Goal: Check status: Check status

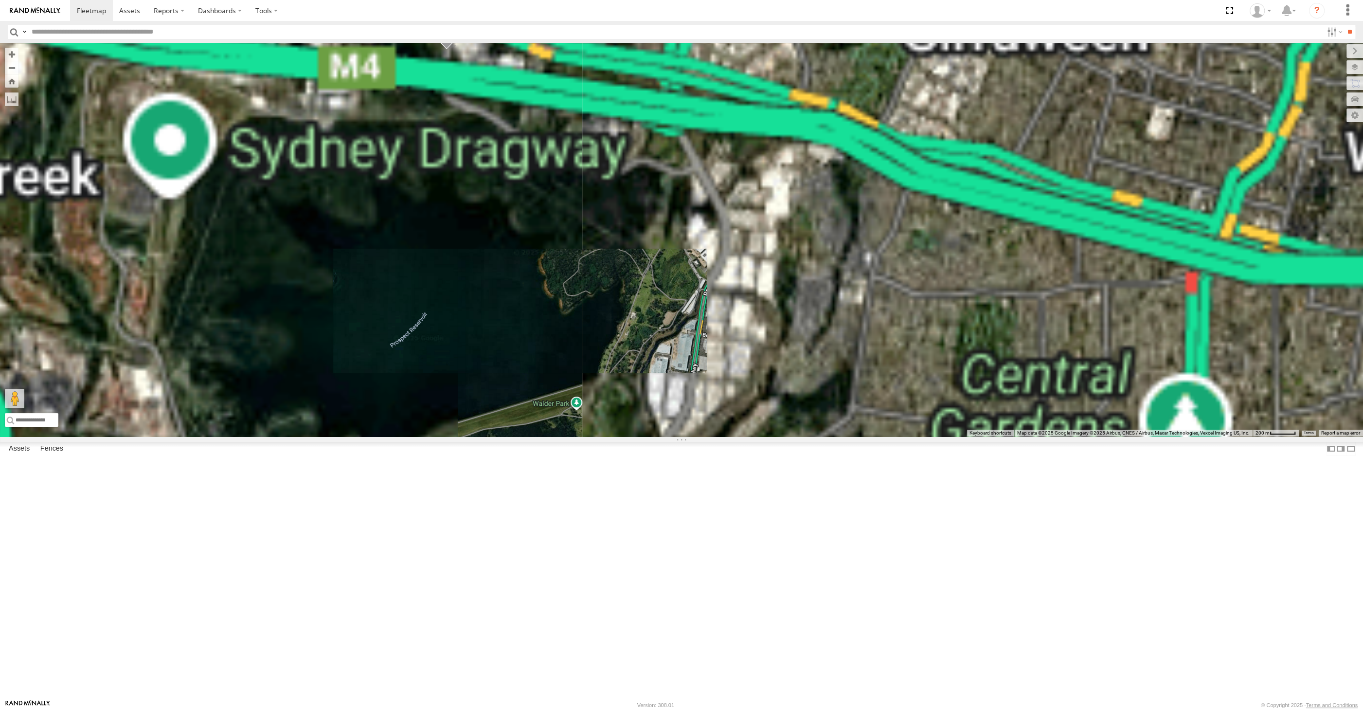
click at [479, 227] on div "XSNDHU-R04 RJ5911-R79" at bounding box center [681, 240] width 1363 height 394
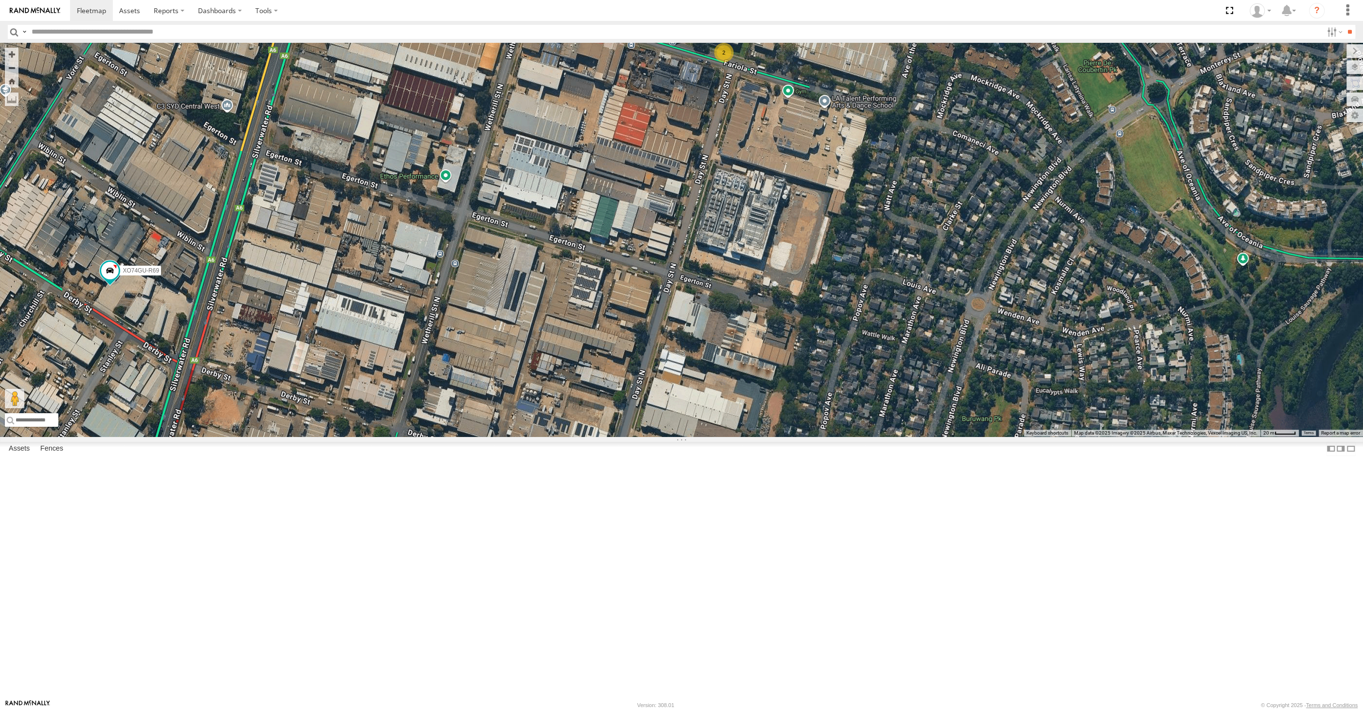
drag, startPoint x: 730, startPoint y: 278, endPoint x: 736, endPoint y: 329, distance: 51.4
click at [736, 329] on div "XSNDHU-R04 XO74GU-R69 2" at bounding box center [681, 240] width 1363 height 394
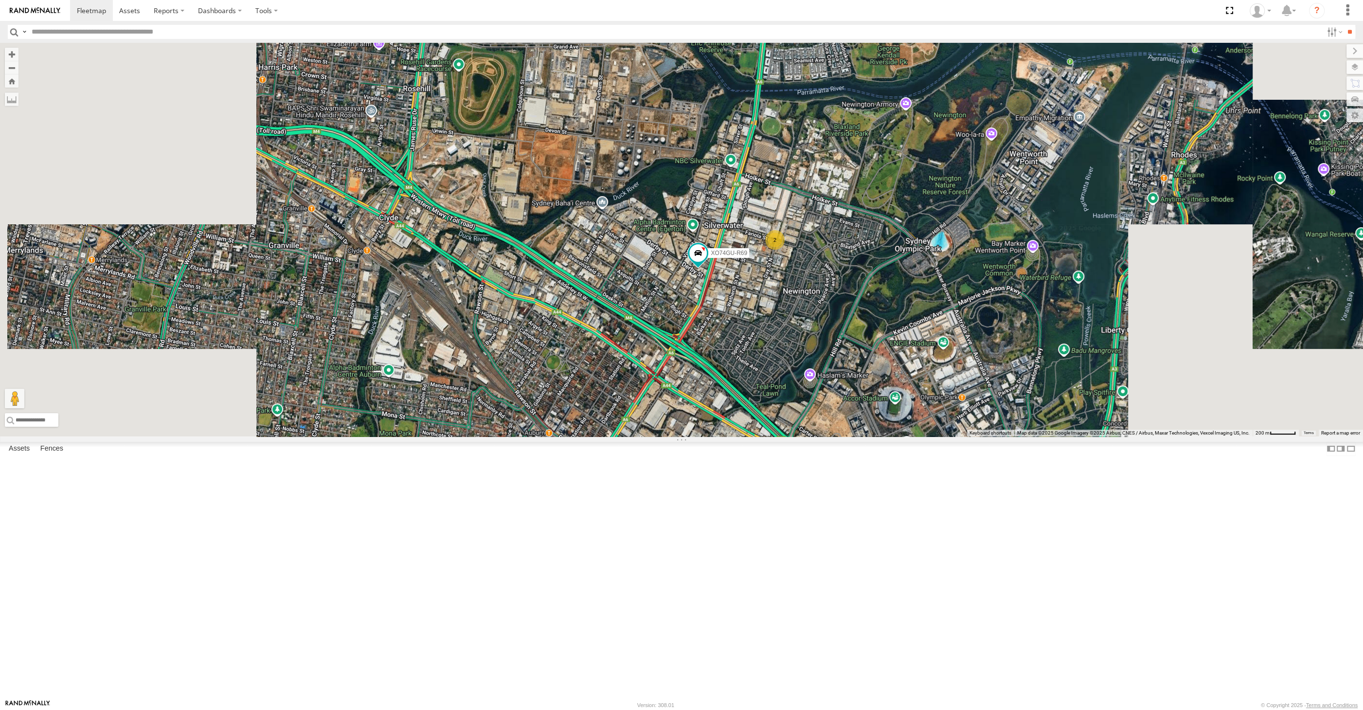
drag, startPoint x: 792, startPoint y: 487, endPoint x: 776, endPoint y: 460, distance: 31.5
click at [777, 436] on div "XSNDHU-R04 XO74GU-R69 2" at bounding box center [681, 240] width 1363 height 394
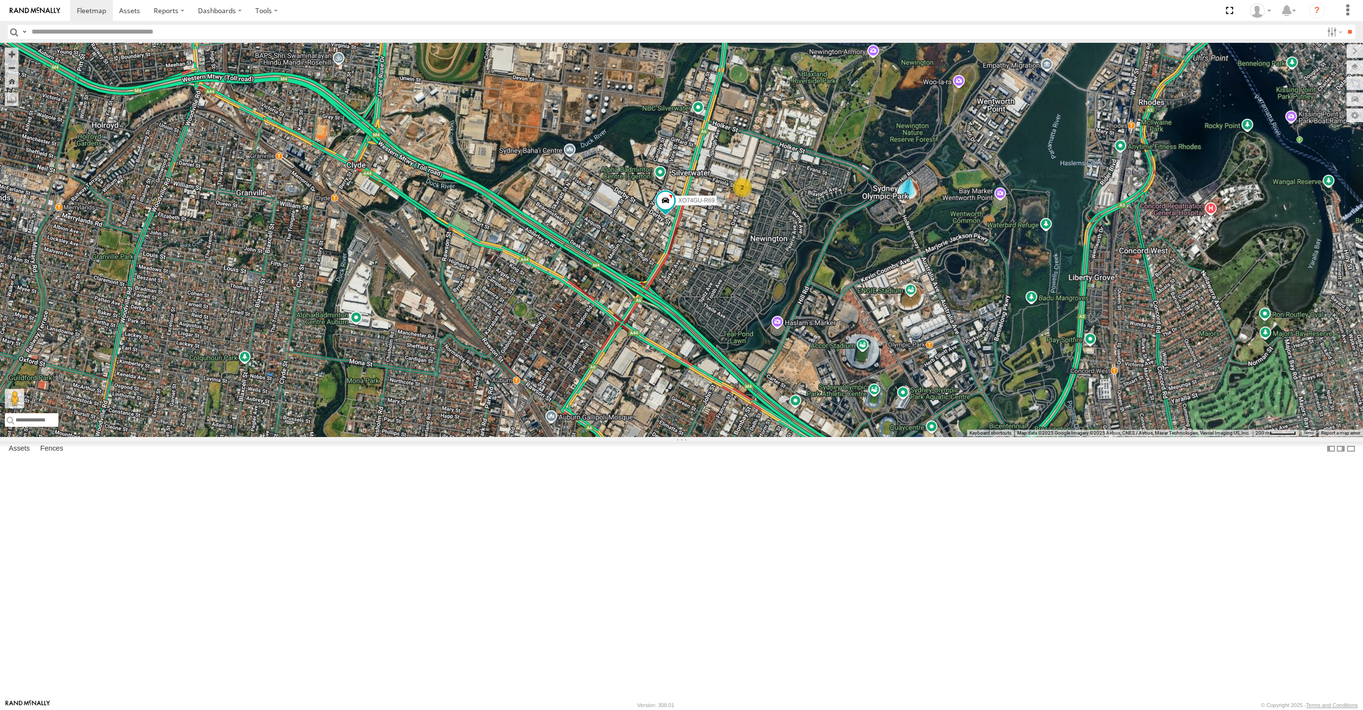
drag, startPoint x: 787, startPoint y: 512, endPoint x: 778, endPoint y: 487, distance: 26.0
click at [782, 436] on div "XSNDHU-R04 XO74GU-R69 2" at bounding box center [681, 240] width 1363 height 394
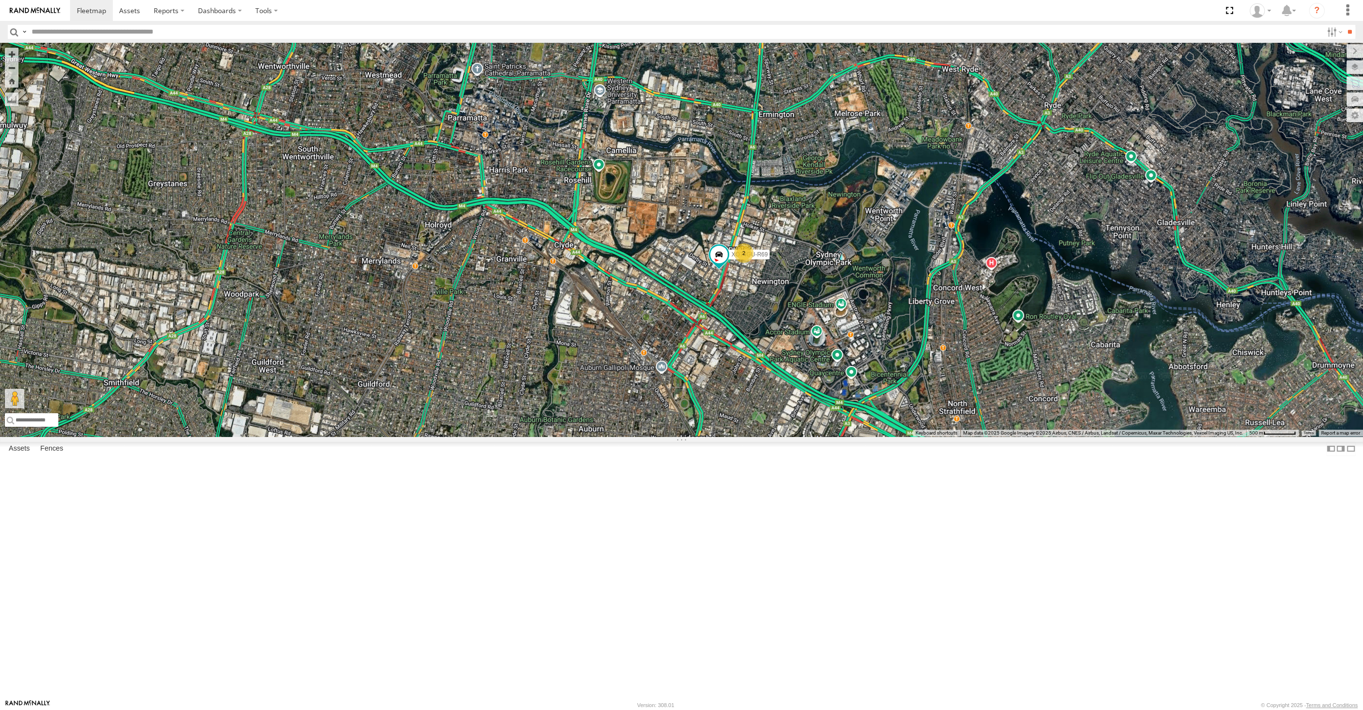
drag, startPoint x: 973, startPoint y: 628, endPoint x: 968, endPoint y: 575, distance: 52.3
click at [972, 436] on div "XO74GU-R69 2" at bounding box center [681, 240] width 1363 height 394
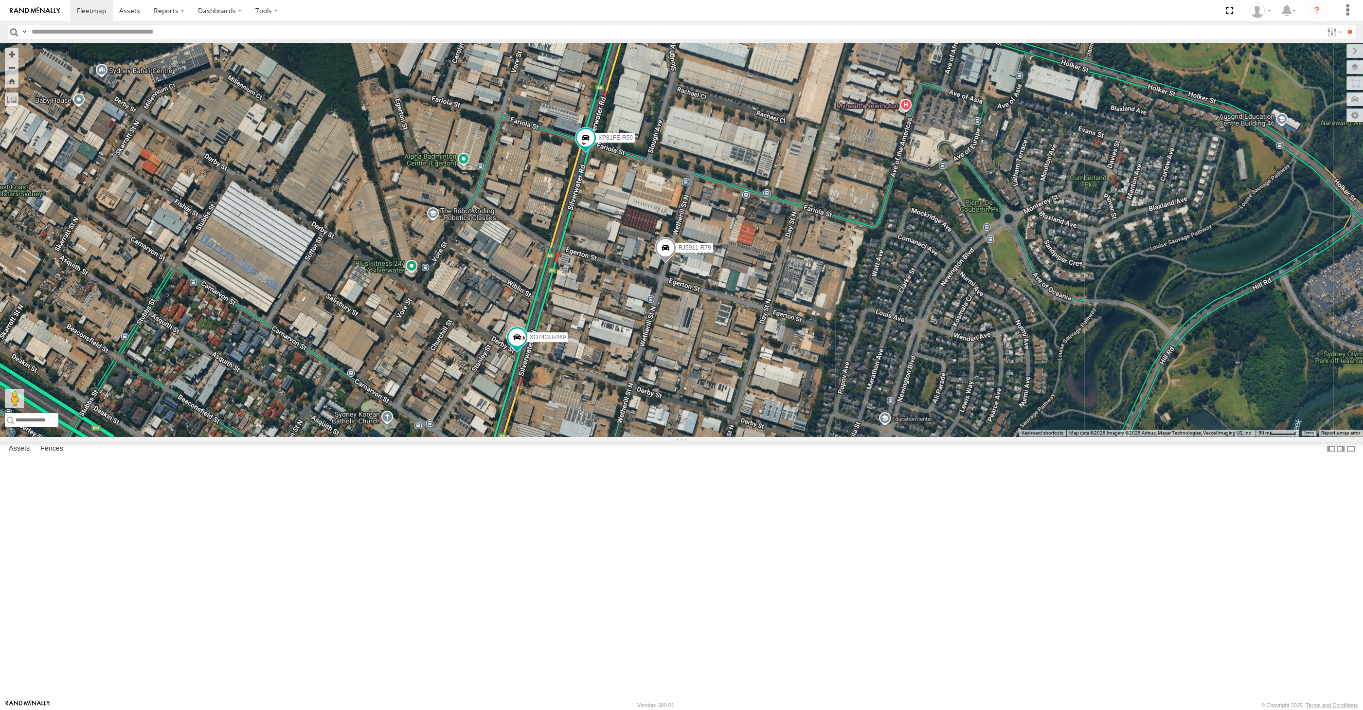
drag, startPoint x: 783, startPoint y: 560, endPoint x: 776, endPoint y: 543, distance: 18.6
click at [778, 436] on div "XO74GU-R69 RJ5911-R79 XP81FE-R59" at bounding box center [681, 240] width 1363 height 394
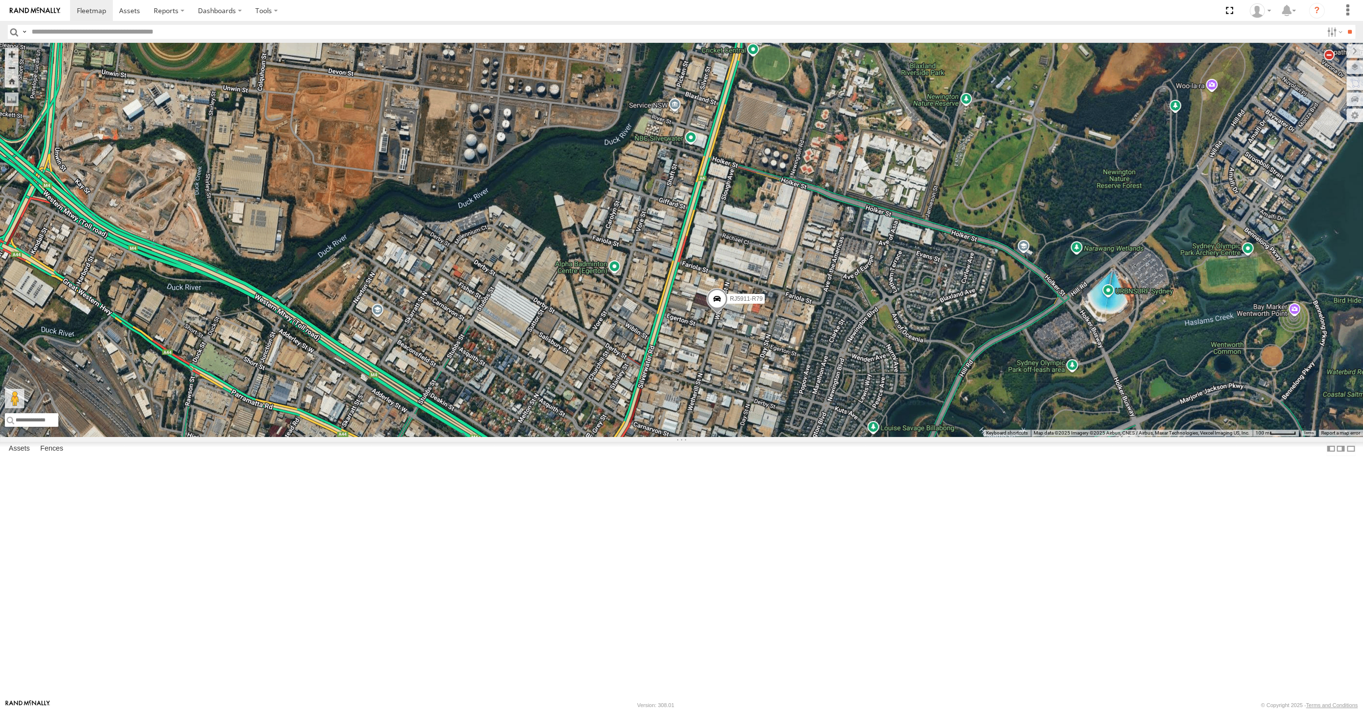
drag, startPoint x: 827, startPoint y: 583, endPoint x: 806, endPoint y: 554, distance: 36.2
click at [807, 436] on div "RJ5911-R79 XO74GU-R69" at bounding box center [681, 240] width 1363 height 394
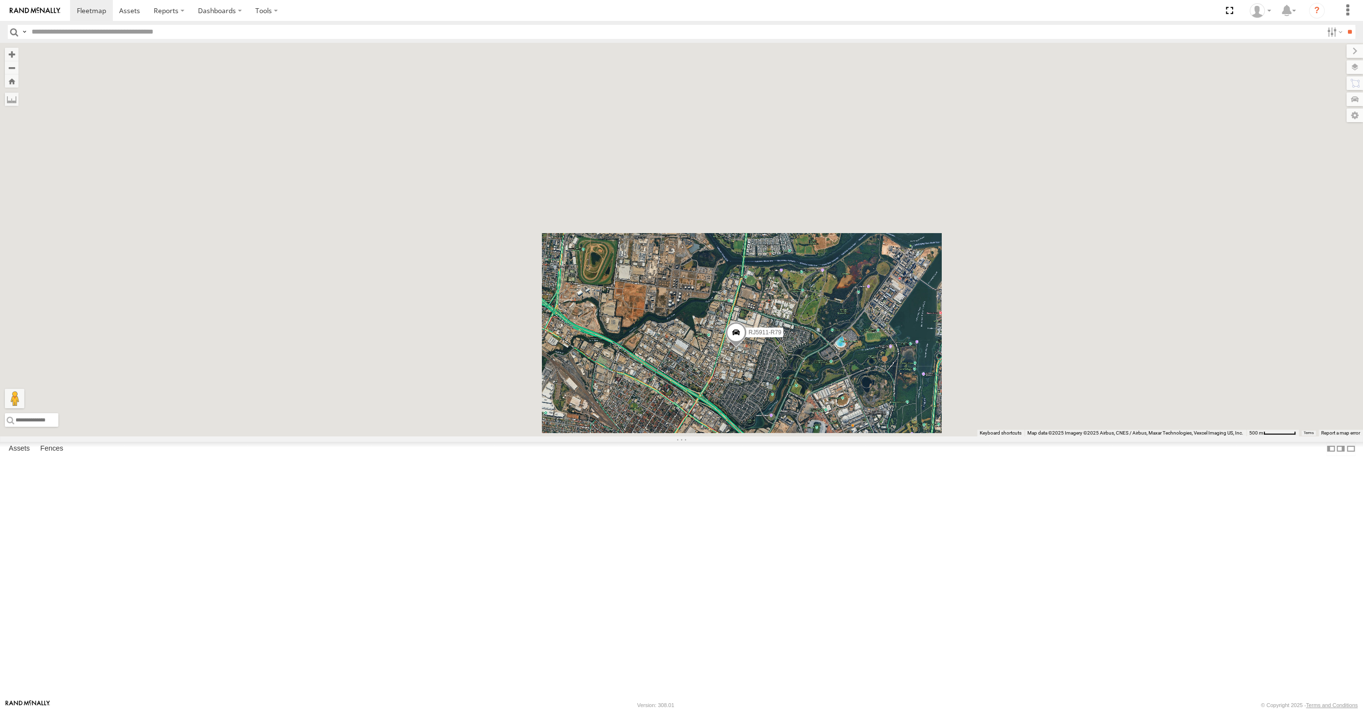
drag, startPoint x: 782, startPoint y: 516, endPoint x: 738, endPoint y: 476, distance: 58.5
click at [748, 436] on div "RJ5911-R79 XO74GU-R69" at bounding box center [681, 240] width 1363 height 394
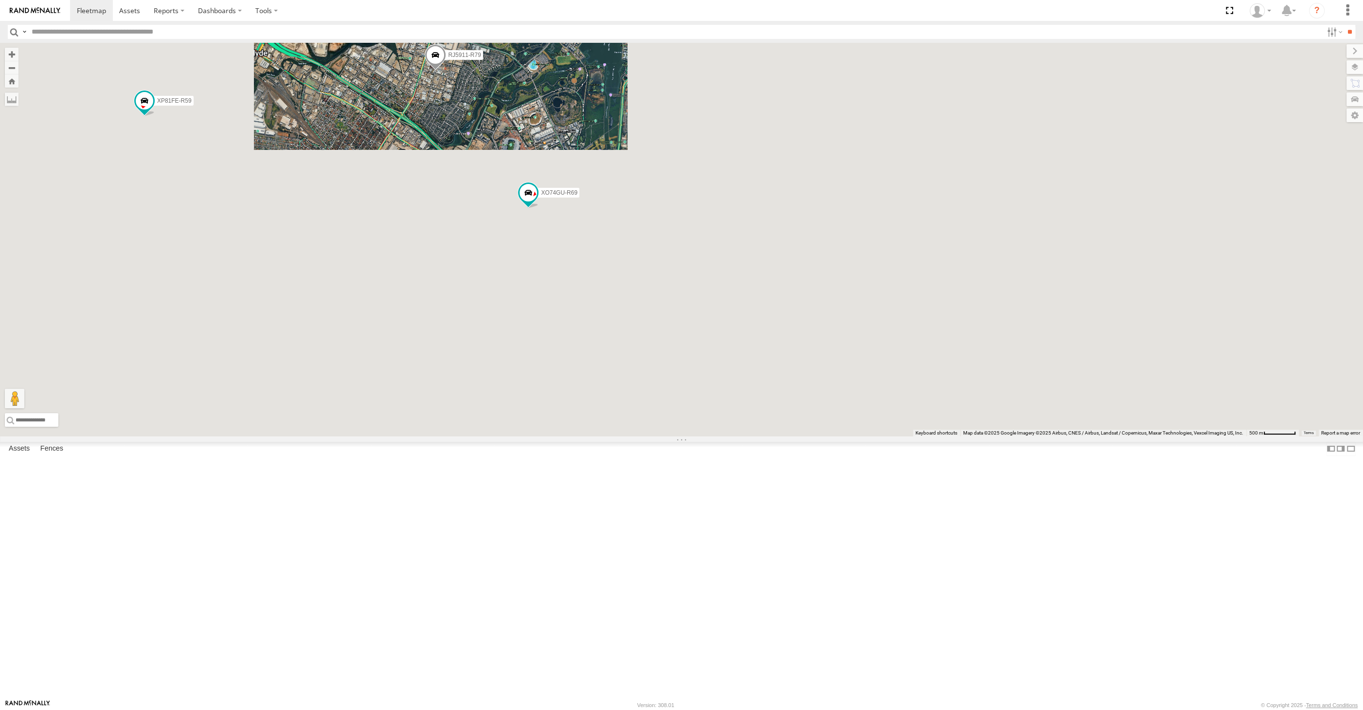
click at [695, 436] on div "RJ5911-R79 XO74GU-R69 XP81FE-R59" at bounding box center [681, 240] width 1363 height 394
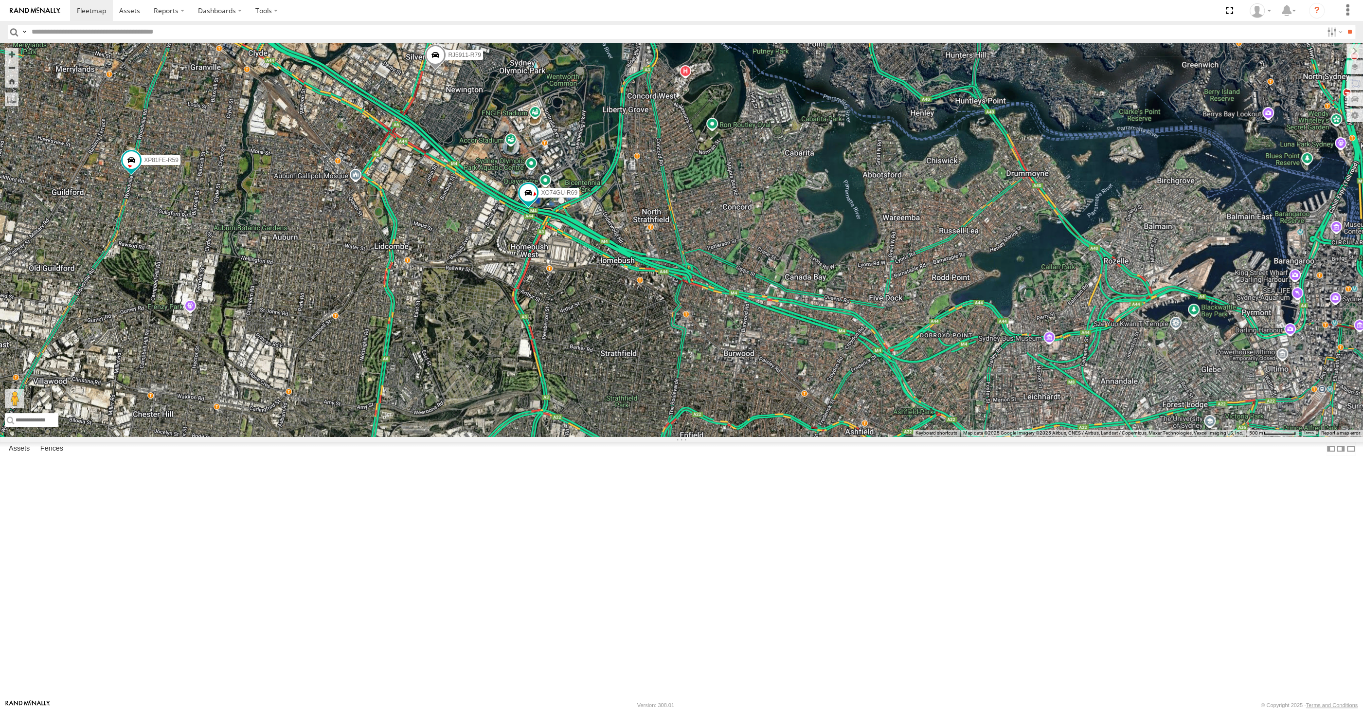
drag, startPoint x: 572, startPoint y: 431, endPoint x: 588, endPoint y: 387, distance: 46.6
click at [580, 407] on div "RJ5911-R79 XO74GU-R69 XP81FE-R59" at bounding box center [681, 240] width 1363 height 394
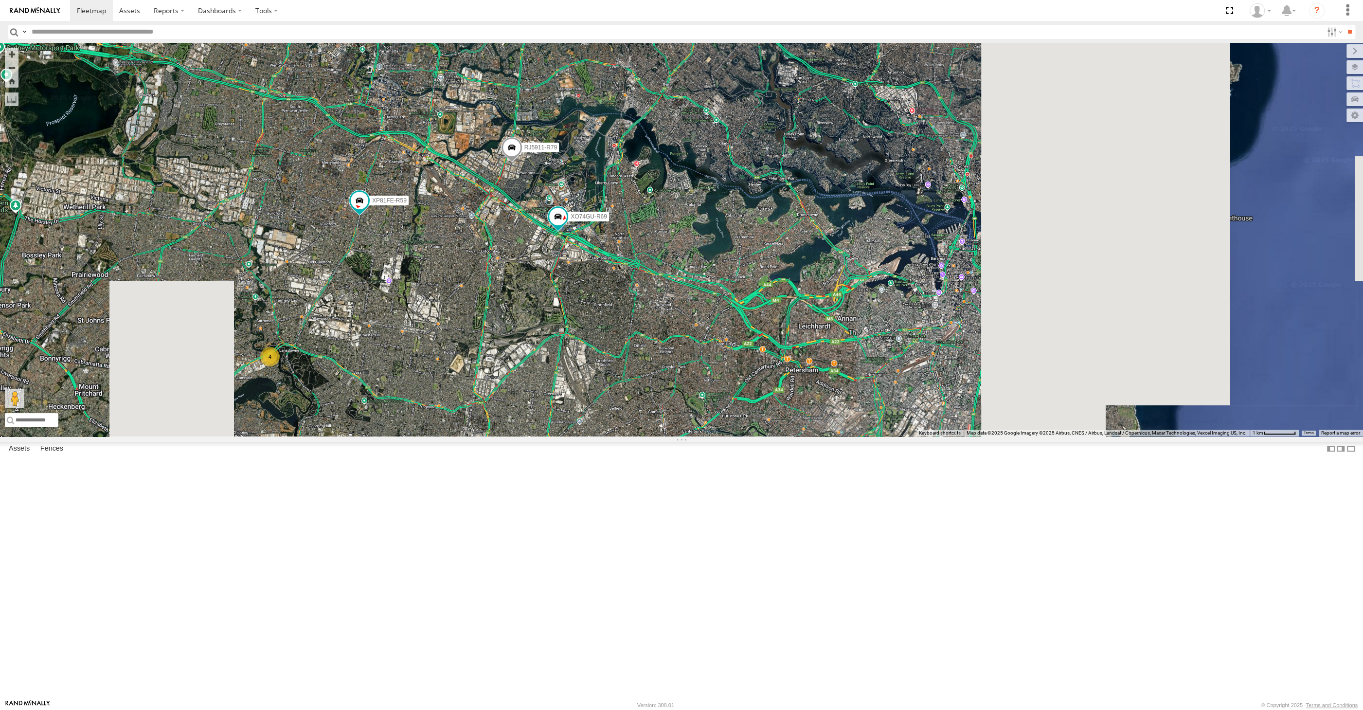
drag, startPoint x: 648, startPoint y: 520, endPoint x: 660, endPoint y: 472, distance: 49.0
click at [660, 436] on div "RJ5911-R79 XO74GU-R69 XP81FE-R59 4" at bounding box center [681, 240] width 1363 height 394
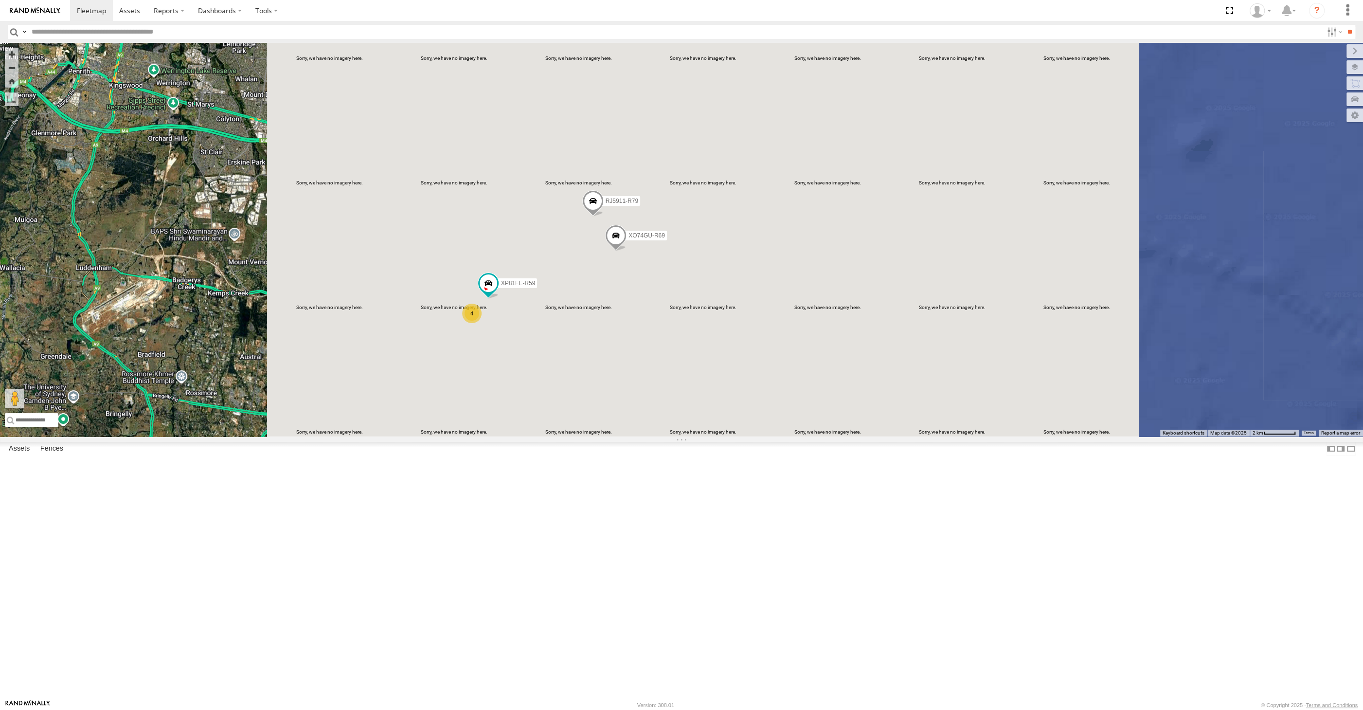
click at [179, 436] on div "4 RJ5911-R79 XP81FE-R59 XO74GU-R69" at bounding box center [681, 240] width 1363 height 394
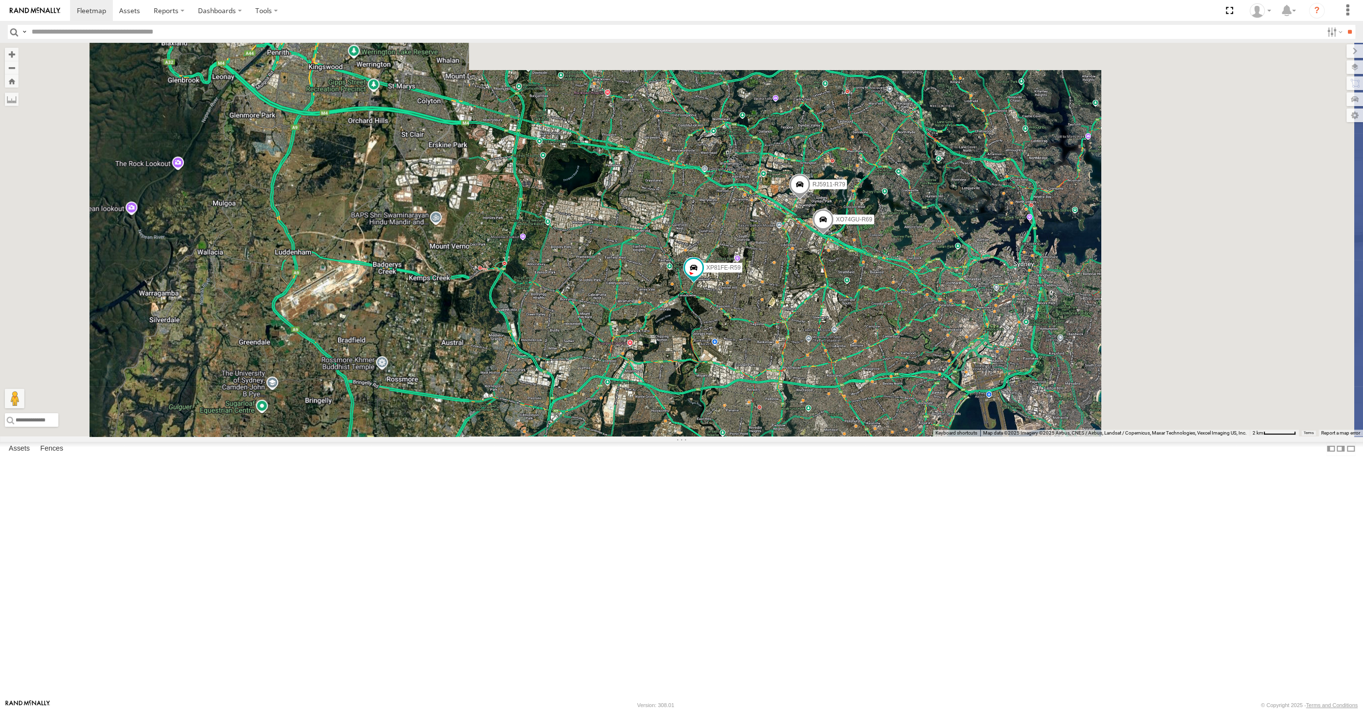
click at [726, 436] on div "RJ5911-R79 XP81FE-R59 XO74GU-R69" at bounding box center [681, 240] width 1363 height 394
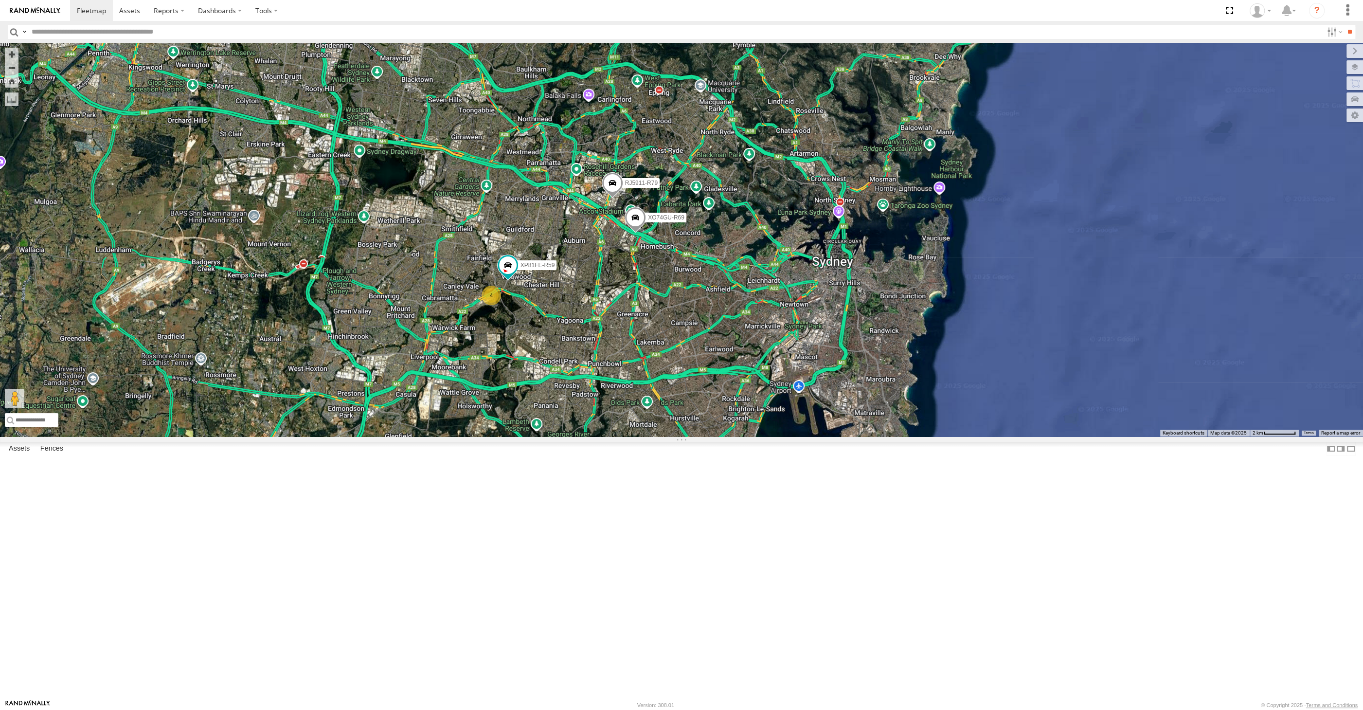
drag, startPoint x: 643, startPoint y: 433, endPoint x: 629, endPoint y: 425, distance: 15.7
click at [629, 425] on div "RJ5911-R79 XP81FE-R59 XO74GU-R69 4" at bounding box center [681, 240] width 1363 height 394
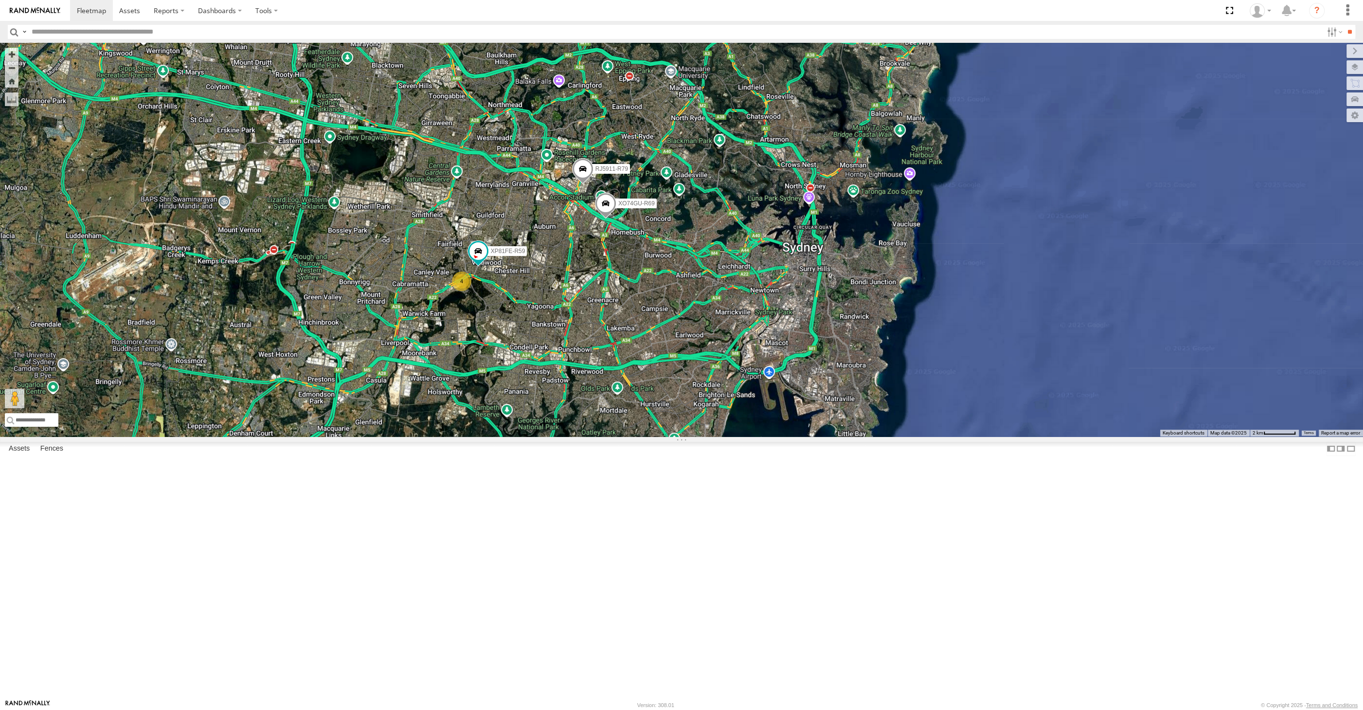
drag, startPoint x: 549, startPoint y: 461, endPoint x: 551, endPoint y: 466, distance: 5.4
click at [551, 436] on div "RJ5911-R79 XP81FE-R59 XO74GU-R69 4" at bounding box center [681, 240] width 1363 height 394
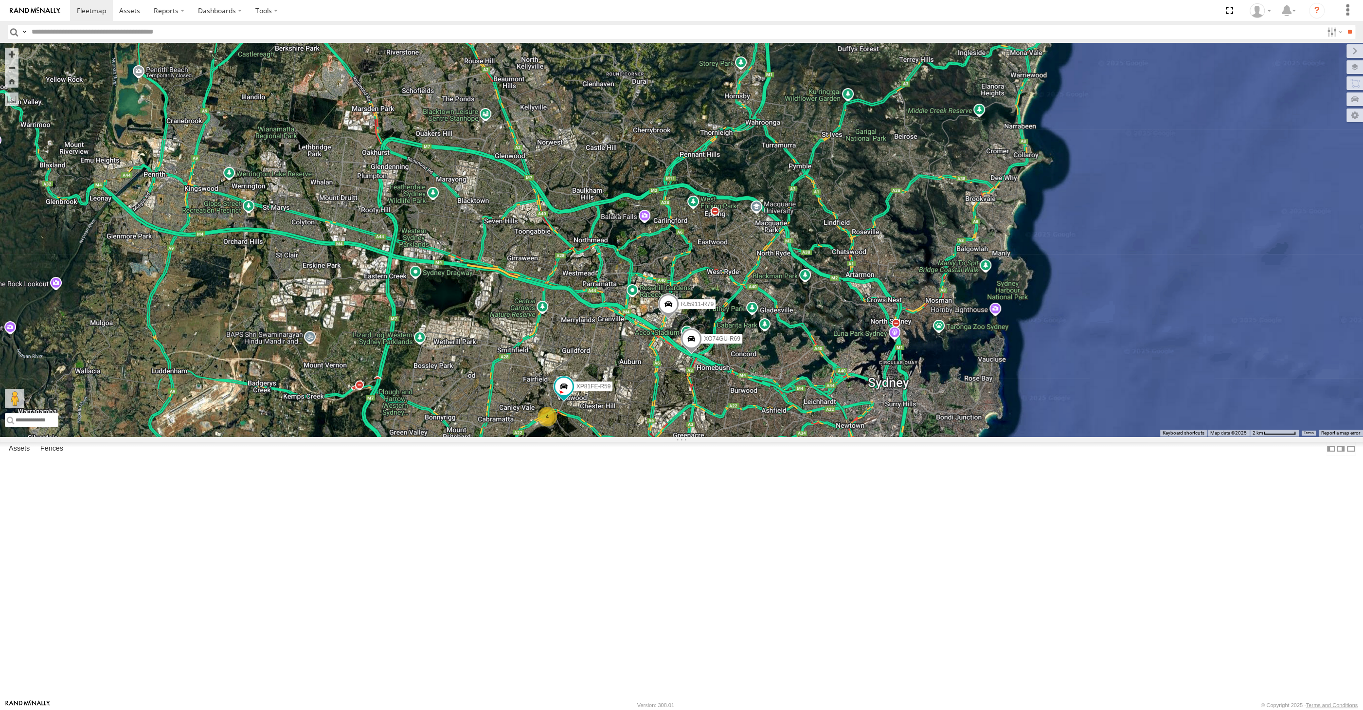
drag, startPoint x: 493, startPoint y: 405, endPoint x: 512, endPoint y: 428, distance: 29.4
click at [511, 427] on div "RJ5911-R79 XP81FE-R59 XO74GU-R69 4 XSNDHU-R04" at bounding box center [681, 240] width 1363 height 394
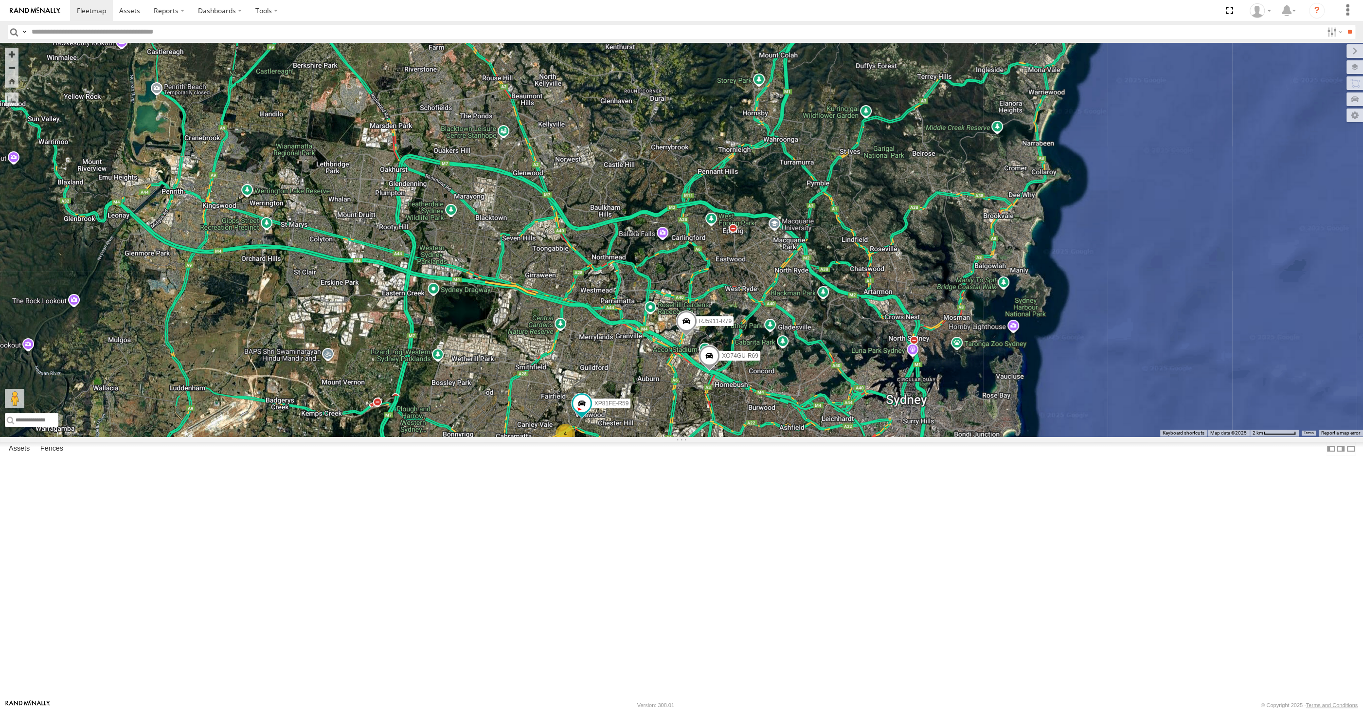
drag, startPoint x: 517, startPoint y: 368, endPoint x: 517, endPoint y: 377, distance: 8.8
click at [517, 377] on div "RJ5911-R79 XP81FE-R59 XO74GU-R69 XSNDHU-R04 4" at bounding box center [681, 240] width 1363 height 394
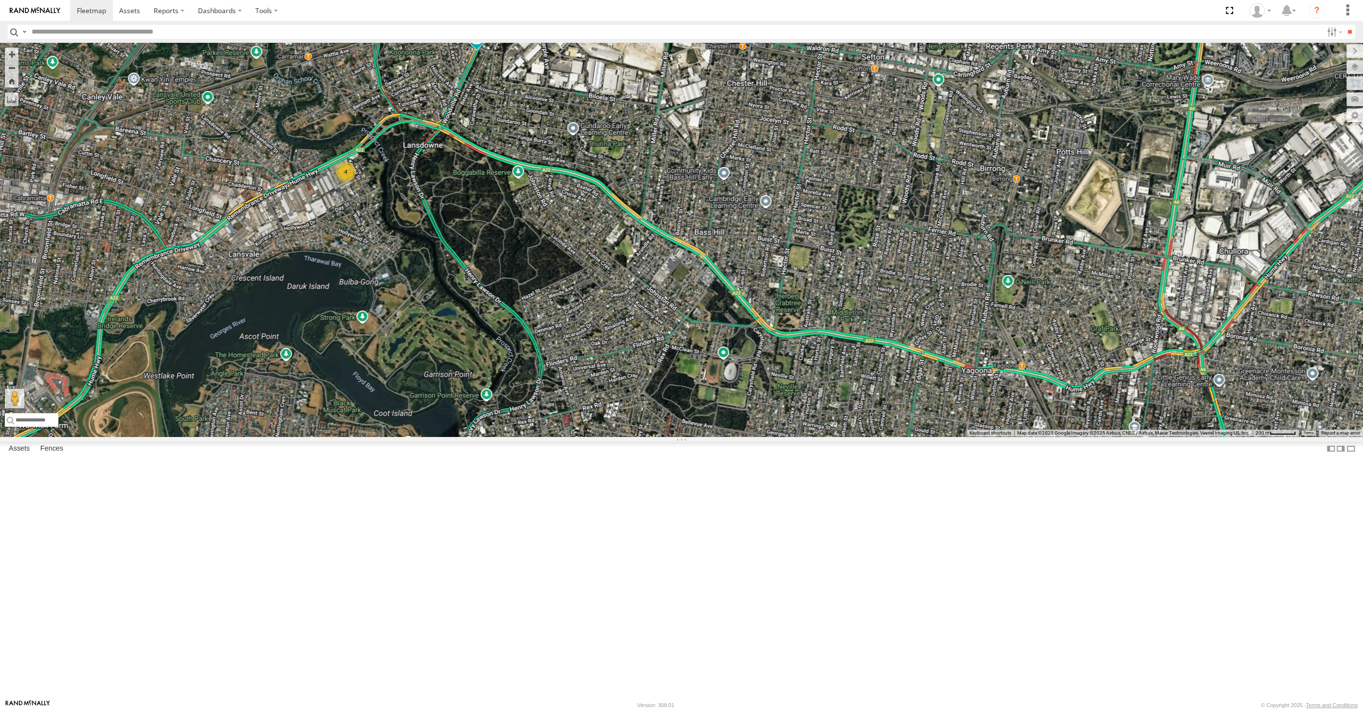
drag, startPoint x: 539, startPoint y: 354, endPoint x: 550, endPoint y: 406, distance: 53.5
click at [550, 406] on div "RJ5911-R79 XO74GU-R69 XSNDHU-R04 XP81FE-R59 4" at bounding box center [681, 240] width 1363 height 394
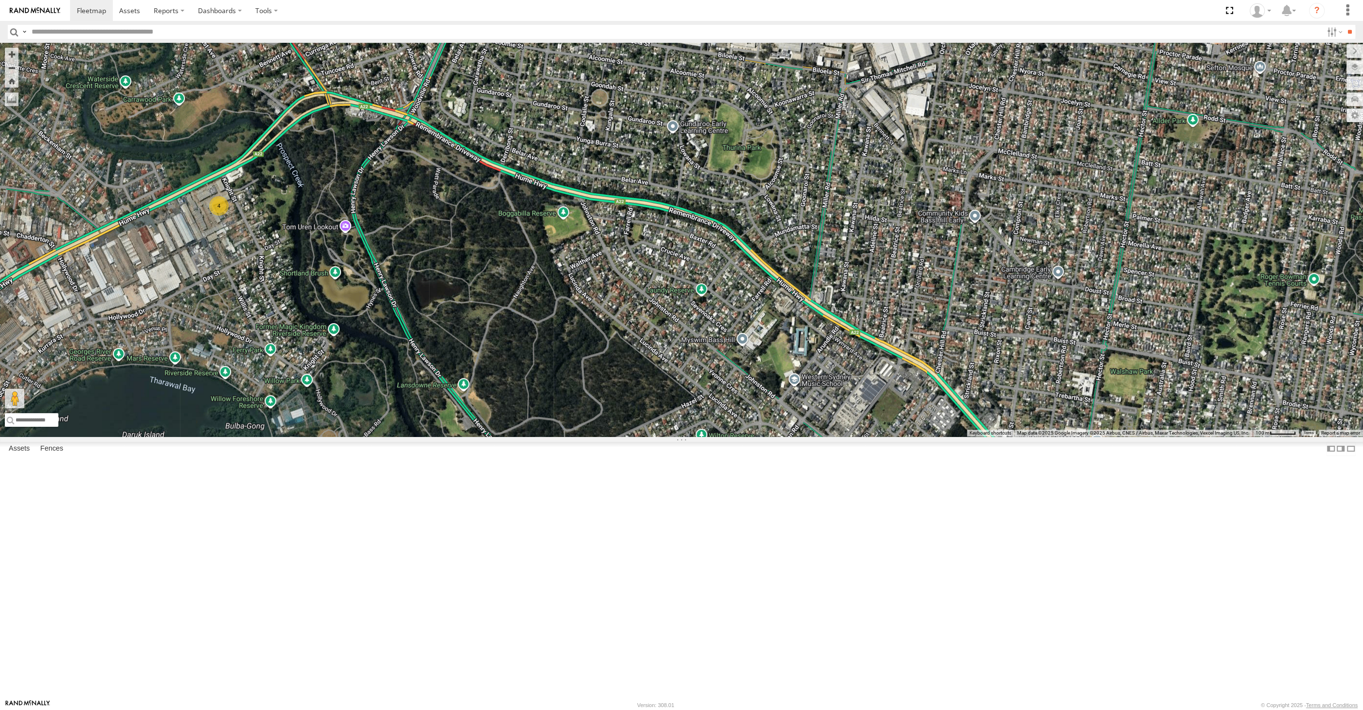
drag, startPoint x: 556, startPoint y: 206, endPoint x: 563, endPoint y: 256, distance: 51.1
click at [562, 253] on div "RJ5911-R79 XO74GU-R69 XSNDHU-R04 XP81FE-R59 4" at bounding box center [681, 240] width 1363 height 394
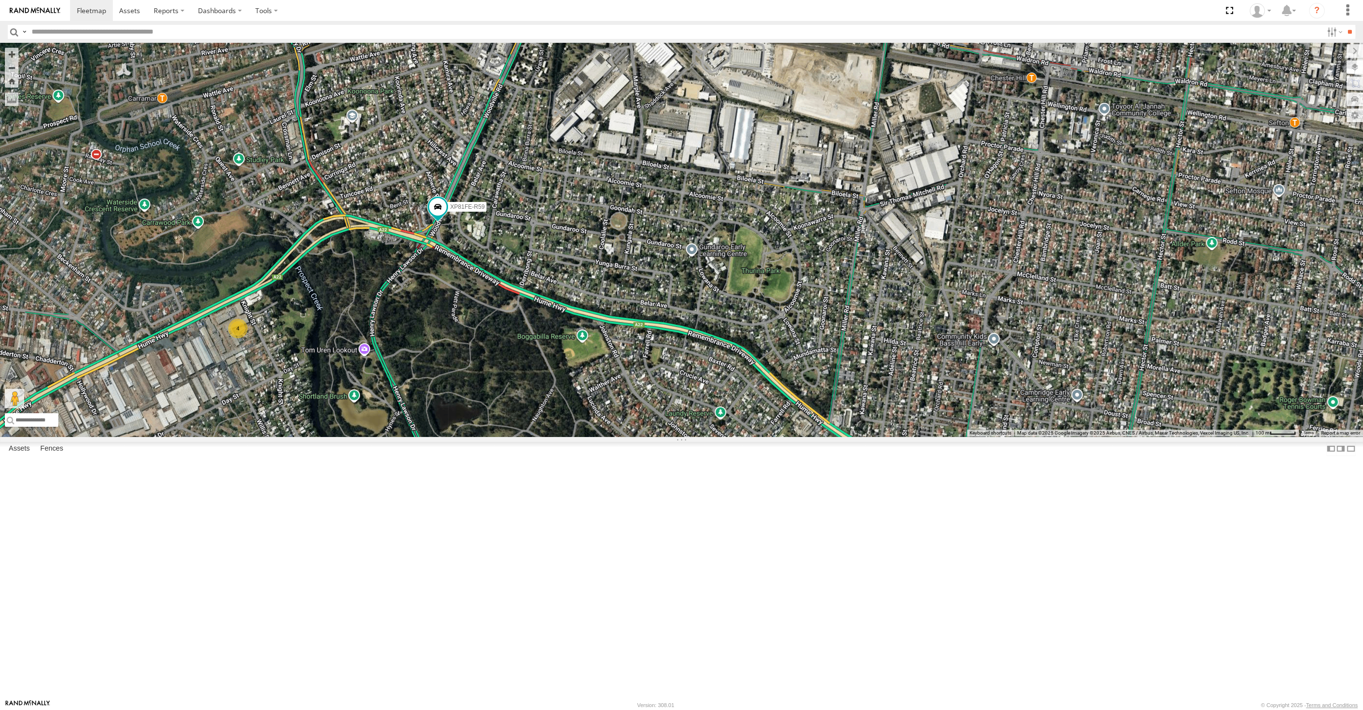
drag, startPoint x: 650, startPoint y: 479, endPoint x: 651, endPoint y: 487, distance: 7.9
click at [655, 436] on div "XP81FE-R59 4" at bounding box center [681, 240] width 1363 height 394
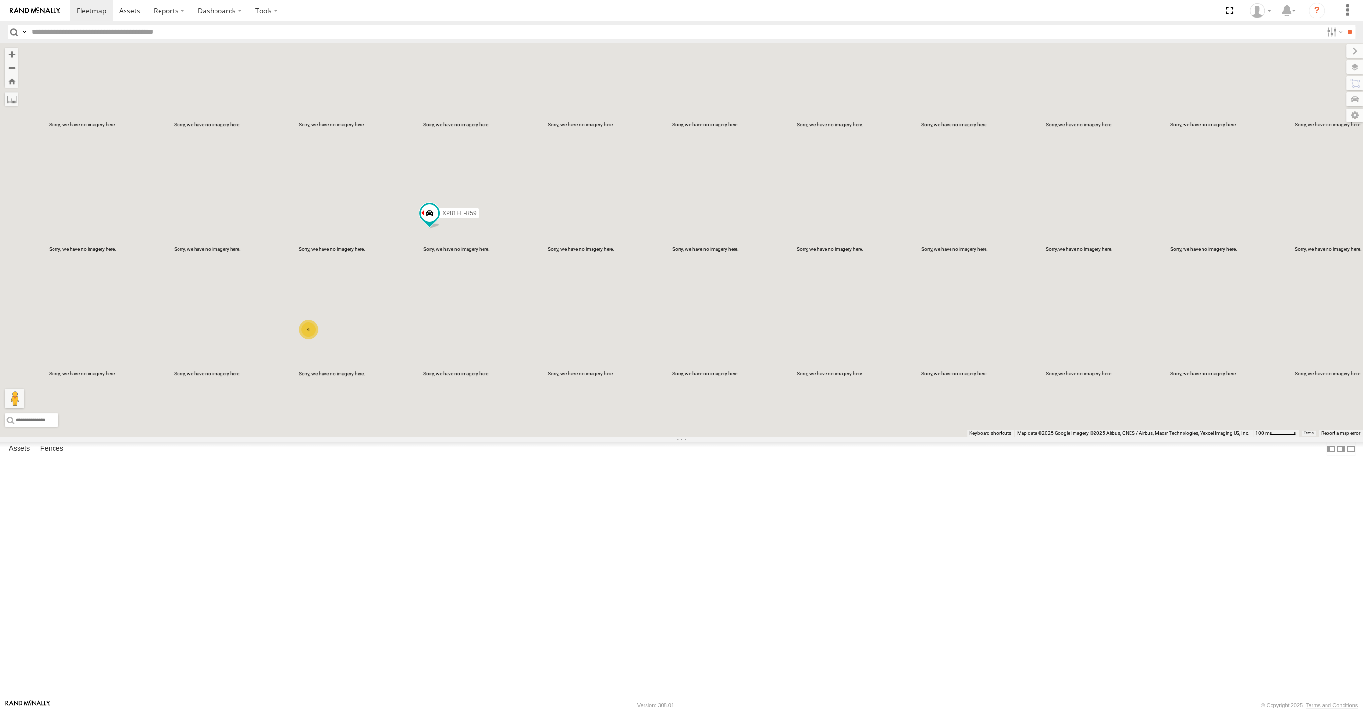
drag, startPoint x: 408, startPoint y: 374, endPoint x: 447, endPoint y: 368, distance: 39.4
click at [446, 368] on div "XP81FE-R59 4" at bounding box center [681, 240] width 1363 height 394
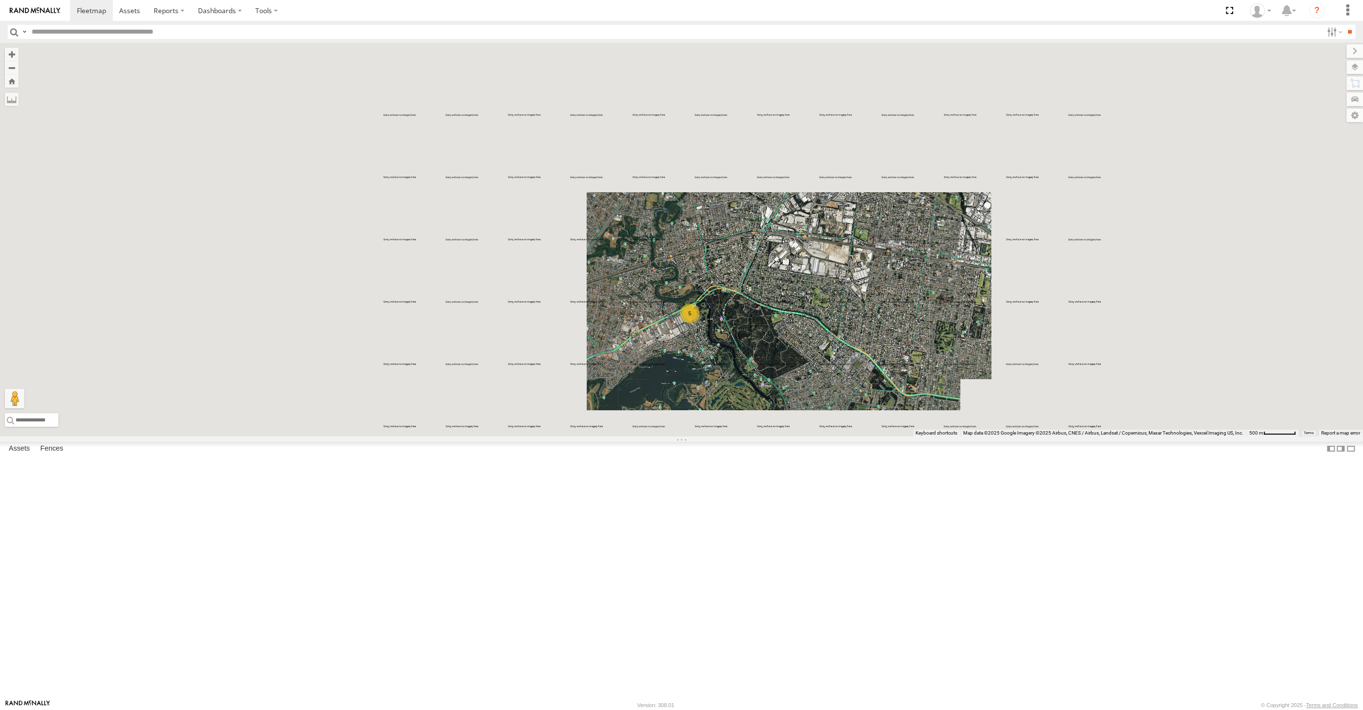
drag, startPoint x: 823, startPoint y: 483, endPoint x: 830, endPoint y: 481, distance: 7.6
click at [828, 436] on div "5 RJ5911-R79" at bounding box center [681, 240] width 1363 height 394
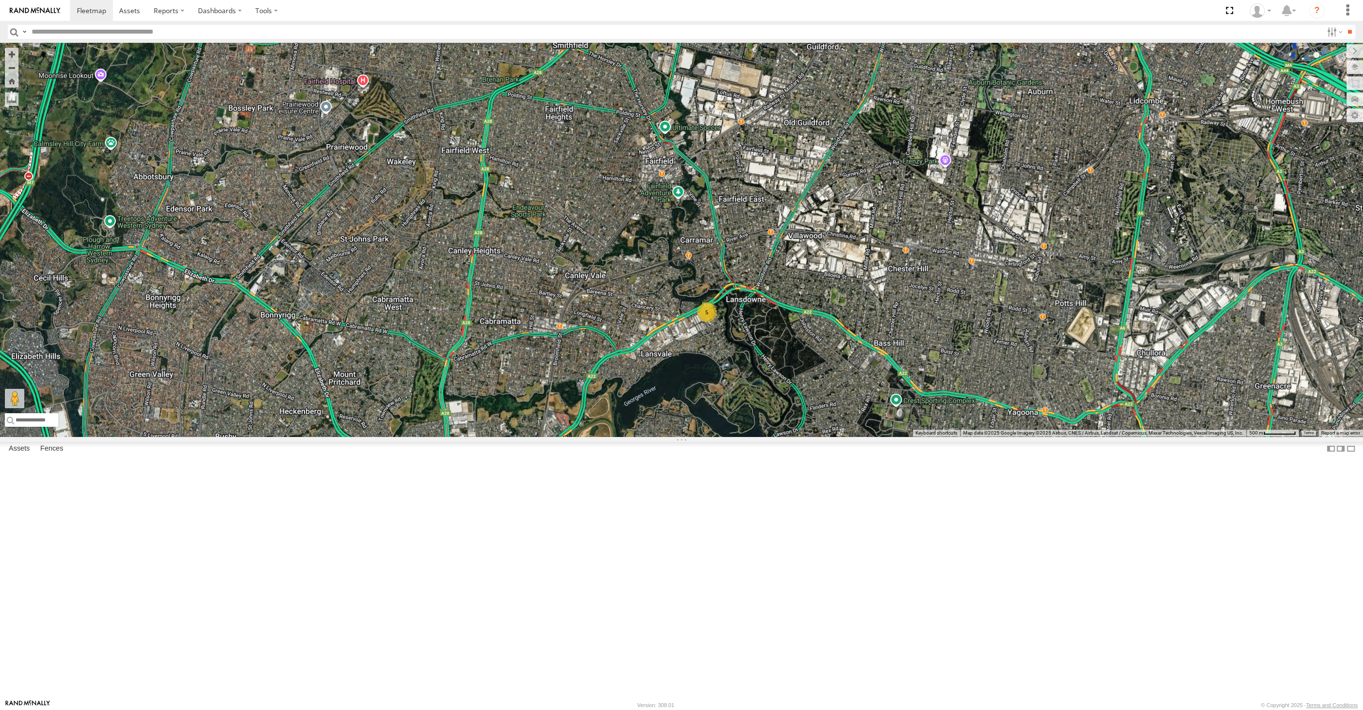
click at [999, 312] on div "5 RJ5911-R79" at bounding box center [681, 240] width 1363 height 394
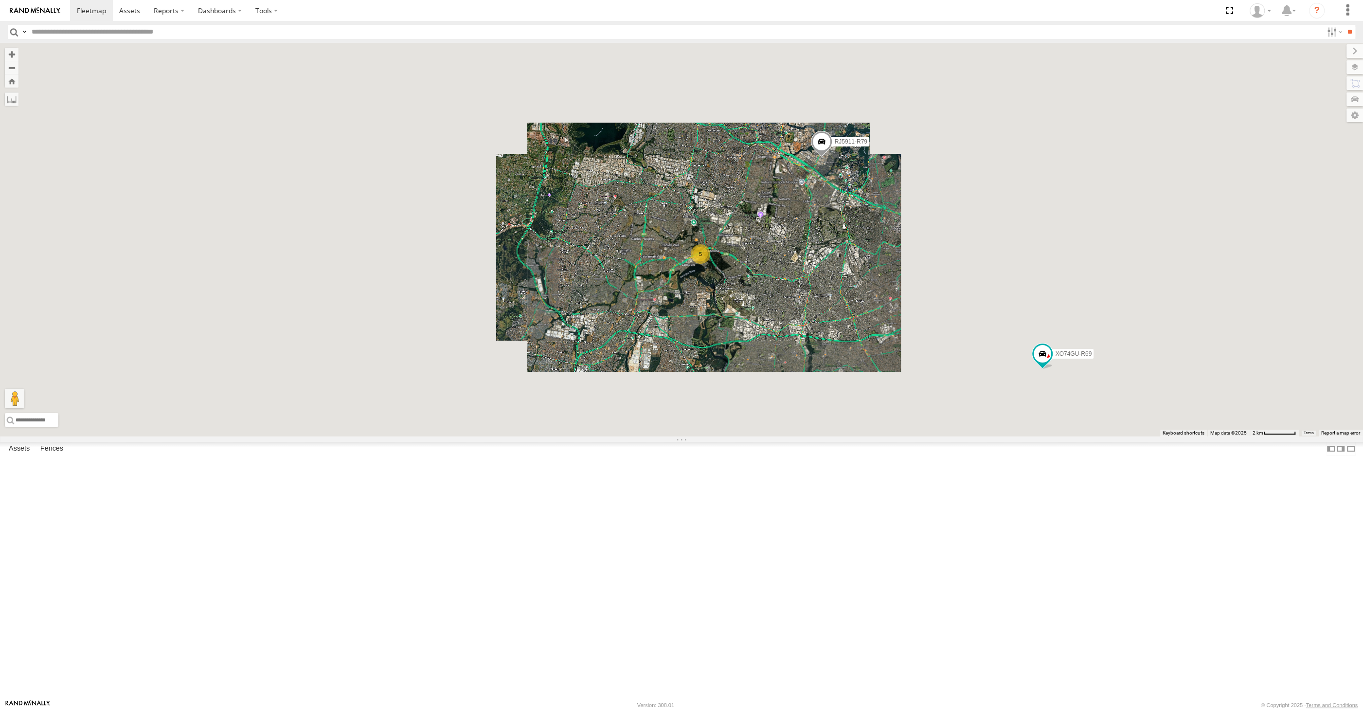
drag, startPoint x: 797, startPoint y: 408, endPoint x: 787, endPoint y: 407, distance: 9.8
click at [789, 408] on div "RJ5911-R79 5 XO74GU-R69" at bounding box center [681, 240] width 1363 height 394
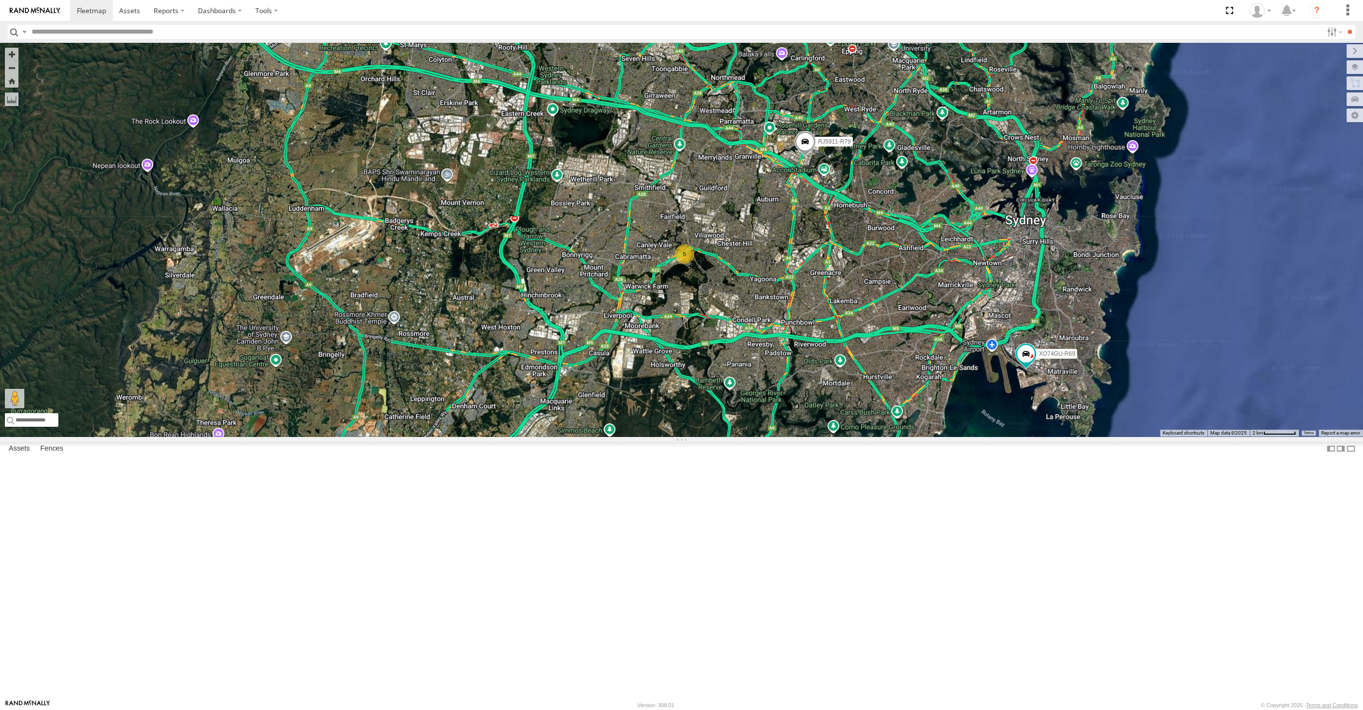
drag, startPoint x: 922, startPoint y: 551, endPoint x: 913, endPoint y: 548, distance: 9.7
click at [915, 436] on div "RJ5911-R79 5 XO74GU-R69" at bounding box center [681, 240] width 1363 height 394
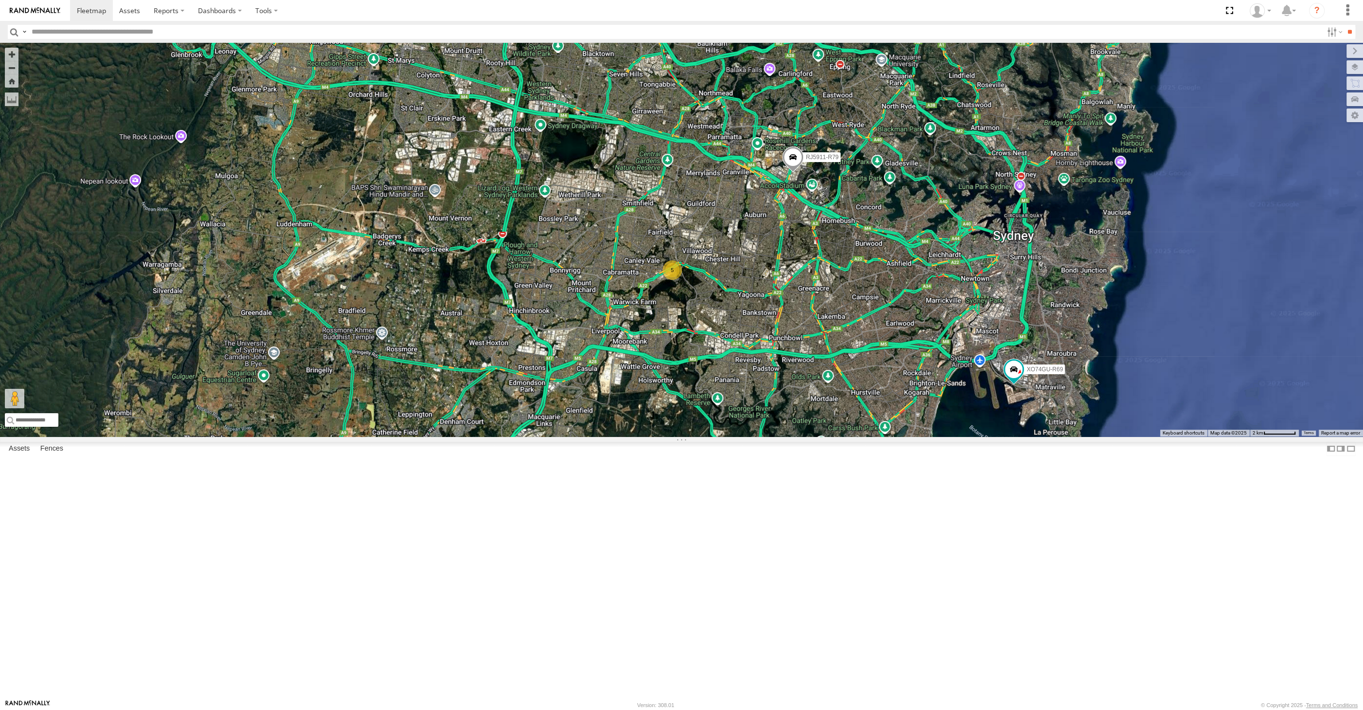
drag, startPoint x: 736, startPoint y: 362, endPoint x: 744, endPoint y: 453, distance: 91.3
click at [746, 436] on div "RJ5911-R79 5 XO74GU-R69" at bounding box center [681, 240] width 1363 height 394
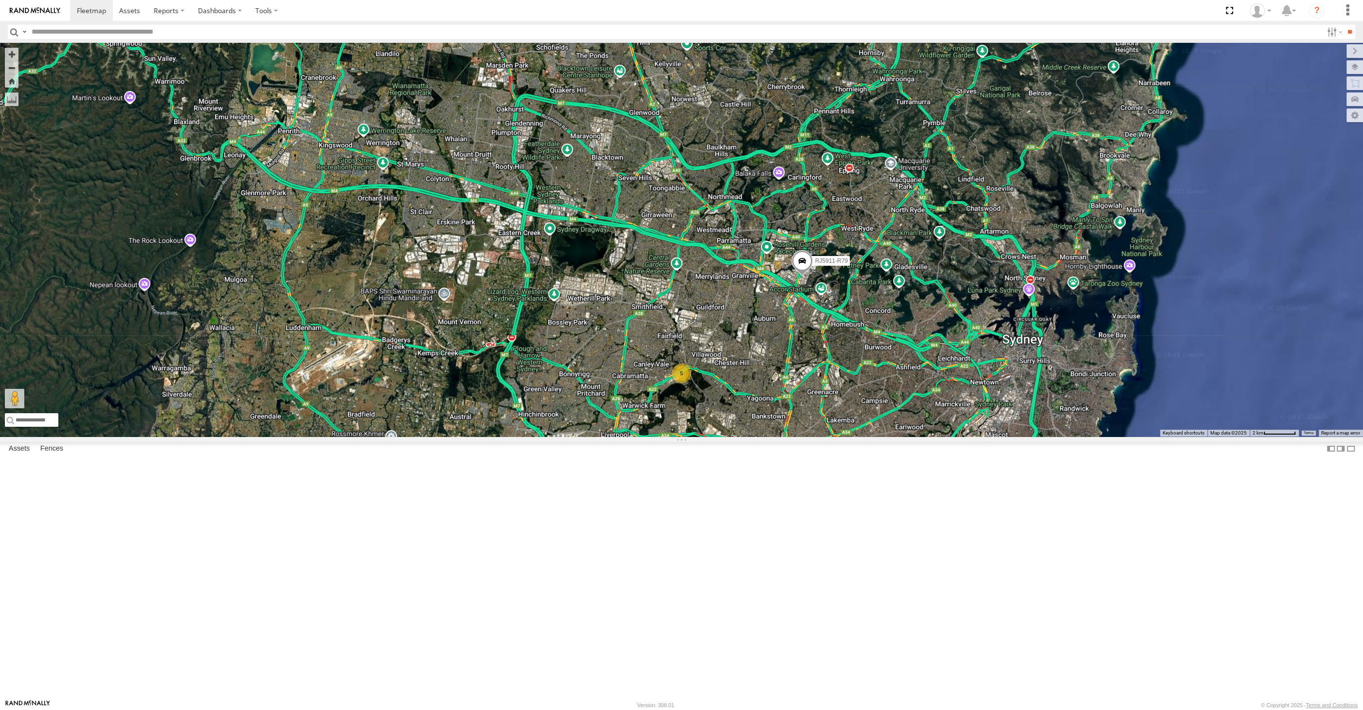
click at [756, 436] on div "RJ5911-R79 5 XO74GU-R69" at bounding box center [681, 240] width 1363 height 394
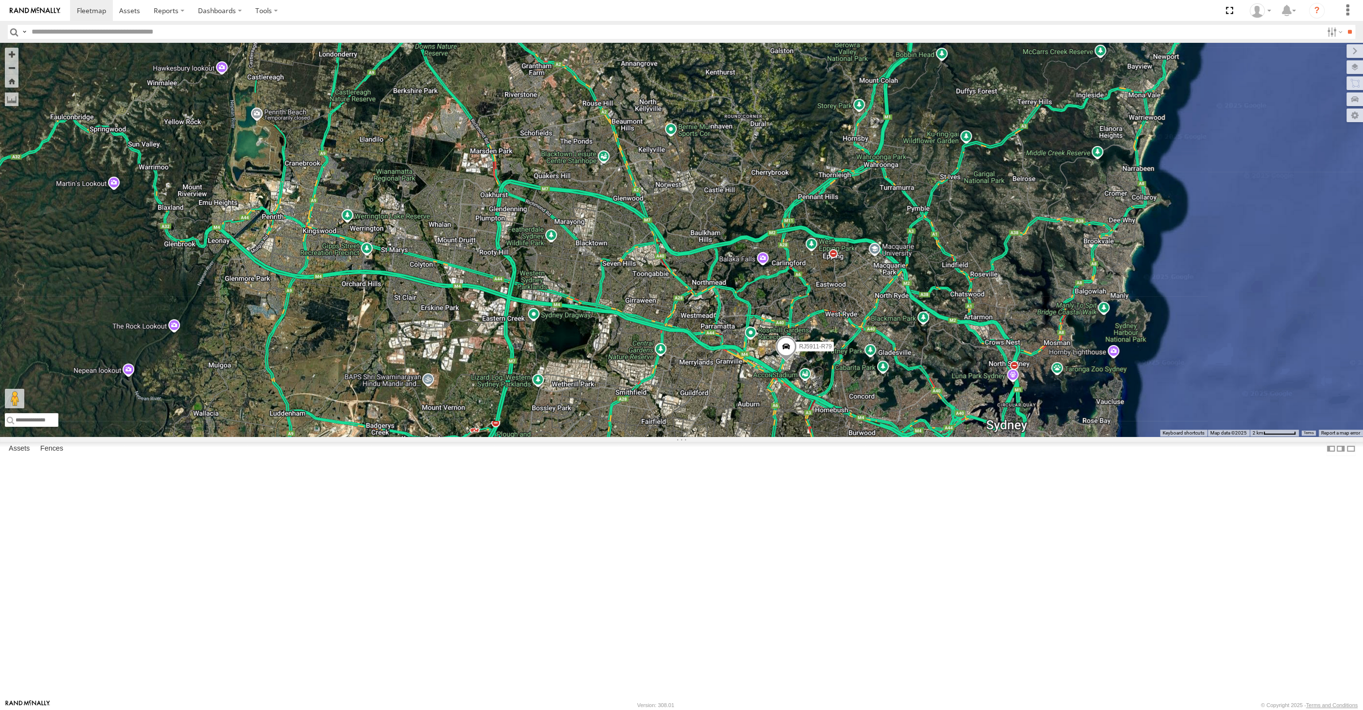
click at [703, 436] on div "RJ5911-R79 5 XO74GU-R69 XSNDHU-R04" at bounding box center [681, 240] width 1363 height 394
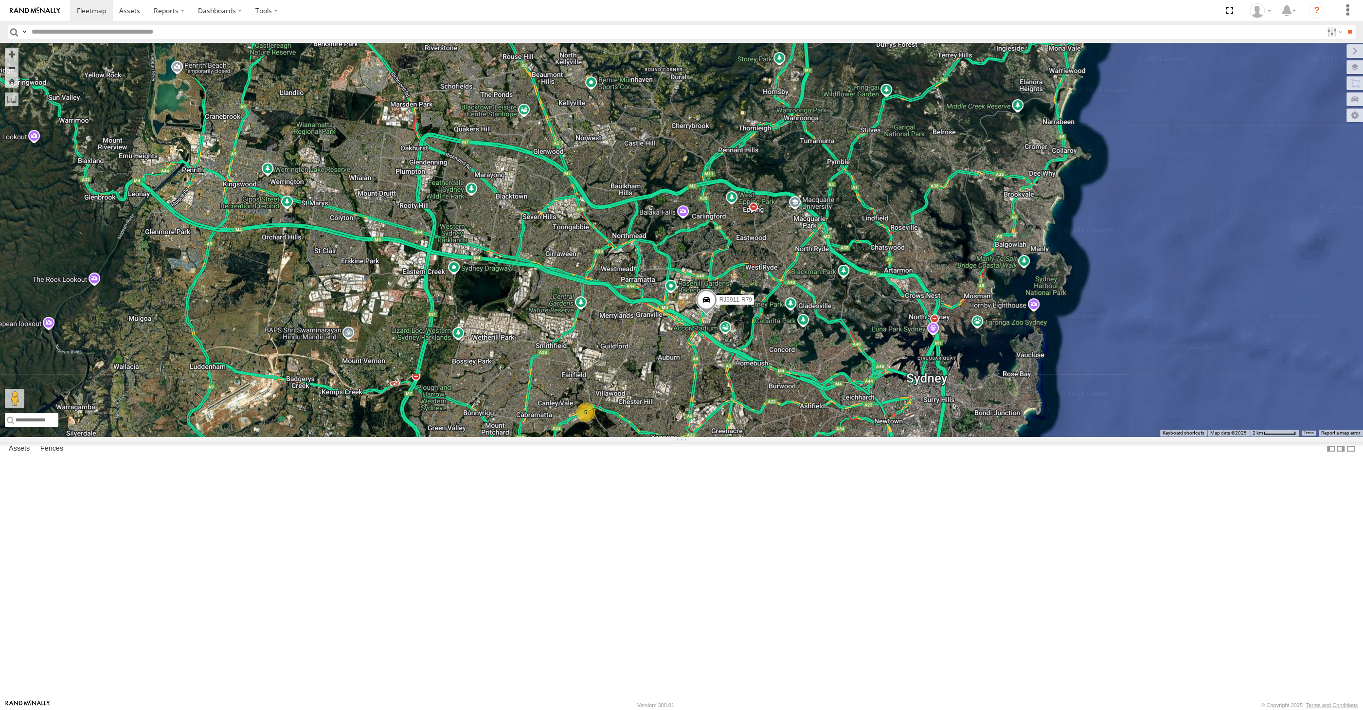
drag, startPoint x: 733, startPoint y: 529, endPoint x: 719, endPoint y: 497, distance: 35.3
click at [720, 436] on div "RJ5911-R79 5 XO74GU-R69 XSNDHU-R04" at bounding box center [681, 240] width 1363 height 394
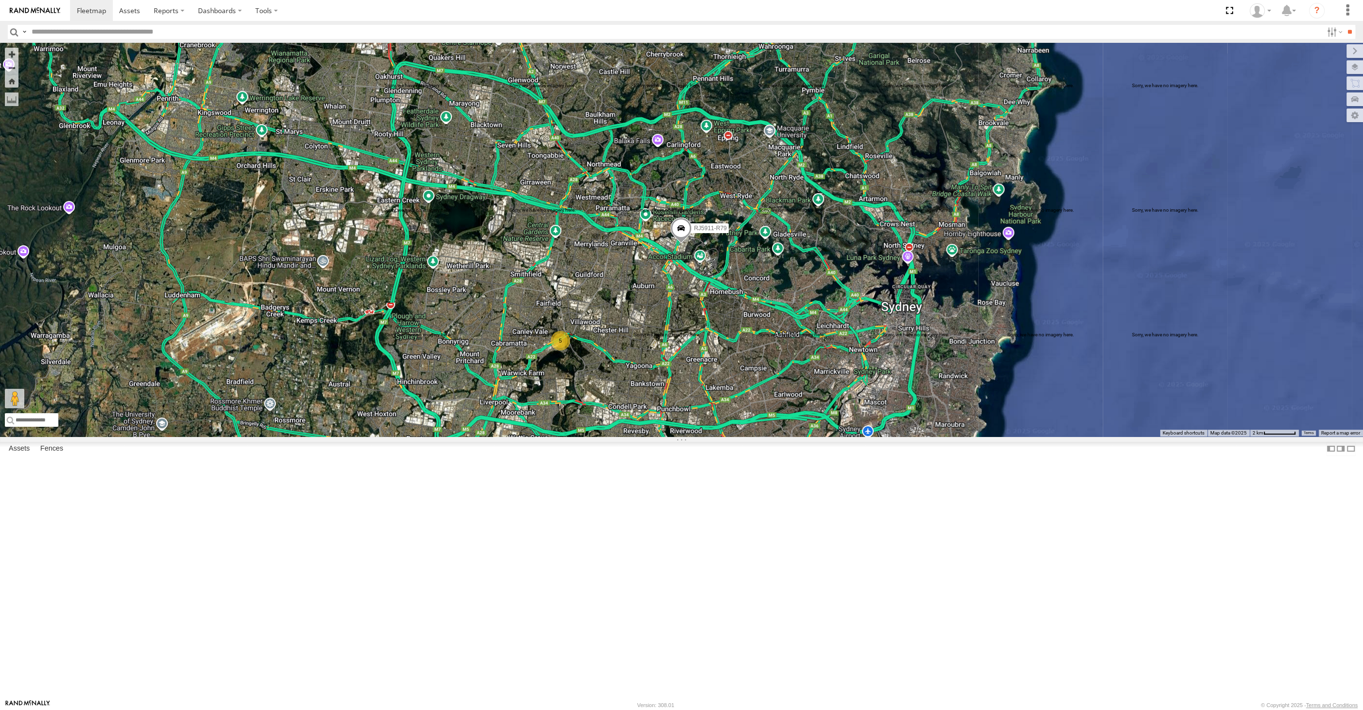
drag, startPoint x: 769, startPoint y: 525, endPoint x: 773, endPoint y: 509, distance: 16.8
click at [773, 436] on div "RJ5911-R79 XO74GU-R69 5" at bounding box center [681, 240] width 1363 height 394
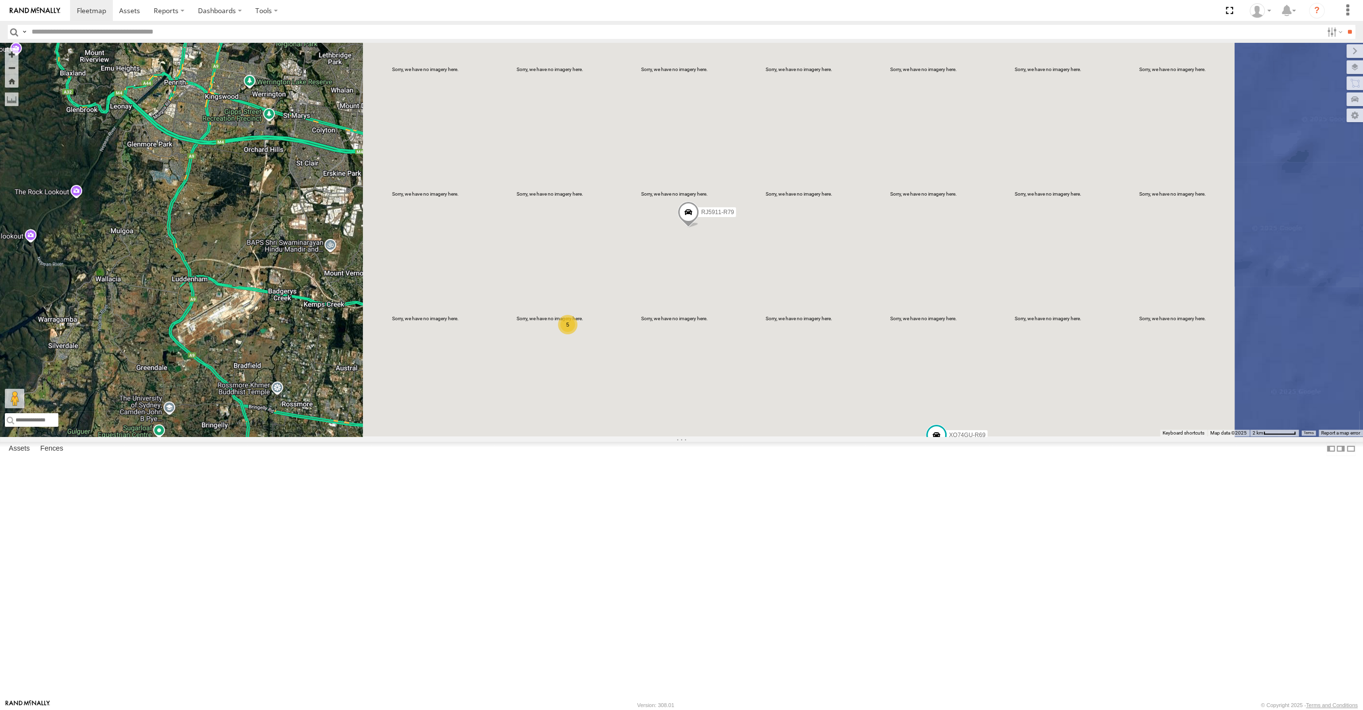
drag, startPoint x: 846, startPoint y: 607, endPoint x: 846, endPoint y: 602, distance: 4.9
click at [846, 436] on div "RJ5911-R79 XO74GU-R69 5" at bounding box center [681, 240] width 1363 height 394
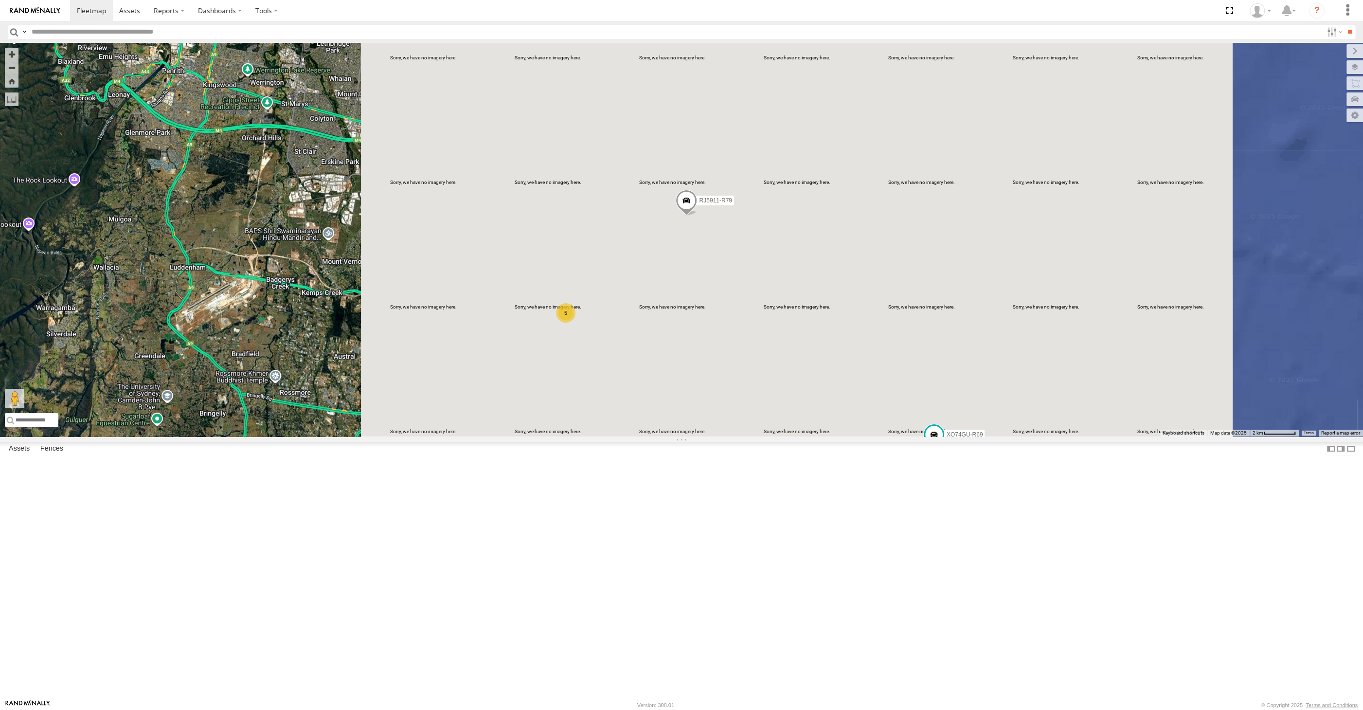
drag, startPoint x: 785, startPoint y: 559, endPoint x: 740, endPoint y: 558, distance: 44.8
click at [741, 436] on div "5 RJ5911-R79 XO74GU-R69" at bounding box center [681, 240] width 1363 height 394
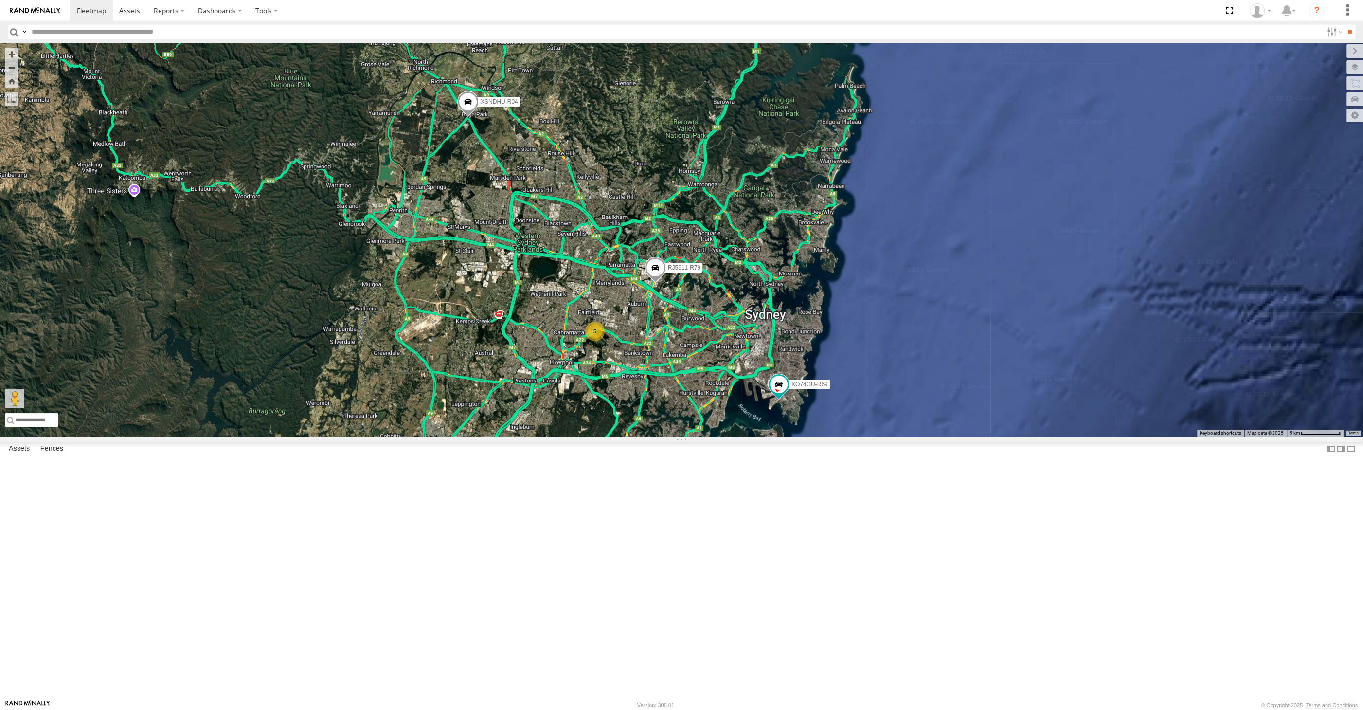
drag, startPoint x: 811, startPoint y: 496, endPoint x: 666, endPoint y: 422, distance: 162.5
click at [667, 422] on div "RJ5911-R79 XO74GU-R69 5 XSNDHU-R04" at bounding box center [681, 240] width 1363 height 394
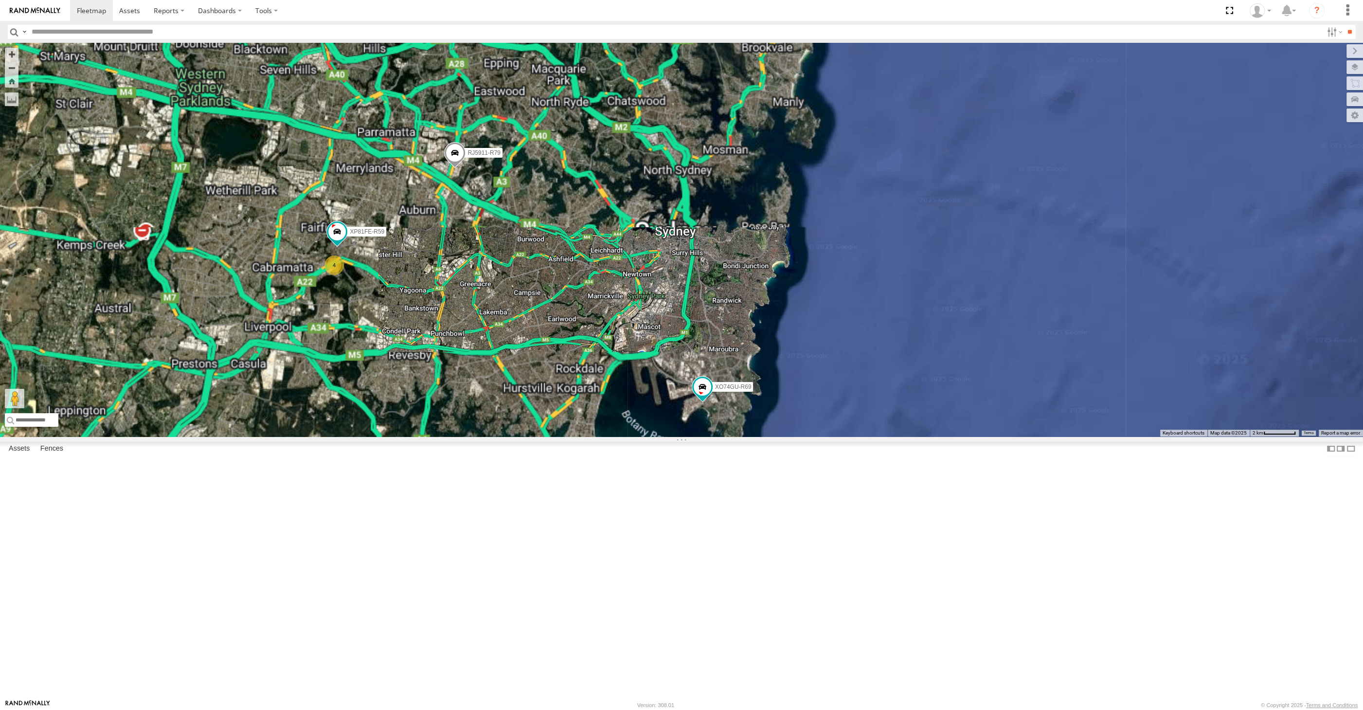
drag, startPoint x: 622, startPoint y: 432, endPoint x: 663, endPoint y: 423, distance: 41.3
click at [650, 428] on div "RJ5911-R79 XO74GU-R69 XSNDHU-R04 4 XP81FE-R59" at bounding box center [681, 240] width 1363 height 394
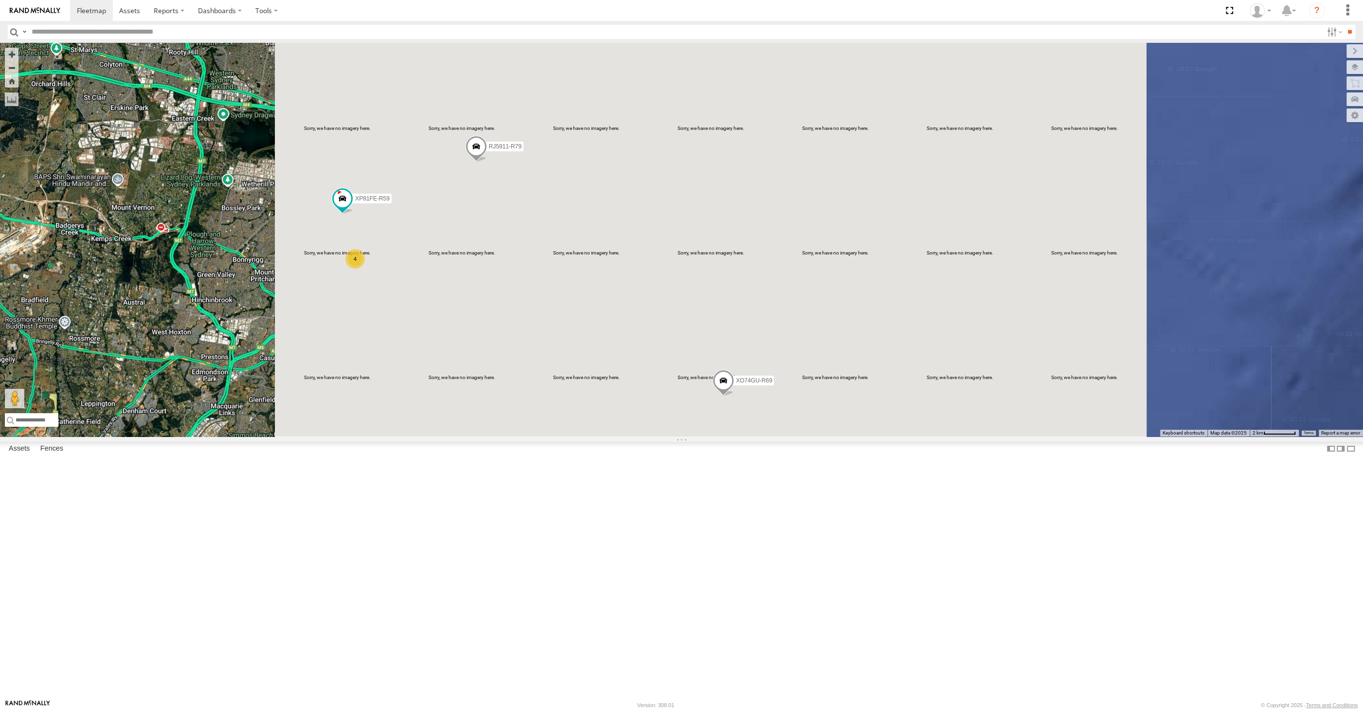
drag, startPoint x: 602, startPoint y: 432, endPoint x: 610, endPoint y: 427, distance: 9.0
click at [609, 429] on div "4 RJ5911-R79 XP81FE-R59 XO74GU-R69" at bounding box center [681, 240] width 1363 height 394
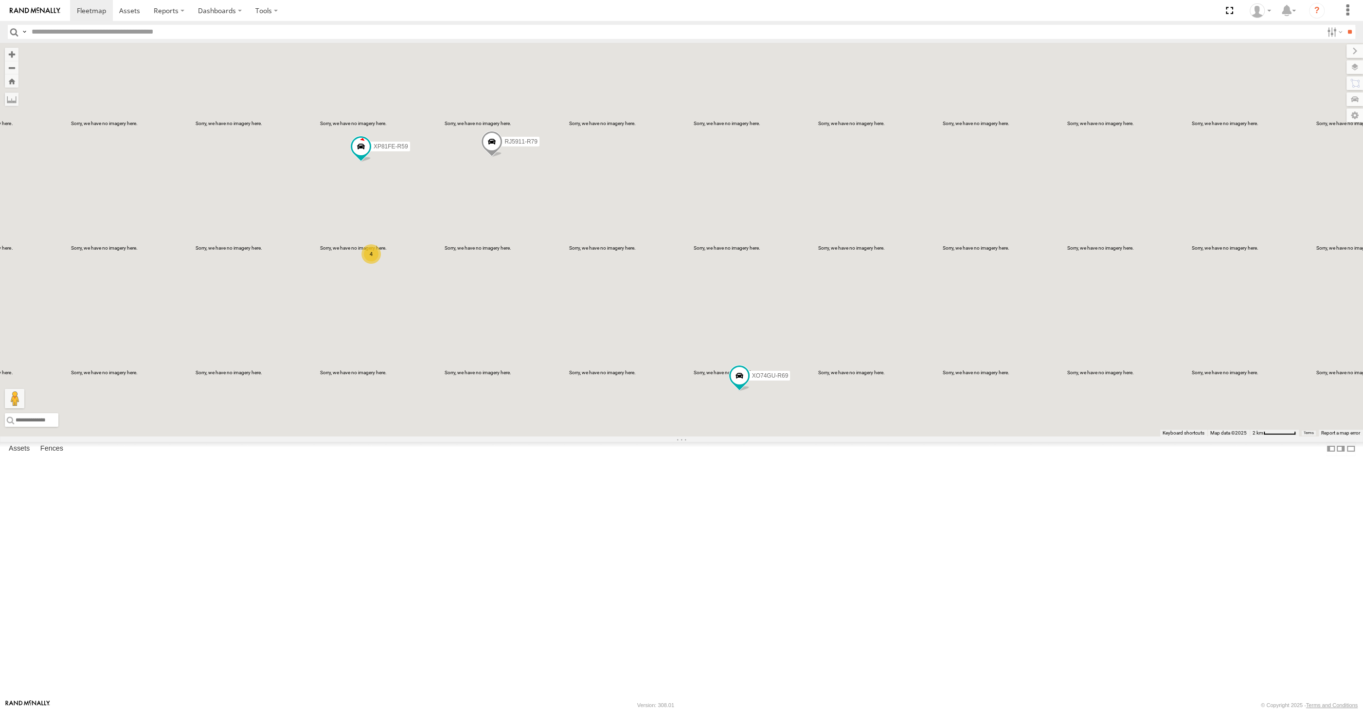
drag, startPoint x: 439, startPoint y: 453, endPoint x: 481, endPoint y: 450, distance: 42.4
click at [479, 436] on div "4 XSNDHU-R04 RJ5911-R79 XP81FE-R59 XO74GU-R69" at bounding box center [681, 240] width 1363 height 394
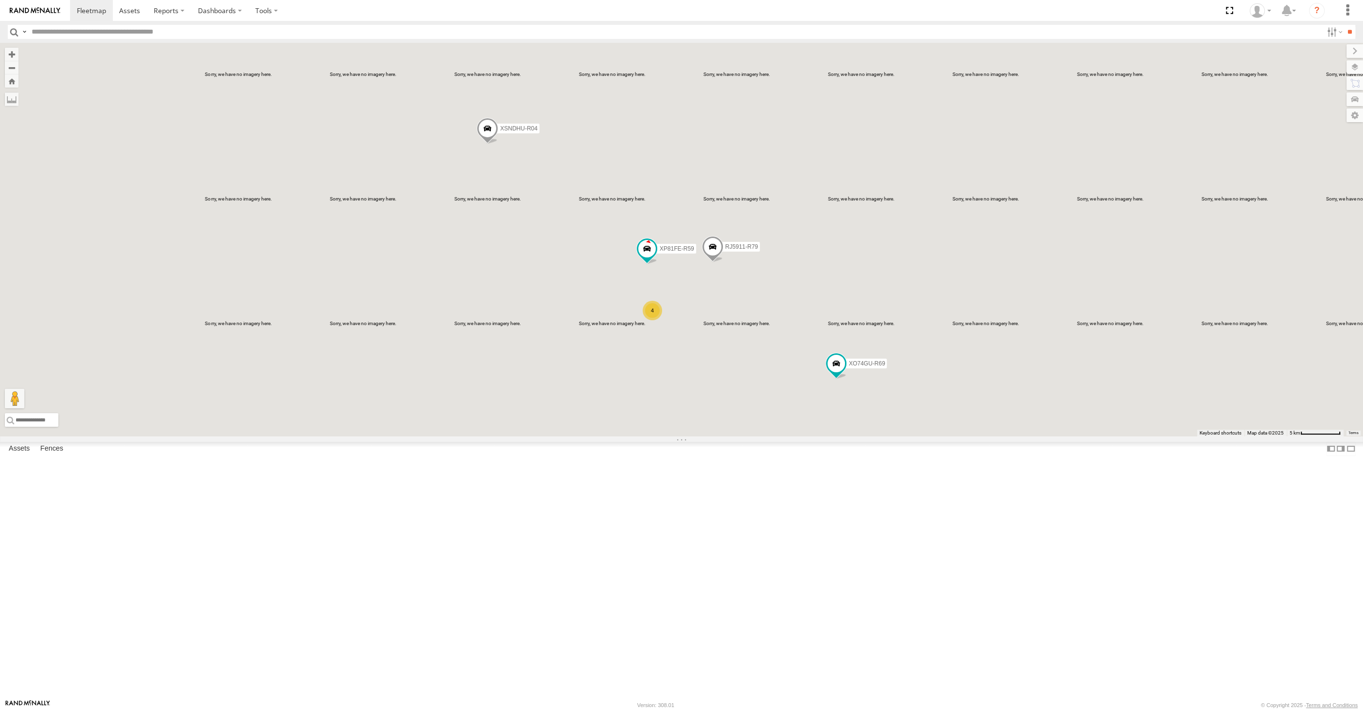
drag, startPoint x: 508, startPoint y: 451, endPoint x: 726, endPoint y: 476, distance: 218.9
click at [726, 436] on div "XSNDHU-R04 RJ5911-R79 XP81FE-R59 XO74GU-R69 4" at bounding box center [681, 240] width 1363 height 394
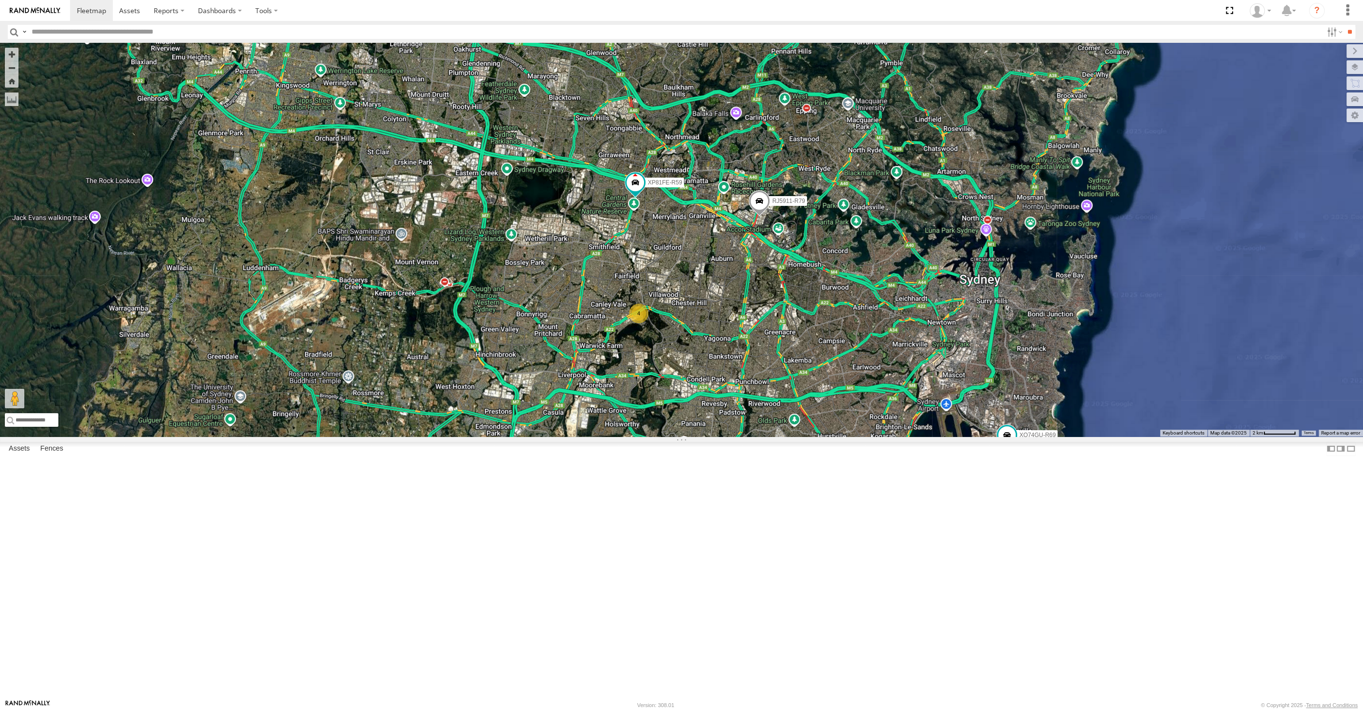
drag, startPoint x: 802, startPoint y: 545, endPoint x: 765, endPoint y: 536, distance: 38.1
click at [766, 436] on div "XSNDHU-R04 RJ5911-R79 XP81FE-R59 XO74GU-R69 4" at bounding box center [681, 240] width 1363 height 394
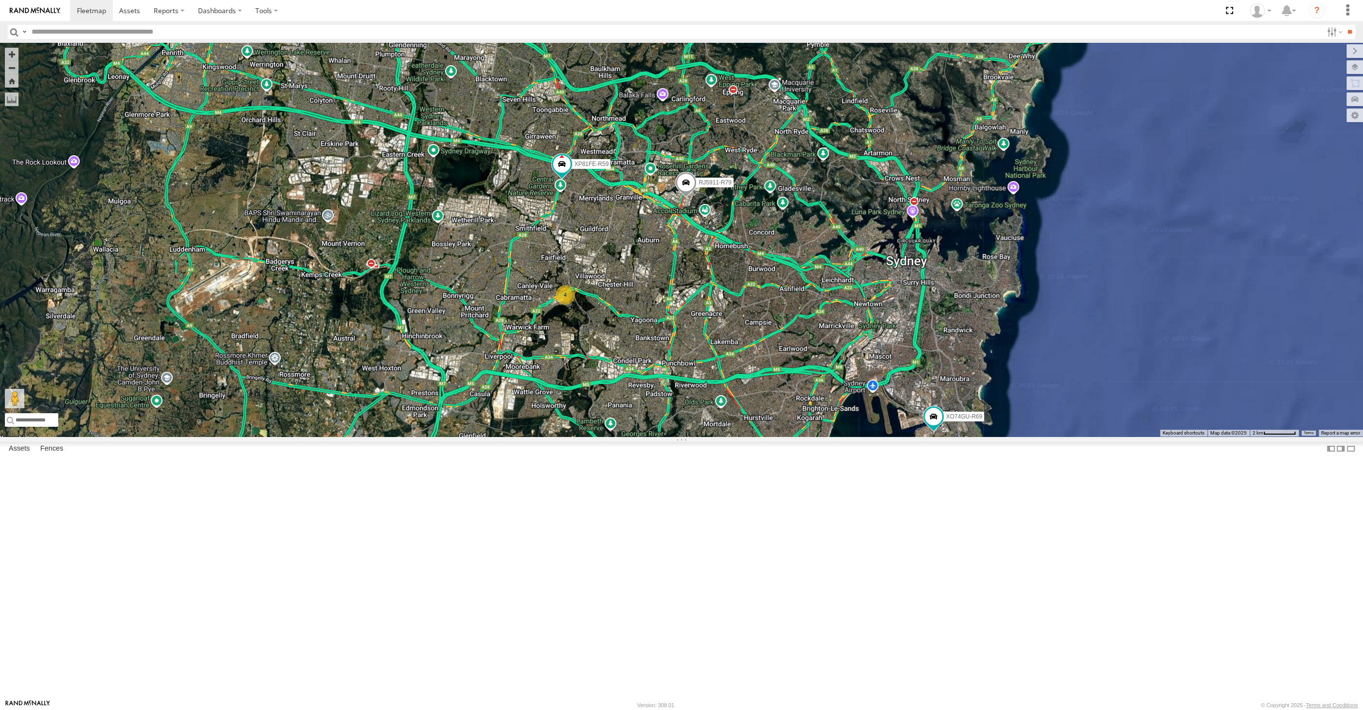
drag, startPoint x: 765, startPoint y: 536, endPoint x: 736, endPoint y: 529, distance: 29.5
click at [737, 436] on div "XSNDHU-R04 RJ5911-R79 XP81FE-R59 XO74GU-R69 4" at bounding box center [681, 240] width 1363 height 394
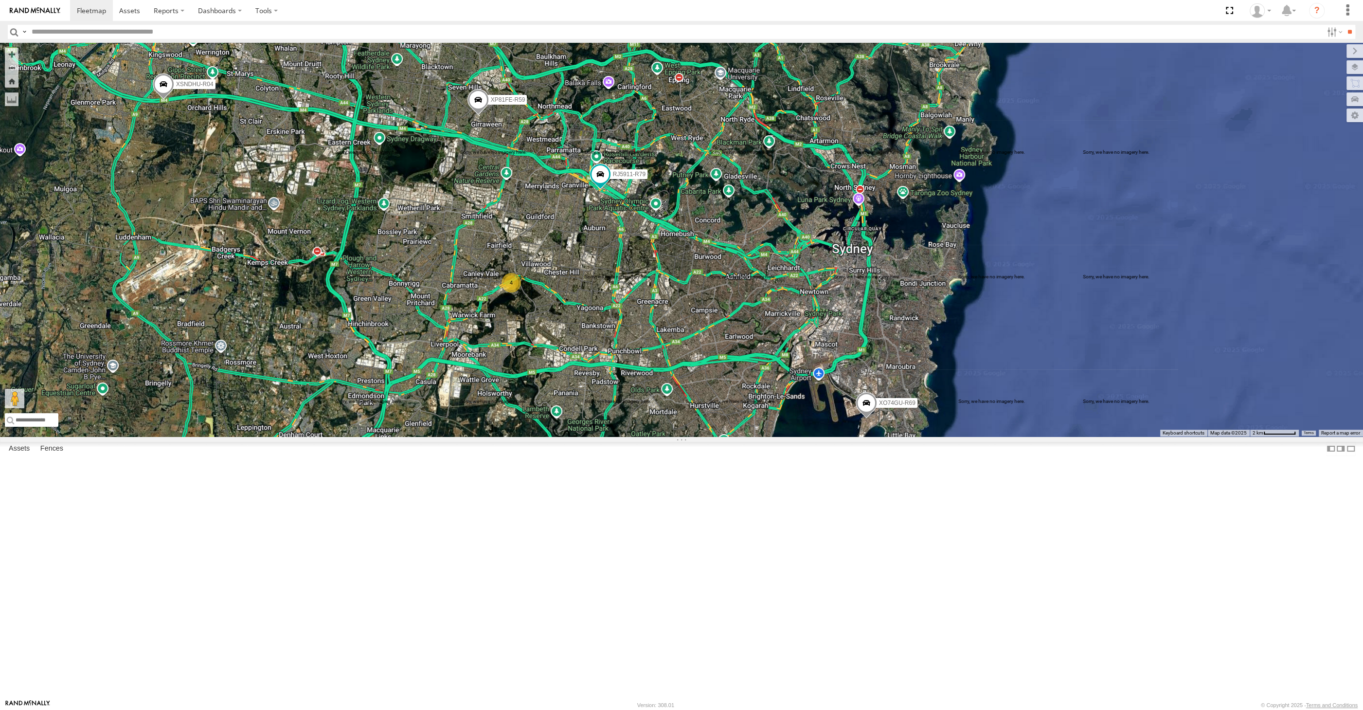
drag, startPoint x: 657, startPoint y: 479, endPoint x: 646, endPoint y: 468, distance: 15.5
click at [646, 436] on div "XSNDHU-R04 RJ5911-R79 XP81FE-R59 XO74GU-R69 4" at bounding box center [681, 240] width 1363 height 394
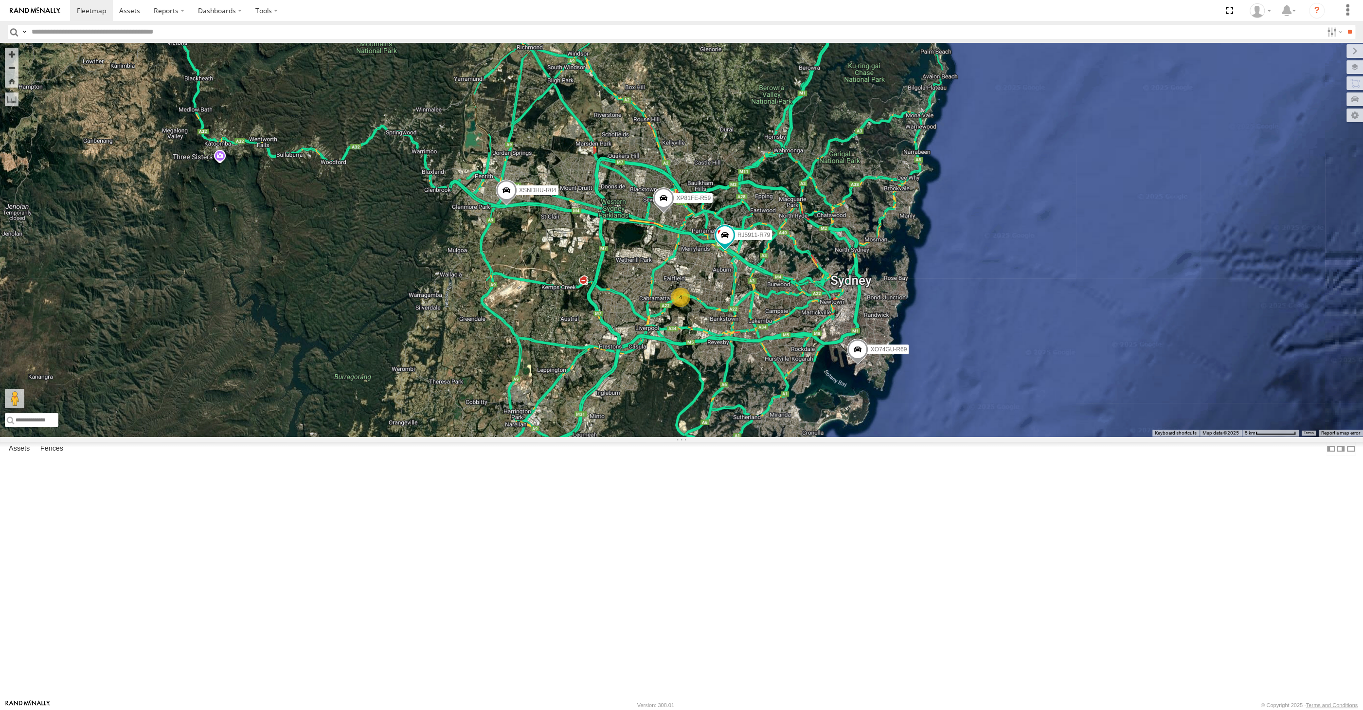
drag, startPoint x: 745, startPoint y: 485, endPoint x: 754, endPoint y: 485, distance: 9.7
click at [754, 436] on div "XSNDHU-R04 RJ5911-R79 XP81FE-R59 XO74GU-R69 4" at bounding box center [681, 240] width 1363 height 394
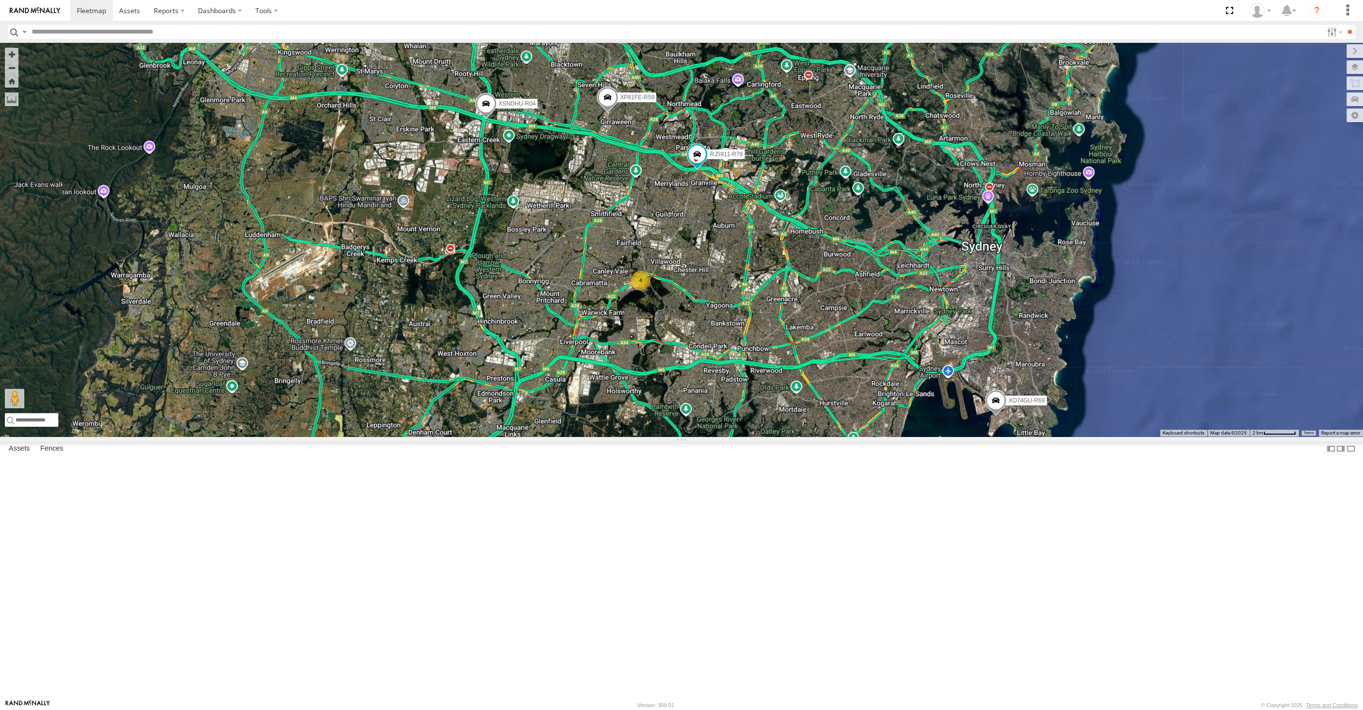
click at [391, 436] on div "XSNDHU-R04 RJ5911-R79 XP81FE-R59 XO74GU-R69 4" at bounding box center [681, 240] width 1363 height 394
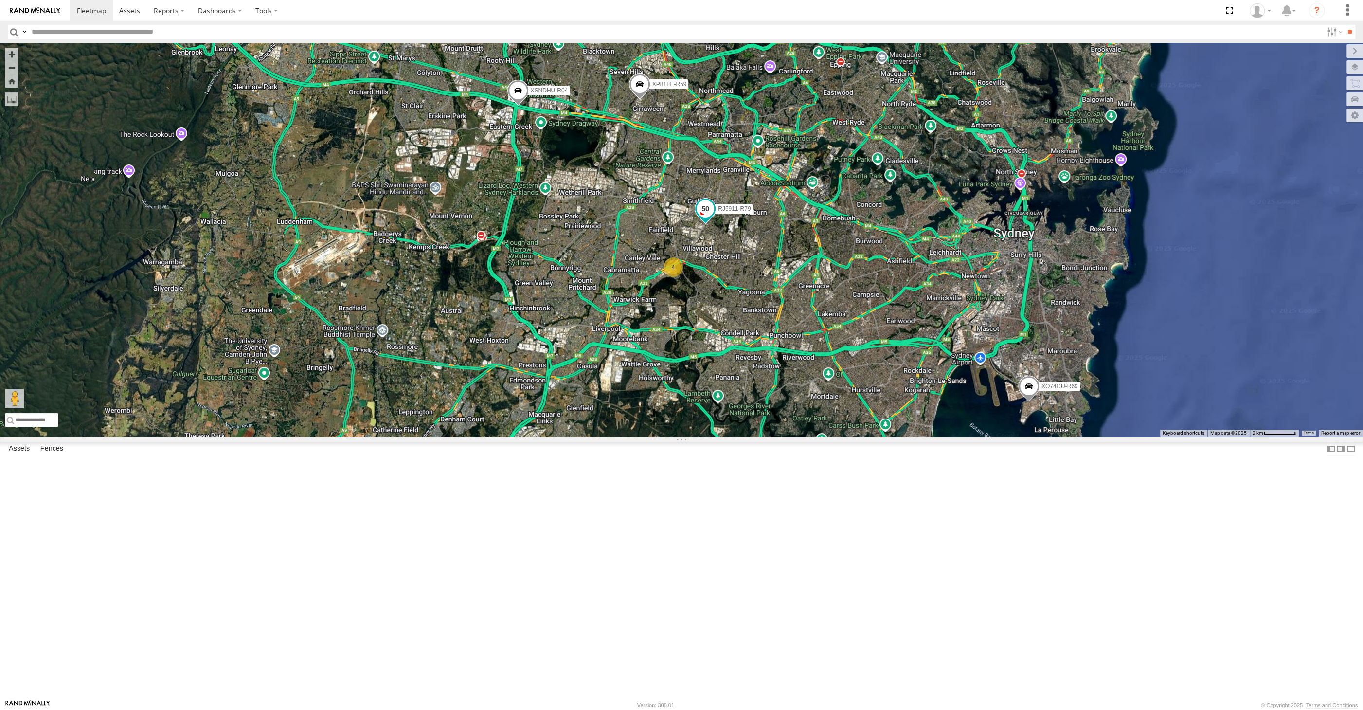
click at [708, 217] on span at bounding box center [706, 208] width 18 height 18
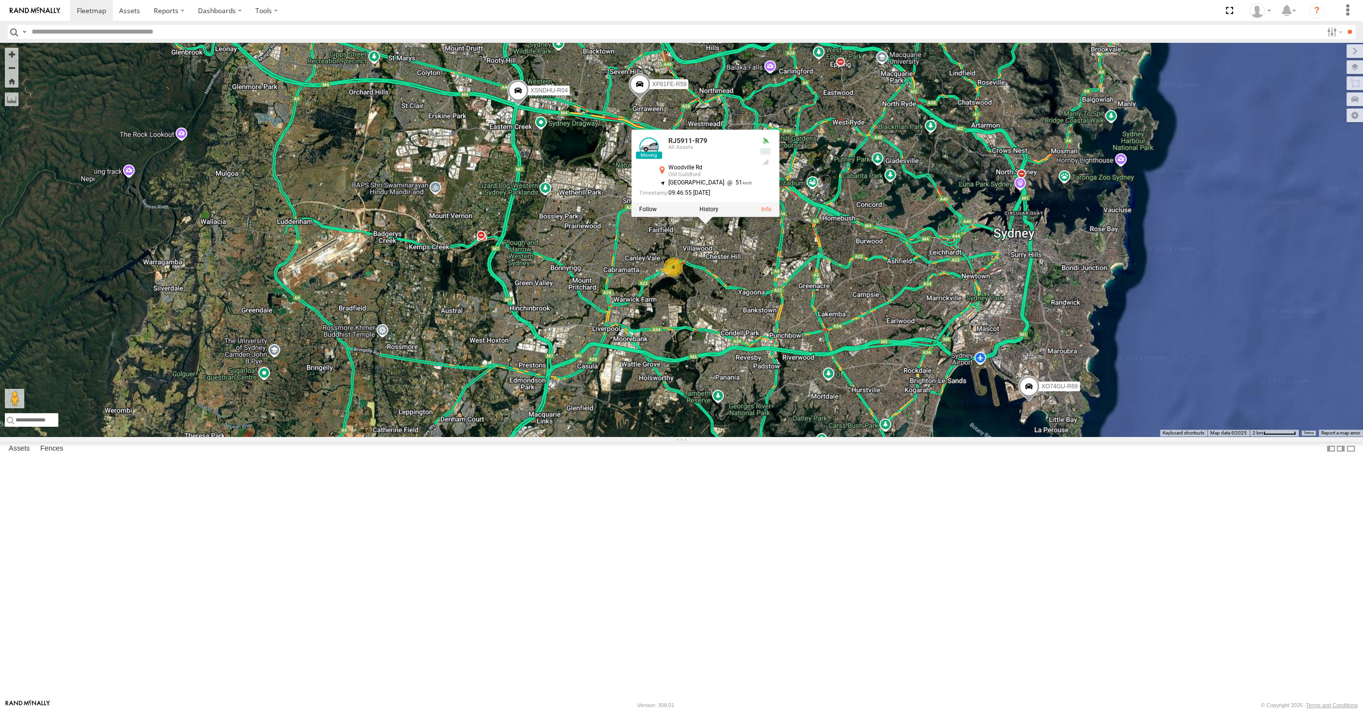
click at [799, 436] on div "4 XSNDHU-R04 RJ5911-R79 XP81FE-R59 XO74GU-R69 RJ5911-R79 All Assets Woodville R…" at bounding box center [681, 240] width 1363 height 394
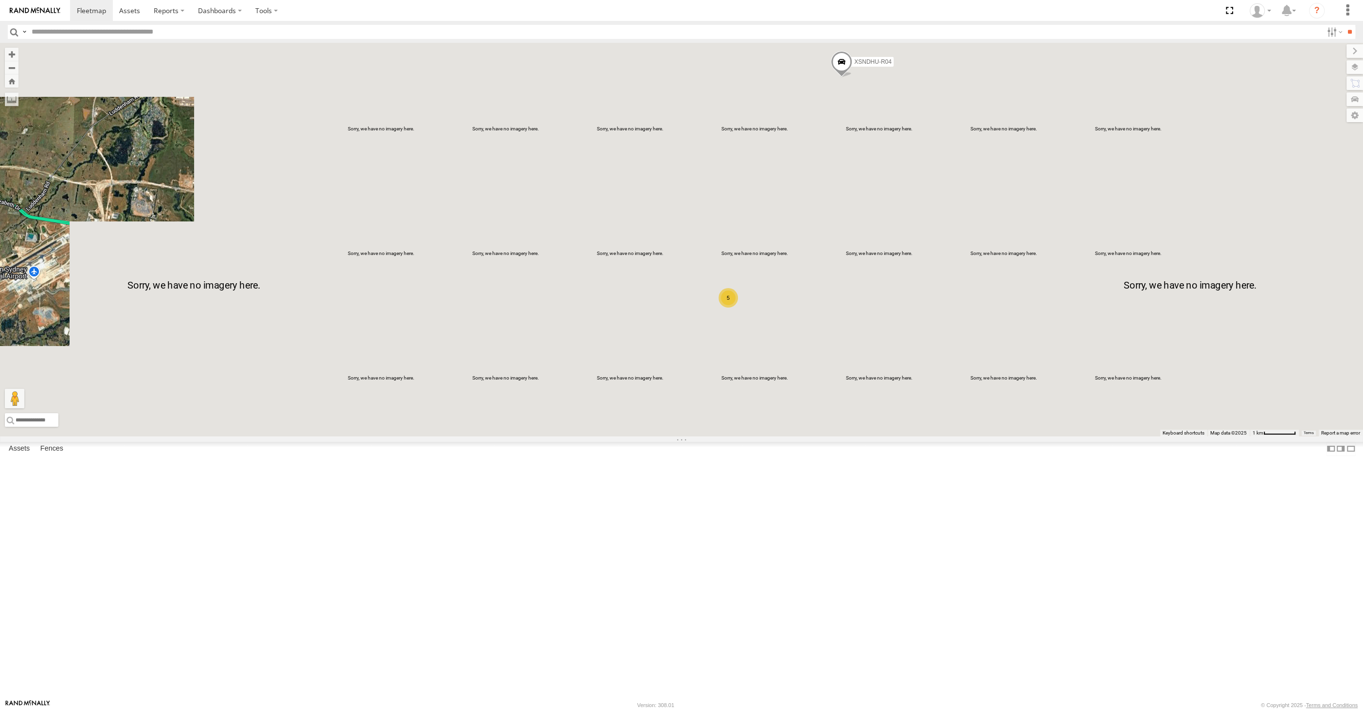
drag, startPoint x: 862, startPoint y: 470, endPoint x: 832, endPoint y: 445, distance: 39.1
click at [840, 436] on div "XSNDHU-R04 XP81FE-R59 XO74GU-R69 5" at bounding box center [681, 240] width 1363 height 394
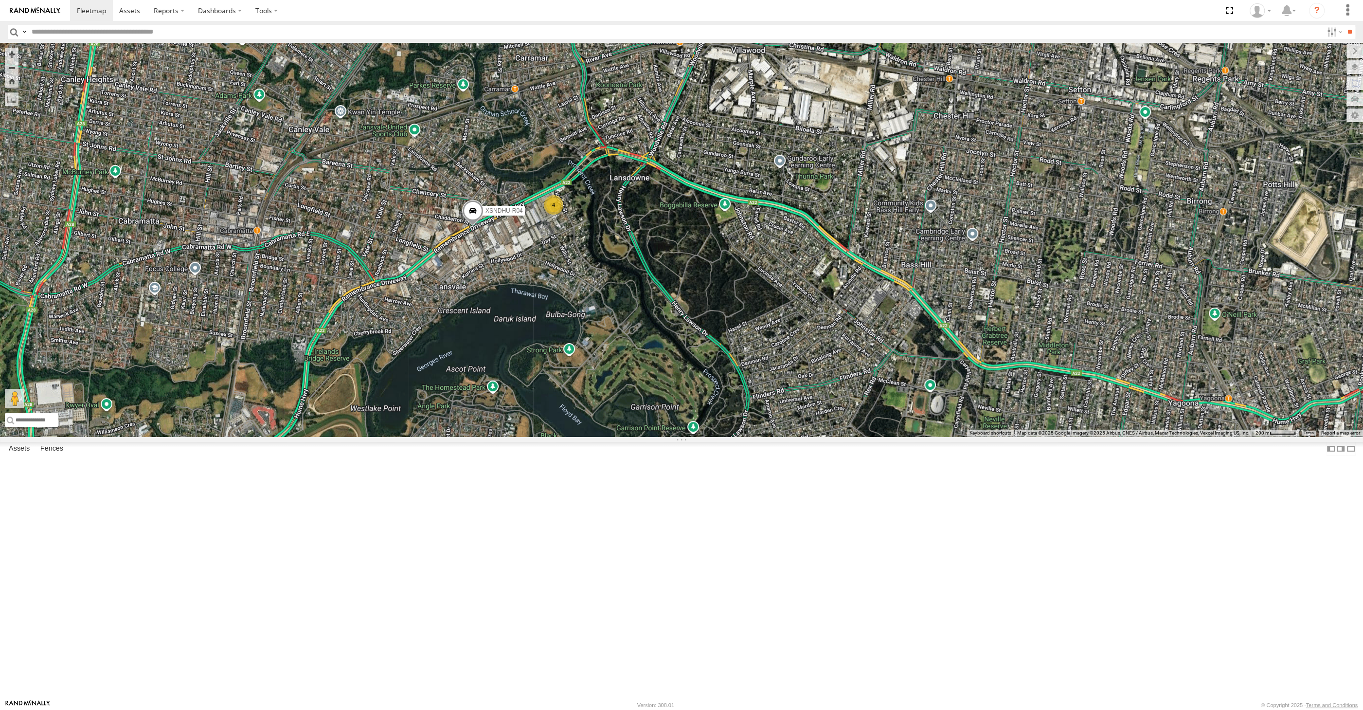
click at [754, 436] on div "XSNDHU-R04 4" at bounding box center [681, 240] width 1363 height 394
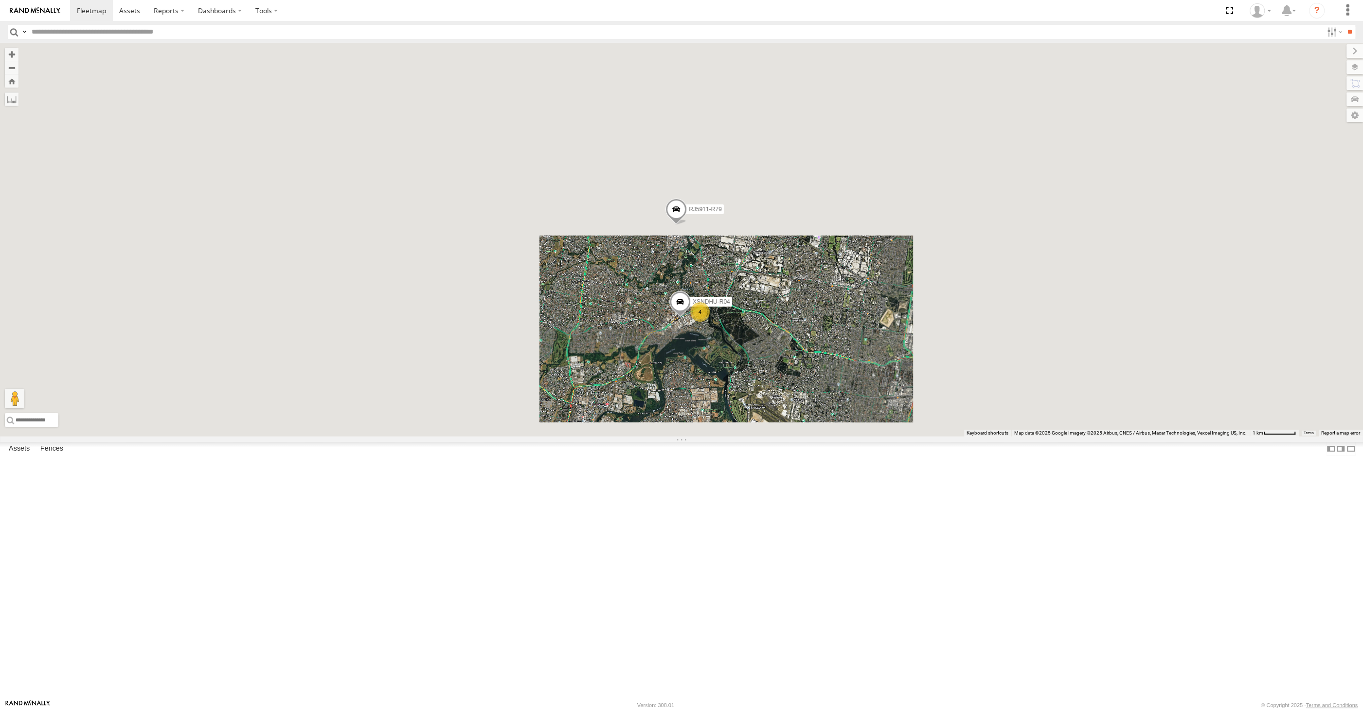
click at [764, 436] on div "XSNDHU-R04 RJ5911-R79 4 XP81FE-R59" at bounding box center [681, 240] width 1363 height 394
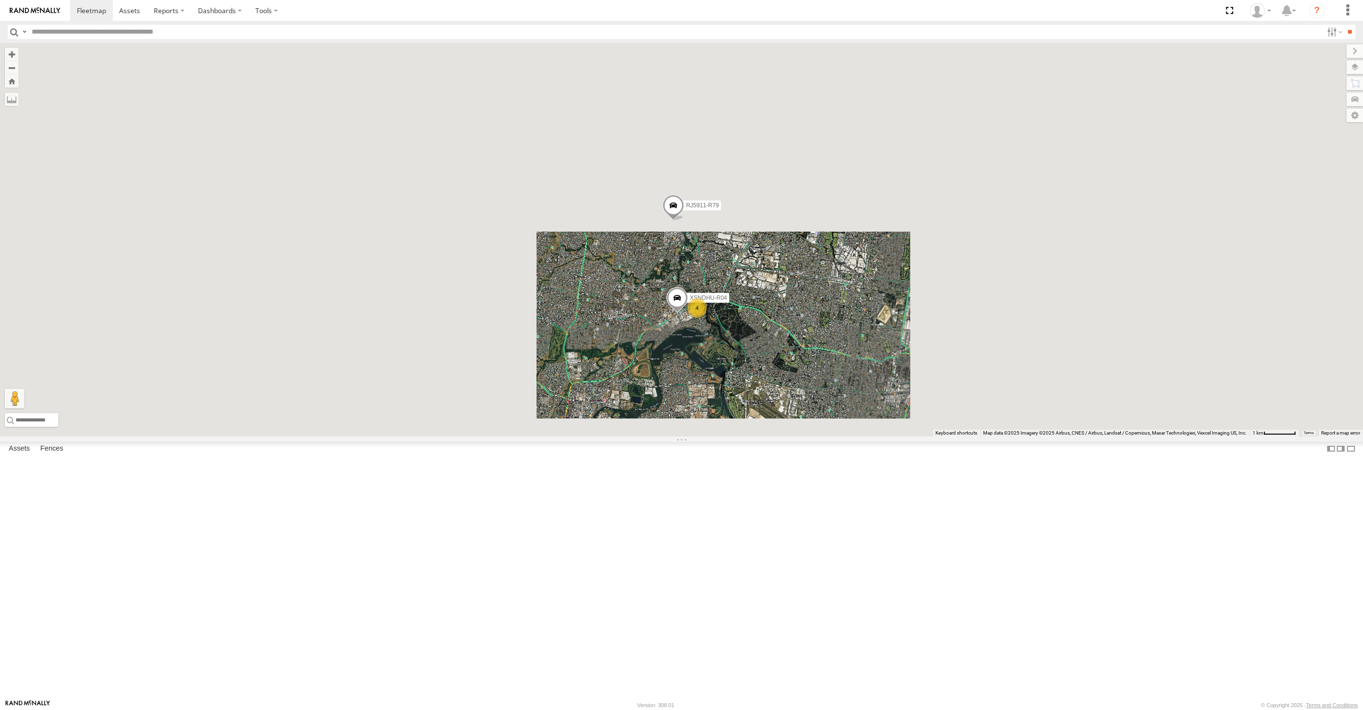
drag, startPoint x: 764, startPoint y: 522, endPoint x: 760, endPoint y: 517, distance: 6.8
click at [764, 436] on div "XSNDHU-R04 RJ5911-R79 4 XP81FE-R59" at bounding box center [681, 240] width 1363 height 394
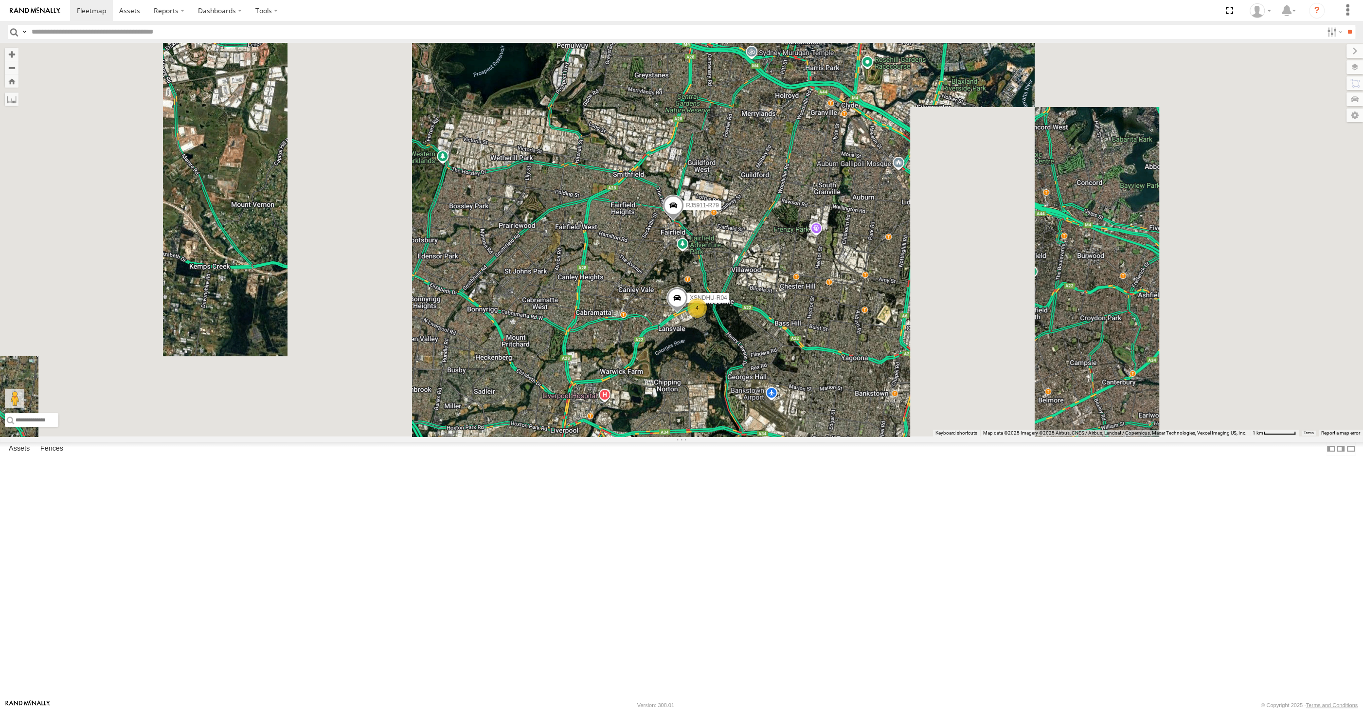
drag, startPoint x: 789, startPoint y: 499, endPoint x: 769, endPoint y: 485, distance: 23.8
click at [771, 436] on div "XSNDHU-R04 RJ5911-R79 4 XP81FE-R59" at bounding box center [681, 240] width 1363 height 394
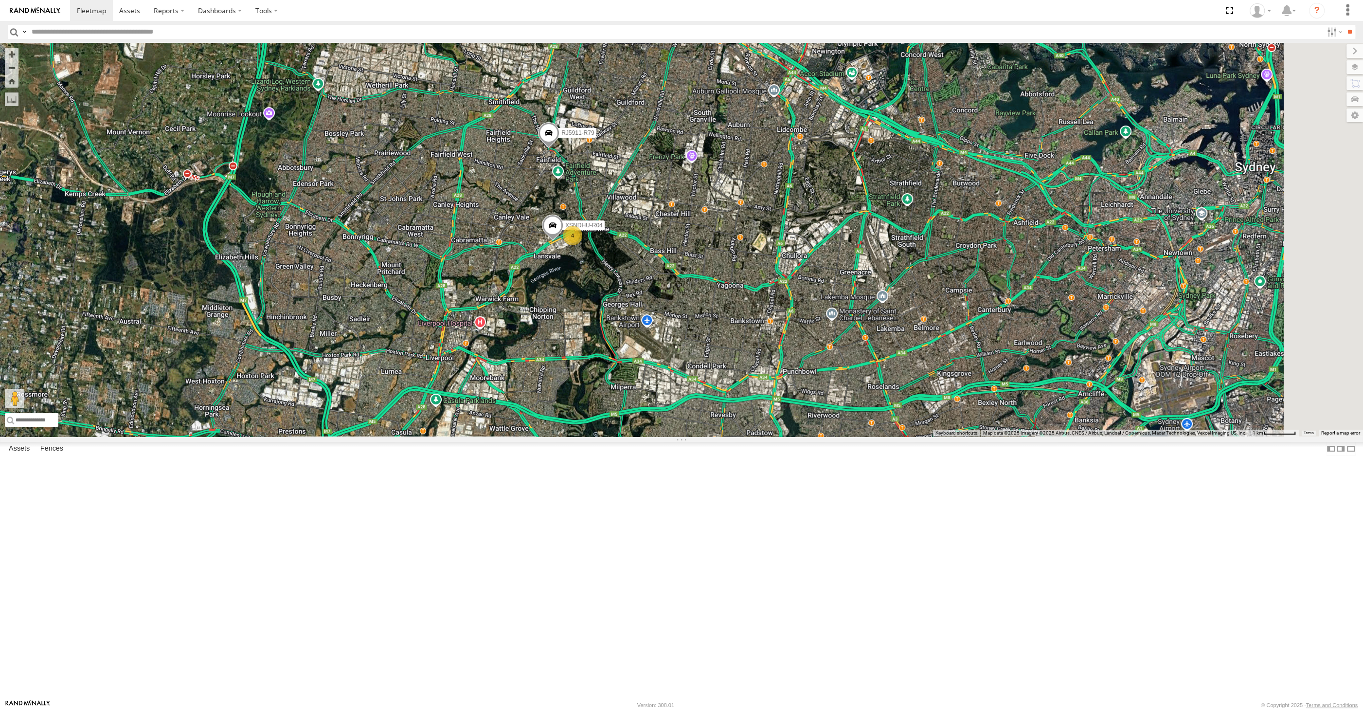
drag, startPoint x: 989, startPoint y: 566, endPoint x: 969, endPoint y: 549, distance: 26.2
click at [972, 436] on div "XSNDHU-R04 RJ5911-R79 4 XP81FE-R59" at bounding box center [681, 240] width 1363 height 394
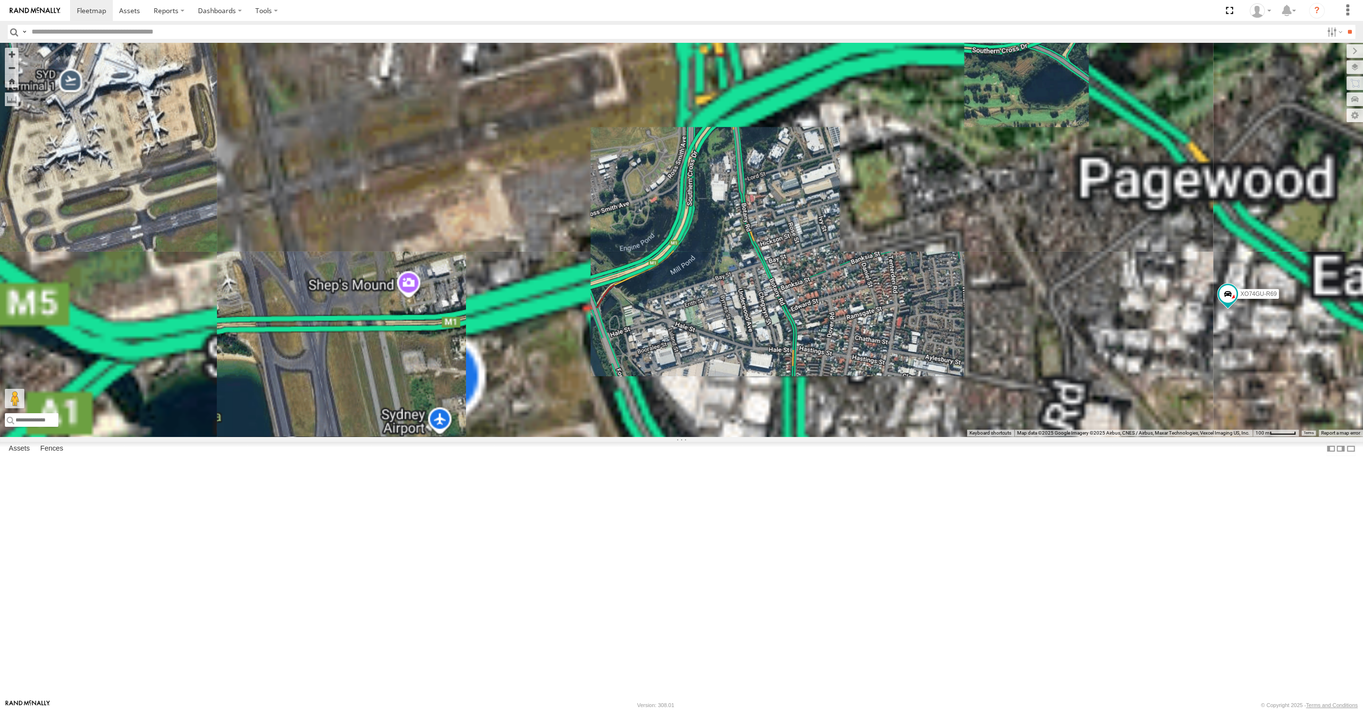
drag, startPoint x: 1261, startPoint y: 497, endPoint x: 1246, endPoint y: 500, distance: 15.0
click at [1247, 436] on div "XSNDHU-R04 RJ5911-R79 XP81FE-R59 XO74GU-R69" at bounding box center [681, 240] width 1363 height 394
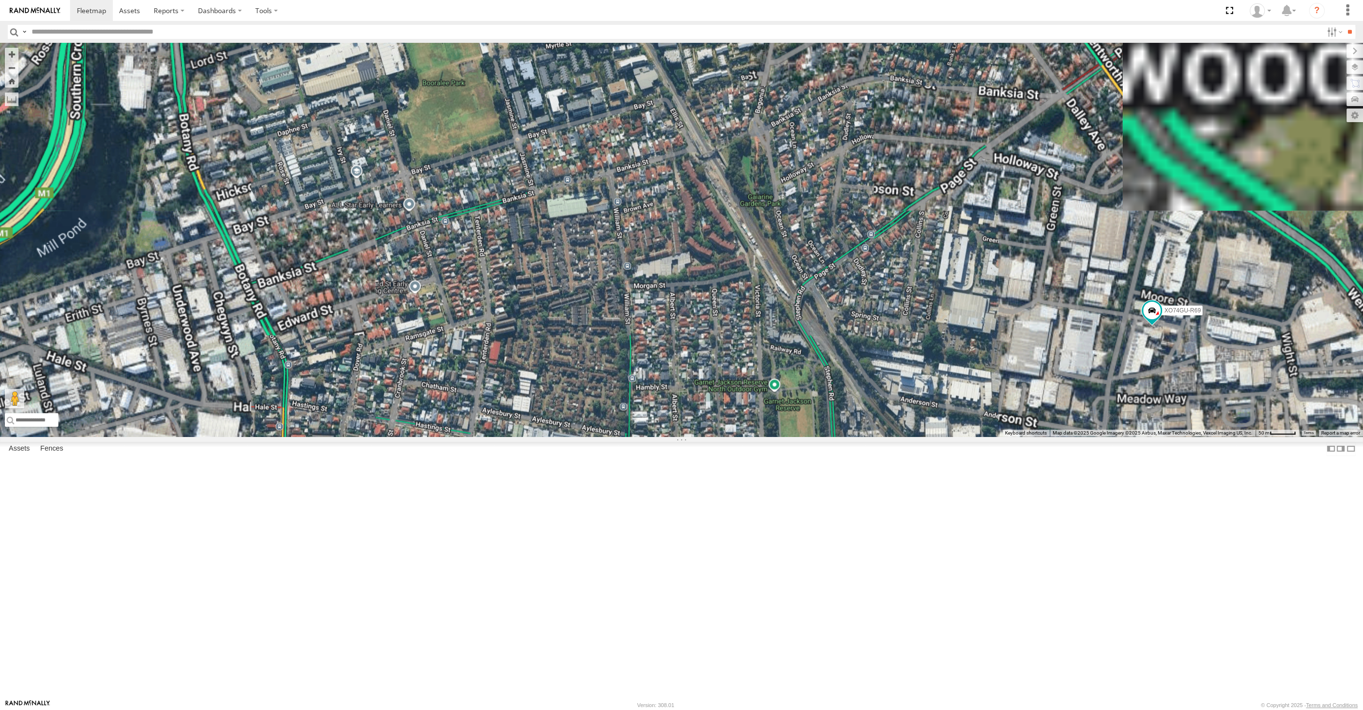
drag, startPoint x: 1200, startPoint y: 479, endPoint x: 1168, endPoint y: 476, distance: 31.3
click at [1176, 436] on div "XSNDHU-R04 RJ5911-R79 XP81FE-R59 XO74GU-R69" at bounding box center [681, 240] width 1363 height 394
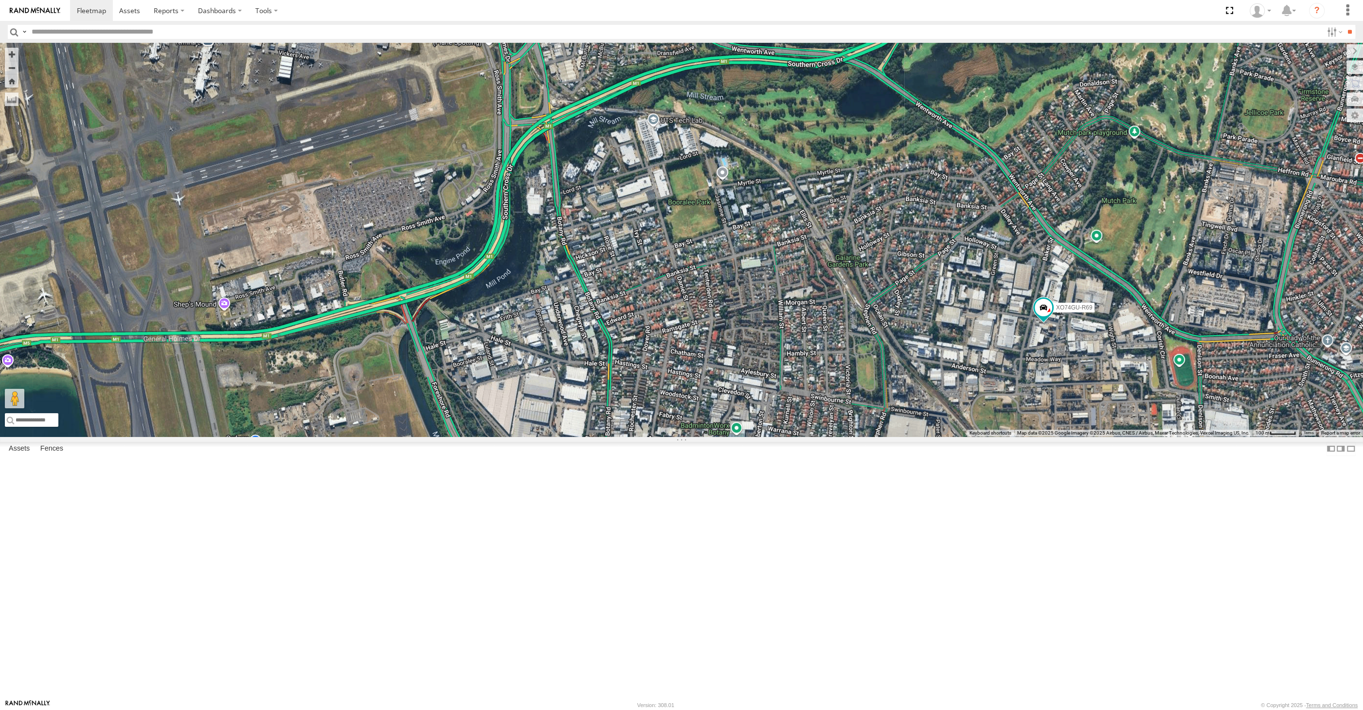
drag, startPoint x: 576, startPoint y: 525, endPoint x: 619, endPoint y: 508, distance: 46.5
click at [616, 436] on div "XSNDHU-R04 RJ5911-R79 XP81FE-R59 XO74GU-R69" at bounding box center [681, 240] width 1363 height 394
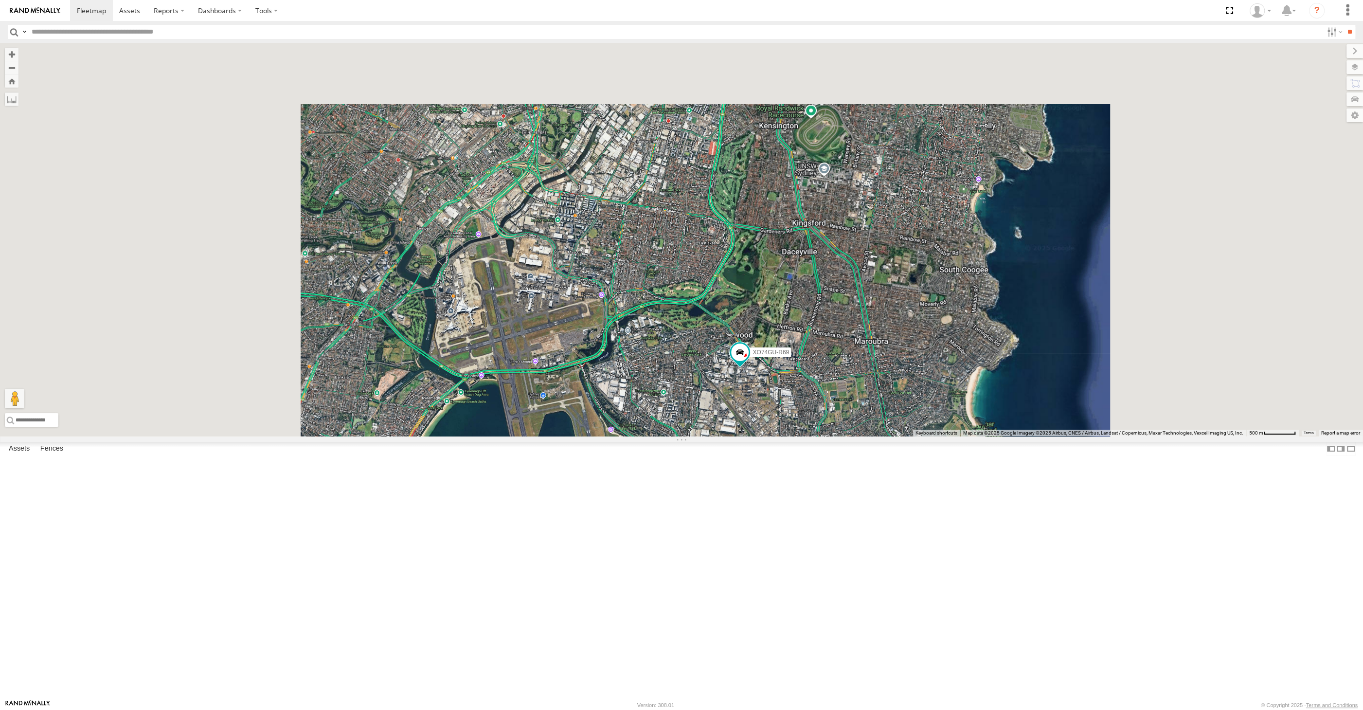
drag, startPoint x: 518, startPoint y: 579, endPoint x: 547, endPoint y: 564, distance: 32.4
click at [544, 436] on div "XSNDHU-R04 RJ5911-R79 XP81FE-R59 XO74GU-R69" at bounding box center [681, 240] width 1363 height 394
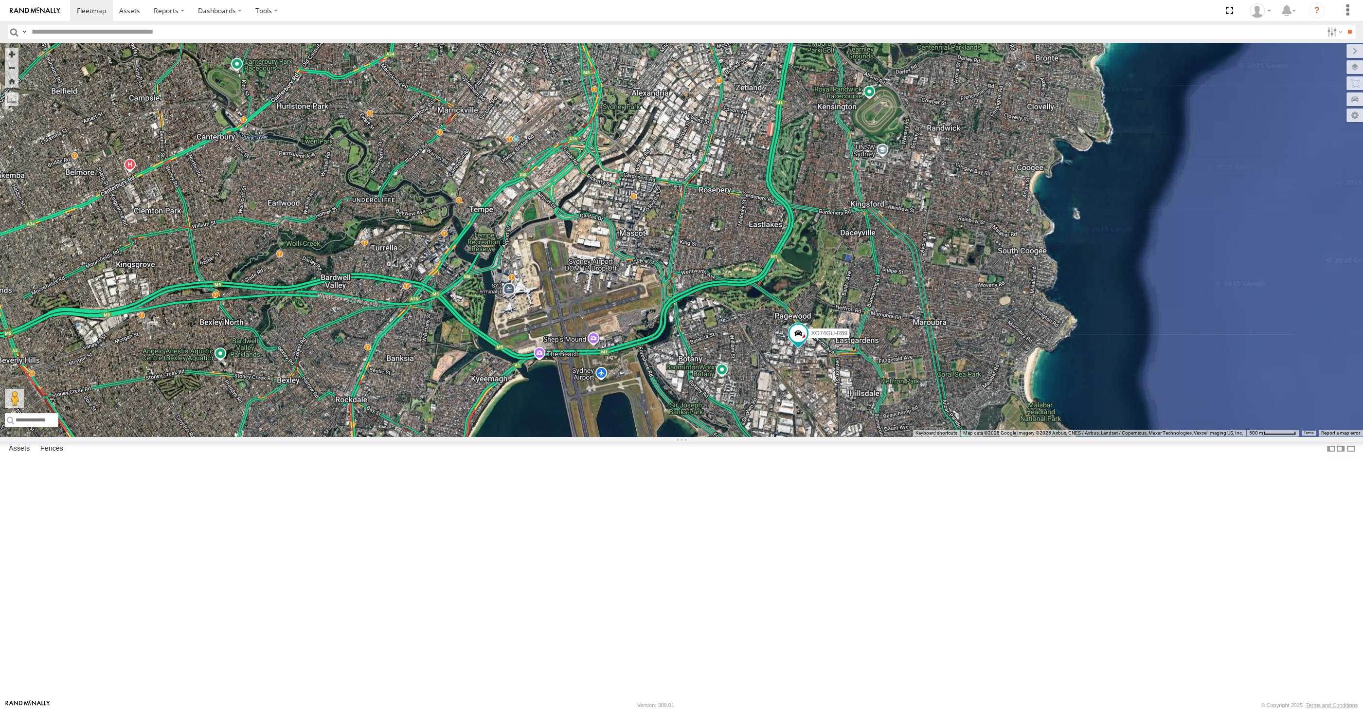
drag, startPoint x: 559, startPoint y: 562, endPoint x: 664, endPoint y: 555, distance: 105.4
click at [660, 436] on div "XSNDHU-R04 RJ5911-R79 XP81FE-R59 XO74GU-R69" at bounding box center [681, 240] width 1363 height 394
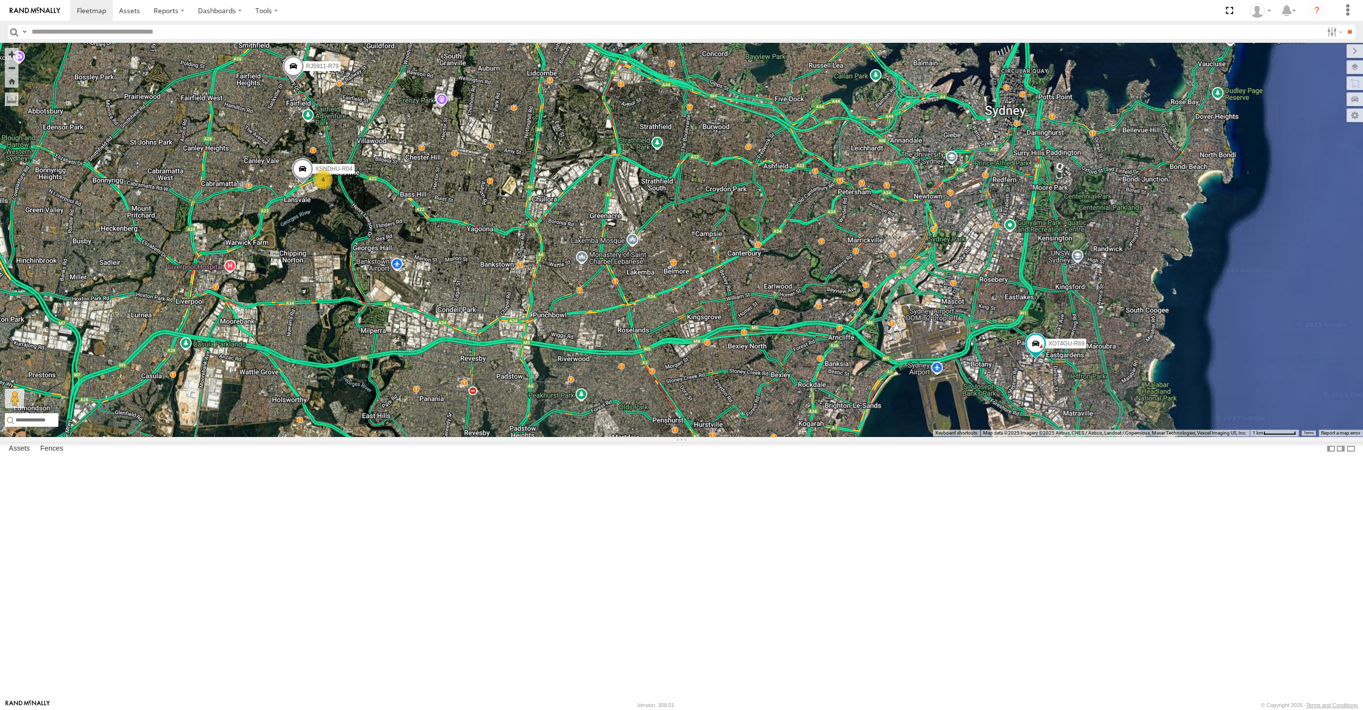
drag, startPoint x: 613, startPoint y: 571, endPoint x: 861, endPoint y: 548, distance: 249.1
click at [861, 436] on div "XSNDHU-R04 RJ5911-R79 XP81FE-R59 XO74GU-R69 4" at bounding box center [681, 240] width 1363 height 394
drag, startPoint x: 491, startPoint y: 582, endPoint x: 497, endPoint y: 587, distance: 7.6
click at [496, 436] on div "RJ5911-R79 XO74GU-R69 5" at bounding box center [681, 240] width 1363 height 394
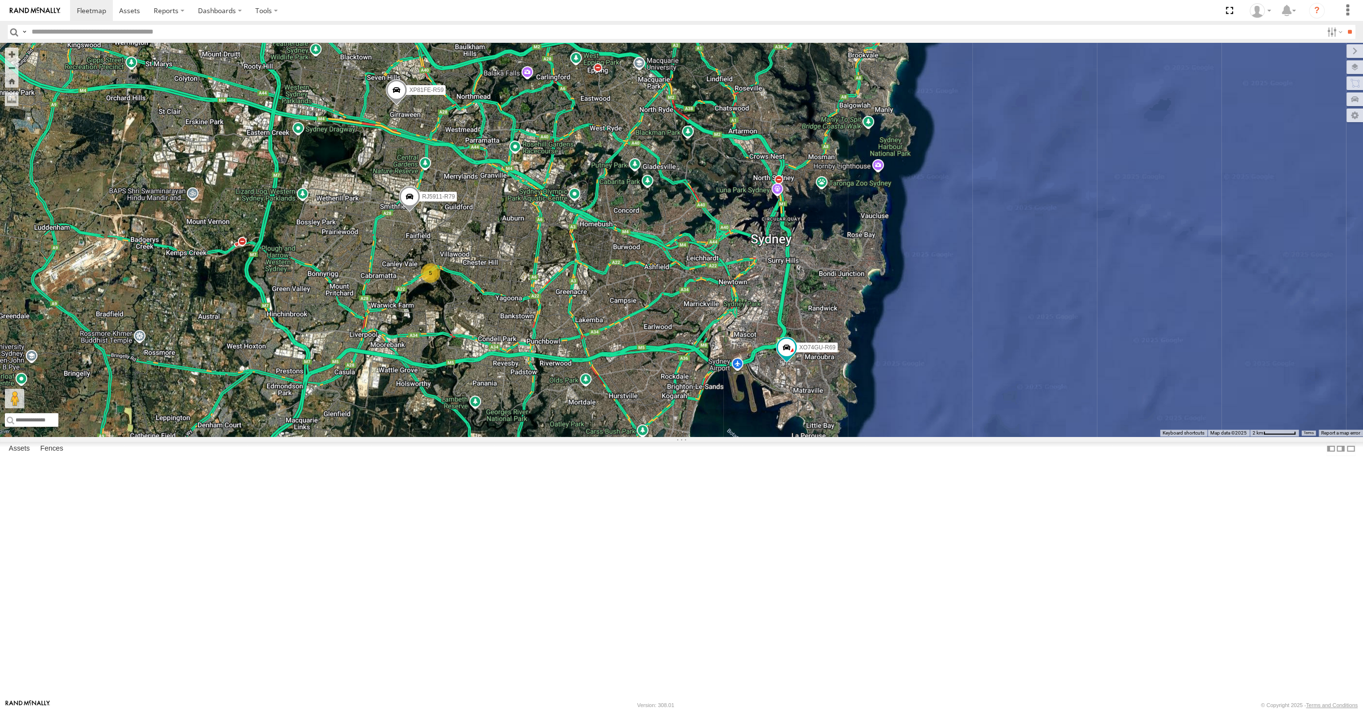
click at [398, 106] on span at bounding box center [396, 92] width 21 height 26
click at [511, 323] on div "RJ5911-R79 XO74GU-R69 XP81FE-R59 5 XP81FE-R59 All Assets Oramzi Rd Girraween -3…" at bounding box center [681, 240] width 1363 height 394
click at [392, 106] on span at bounding box center [396, 92] width 21 height 26
click at [460, 284] on div "RJ5911-R79 XO74GU-R69 XP81FE-R59 5 XP81FE-R59 All Assets Oramzi Rd Girraween -3…" at bounding box center [681, 240] width 1363 height 394
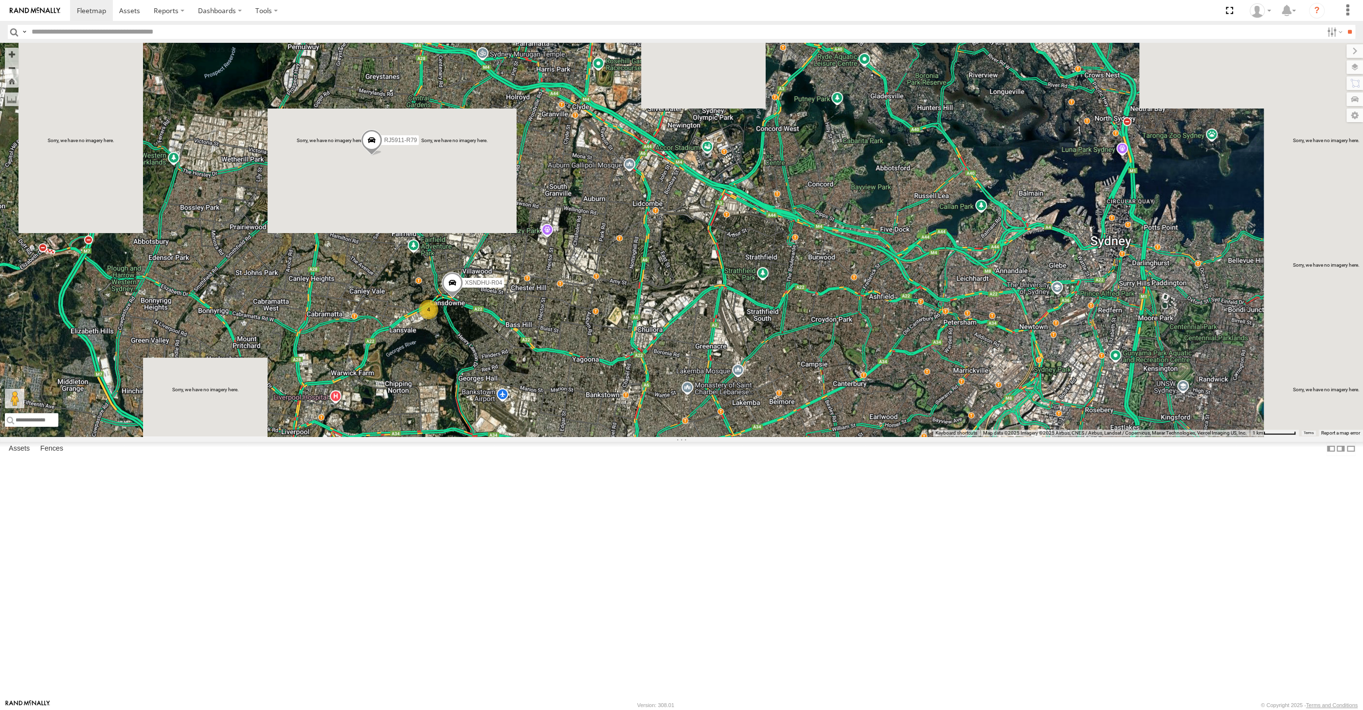
drag, startPoint x: 538, startPoint y: 434, endPoint x: 513, endPoint y: 400, distance: 42.4
click at [520, 404] on div "RJ5911-R79 XO74GU-R69 XP81FE-R59 4 XSNDHU-R04" at bounding box center [681, 240] width 1363 height 394
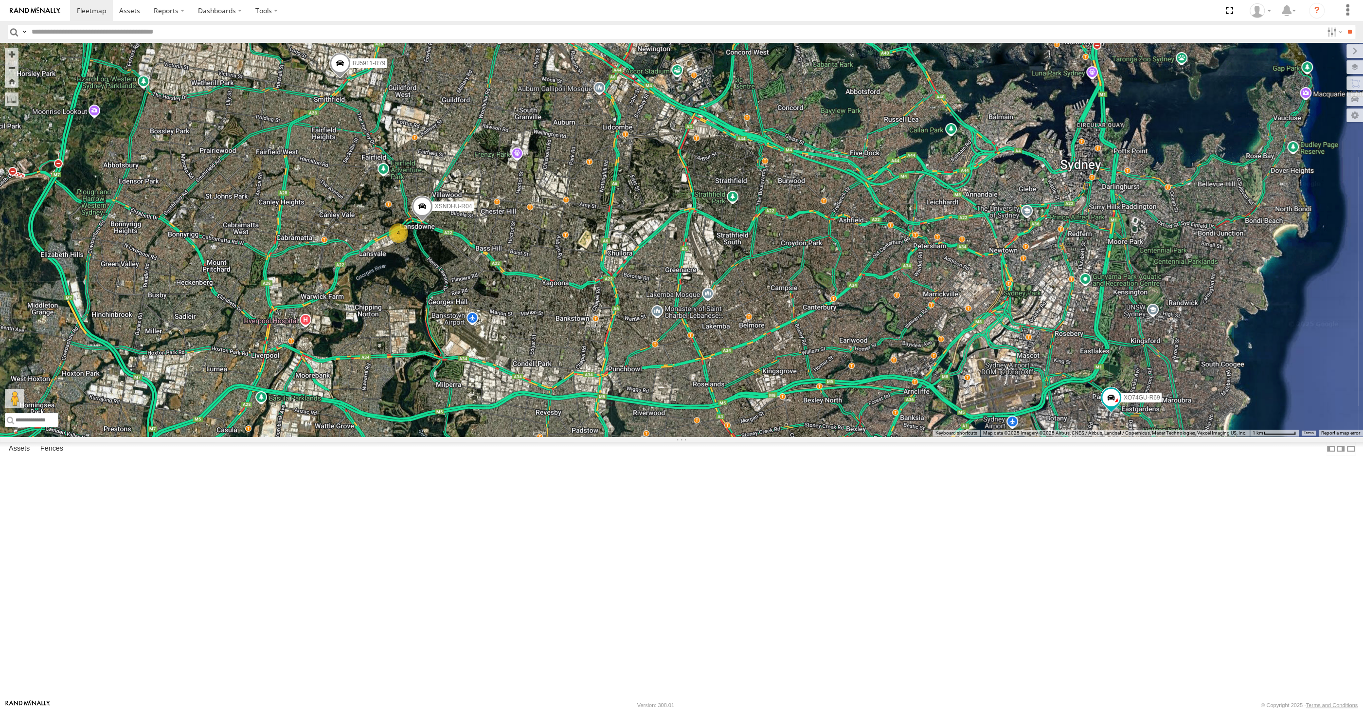
drag, startPoint x: 877, startPoint y: 613, endPoint x: 875, endPoint y: 595, distance: 18.1
click at [875, 436] on div "RJ5911-R79 XO74GU-R69 XP81FE-R59 4 XSNDHU-R04" at bounding box center [681, 240] width 1363 height 394
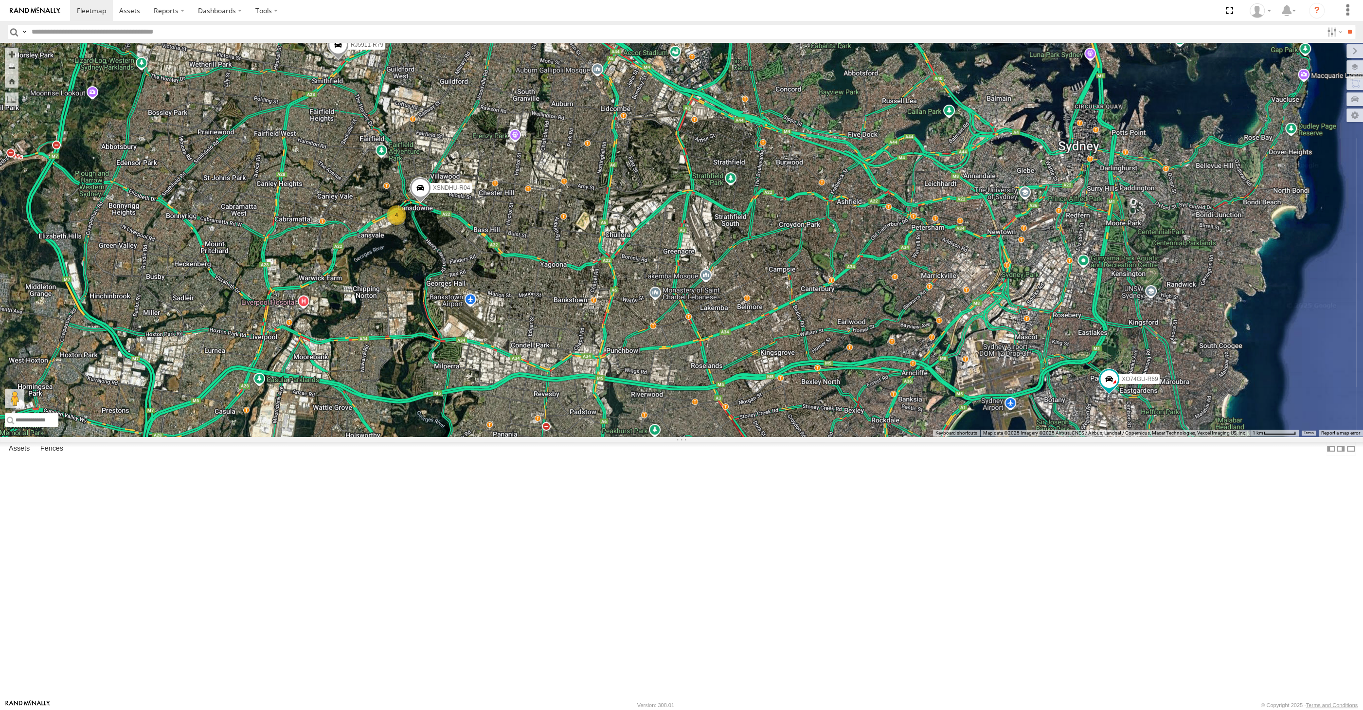
drag, startPoint x: 843, startPoint y: 599, endPoint x: 847, endPoint y: 590, distance: 9.6
click at [847, 436] on div "RJ5911-R79 XO74GU-R69 XP81FE-R59 4 XSNDHU-R04" at bounding box center [681, 240] width 1363 height 394
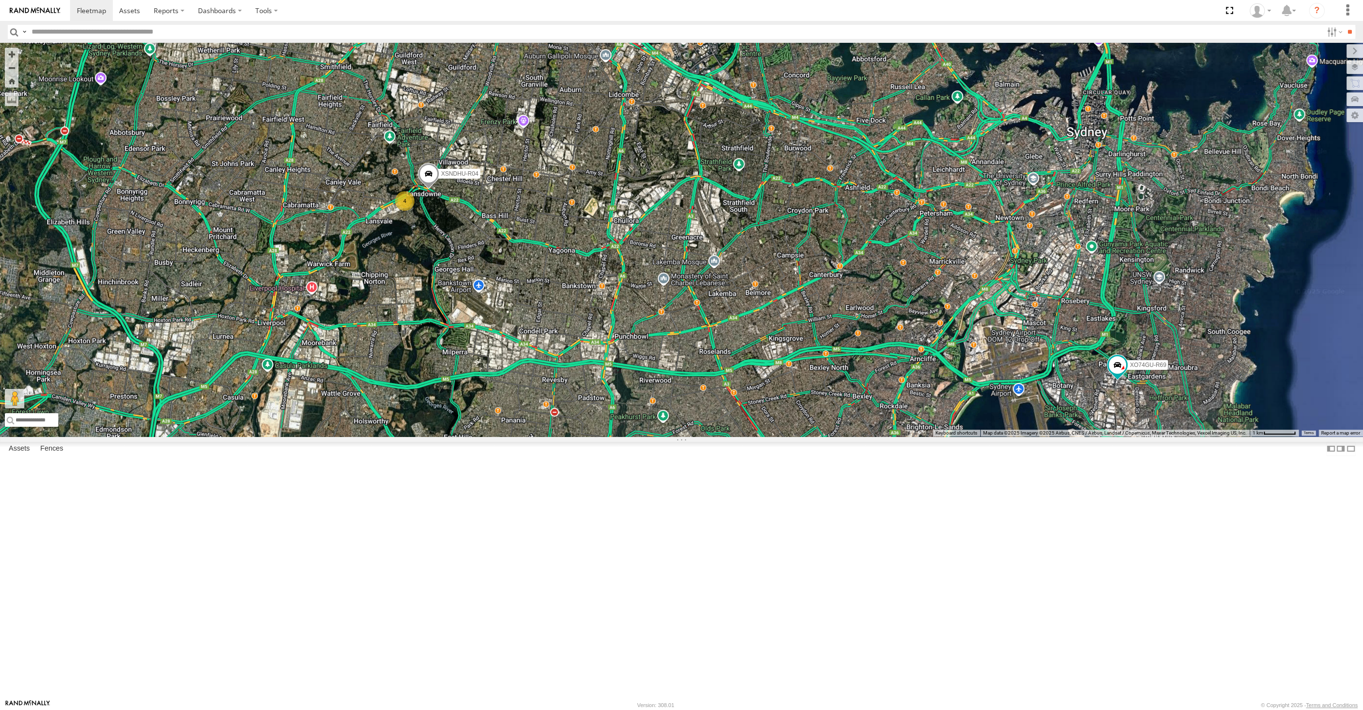
click at [394, 425] on div "RJ5911-R79 XO74GU-R69 XP81FE-R59 4 XSNDHU-R04" at bounding box center [681, 240] width 1363 height 394
click at [346, 436] on div "XSNDHU-R04 RJ5911-R79 XO74GU-R69 4" at bounding box center [681, 240] width 1363 height 394
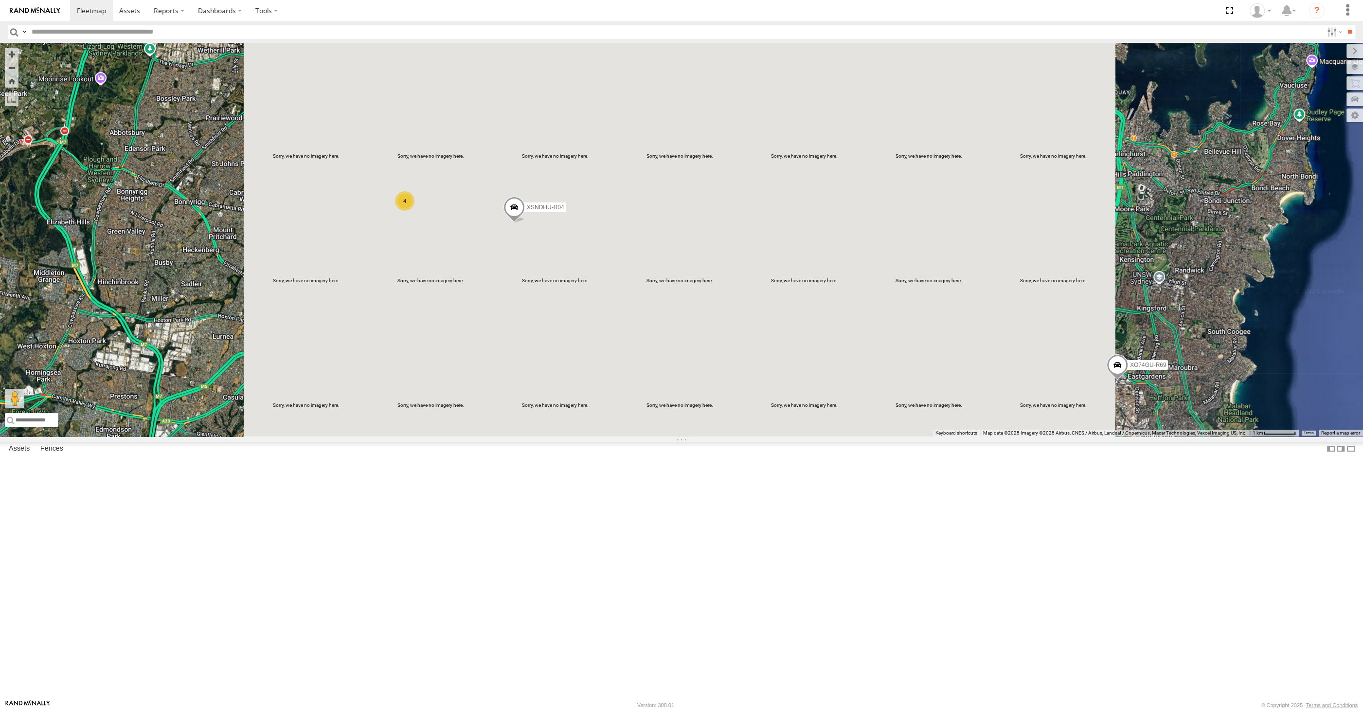
click at [771, 436] on div "4 XSNDHU-R04 RJ5911-R79 XP81FE-R59 XO74GU-R69" at bounding box center [681, 240] width 1363 height 394
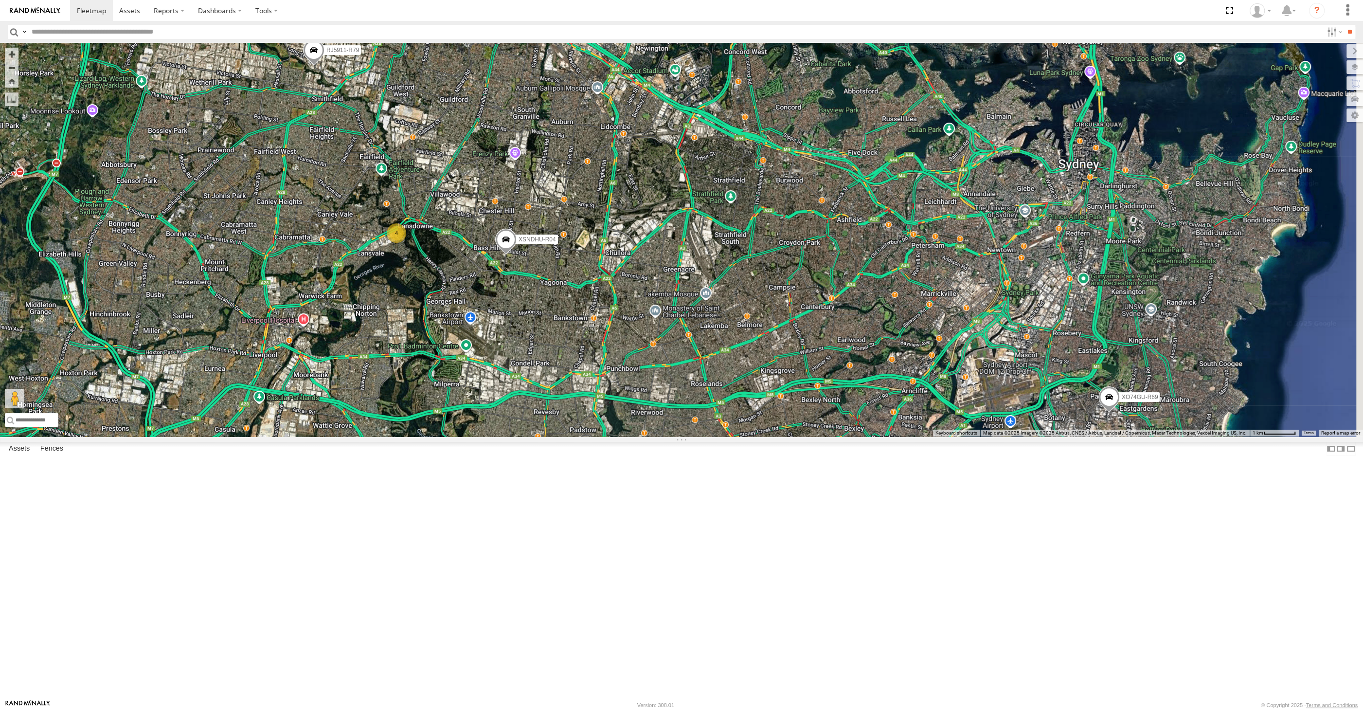
drag, startPoint x: 767, startPoint y: 473, endPoint x: 758, endPoint y: 517, distance: 44.2
click at [759, 436] on div "XSNDHU-R04 RJ5911-R79 XP81FE-R59 XO74GU-R69 4" at bounding box center [681, 240] width 1363 height 394
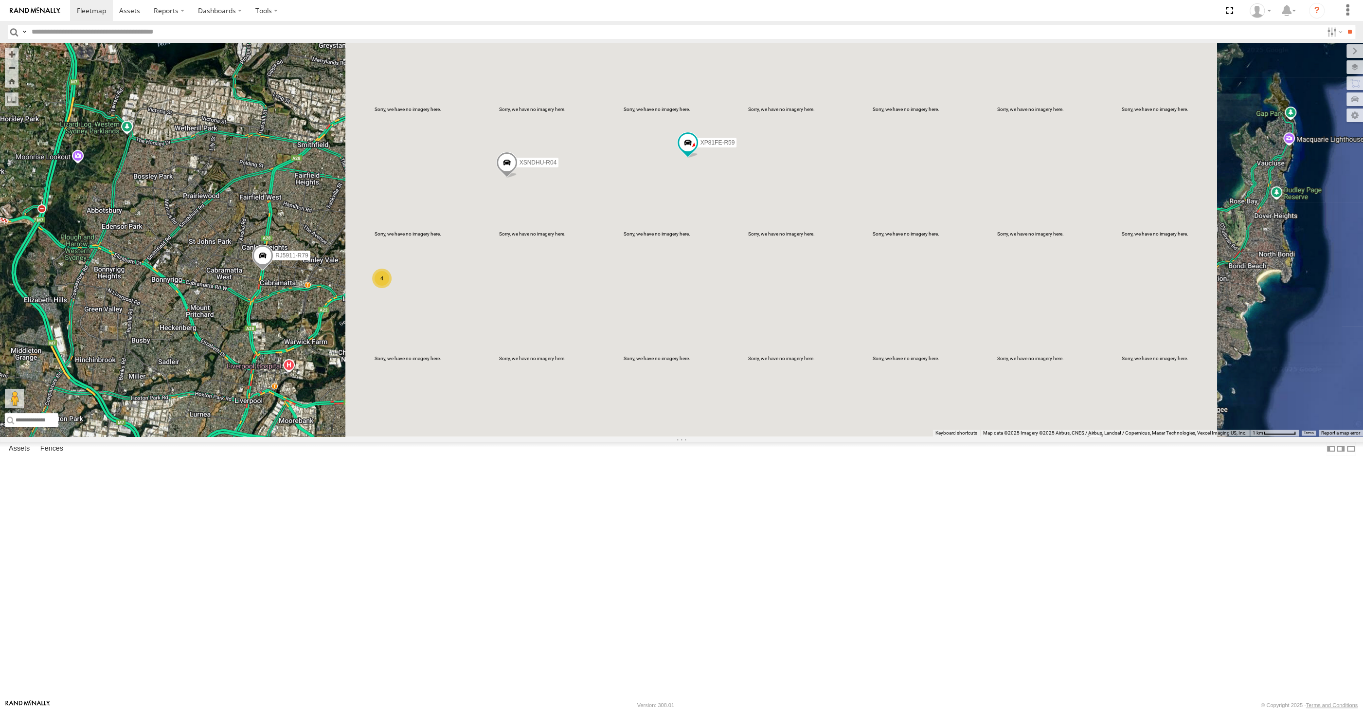
drag, startPoint x: 646, startPoint y: 367, endPoint x: 636, endPoint y: 367, distance: 10.2
click at [637, 367] on div "XSNDHU-R04 RJ5911-R79 XP81FE-R59 XO74GU-R69 4" at bounding box center [681, 240] width 1363 height 394
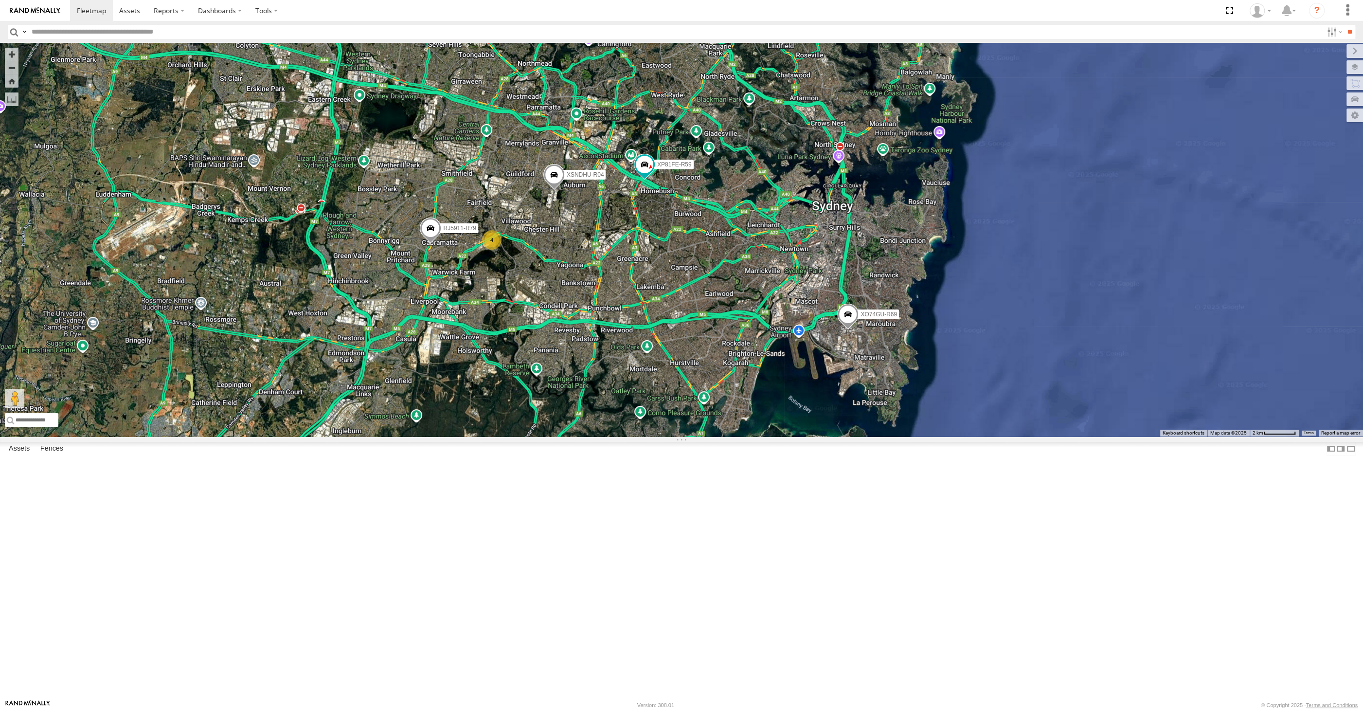
drag, startPoint x: 689, startPoint y: 425, endPoint x: 679, endPoint y: 399, distance: 28.0
click at [680, 401] on div "XSNDHU-R04 RJ5911-R79 XP81FE-R59 XO74GU-R69 4" at bounding box center [681, 240] width 1363 height 394
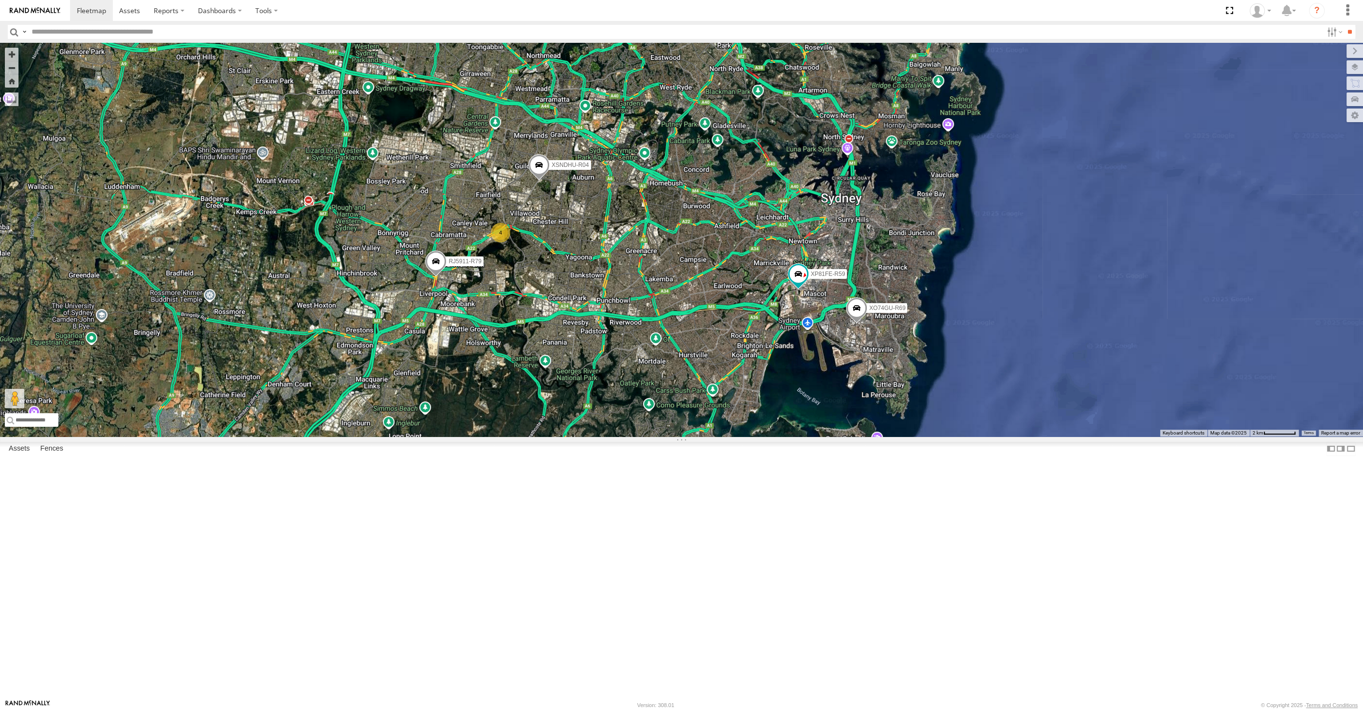
drag, startPoint x: 613, startPoint y: 429, endPoint x: 630, endPoint y: 439, distance: 19.9
click at [630, 436] on div "XSNDHU-R04 RJ5911-R79 XP81FE-R59 XO74GU-R69 4" at bounding box center [681, 240] width 1363 height 394
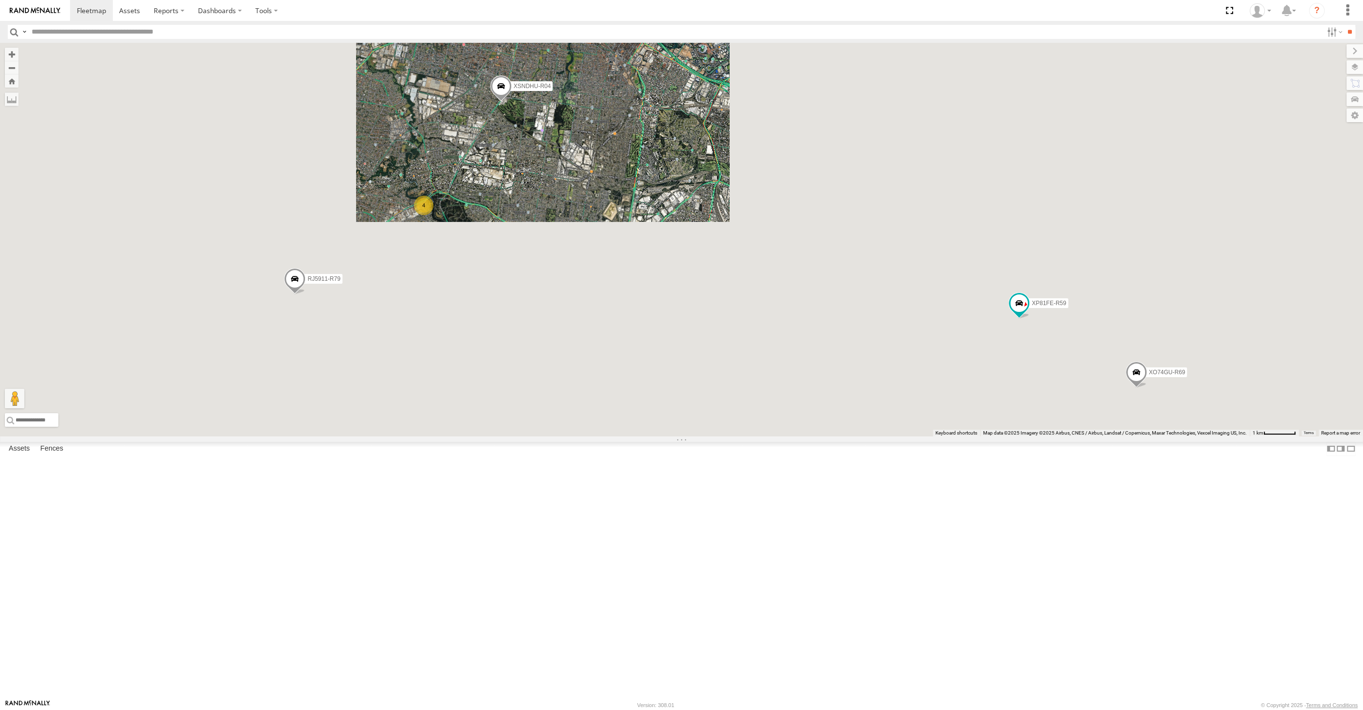
drag, startPoint x: 563, startPoint y: 492, endPoint x: 553, endPoint y: 462, distance: 32.5
click at [554, 436] on div "XSNDHU-R04 RJ5911-R79 XP81FE-R59 XO74GU-R69 4" at bounding box center [681, 240] width 1363 height 394
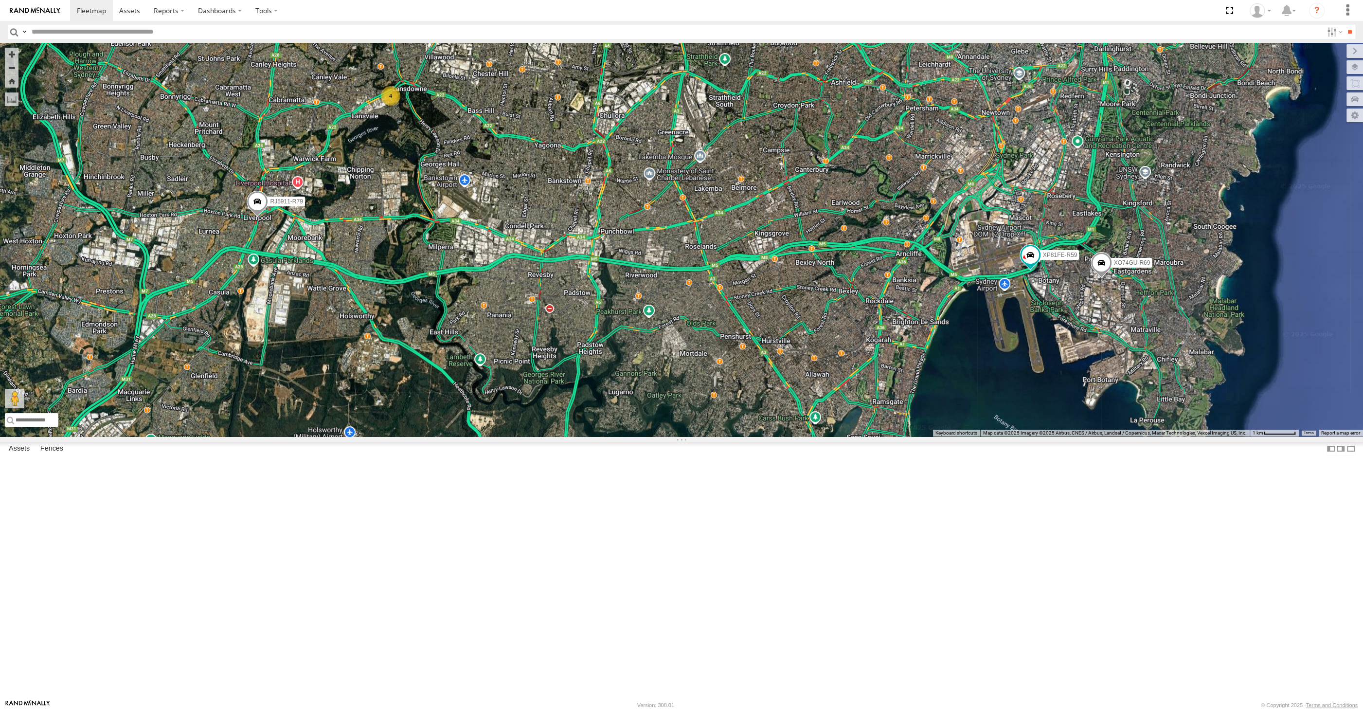
click at [763, 436] on div "XSNDHU-R04 RJ5911-R79 XP81FE-R59 XO74GU-R69 4" at bounding box center [681, 240] width 1363 height 394
drag, startPoint x: 750, startPoint y: 500, endPoint x: 749, endPoint y: 506, distance: 6.4
click at [750, 436] on div "XSNDHU-R04 RJ5911-R79 XP81FE-R59 XO74GU-R69 4" at bounding box center [681, 240] width 1363 height 394
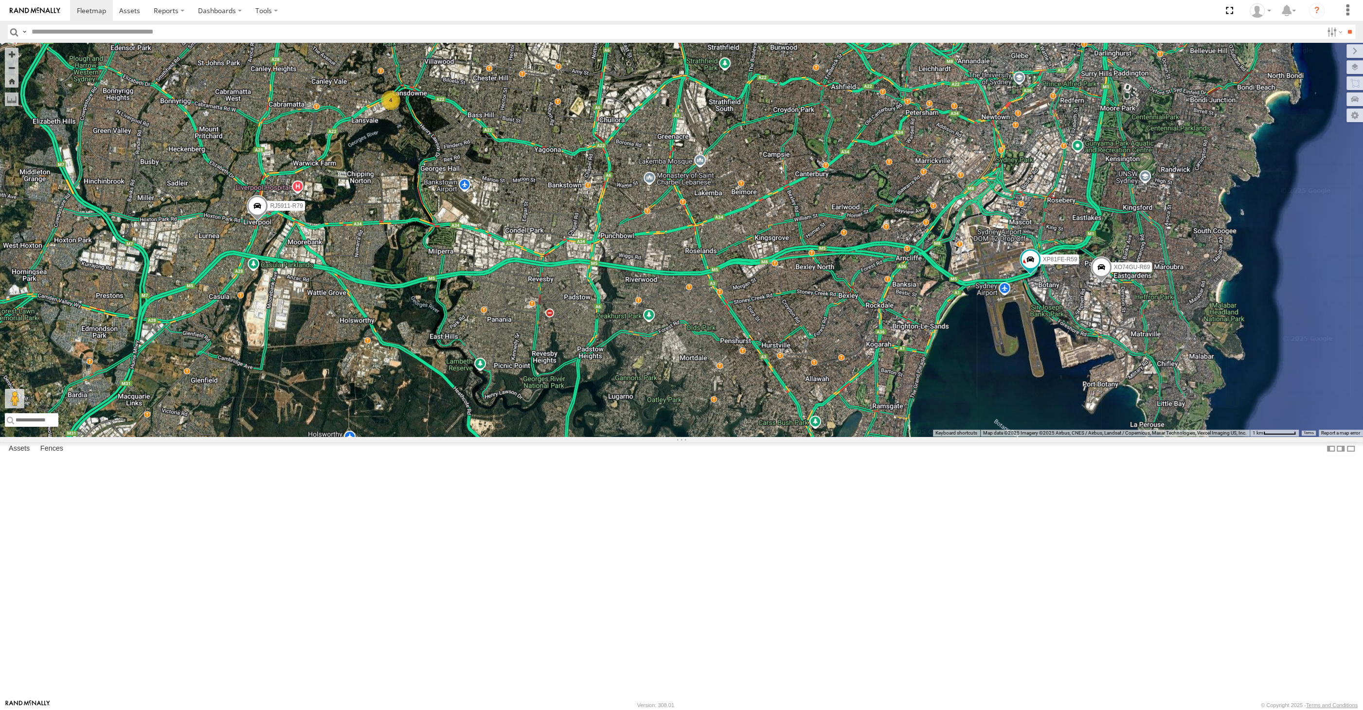
drag, startPoint x: 987, startPoint y: 504, endPoint x: 991, endPoint y: 530, distance: 25.6
click at [991, 436] on div "XSNDHU-R04 RJ5911-R79 XP81FE-R59 XO74GU-R69 4" at bounding box center [681, 240] width 1363 height 394
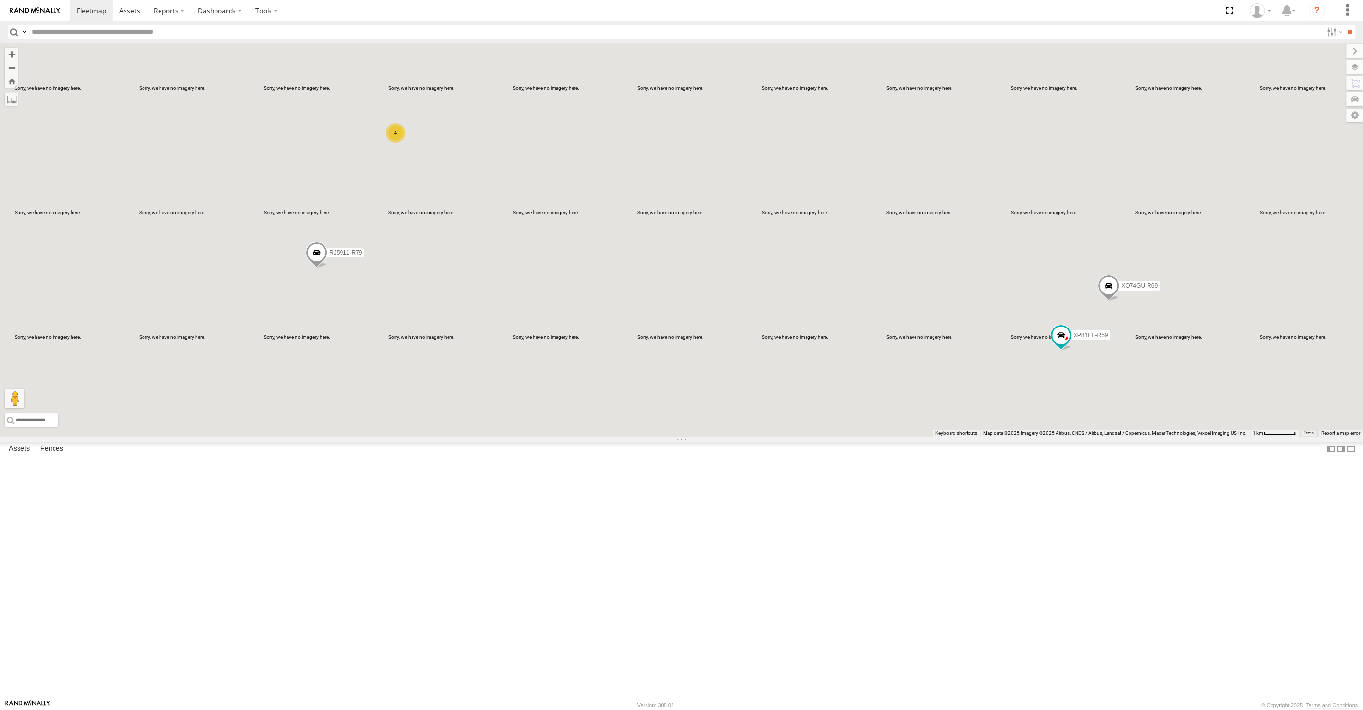
click at [543, 436] on div "XSNDHU-R04 RJ5911-R79 XP81FE-R59 XO74GU-R69 4" at bounding box center [681, 240] width 1363 height 394
click at [605, 436] on div "XSNDHU-R04 RJ5911-R79 XP81FE-R59 XO74GU-R69 4" at bounding box center [681, 240] width 1363 height 394
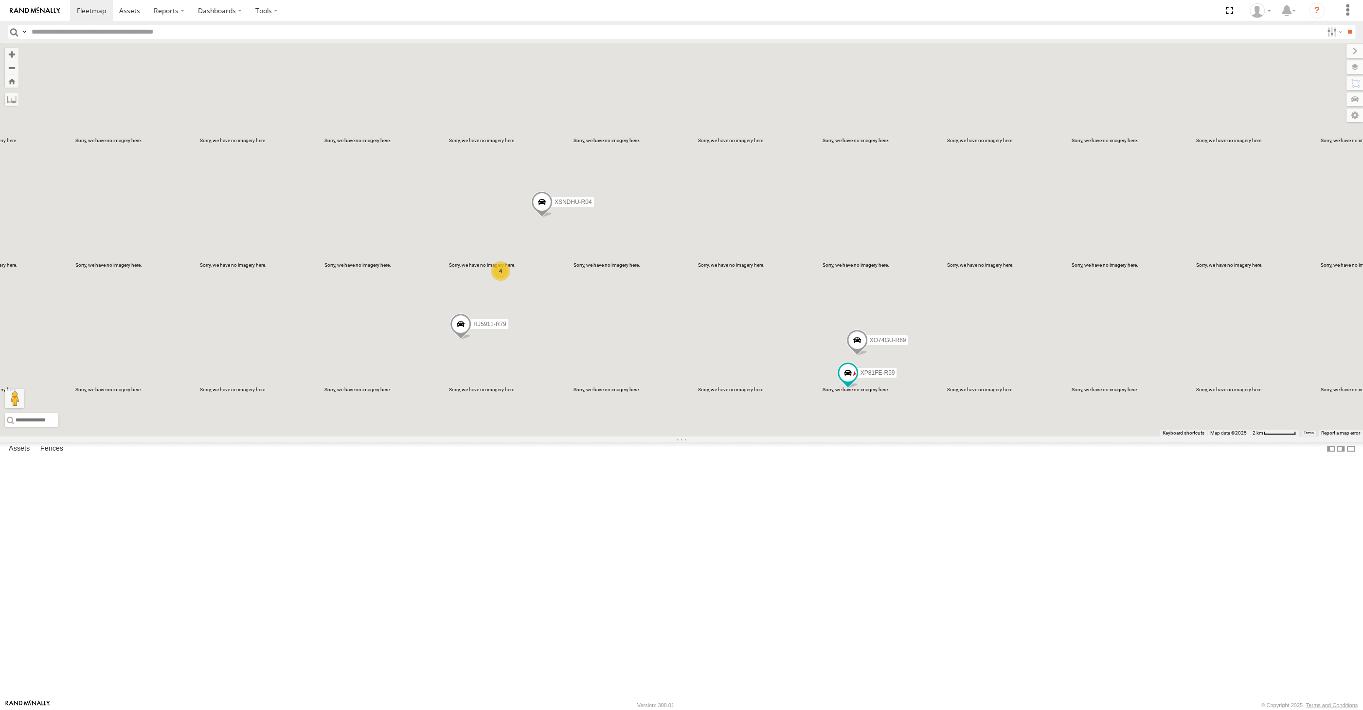
click at [633, 436] on div "XSNDHU-R04 RJ5911-R79 XP81FE-R59 XO74GU-R69 4" at bounding box center [681, 240] width 1363 height 394
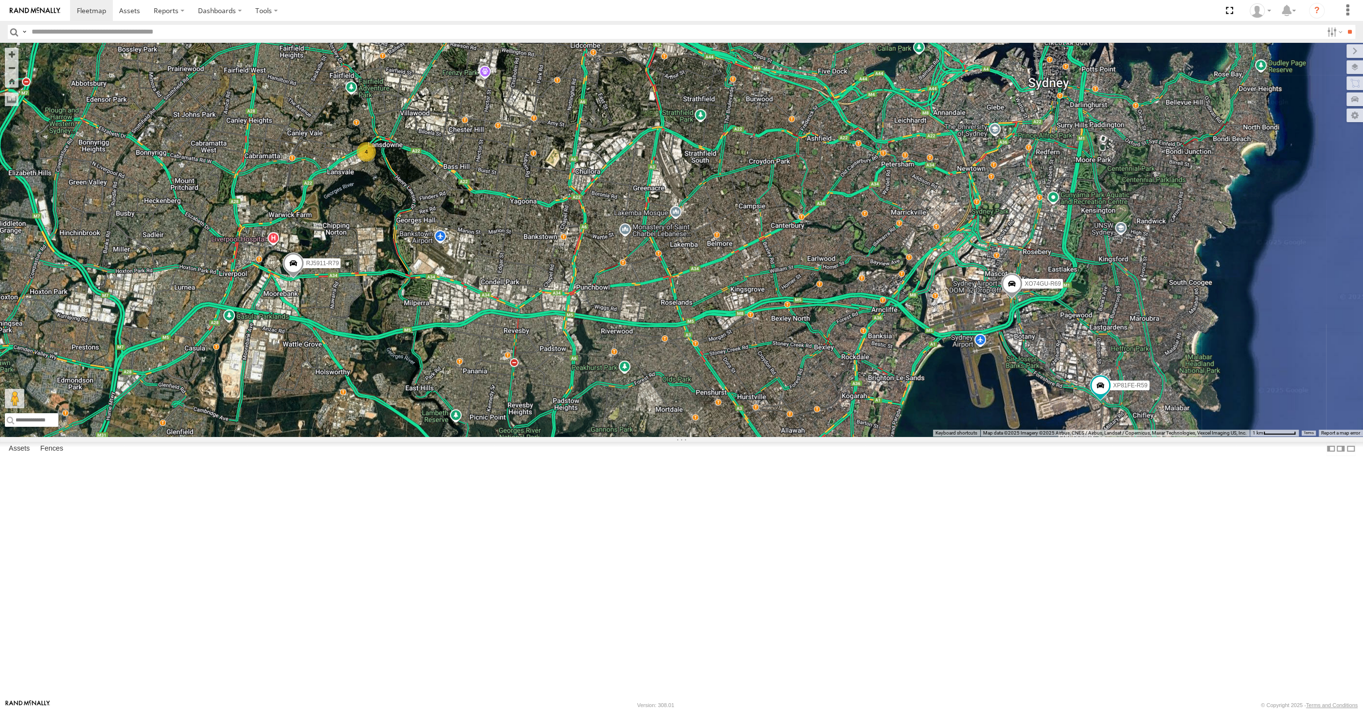
click at [370, 436] on div "XSNDHU-R04 RJ5911-R79 XP81FE-R59 XO74GU-R69 4" at bounding box center [681, 240] width 1363 height 394
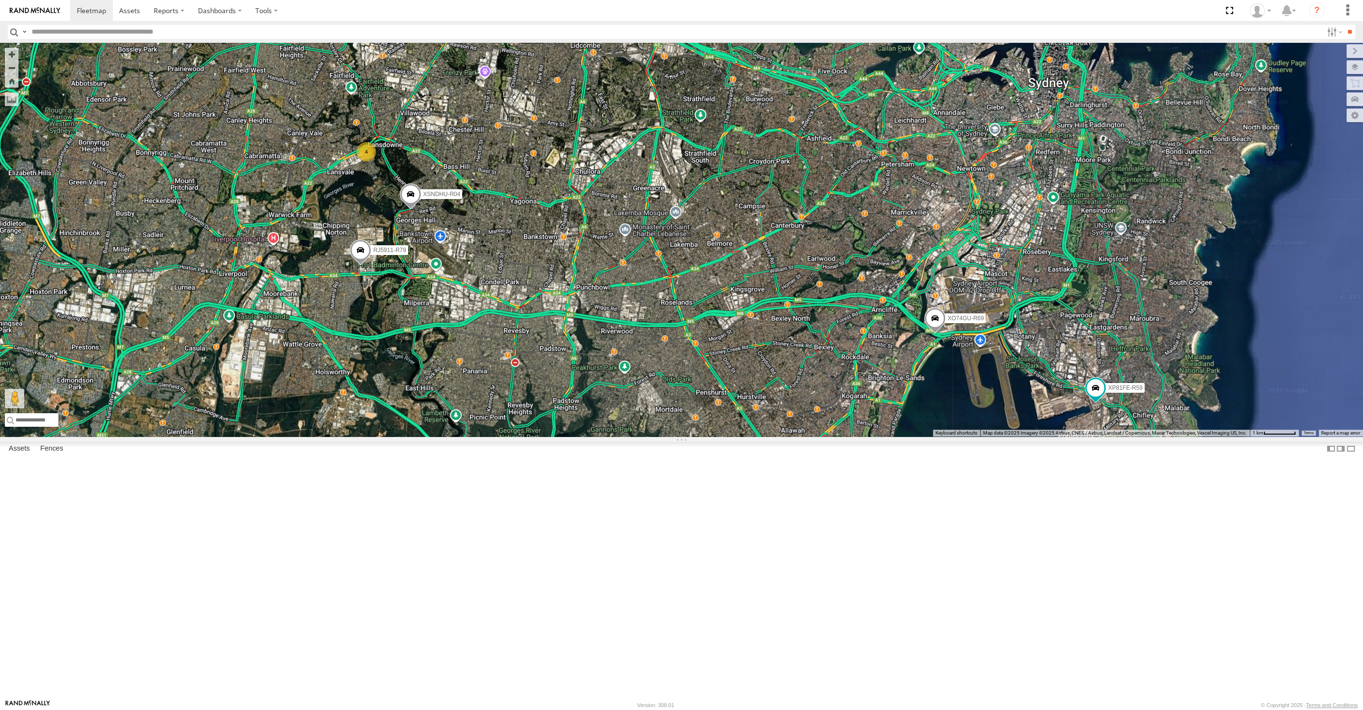
click at [709, 436] on div "XSNDHU-R04 RJ5911-R79 XP81FE-R59 XO74GU-R69 4" at bounding box center [681, 240] width 1363 height 394
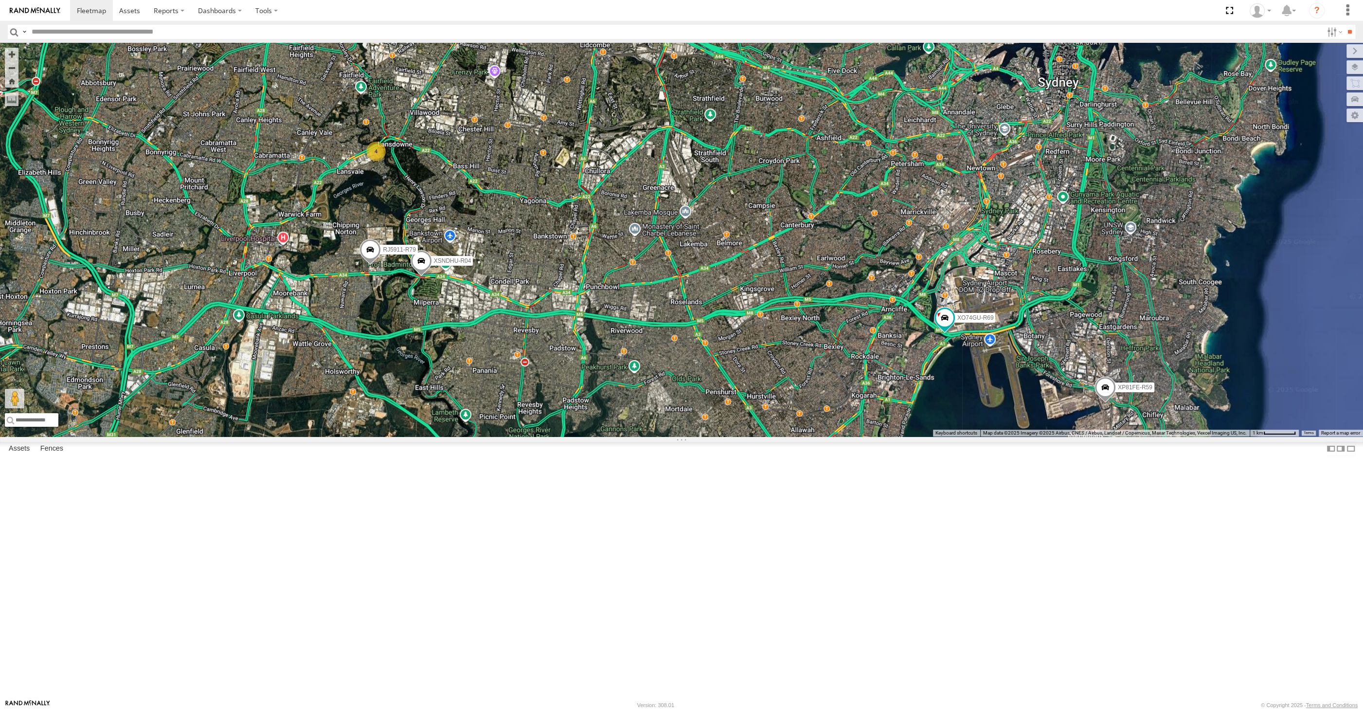
drag, startPoint x: 730, startPoint y: 503, endPoint x: 744, endPoint y: 502, distance: 14.2
click at [743, 436] on div "4 XSNDHU-R04 RJ5911-R79 XP81FE-R59 XO74GU-R69" at bounding box center [681, 240] width 1363 height 394
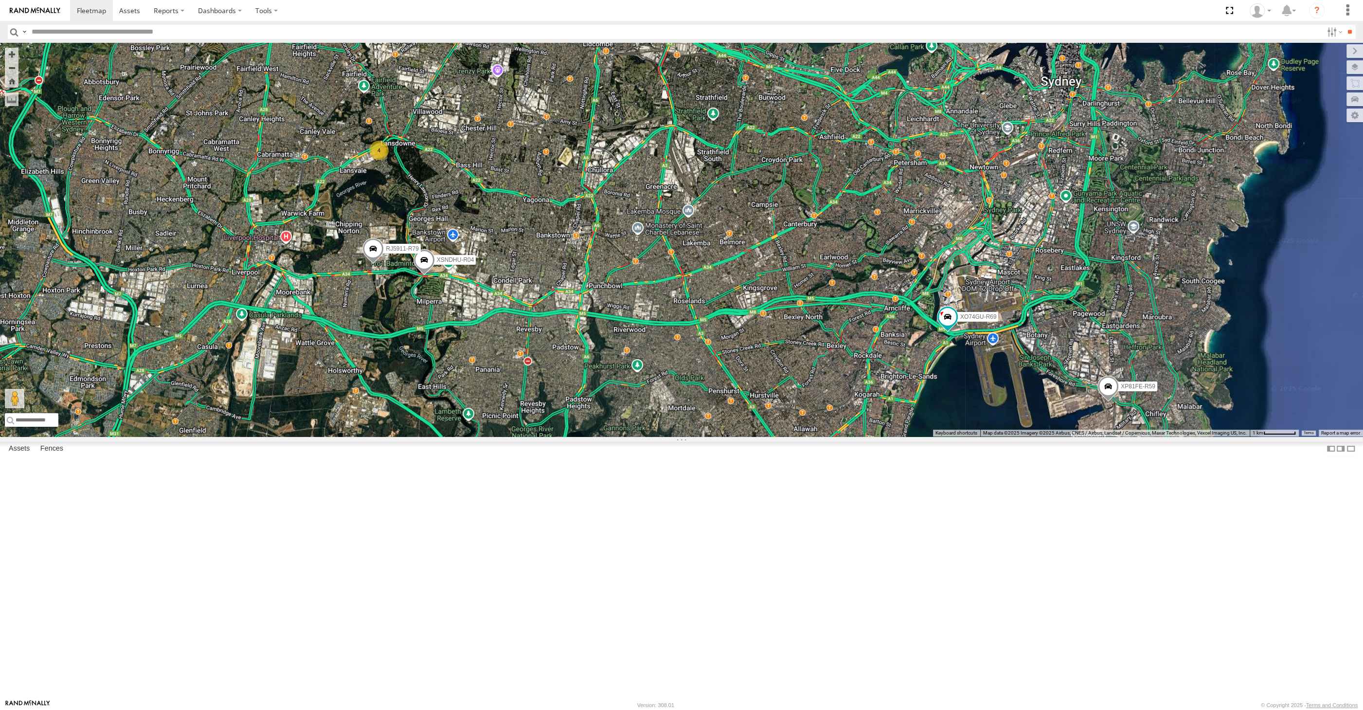
click at [824, 436] on div "4 XSNDHU-R04 RJ5911-R79 XP81FE-R59 XO74GU-R69" at bounding box center [681, 240] width 1363 height 394
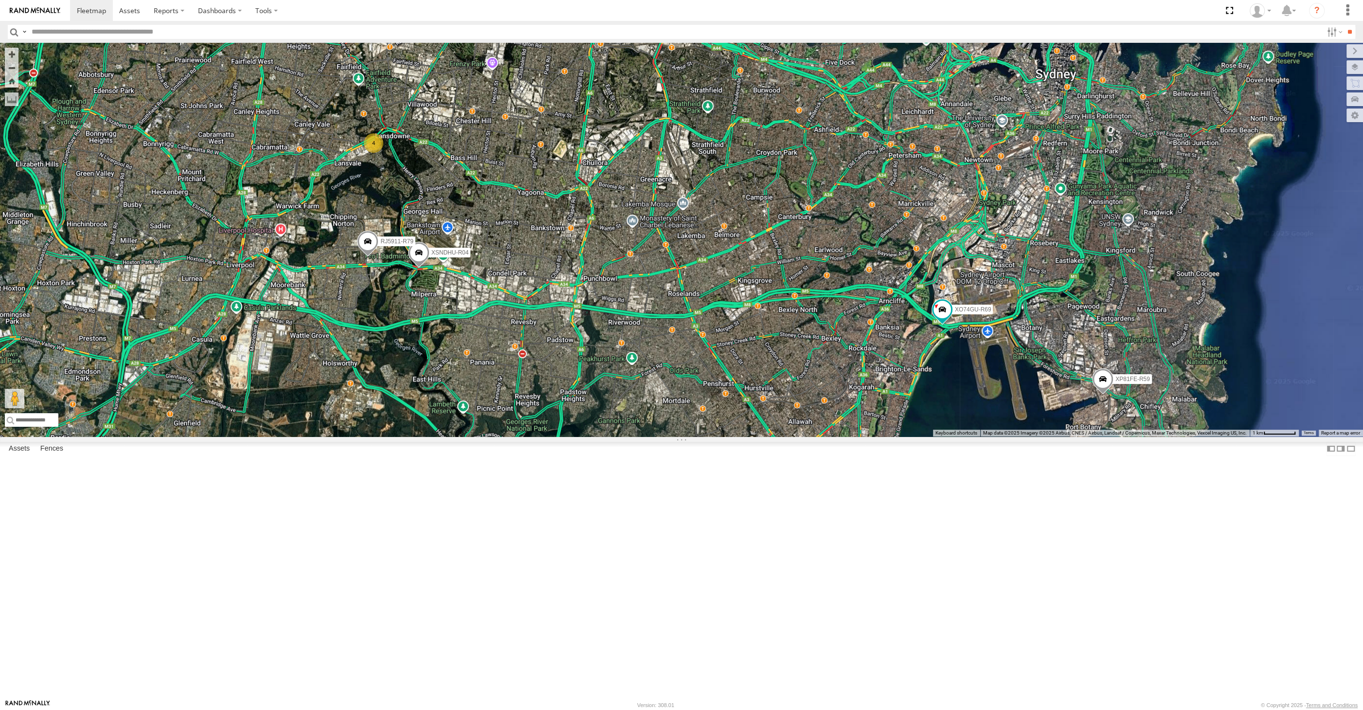
drag, startPoint x: 818, startPoint y: 545, endPoint x: 802, endPoint y: 540, distance: 16.8
click at [802, 436] on div "4 XSNDHU-R04 RJ5911-R79 XP81FE-R59 XO74GU-R69" at bounding box center [681, 240] width 1363 height 394
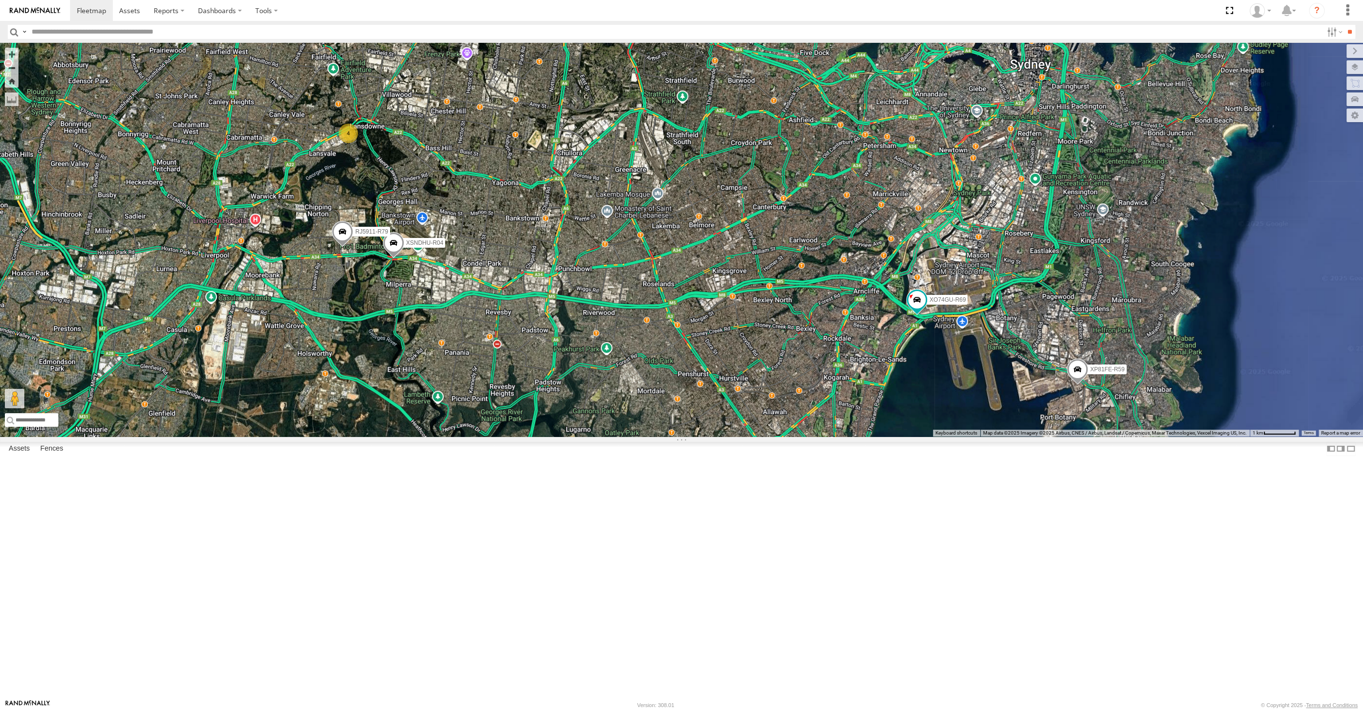
click at [884, 436] on div "4 XSNDHU-R04 RJ5911-R79 XP81FE-R59 XO74GU-R69" at bounding box center [681, 240] width 1363 height 394
drag, startPoint x: 750, startPoint y: 446, endPoint x: 746, endPoint y: 419, distance: 26.6
click at [746, 419] on div "4 XSNDHU-R04 RJ5911-R79 XP81FE-R59 XO74GU-R69" at bounding box center [681, 240] width 1363 height 394
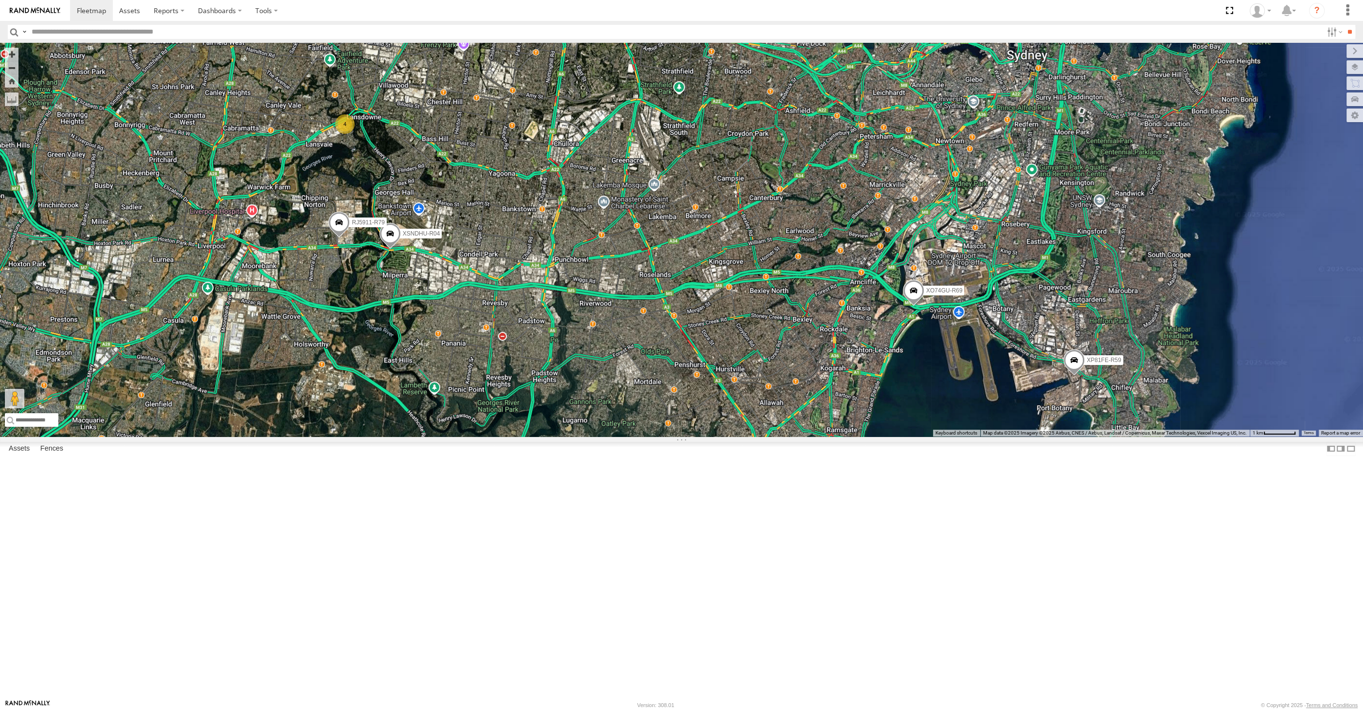
drag, startPoint x: 693, startPoint y: 534, endPoint x: 661, endPoint y: 520, distance: 34.6
click at [661, 436] on div "4 XSNDHU-R04 RJ5911-R79 XP81FE-R59 XO74GU-R69" at bounding box center [681, 240] width 1363 height 394
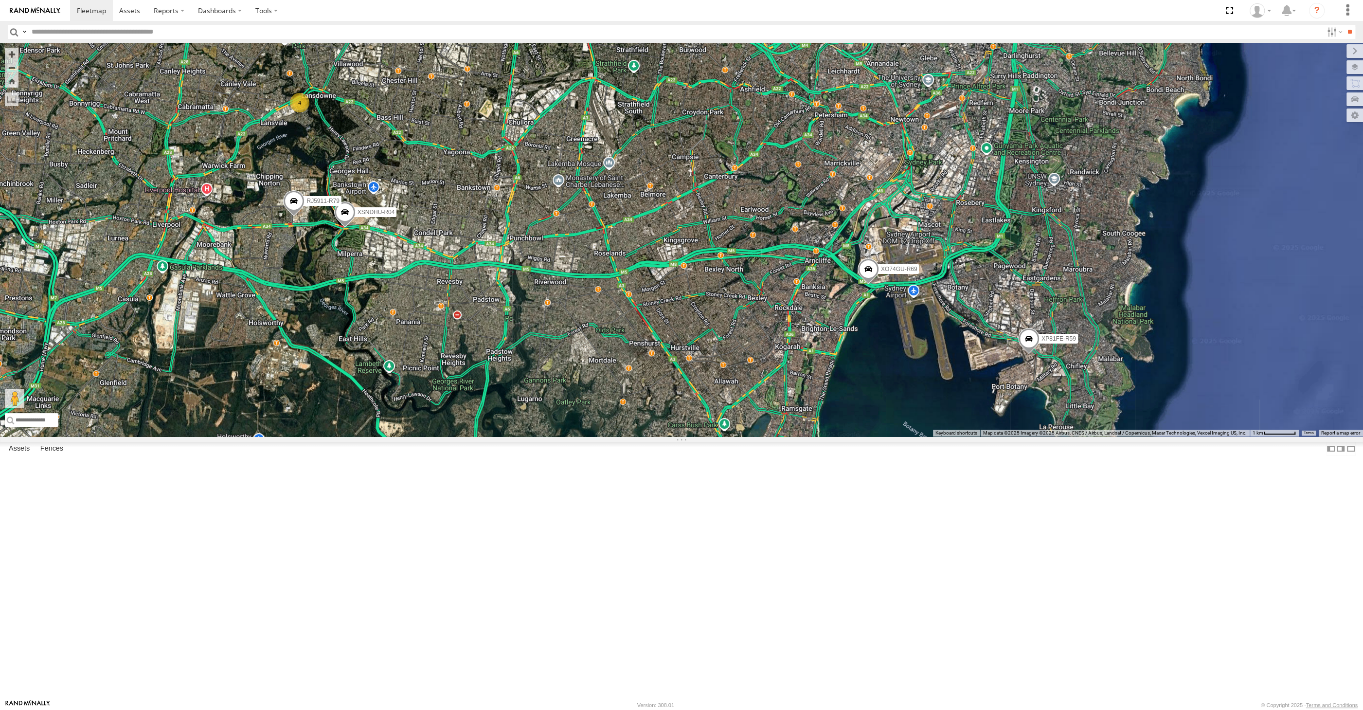
click at [699, 436] on div "4 XSNDHU-R04 RJ5911-R79 XP81FE-R59 XO74GU-R69" at bounding box center [681, 240] width 1363 height 394
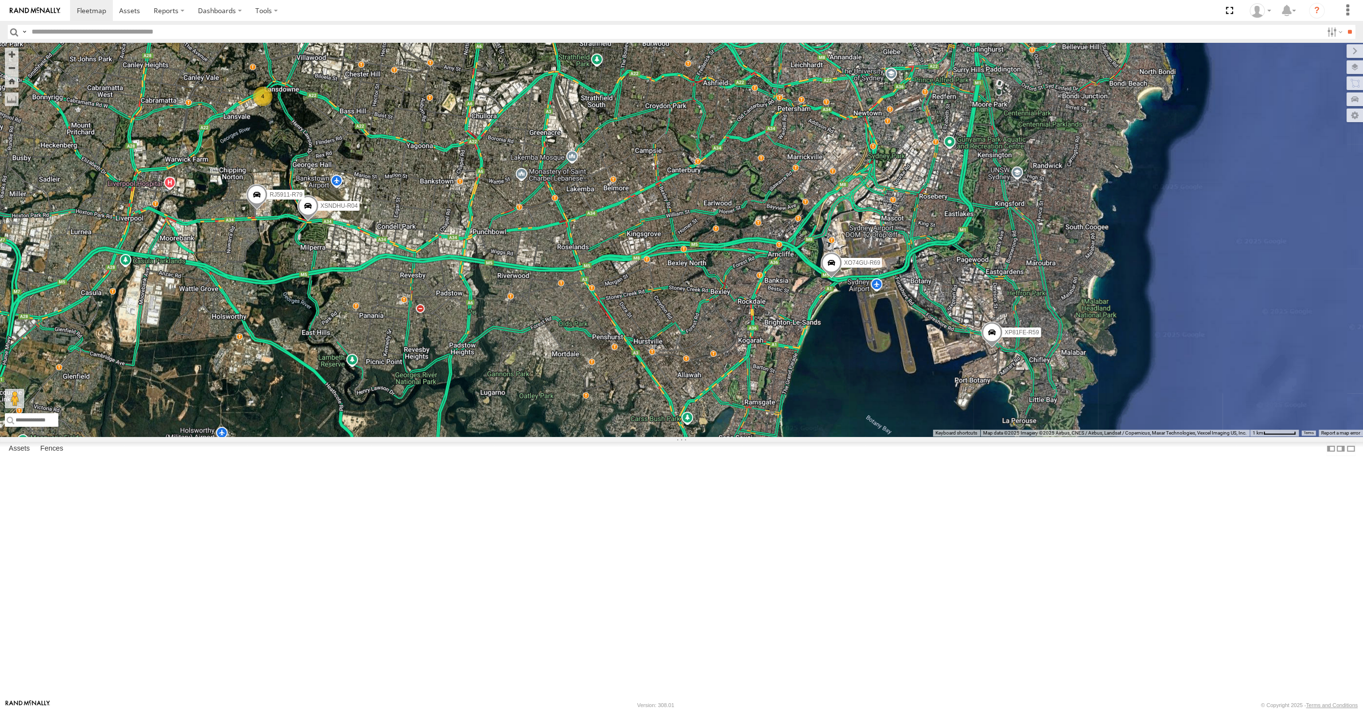
drag, startPoint x: 785, startPoint y: 553, endPoint x: 764, endPoint y: 539, distance: 25.2
click at [767, 436] on div "4 XSNDHU-R04 RJ5911-R79 XP81FE-R59 XO74GU-R69" at bounding box center [681, 240] width 1363 height 394
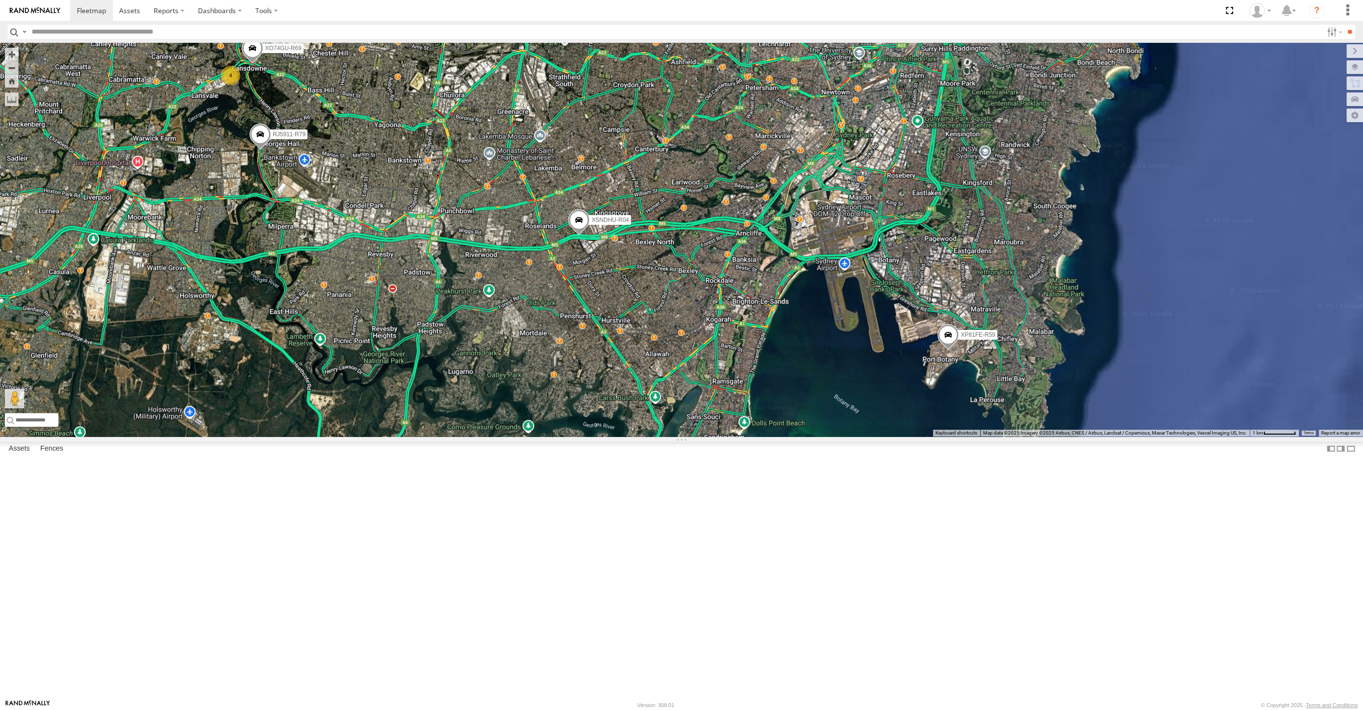
drag, startPoint x: 836, startPoint y: 500, endPoint x: 846, endPoint y: 507, distance: 12.6
click at [846, 436] on div "XSNDHU-R04 RJ5911-R79 XP81FE-R59 XO74GU-R69 4" at bounding box center [681, 240] width 1363 height 394
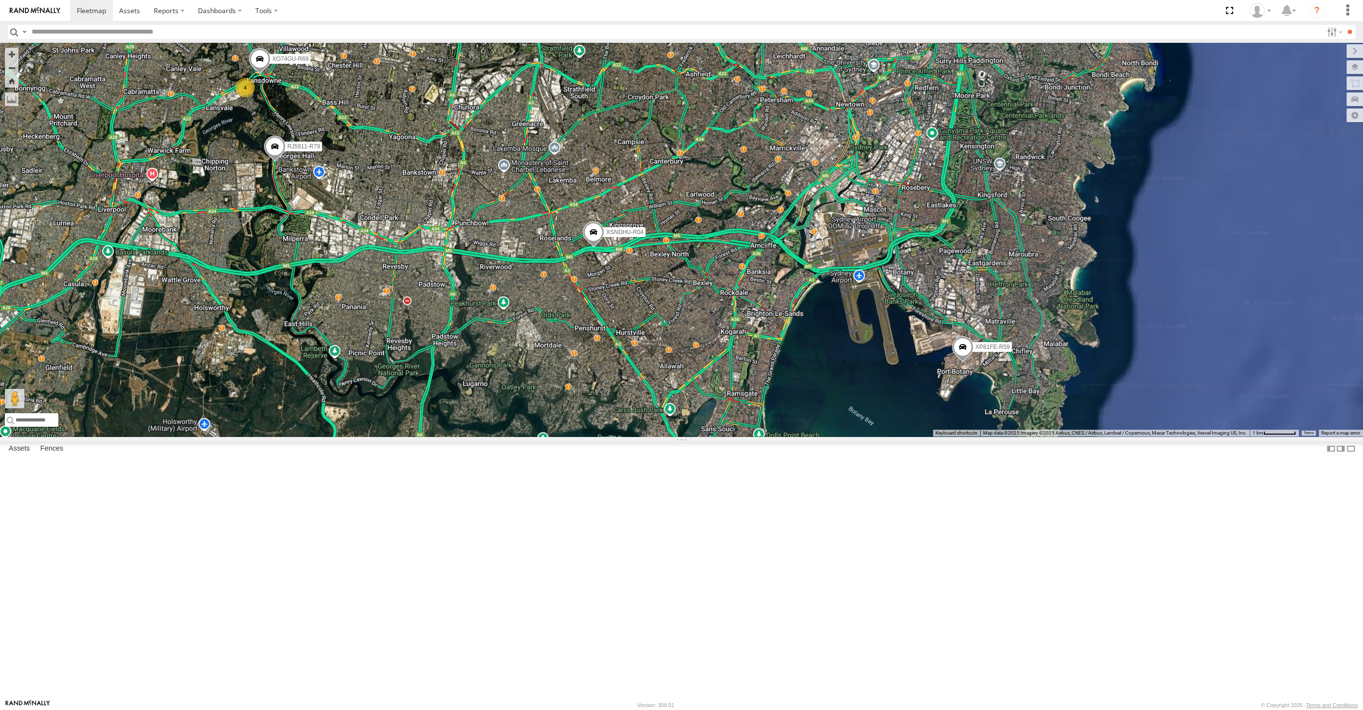
click at [447, 304] on div "XSNDHU-R04 RJ5911-R79 XP81FE-R59 XO74GU-R69 4" at bounding box center [681, 240] width 1363 height 394
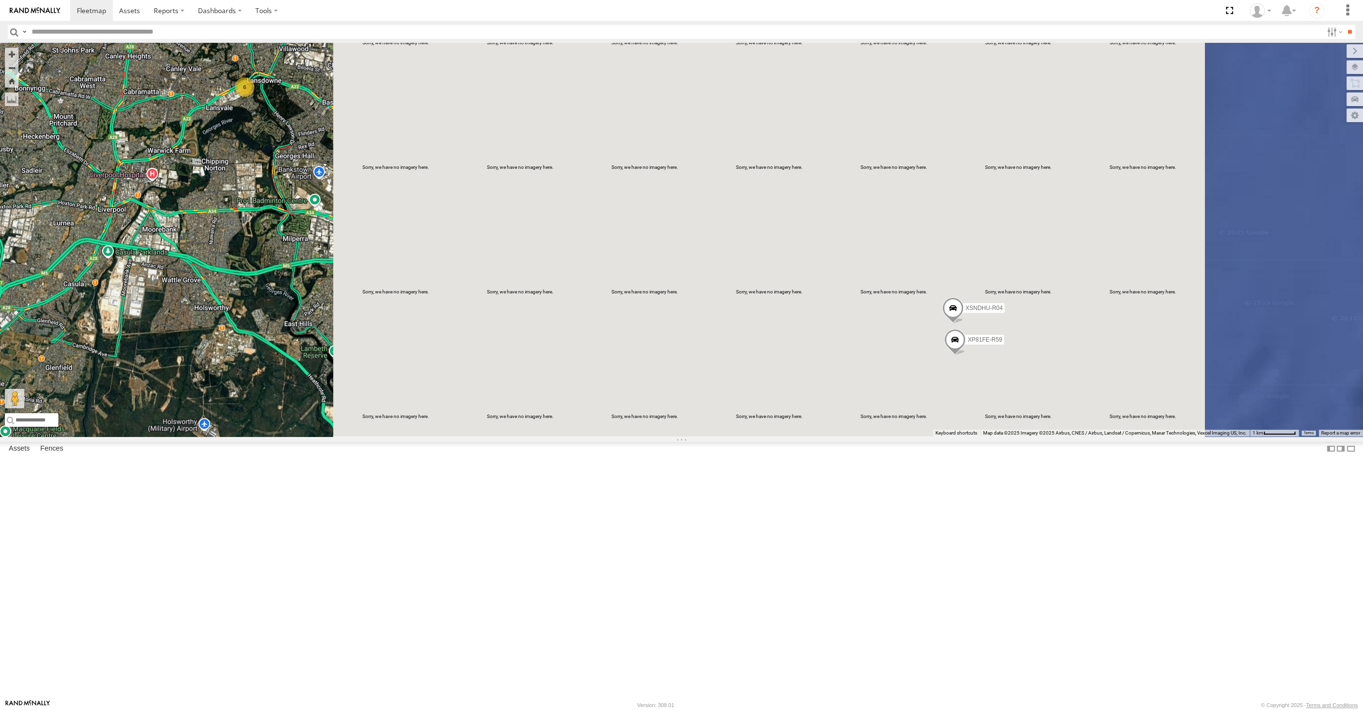
click at [811, 436] on div "XSNDHU-R04 XP81FE-R59 6" at bounding box center [681, 240] width 1363 height 394
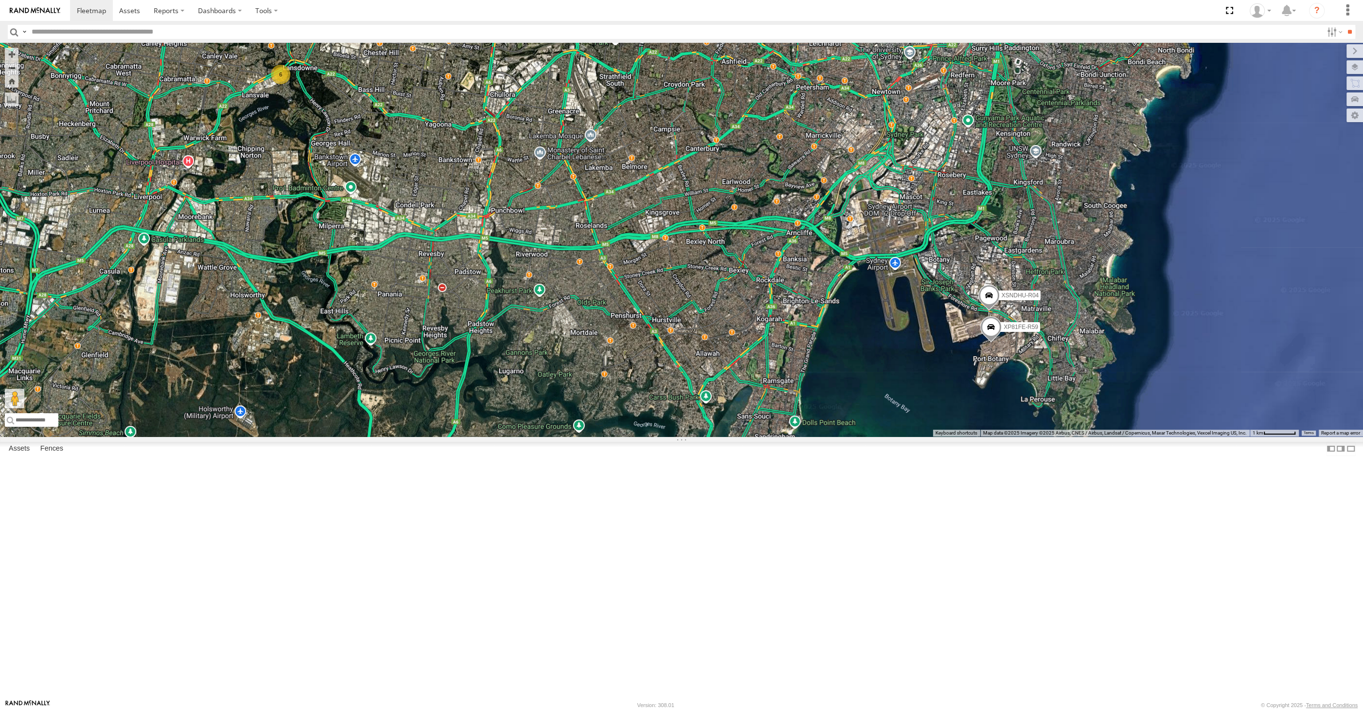
click at [763, 436] on div "XSNDHU-R04 XP81FE-R59 6" at bounding box center [681, 240] width 1363 height 394
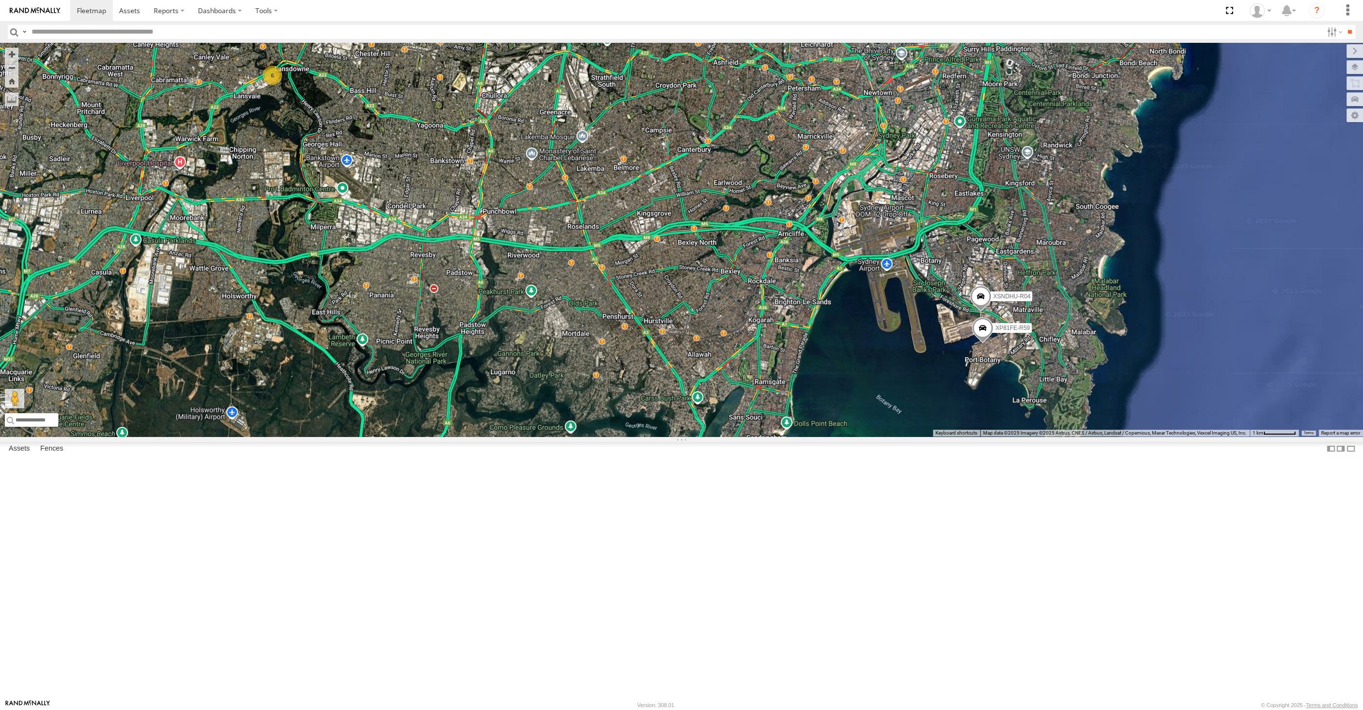
click at [884, 436] on div "XSNDHU-R04 XP81FE-R59 6" at bounding box center [681, 240] width 1363 height 394
click at [395, 331] on div "XSNDHU-R04 XP81FE-R59 6" at bounding box center [681, 240] width 1363 height 394
click at [502, 377] on div "XSNDHU-R04 XP81FE-R59 6" at bounding box center [681, 240] width 1363 height 394
drag, startPoint x: 795, startPoint y: 540, endPoint x: 852, endPoint y: 558, distance: 59.4
click at [853, 436] on div "XSNDHU-R04 XP81FE-R59 6" at bounding box center [681, 240] width 1363 height 394
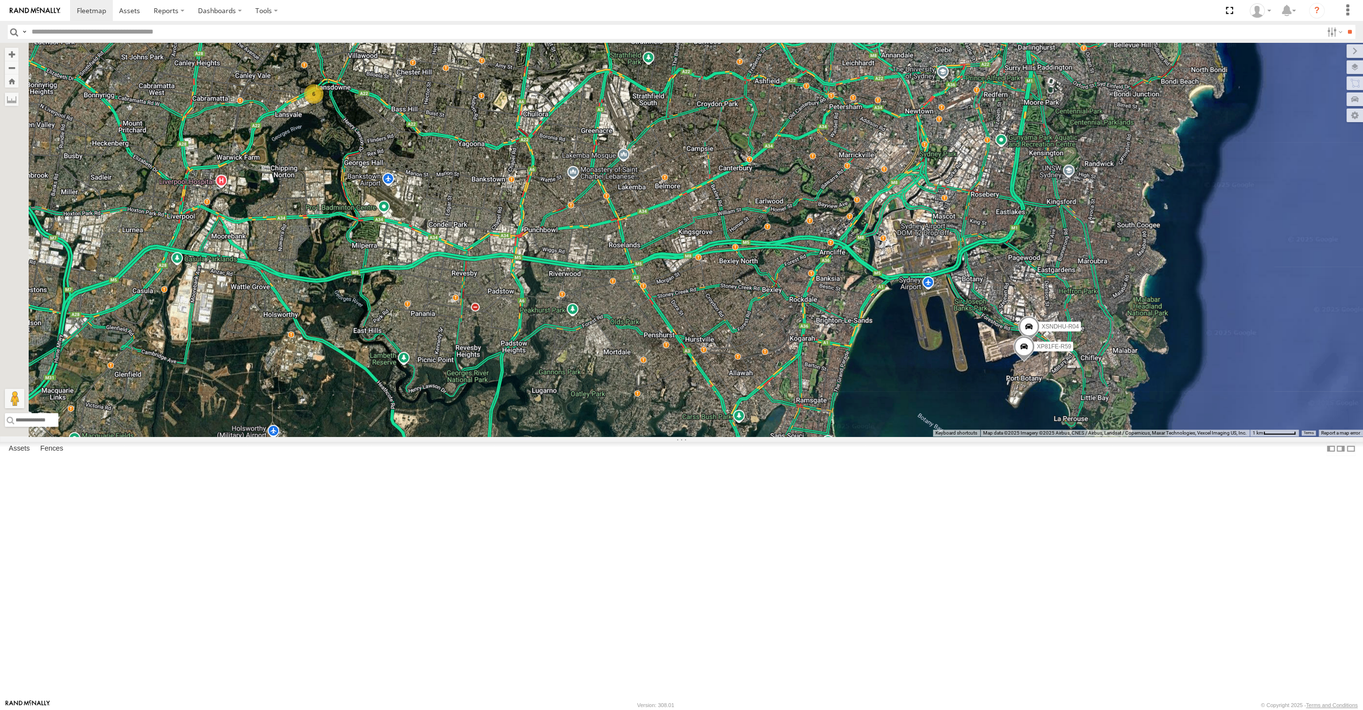
drag, startPoint x: 800, startPoint y: 543, endPoint x: 847, endPoint y: 564, distance: 51.4
click at [847, 436] on div "XSNDHU-R04 XP81FE-R59 6" at bounding box center [681, 240] width 1363 height 394
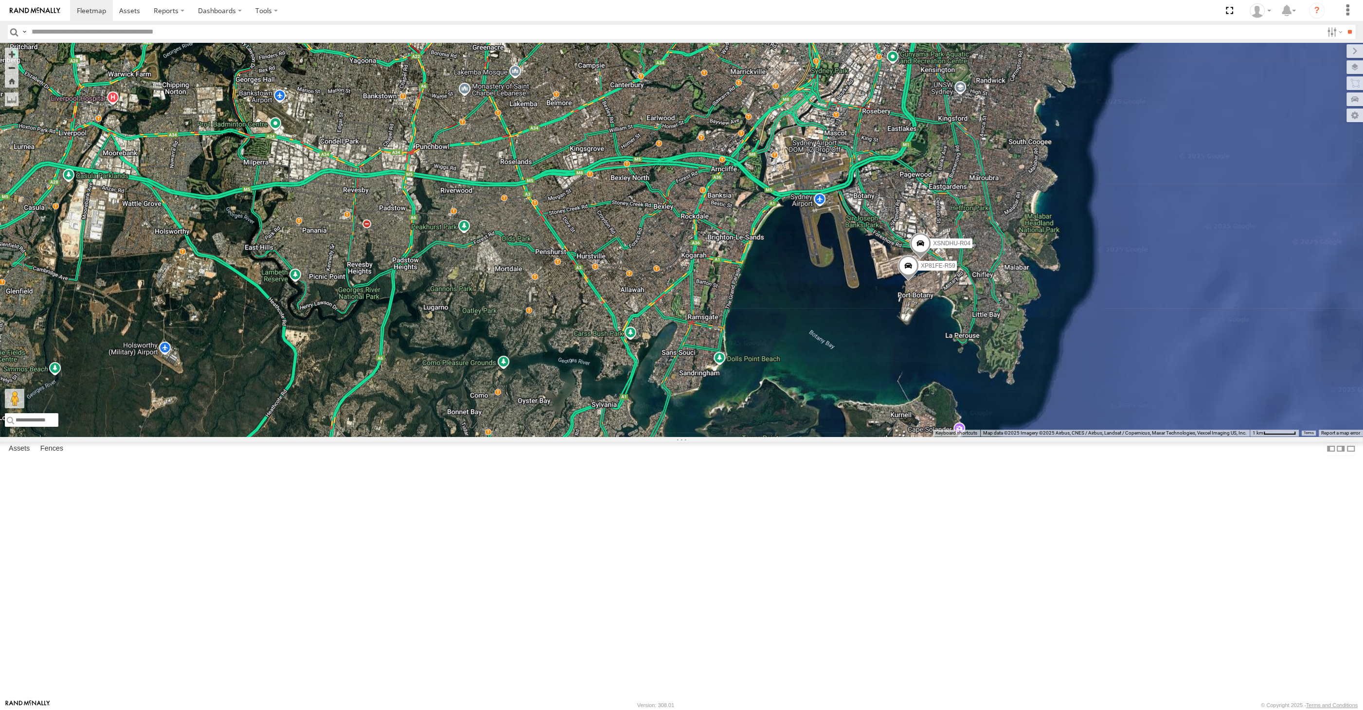
drag, startPoint x: 671, startPoint y: 402, endPoint x: 688, endPoint y: 401, distance: 16.5
click at [673, 404] on div "XSNDHU-R04 XP81FE-R59 5 RJ5911-R79" at bounding box center [681, 240] width 1363 height 394
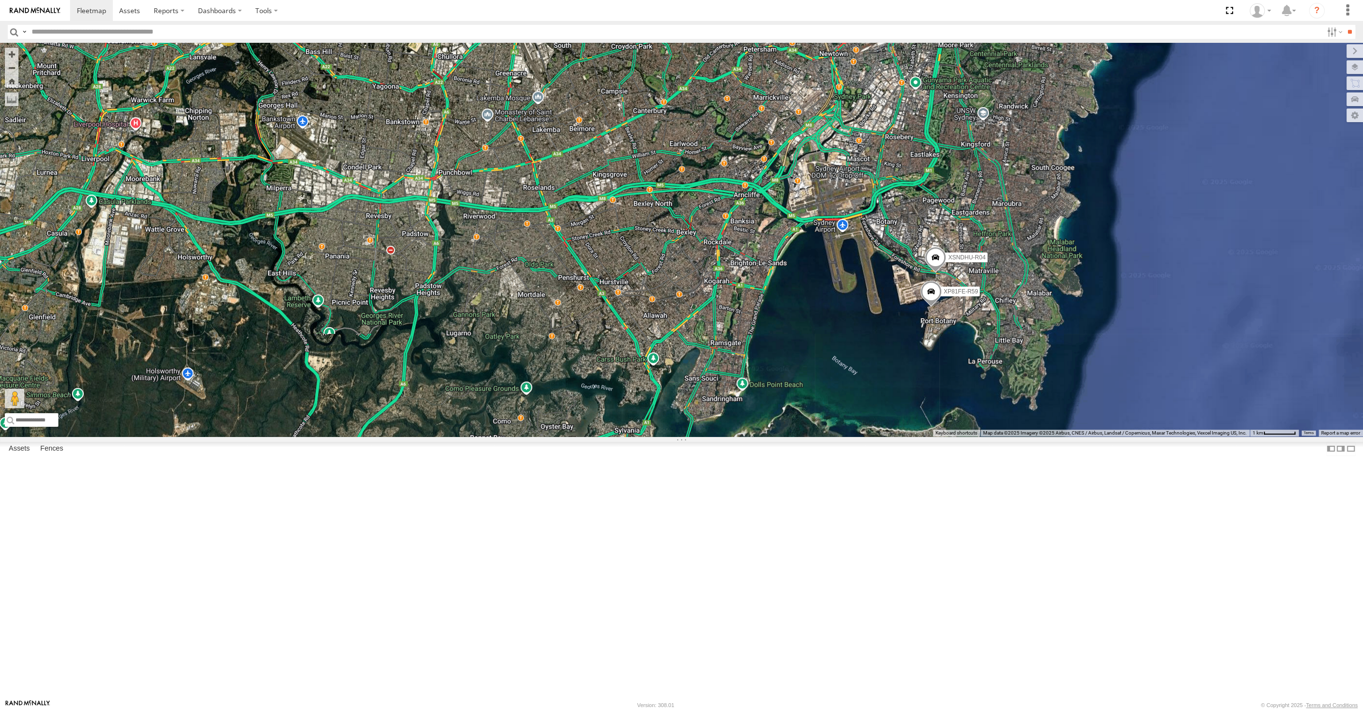
drag, startPoint x: 447, startPoint y: 494, endPoint x: 455, endPoint y: 516, distance: 22.9
click at [455, 436] on div "XSNDHU-R04 RJ5911-R79 XP81FE-R59 5" at bounding box center [681, 240] width 1363 height 394
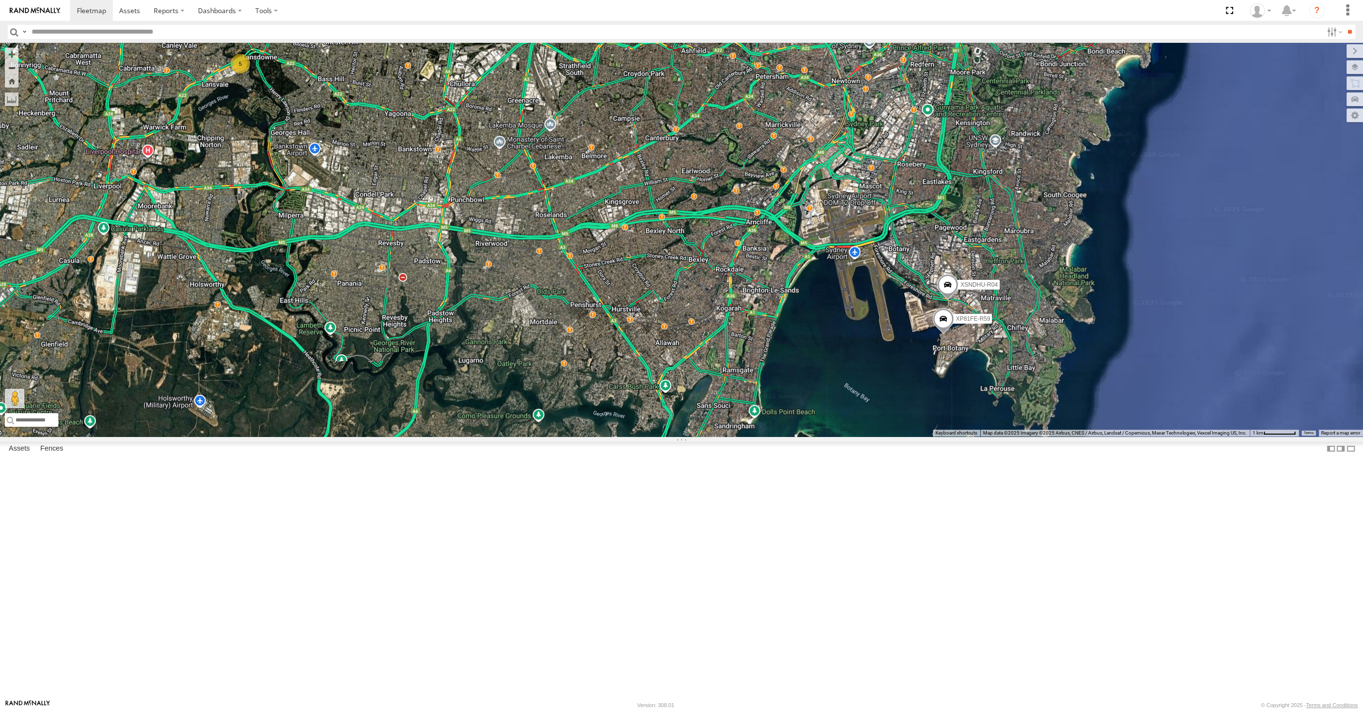
drag, startPoint x: 471, startPoint y: 444, endPoint x: 475, endPoint y: 500, distance: 56.5
click at [475, 436] on div "XSNDHU-R04 RJ5911-R79 XP81FE-R59 5" at bounding box center [681, 240] width 1363 height 394
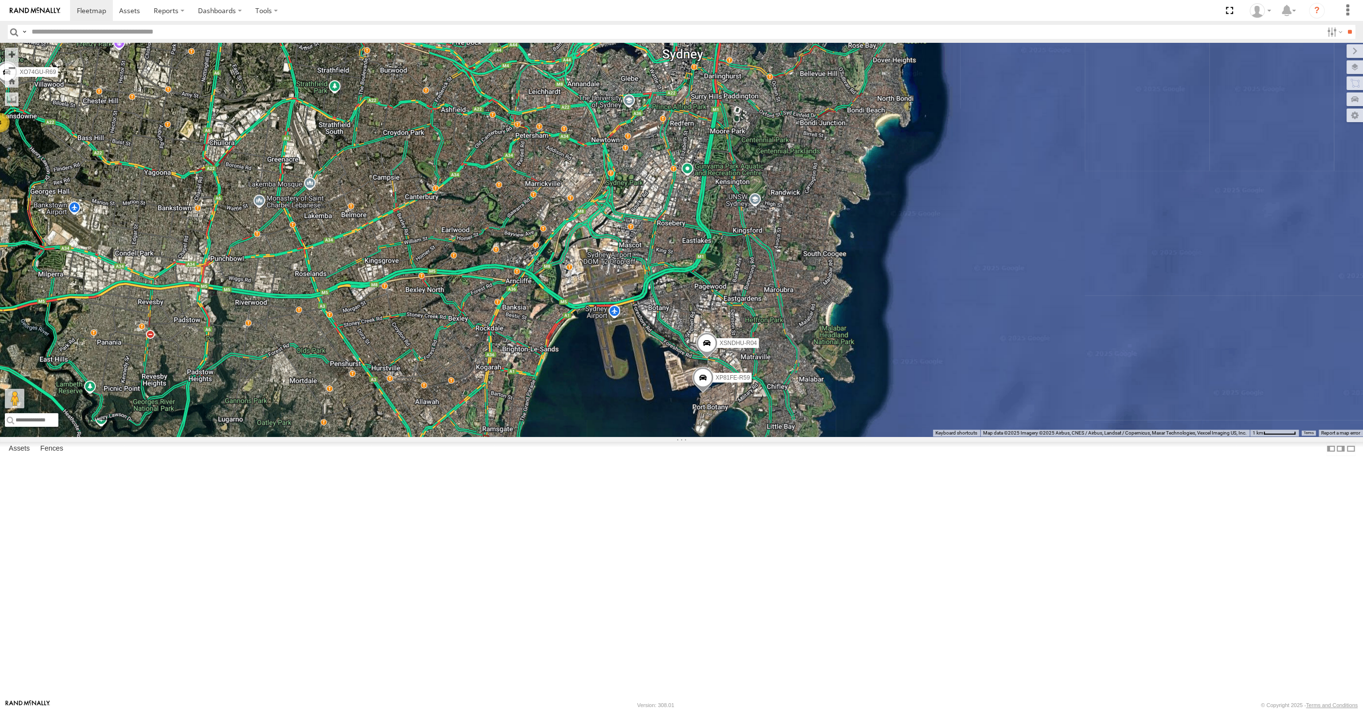
click at [828, 436] on div "XSNDHU-R04 RJ5911-R79 XP81FE-R59 XO74GU-R69 4" at bounding box center [681, 240] width 1363 height 394
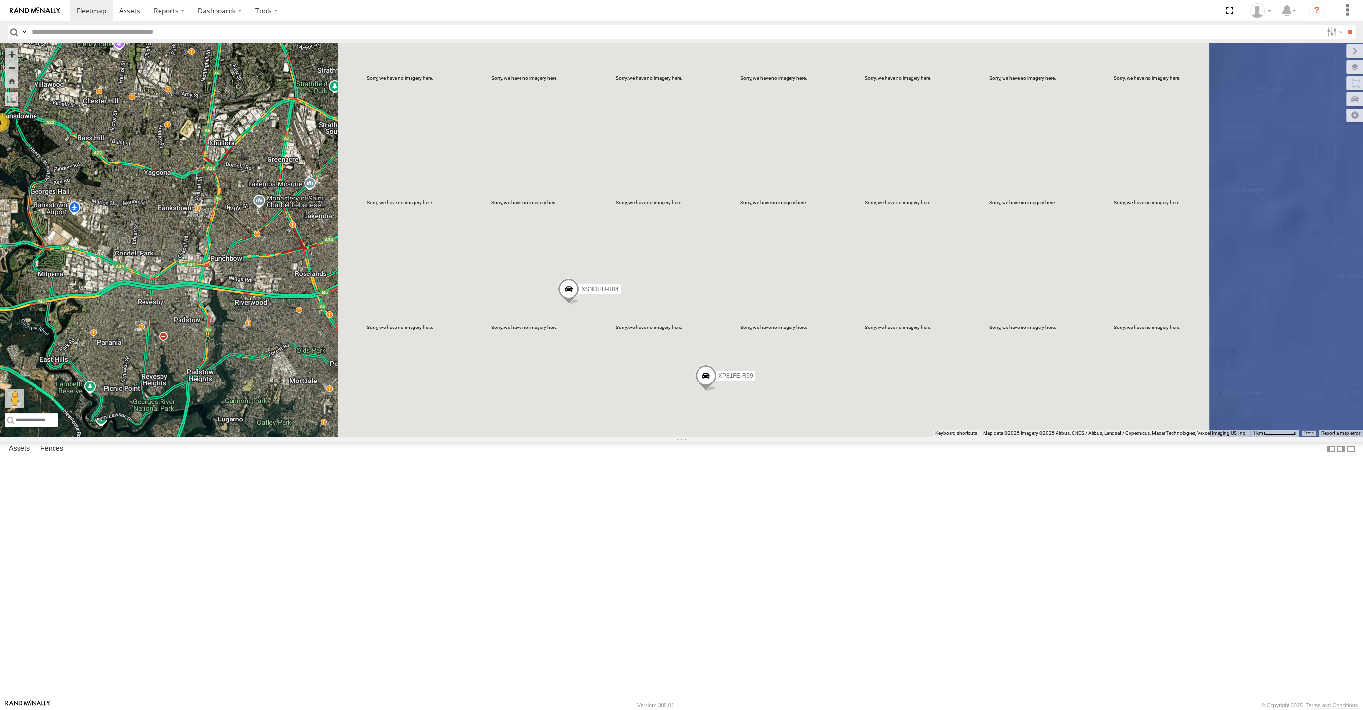
click at [527, 436] on div "4 XSNDHU-R04 RJ5911-R79 XP81FE-R59" at bounding box center [681, 240] width 1363 height 394
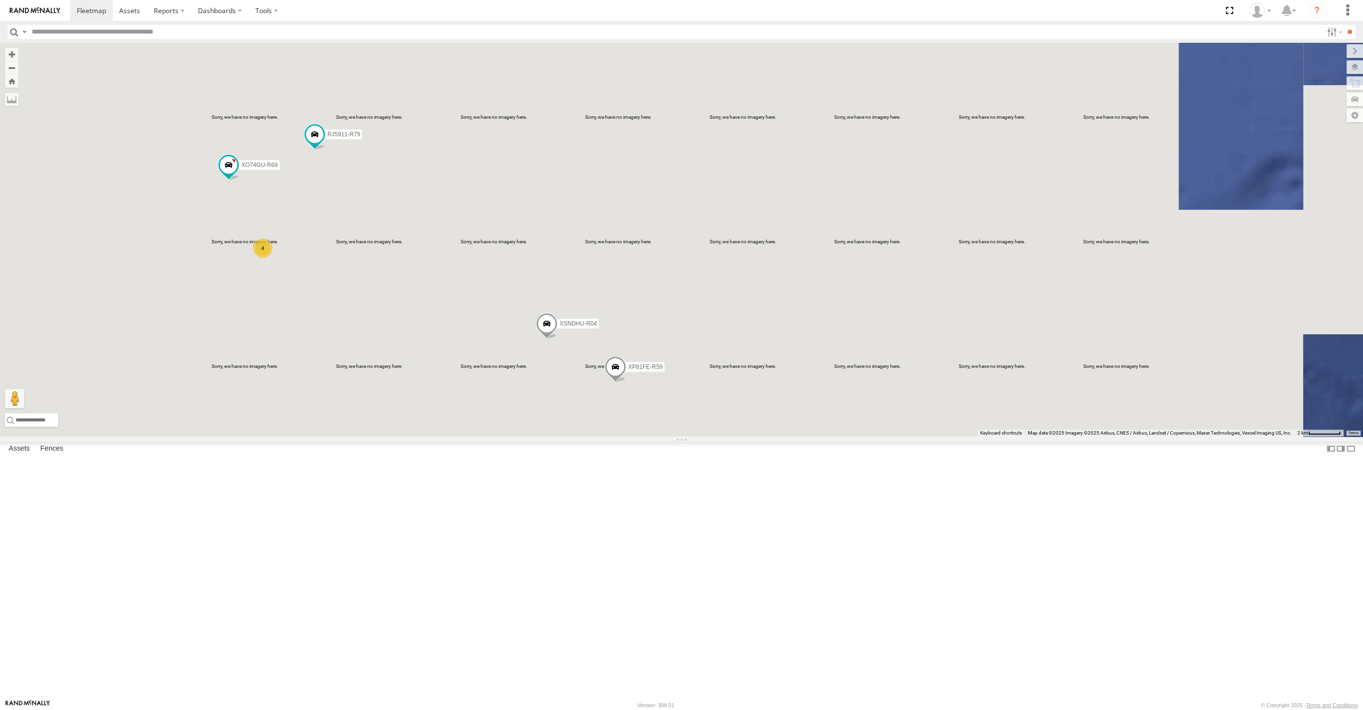
drag, startPoint x: 485, startPoint y: 524, endPoint x: 516, endPoint y: 514, distance: 32.3
click at [516, 436] on div "XSNDHU-R04 RJ5911-R79 XP81FE-R59 4 XO74GU-R69" at bounding box center [681, 240] width 1363 height 394
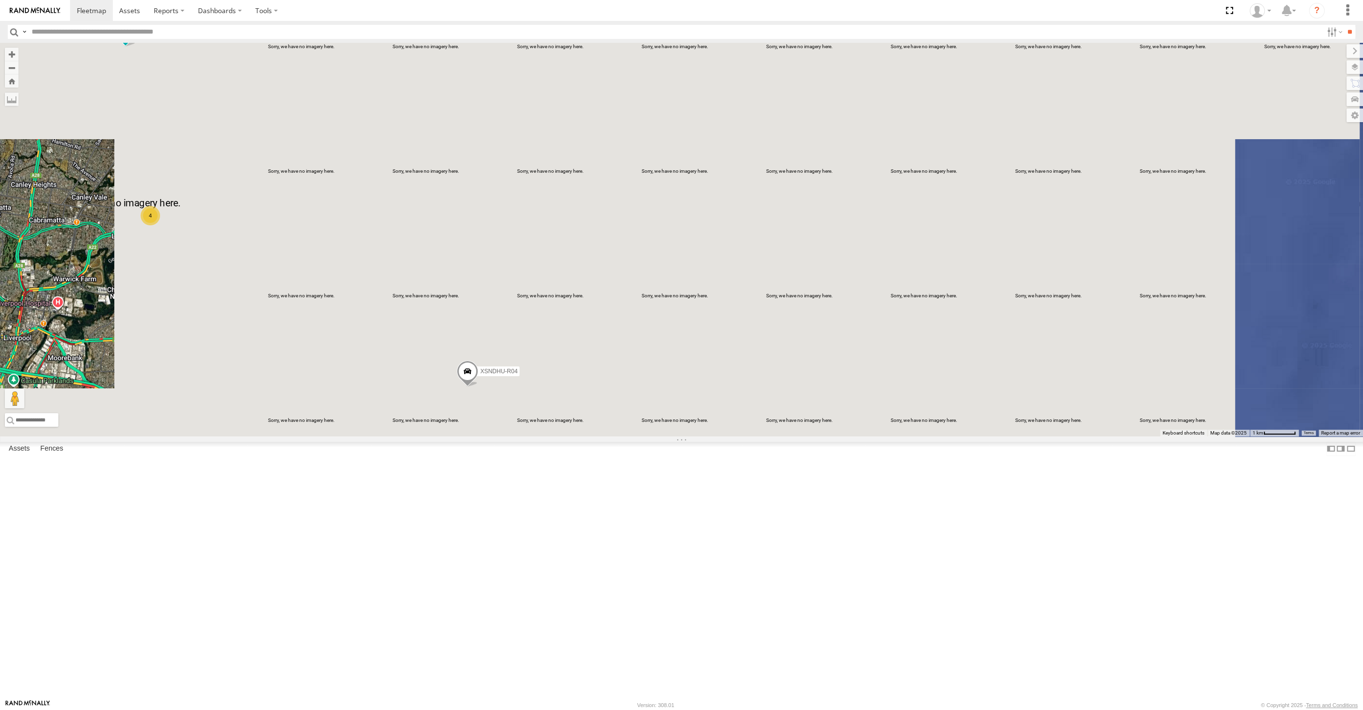
click at [596, 436] on div "XSNDHU-R04 RJ5911-R79 XP81FE-R59 XO74GU-R69 4" at bounding box center [681, 240] width 1363 height 394
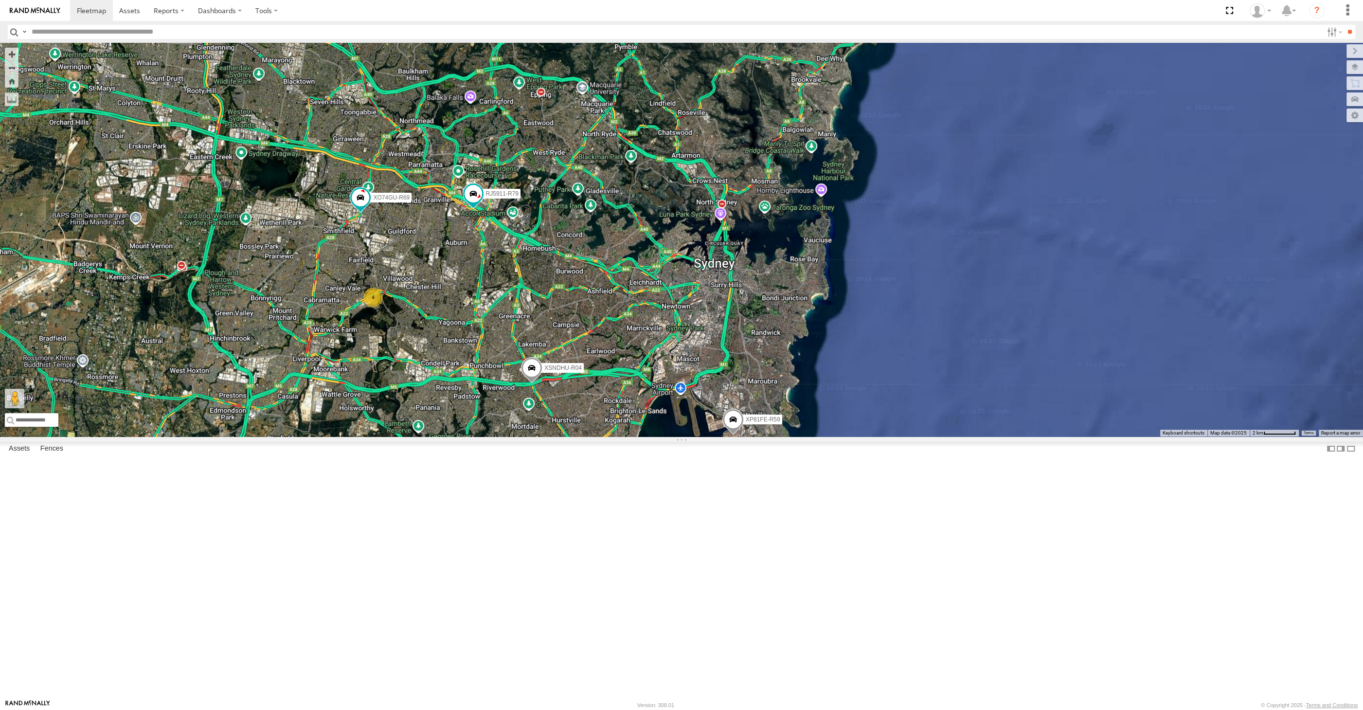
drag, startPoint x: 587, startPoint y: 587, endPoint x: 583, endPoint y: 574, distance: 14.0
click at [586, 436] on div "XSNDHU-R04 RJ5911-R79 XP81FE-R59 XO74GU-R69 4" at bounding box center [681, 240] width 1363 height 394
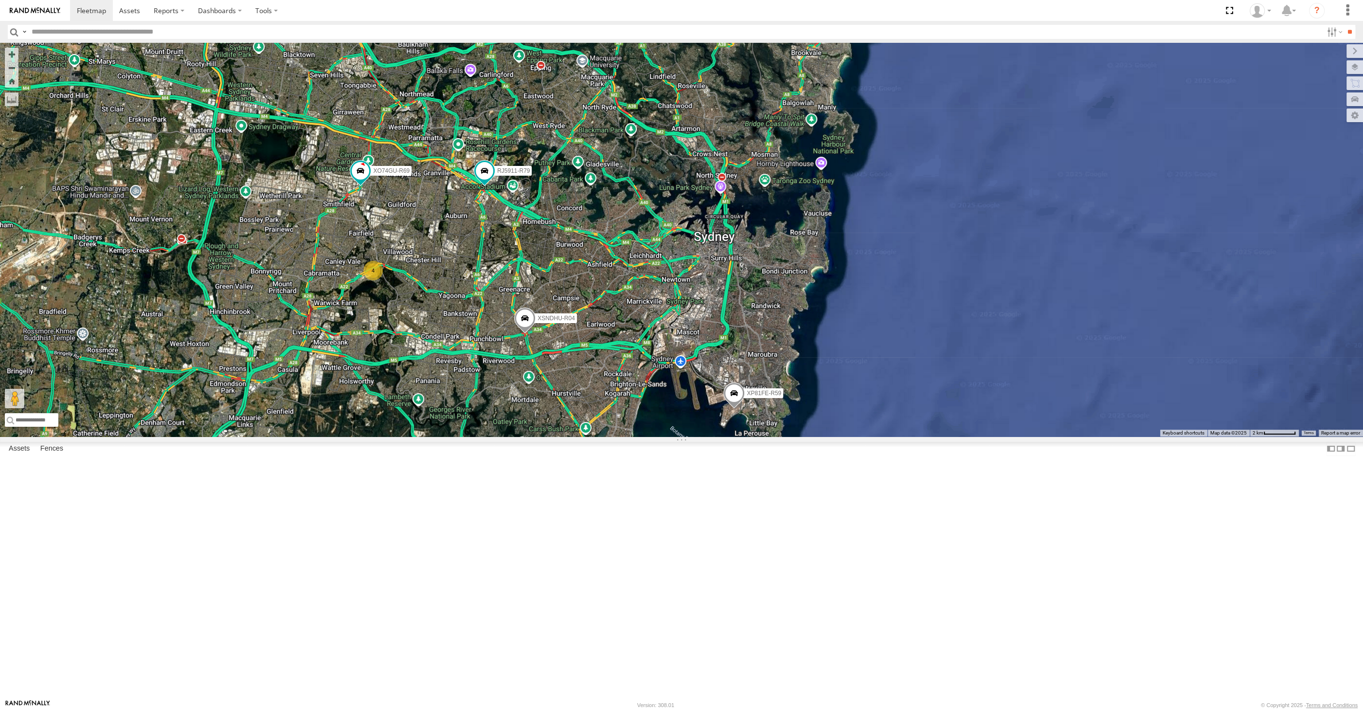
drag, startPoint x: 770, startPoint y: 528, endPoint x: 789, endPoint y: 514, distance: 23.6
click at [783, 398] on label "XP81FE-R59" at bounding box center [761, 393] width 44 height 10
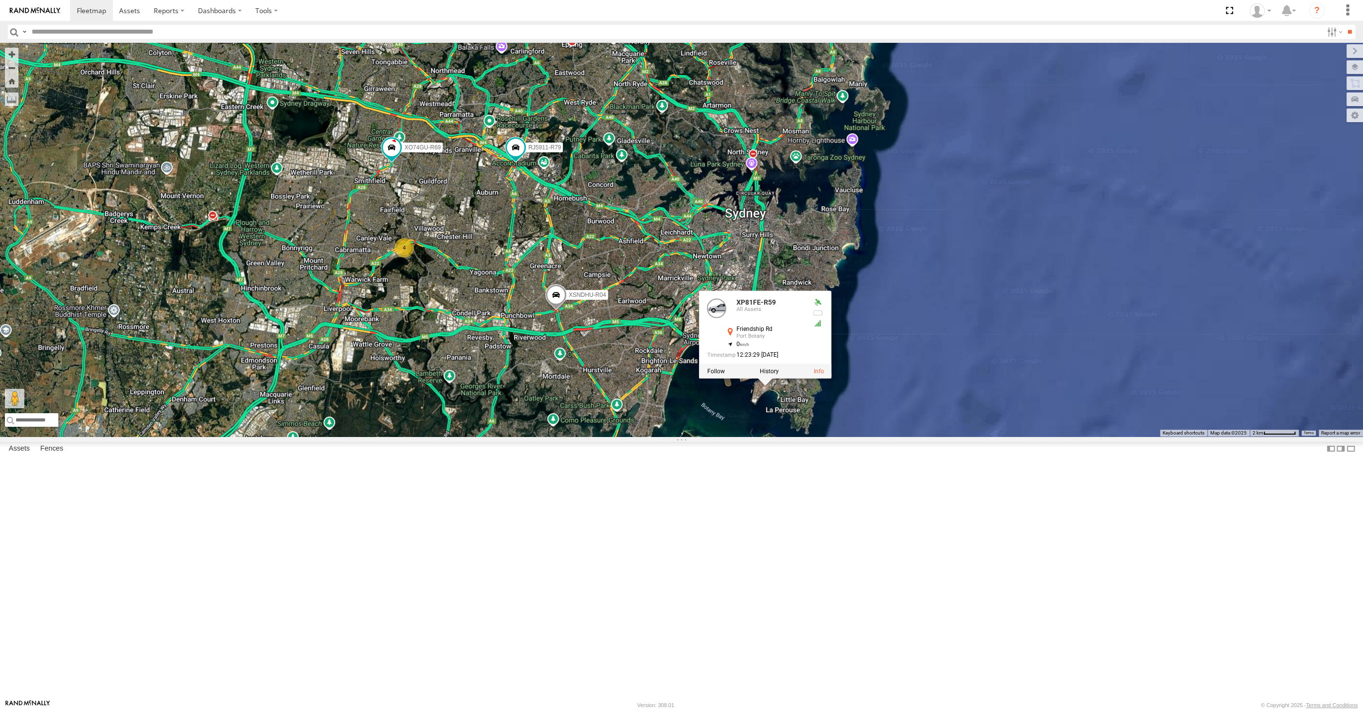
click at [641, 436] on div "XSNDHU-R04 RJ5911-R79 XP81FE-R59 XO74GU-R69 4 XP81FE-R59 All Assets Friendship …" at bounding box center [681, 240] width 1363 height 394
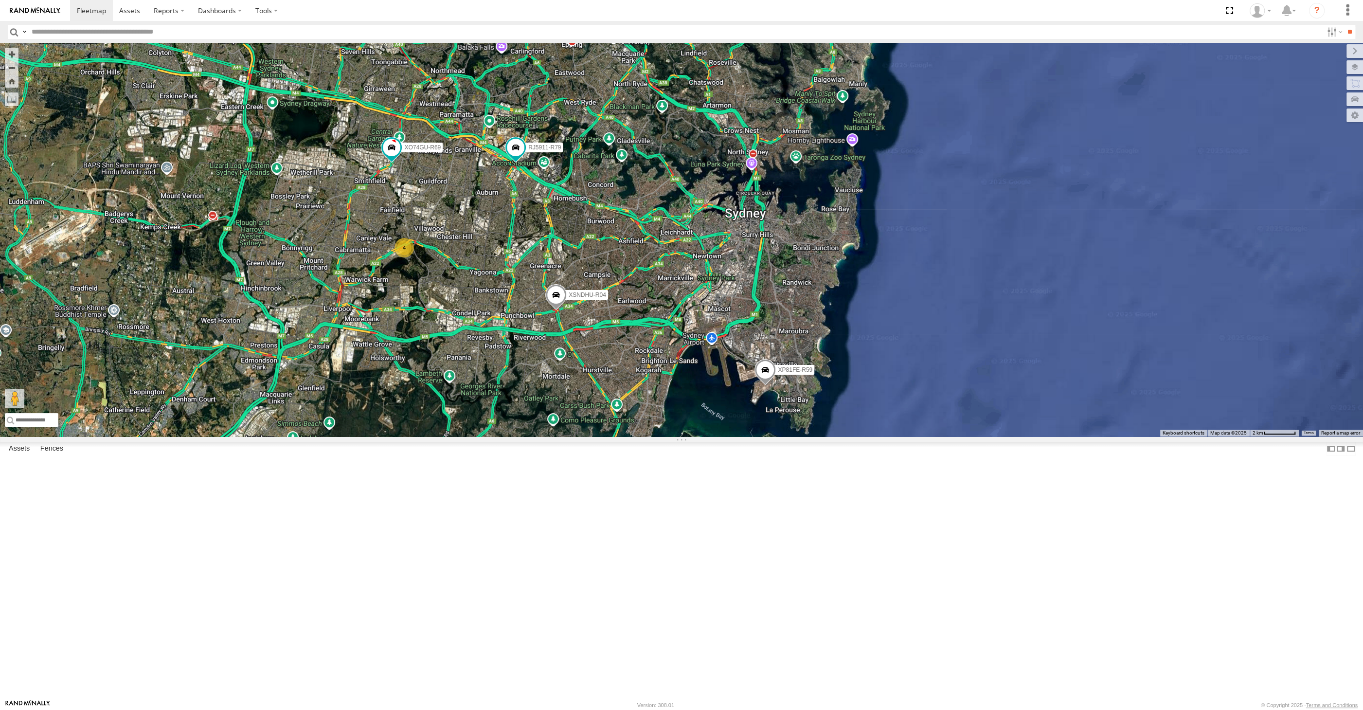
click at [597, 436] on div "XSNDHU-R04 RJ5911-R79 XP81FE-R59 XO74GU-R69 4" at bounding box center [681, 240] width 1363 height 394
click at [692, 436] on div "XSNDHU-R04 RJ5911-R79 XP81FE-R59 XO74GU-R69 4" at bounding box center [681, 240] width 1363 height 394
drag, startPoint x: 517, startPoint y: 560, endPoint x: 548, endPoint y: 540, distance: 36.6
click at [546, 436] on div "XSNDHU-R04 RJ5911-R79 XP81FE-R59 XO74GU-R69 4" at bounding box center [681, 240] width 1363 height 394
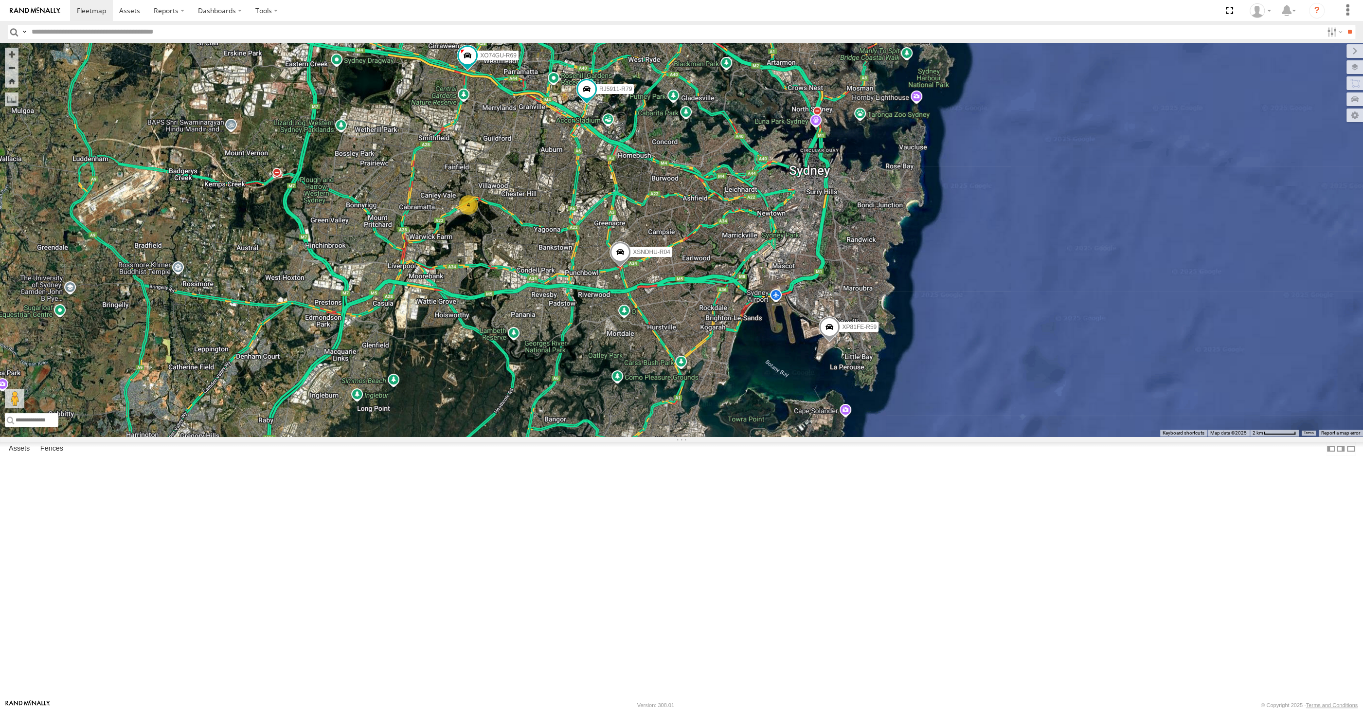
drag, startPoint x: 697, startPoint y: 495, endPoint x: 706, endPoint y: 478, distance: 19.1
click at [703, 436] on div "XSNDHU-R04 RJ5911-R79 XP81FE-R59 XO74GU-R69 4" at bounding box center [681, 240] width 1363 height 394
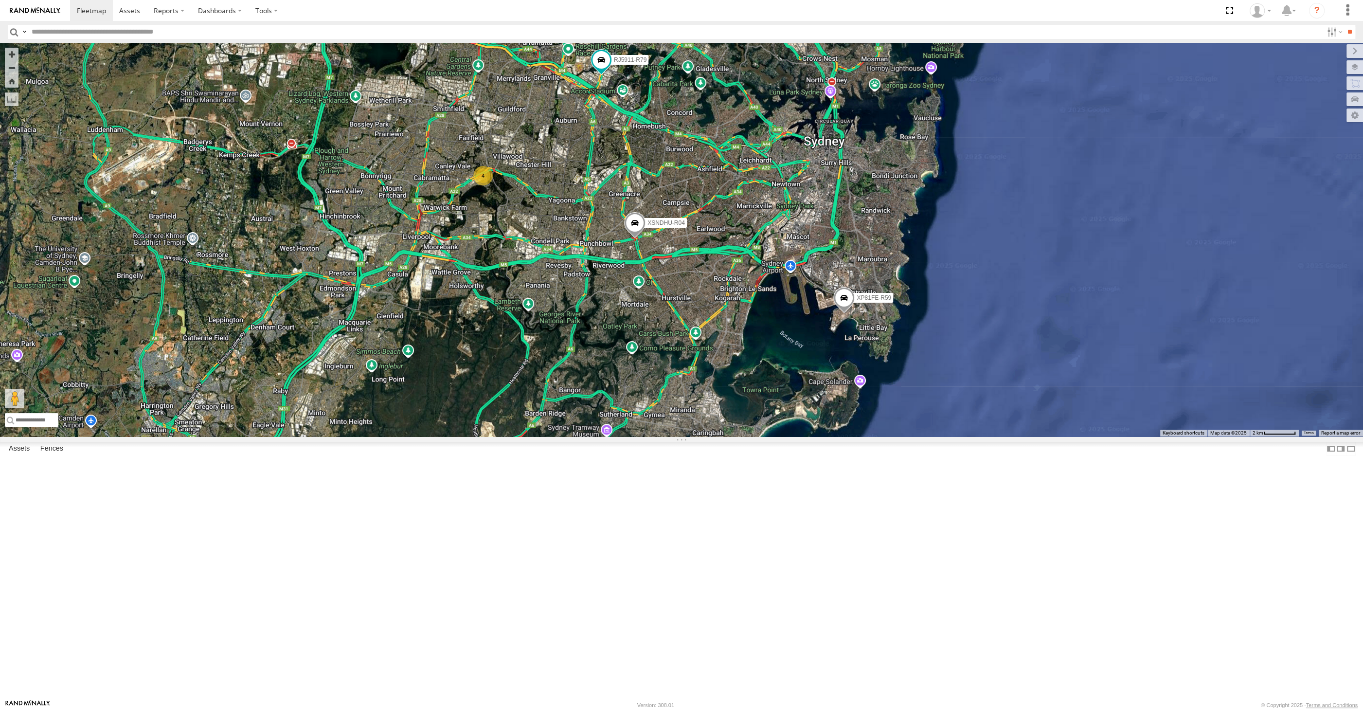
drag, startPoint x: 789, startPoint y: 473, endPoint x: 795, endPoint y: 463, distance: 12.0
click at [792, 436] on div "XSNDHU-R04 RJ5911-R79 XP81FE-R59 XO74GU-R69 4" at bounding box center [681, 240] width 1363 height 394
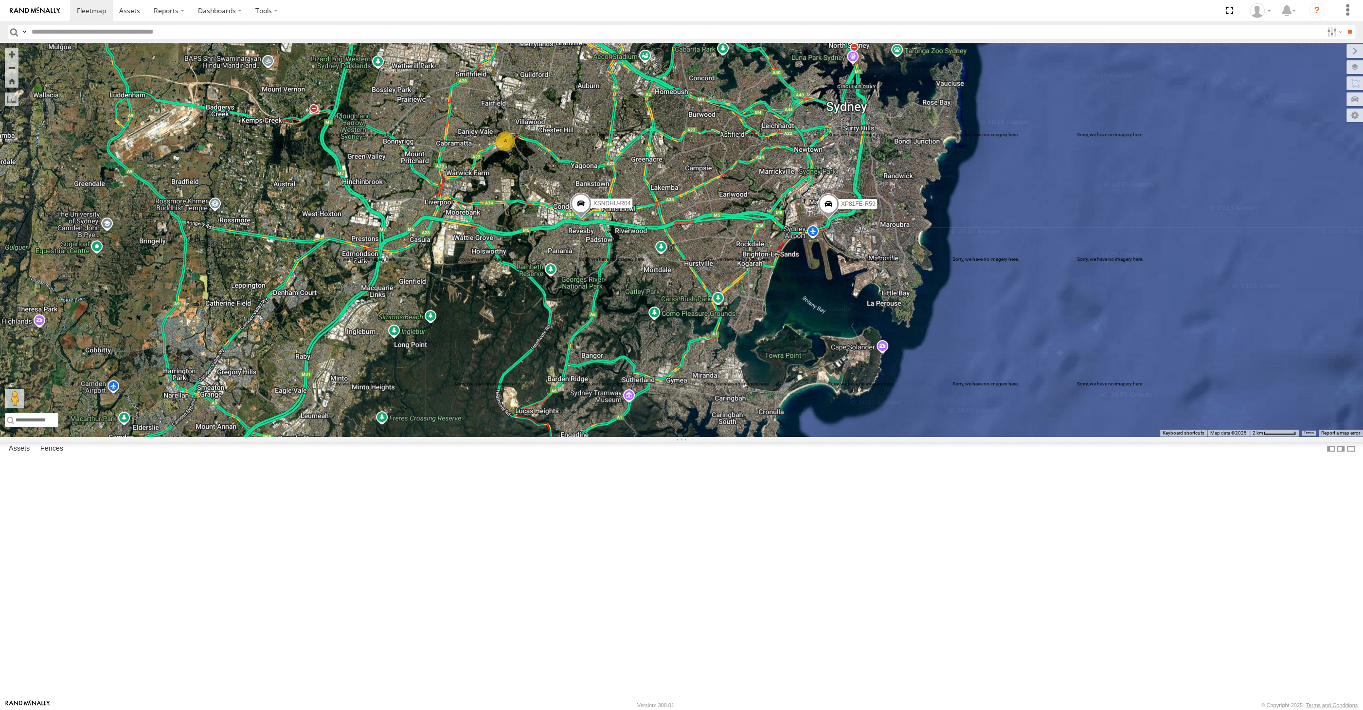
drag, startPoint x: 661, startPoint y: 404, endPoint x: 641, endPoint y: 424, distance: 27.9
click at [641, 424] on div "XSNDHU-R04 RJ5911-R79 XP81FE-R59 XO74GU-R69 4" at bounding box center [681, 240] width 1363 height 394
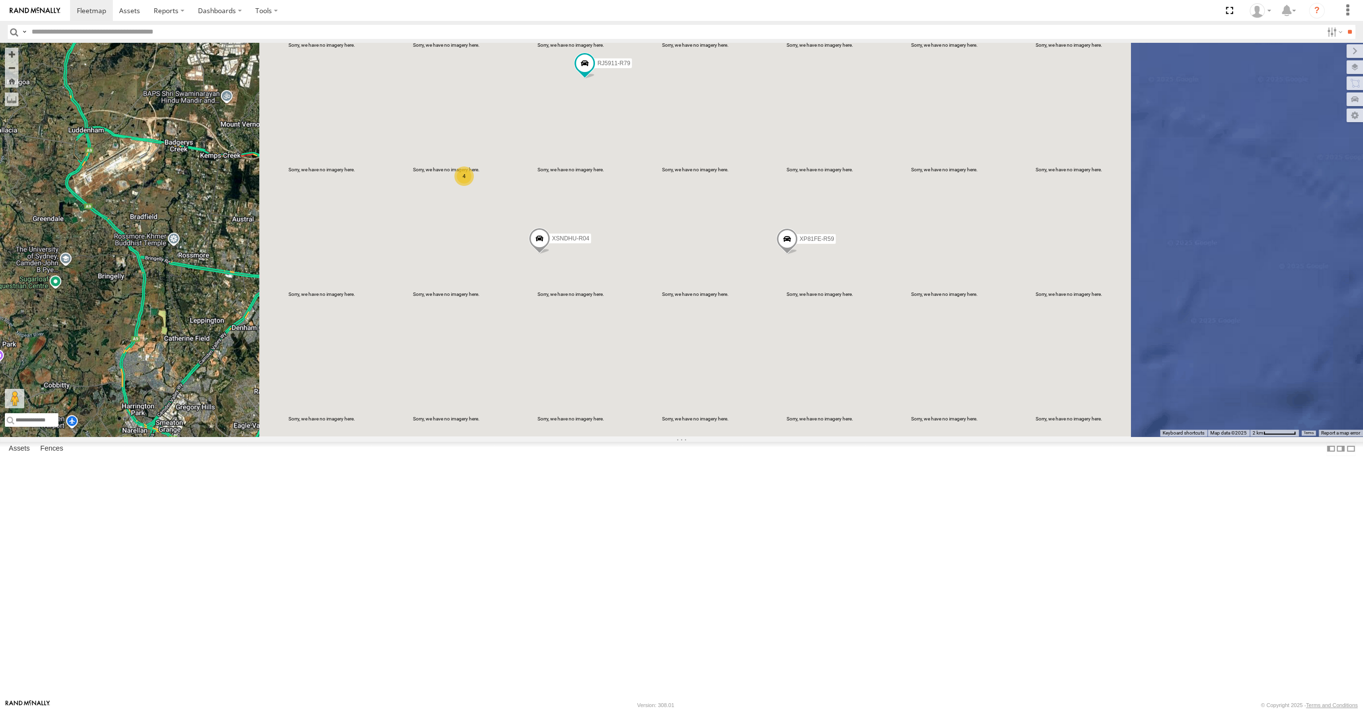
click at [611, 436] on div "XSNDHU-R04 RJ5911-R79 XP81FE-R59 XO74GU-R69 4" at bounding box center [681, 240] width 1363 height 394
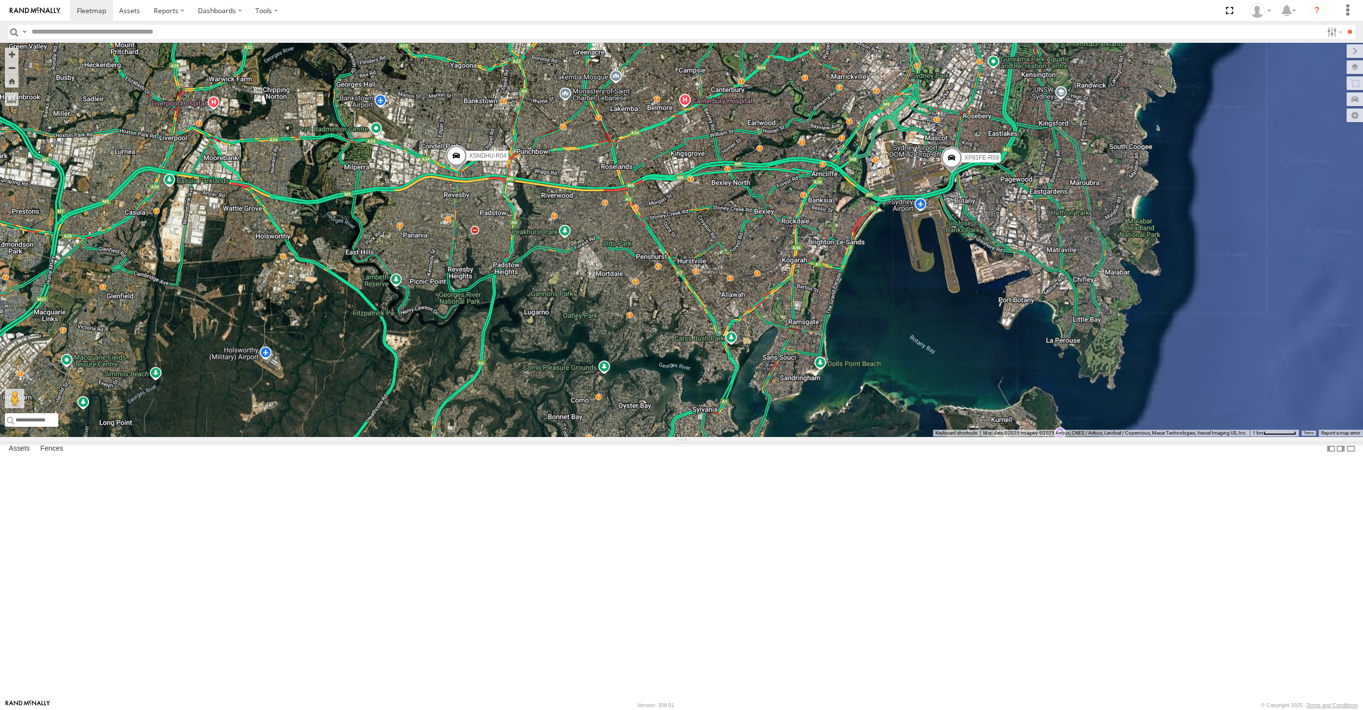
click at [625, 436] on div "XSNDHU-R04 RJ5911-R79 XP81FE-R59 XO74GU-R69 4" at bounding box center [681, 240] width 1363 height 394
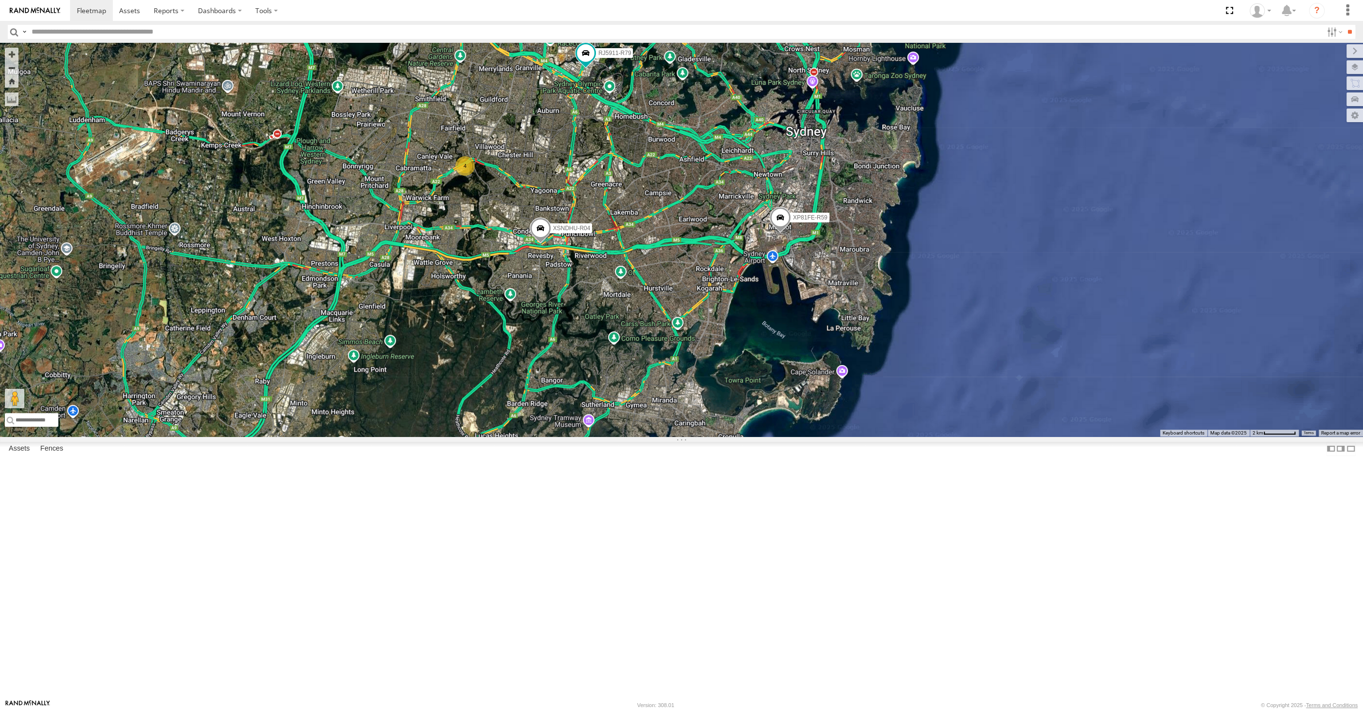
click at [308, 368] on div "XSNDHU-R04 RJ5911-R79 XP81FE-R59 XO74GU-R69 4" at bounding box center [681, 240] width 1363 height 394
click at [539, 243] on span at bounding box center [540, 230] width 21 height 26
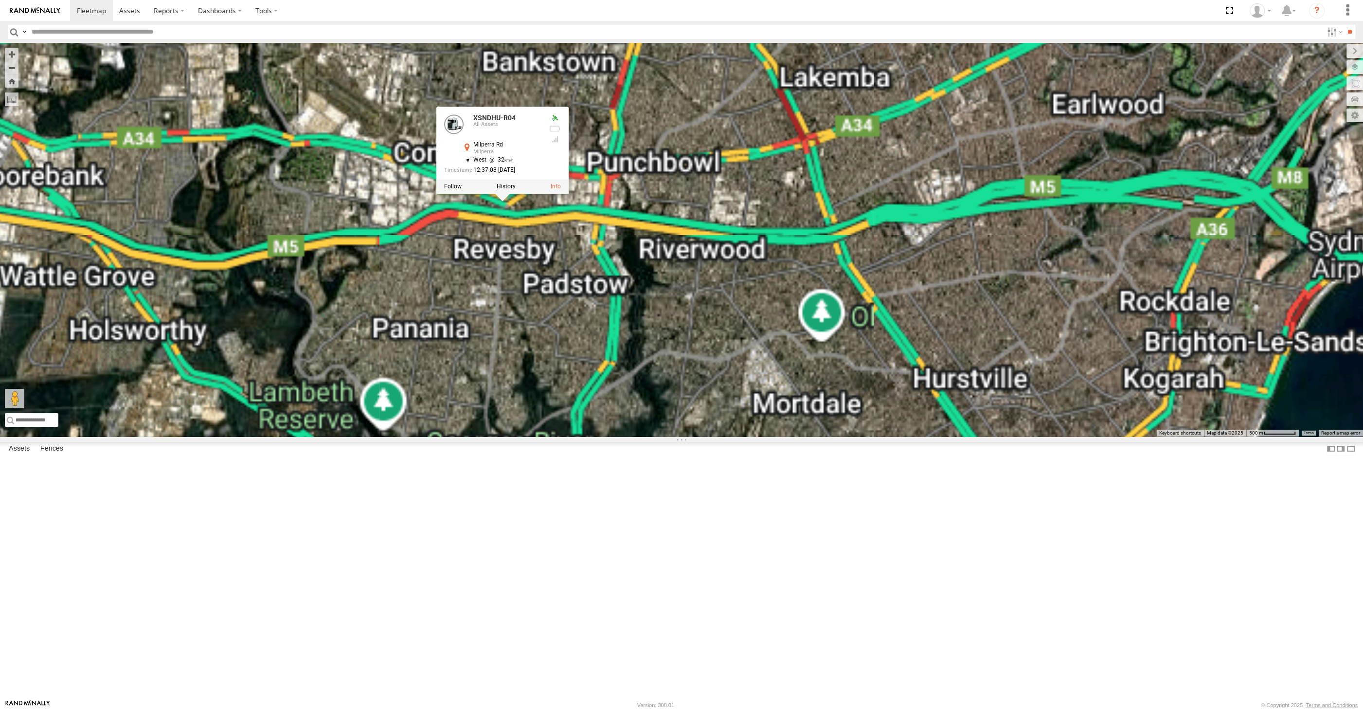
click at [553, 389] on div "XSNDHU-R04 RJ5911-R79 XP81FE-R59 XO74GU-R69 XSNDHU-R04 All Assets Milperra Rd M…" at bounding box center [681, 240] width 1363 height 394
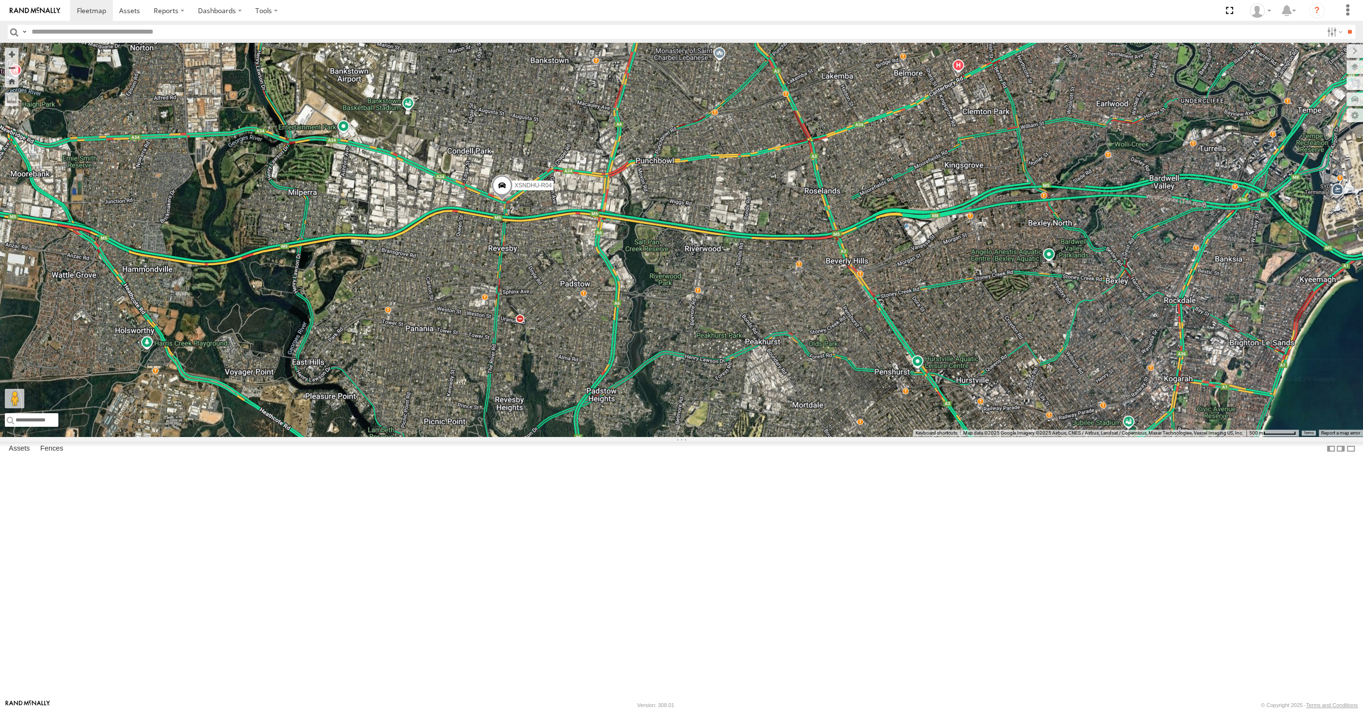
click at [503, 201] on span at bounding box center [501, 188] width 21 height 26
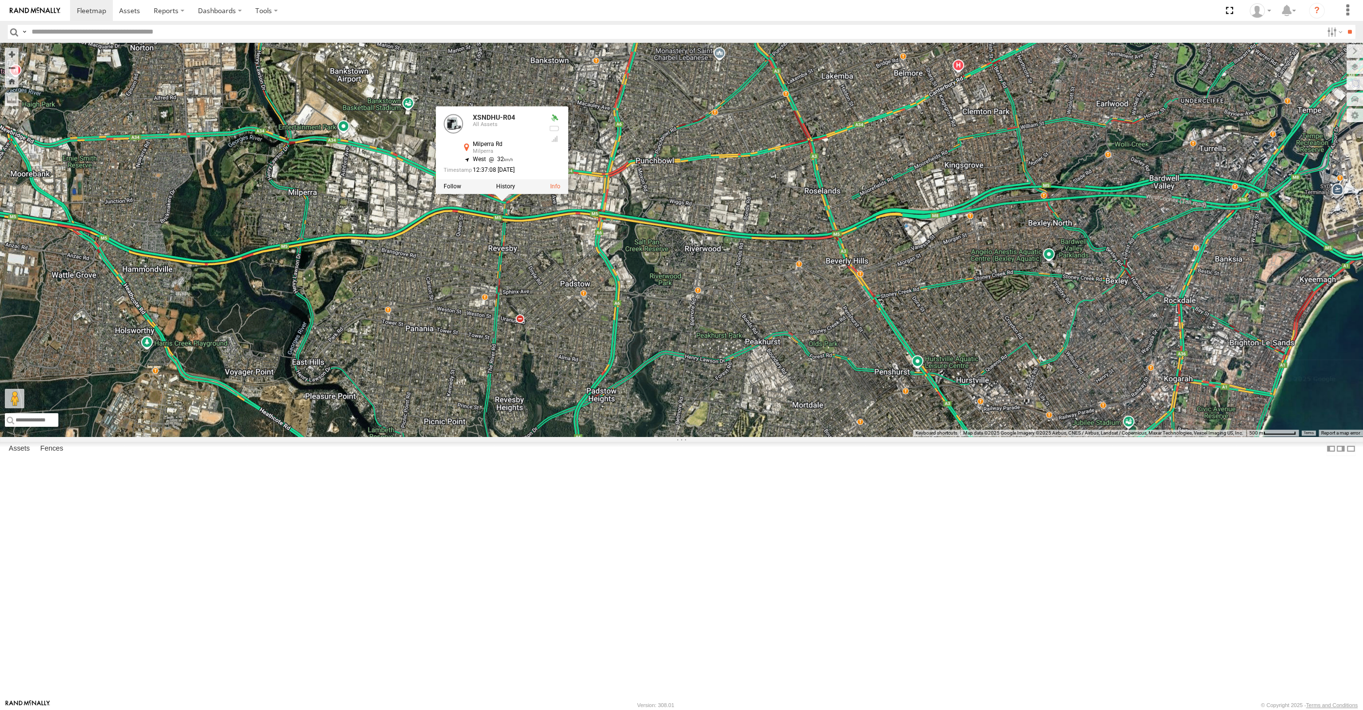
click at [498, 376] on div "XSNDHU-R04 RJ5911-R79 XP81FE-R59 XO74GU-R69 XSNDHU-R04 All Assets Milperra Rd M…" at bounding box center [681, 240] width 1363 height 394
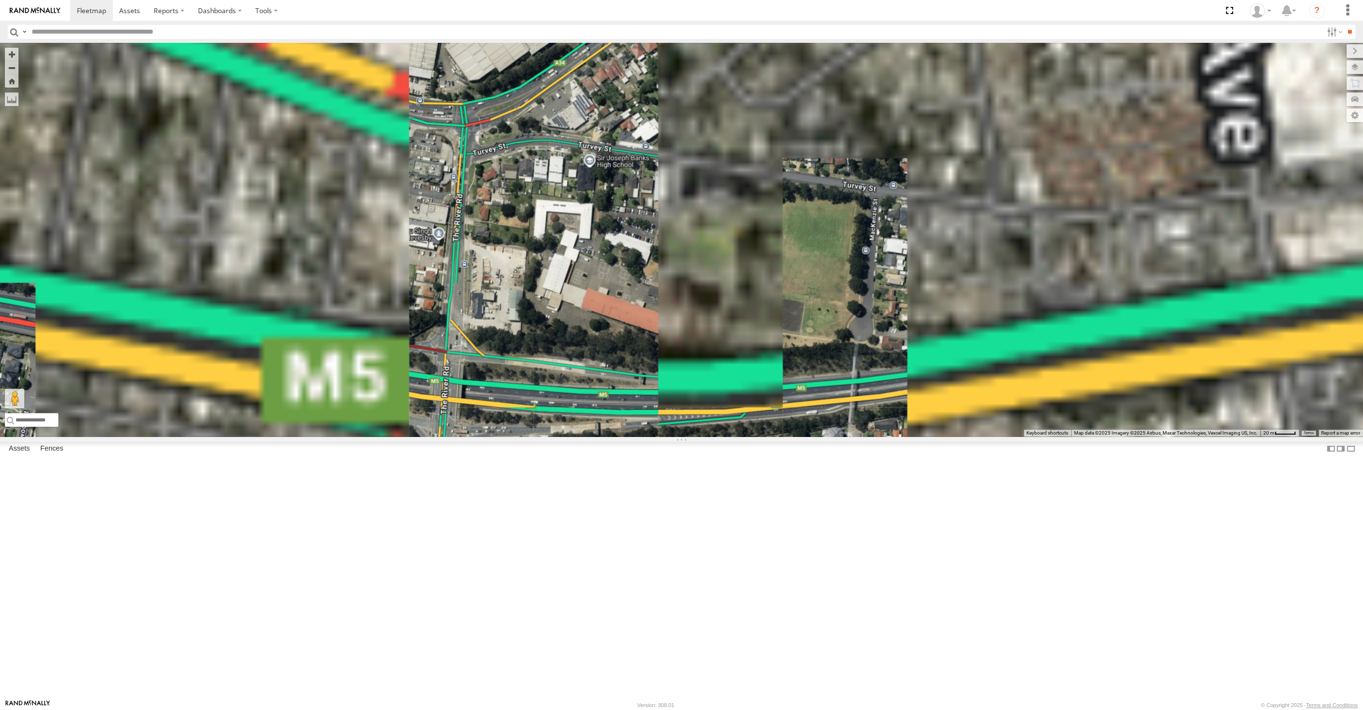
drag, startPoint x: 491, startPoint y: 312, endPoint x: 499, endPoint y: 318, distance: 10.1
click at [498, 316] on div "XSNDHU-R04 RJ5911-R79 XP81FE-R59 XO74GU-R69" at bounding box center [681, 240] width 1363 height 394
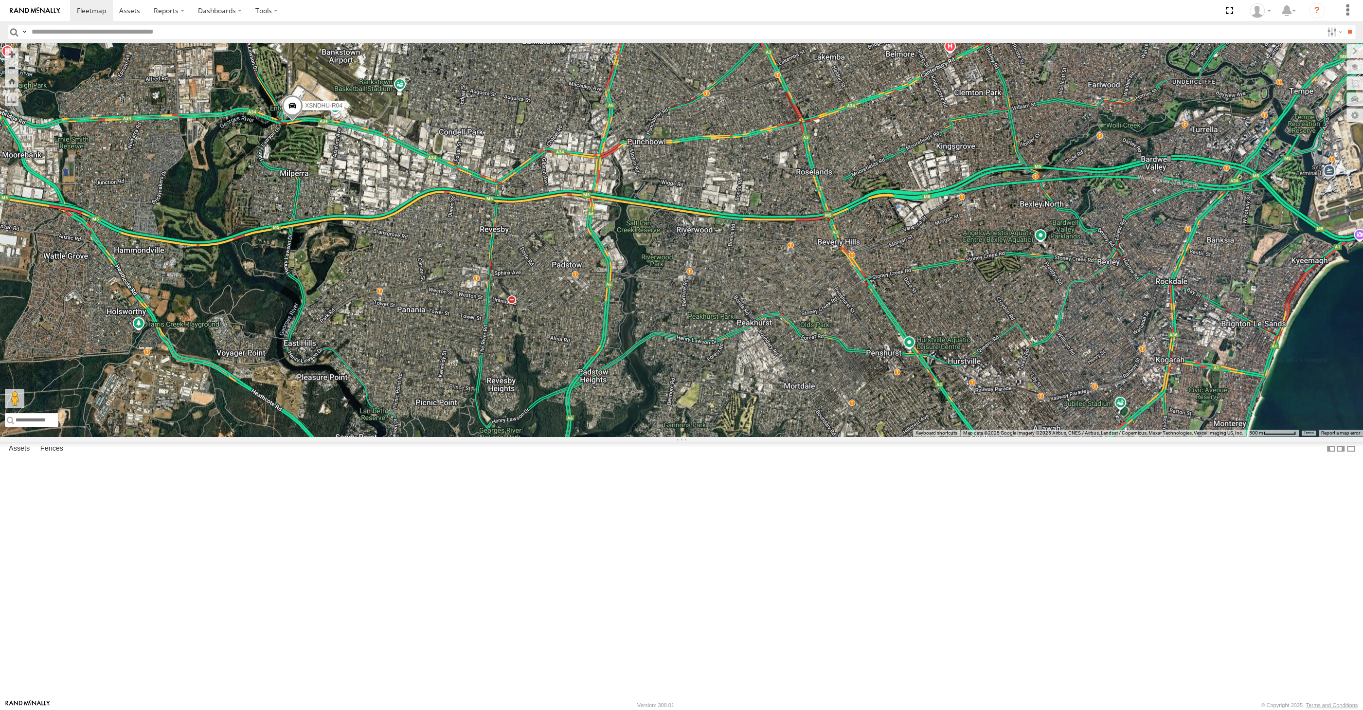
drag, startPoint x: 466, startPoint y: 395, endPoint x: 507, endPoint y: 390, distance: 41.1
click at [493, 391] on div "XSNDHU-R04 RJ5911-R79 XP81FE-R59 XO74GU-R69" at bounding box center [681, 240] width 1363 height 394
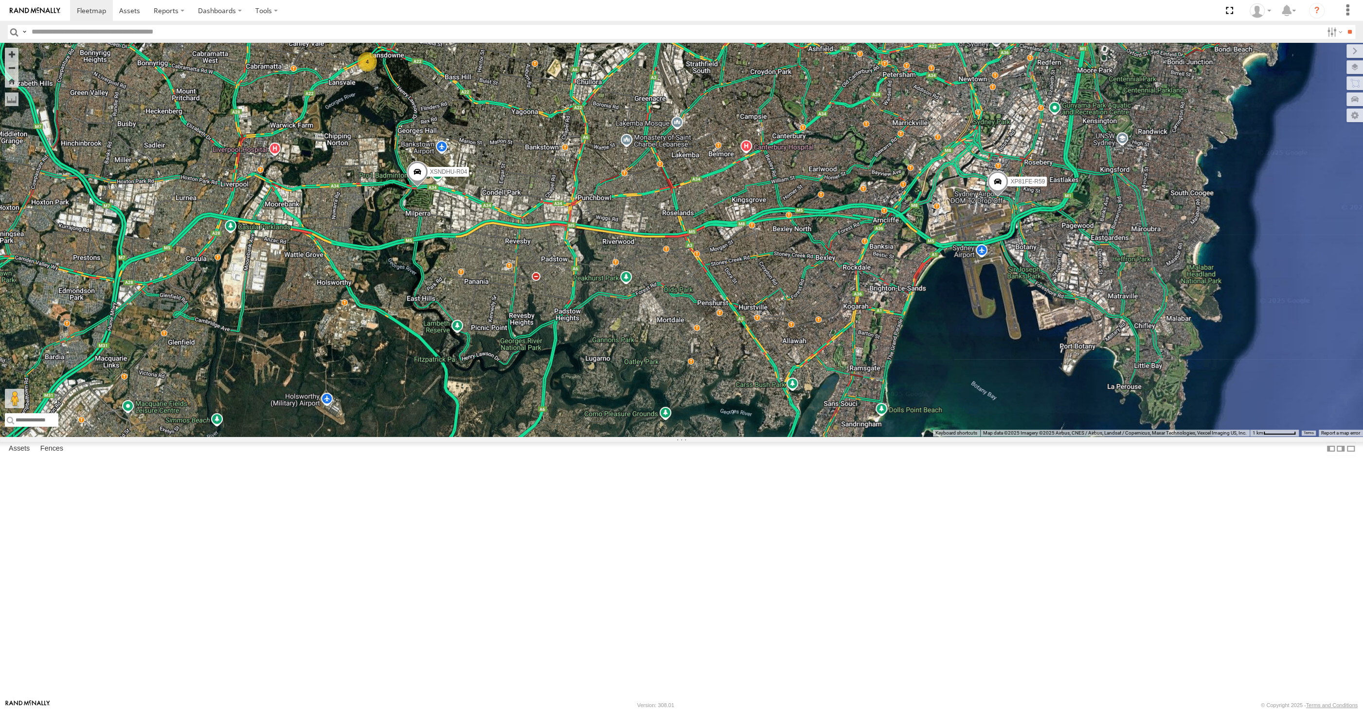
click at [1154, 336] on div "XSNDHU-R04 RJ5911-R79 XP81FE-R59 XO74GU-R69 4" at bounding box center [681, 240] width 1363 height 394
drag, startPoint x: 900, startPoint y: 449, endPoint x: 898, endPoint y: 481, distance: 32.2
click at [899, 436] on div "XSNDHU-R04 XP81FE-R59 4" at bounding box center [681, 240] width 1363 height 394
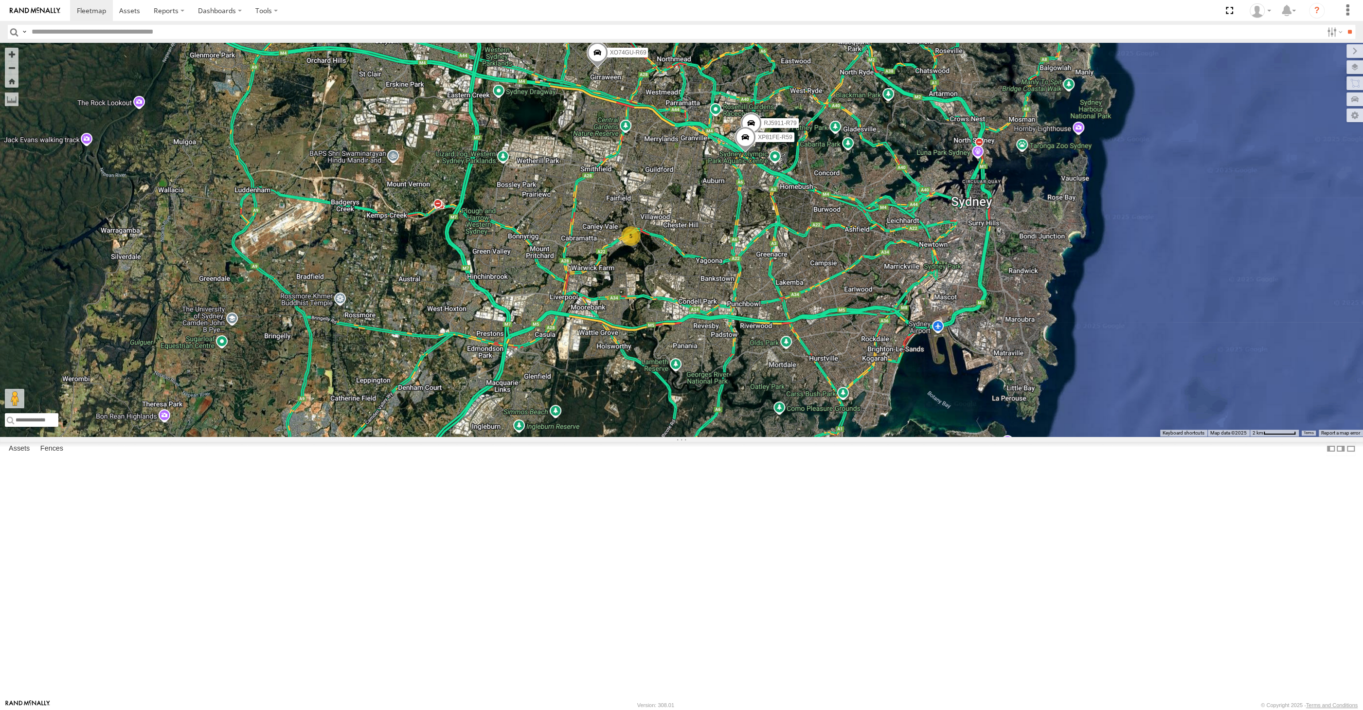
click at [494, 436] on div "5 RJ5911-R79 XP81FE-R59 XO74GU-R69" at bounding box center [681, 240] width 1363 height 394
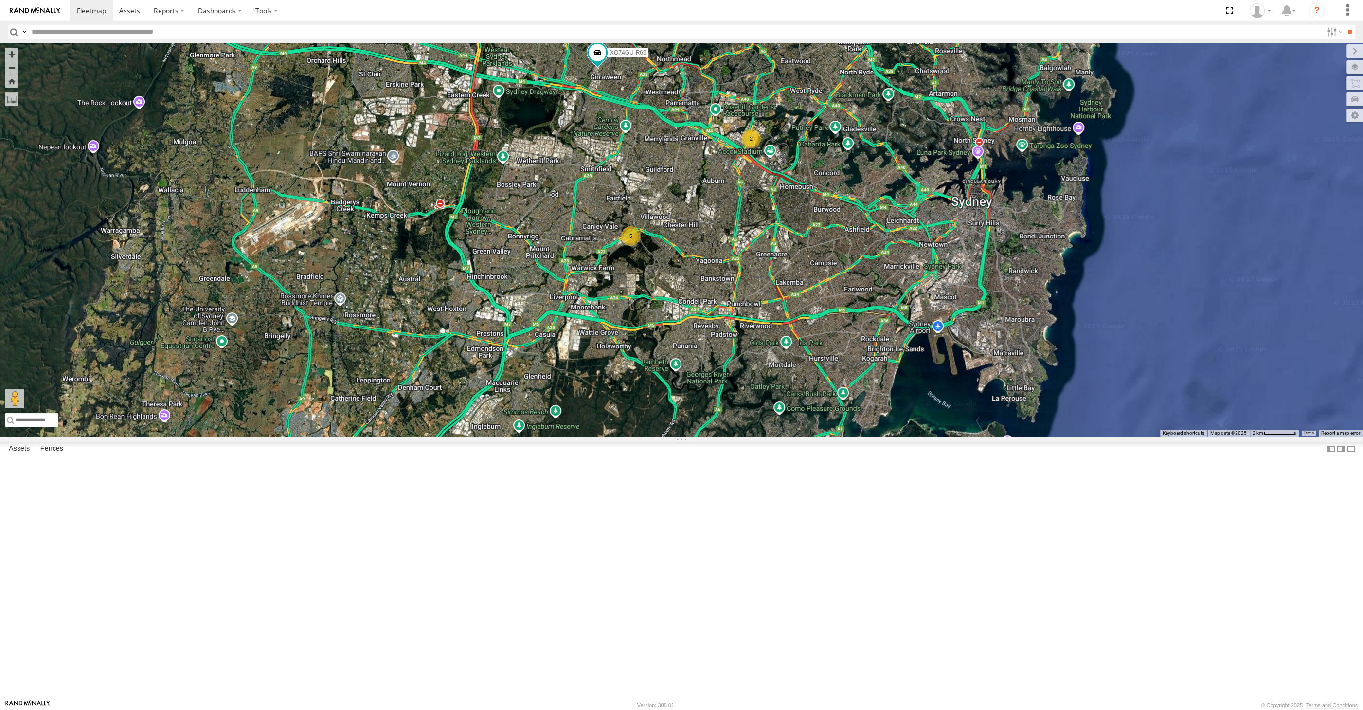
click at [401, 376] on div "5 2 XO74GU-R69" at bounding box center [681, 240] width 1363 height 394
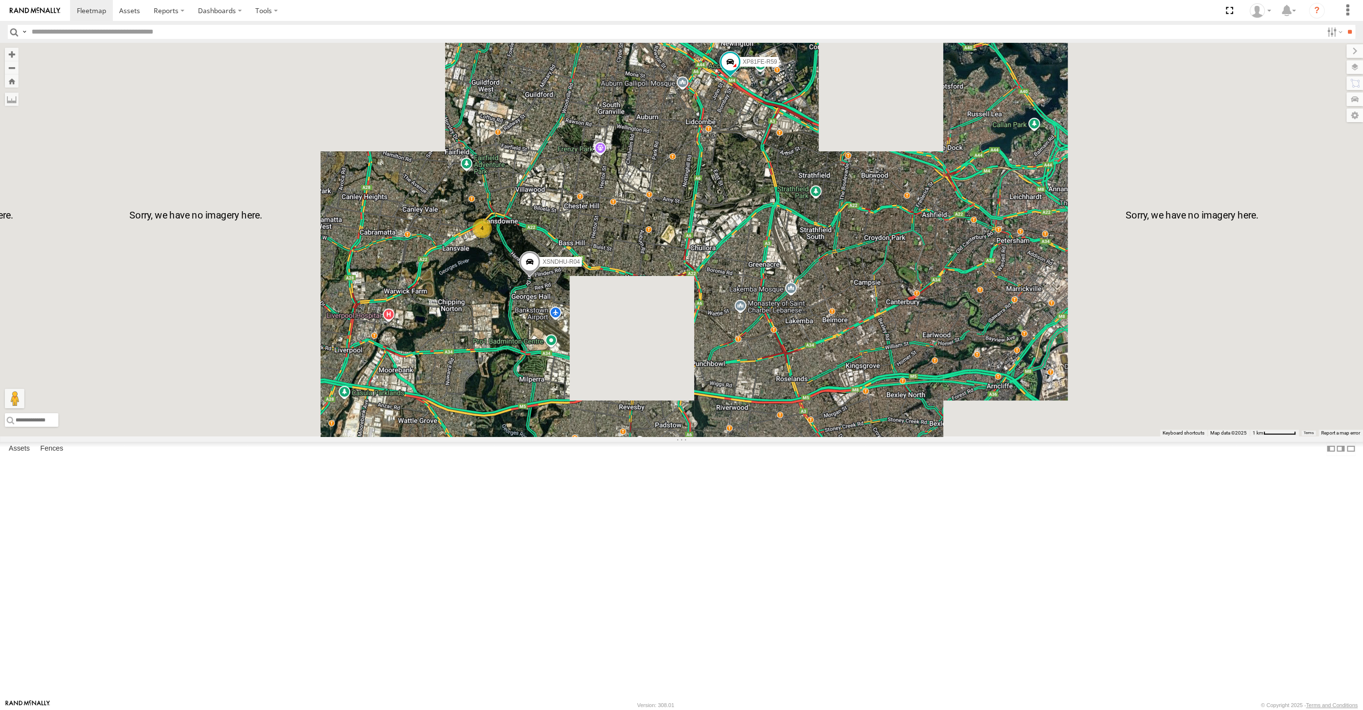
drag, startPoint x: 759, startPoint y: 448, endPoint x: 760, endPoint y: 484, distance: 36.0
click at [760, 436] on div "XO74GU-R69 4 XSNDHU-R04 RJ5911-R79 XP81FE-R59" at bounding box center [681, 240] width 1363 height 394
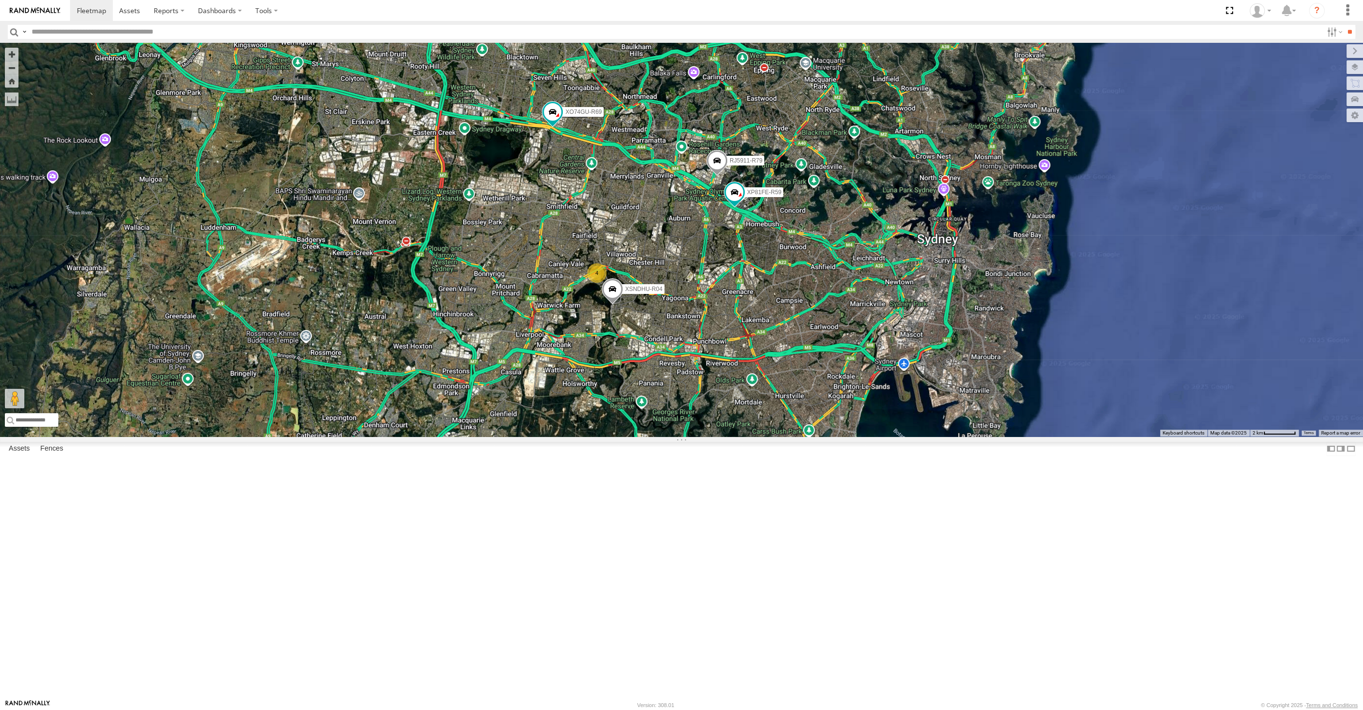
click at [341, 227] on div "XO74GU-R69 XSNDHU-R04 RJ5911-R79 XP81FE-R59 4" at bounding box center [681, 240] width 1363 height 394
drag, startPoint x: 662, startPoint y: 501, endPoint x: 663, endPoint y: 494, distance: 7.3
click at [659, 436] on div "XO74GU-R69 XSNDHU-R04 RJ5911-R79 XP81FE-R59 4" at bounding box center [681, 240] width 1363 height 394
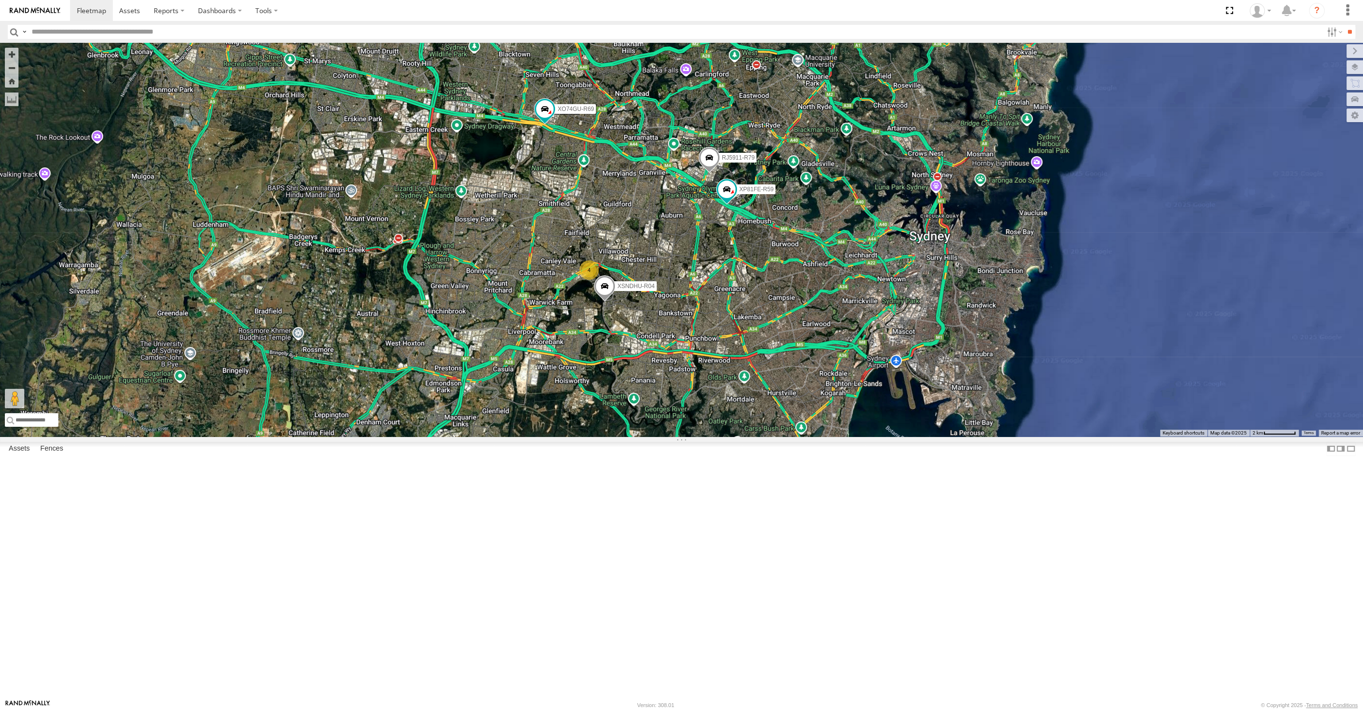
click at [685, 436] on div "XO74GU-R69 XSNDHU-R04 RJ5911-R79 XP81FE-R59 4" at bounding box center [681, 240] width 1363 height 394
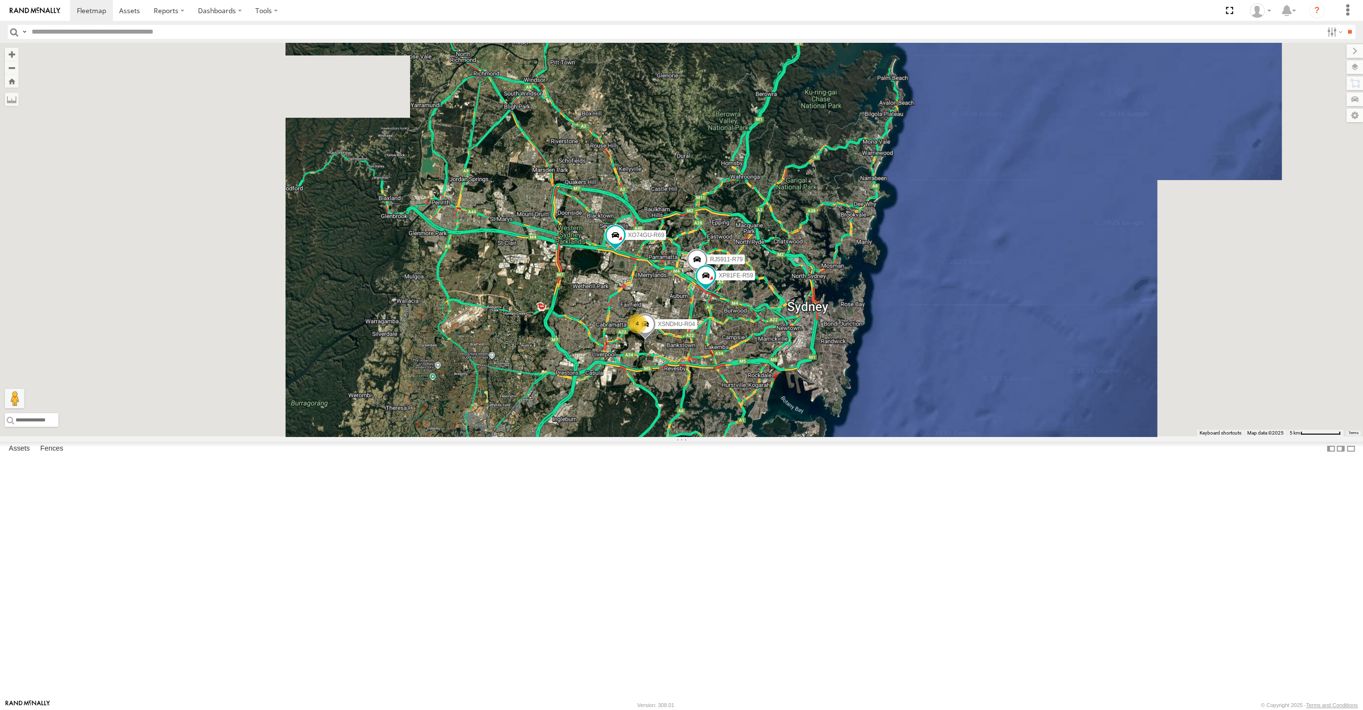
drag, startPoint x: 708, startPoint y: 561, endPoint x: 690, endPoint y: 551, distance: 21.1
click at [690, 436] on div "XO74GU-R69 XSNDHU-R04 RJ5911-R79 XP81FE-R59 4" at bounding box center [681, 240] width 1363 height 394
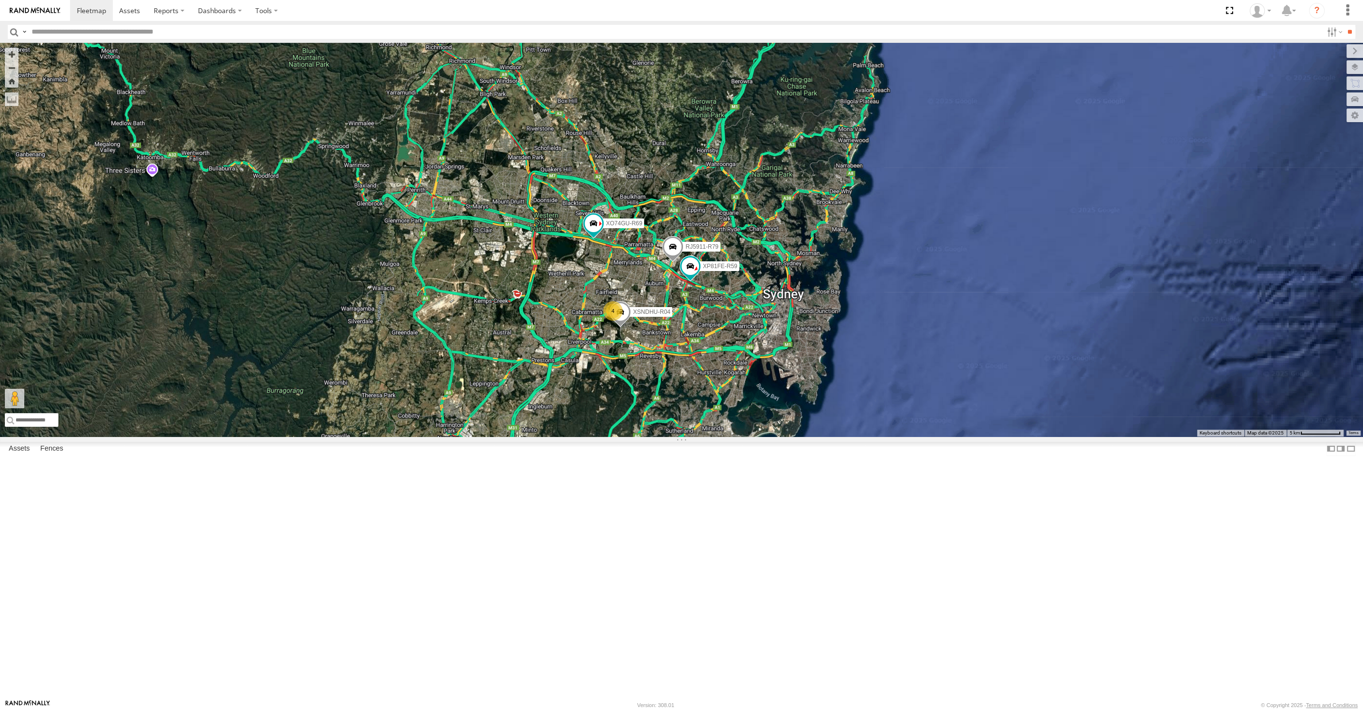
click at [686, 436] on div "4 XSNDHU-R04 RJ5911-R79 XP81FE-R59 XO74GU-R69" at bounding box center [681, 240] width 1363 height 394
click at [232, 377] on div "4 XSNDHU-R04 RJ5911-R79 XP81FE-R59 XO74GU-R69" at bounding box center [681, 240] width 1363 height 394
click at [211, 436] on div "4 XSNDHU-R04 RJ5911-R79 XP81FE-R59 XO74GU-R69" at bounding box center [681, 240] width 1363 height 394
click at [523, 436] on div "4 XSNDHU-R04 RJ5911-R79 XP81FE-R59 XO74GU-R69" at bounding box center [681, 240] width 1363 height 394
click at [356, 436] on div "4 XSNDHU-R04 RJ5911-R79 XP81FE-R59 XO74GU-R69" at bounding box center [681, 240] width 1363 height 394
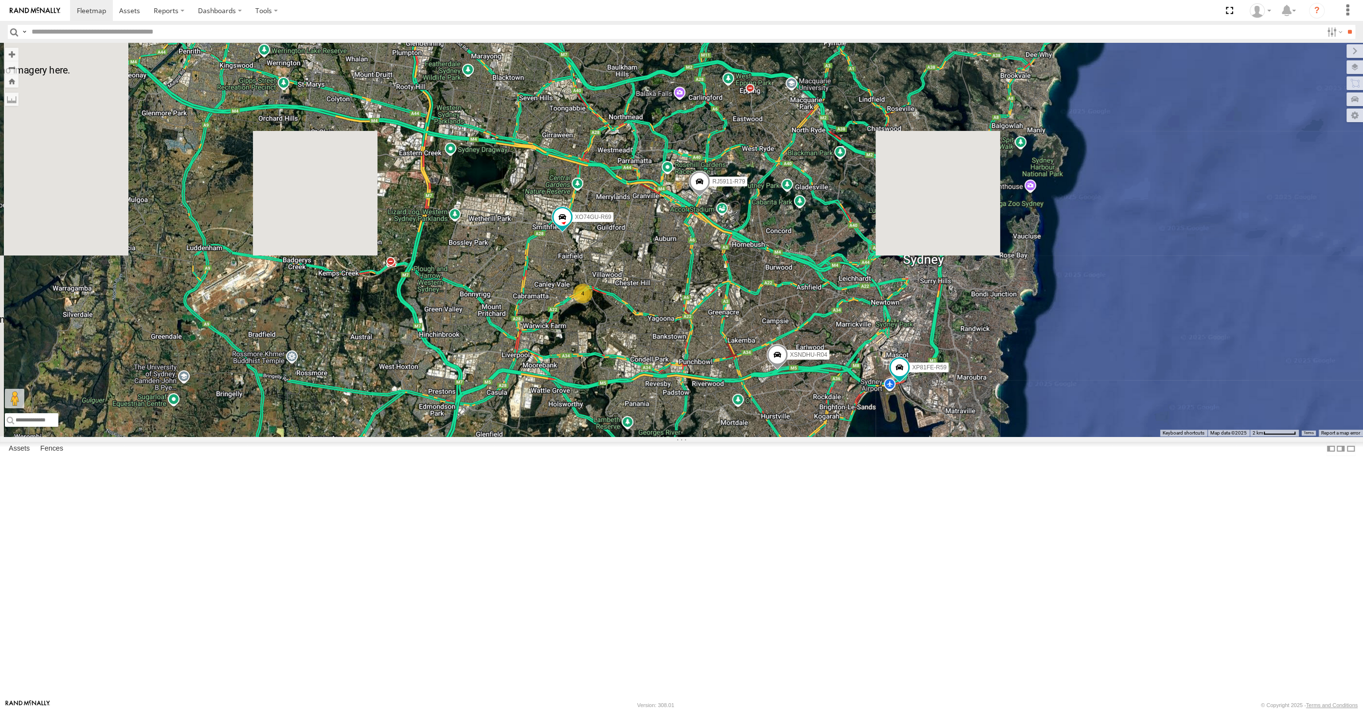
click at [642, 436] on div "XSNDHU-R04 RJ5911-R79 XP81FE-R59 XO74GU-R69 4" at bounding box center [681, 240] width 1363 height 394
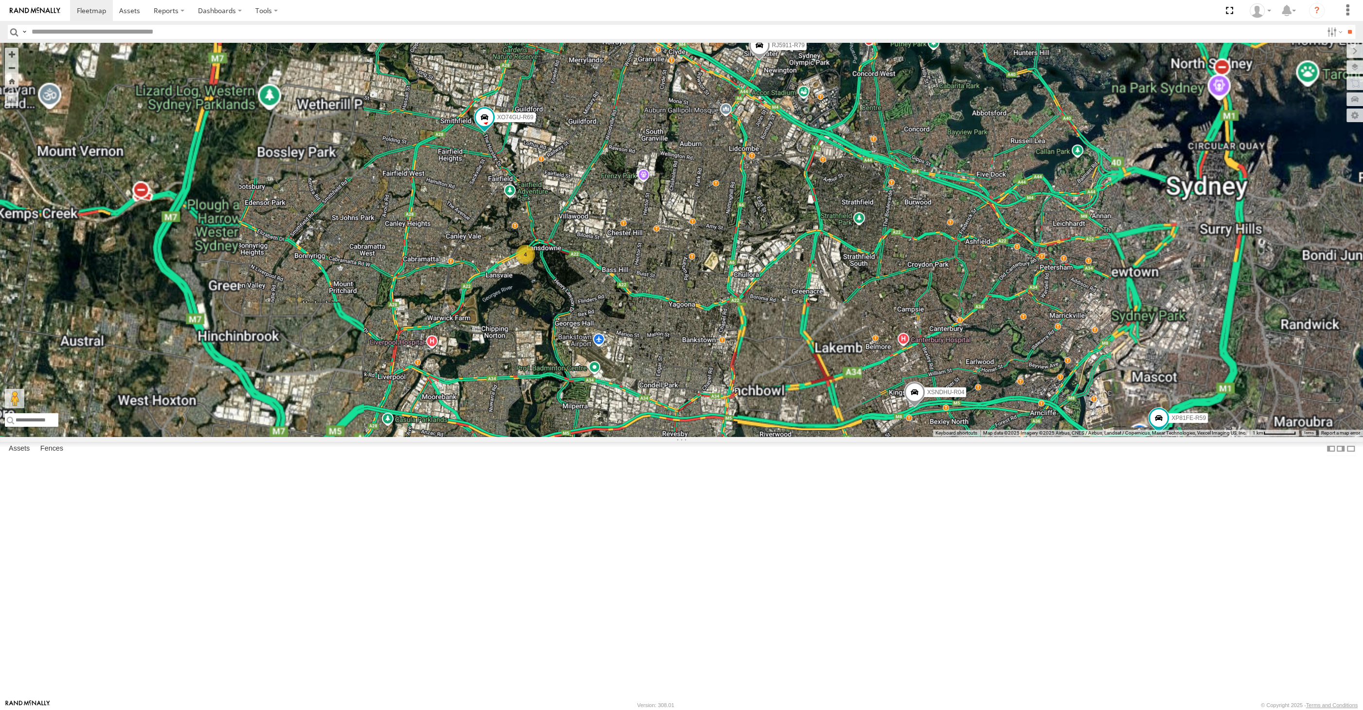
drag, startPoint x: 646, startPoint y: 474, endPoint x: 634, endPoint y: 472, distance: 12.4
click at [643, 436] on div "XSNDHU-R04 RJ5911-R79 XP81FE-R59 XO74GU-R69 4" at bounding box center [681, 240] width 1363 height 394
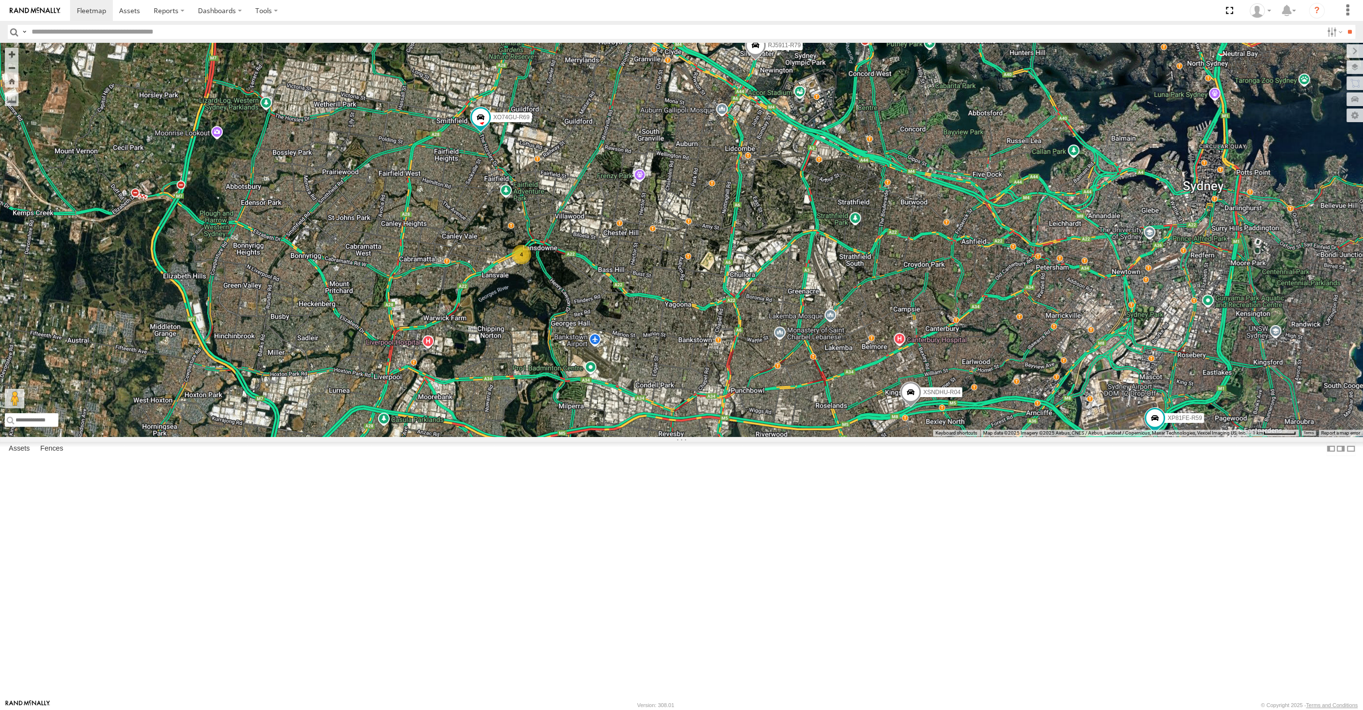
drag, startPoint x: 633, startPoint y: 490, endPoint x: 586, endPoint y: 485, distance: 47.5
click at [598, 436] on div "XSNDHU-R04 RJ5911-R79 XP81FE-R59 XO74GU-R69 4" at bounding box center [681, 240] width 1363 height 394
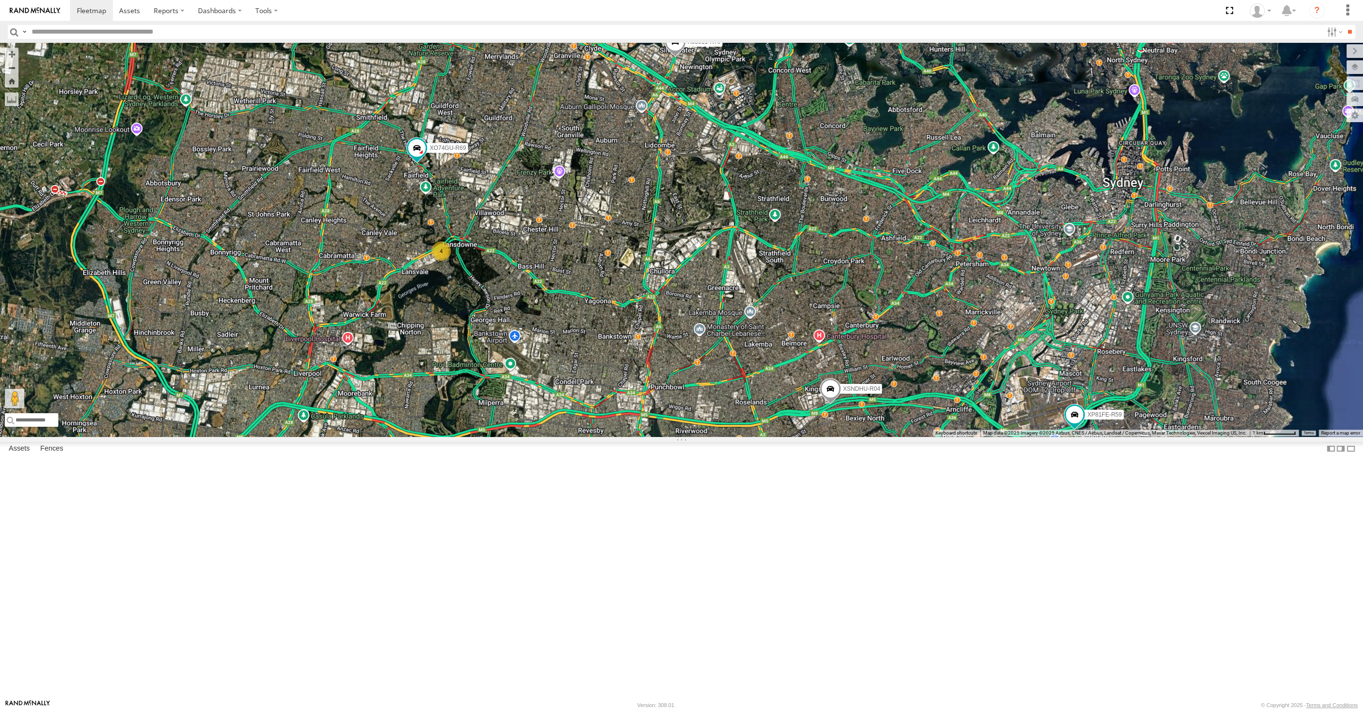
drag, startPoint x: 664, startPoint y: 523, endPoint x: 655, endPoint y: 514, distance: 13.1
click at [660, 436] on div "XSNDHU-R04 RJ5911-R79 XP81FE-R59 XO74GU-R69 4" at bounding box center [681, 240] width 1363 height 394
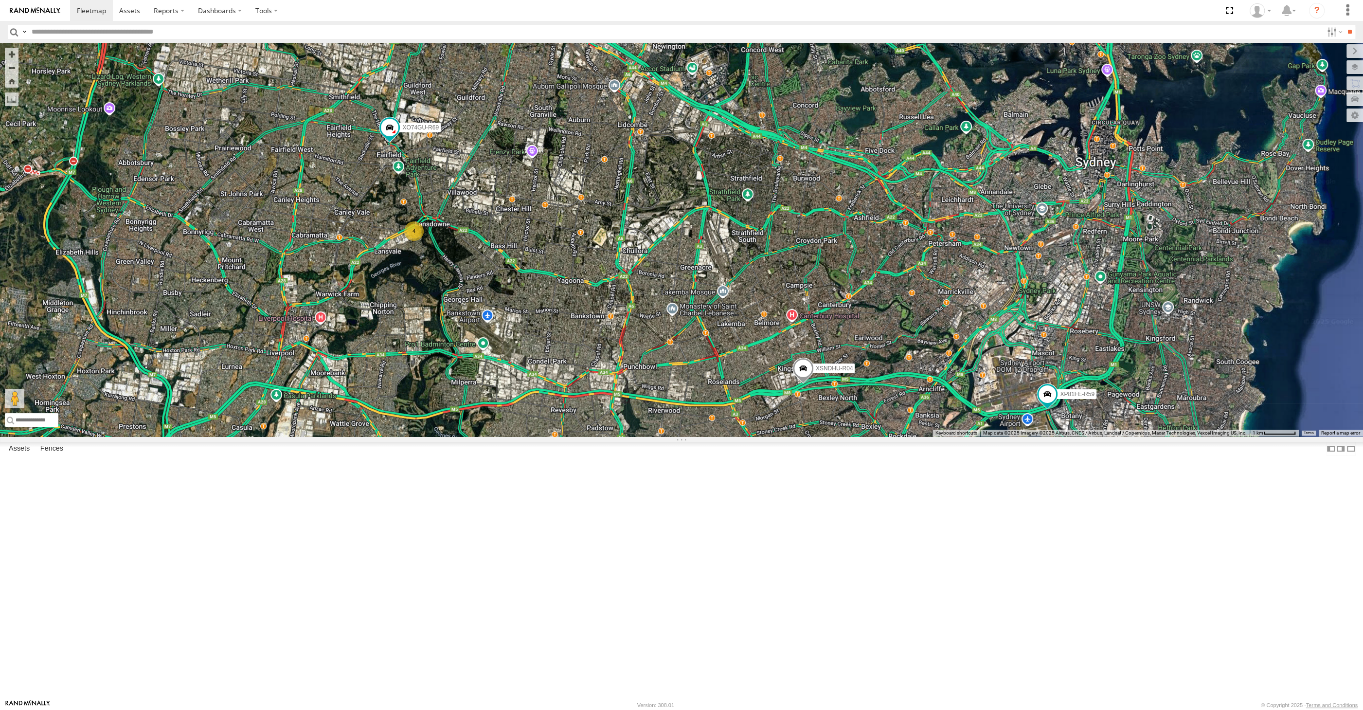
click at [866, 436] on div "XSNDHU-R04 RJ5911-R79 XP81FE-R59 XO74GU-R69 4" at bounding box center [681, 240] width 1363 height 394
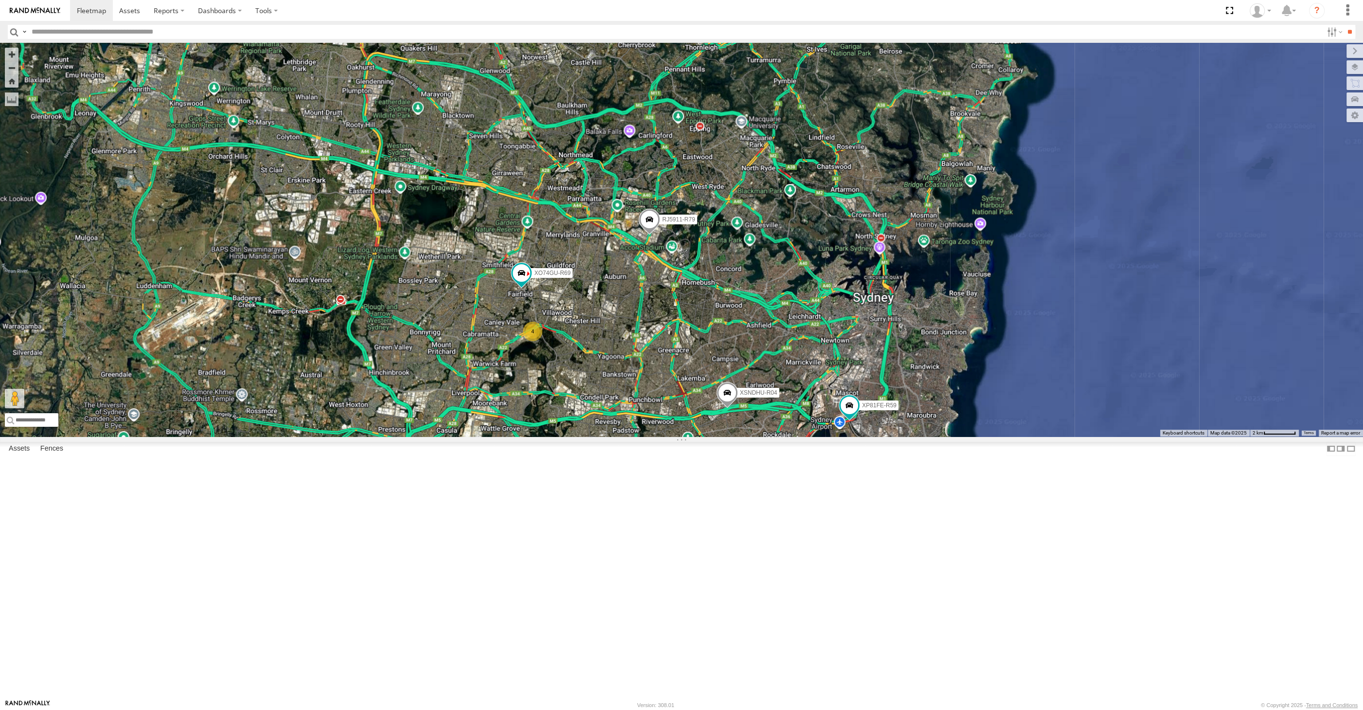
drag, startPoint x: 657, startPoint y: 583, endPoint x: 606, endPoint y: 547, distance: 62.9
click at [634, 436] on div "XSNDHU-R04 RJ5911-R79 XP81FE-R59 XO74GU-R69 4" at bounding box center [681, 240] width 1363 height 394
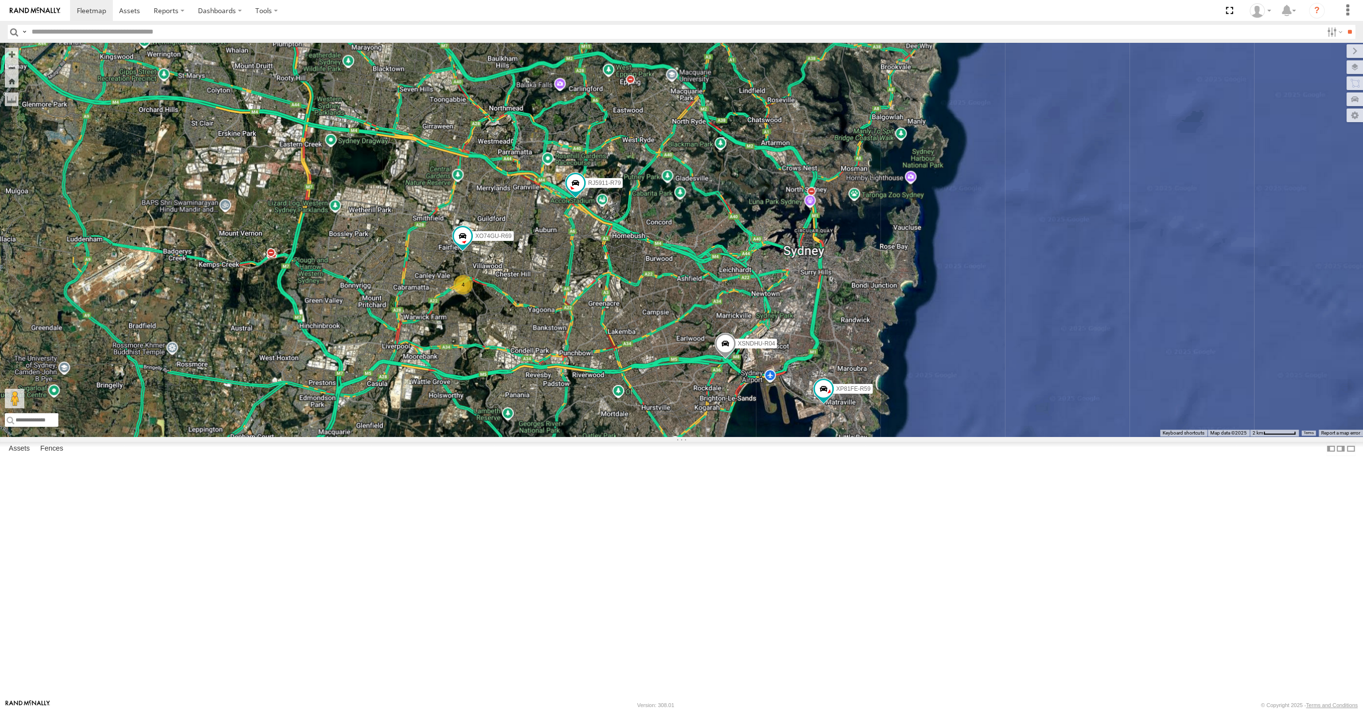
drag, startPoint x: 591, startPoint y: 507, endPoint x: 582, endPoint y: 491, distance: 18.1
click at [582, 436] on div "4 XSNDHU-R04 RJ5911-R79 XP81FE-R59 XO74GU-R69" at bounding box center [681, 240] width 1363 height 394
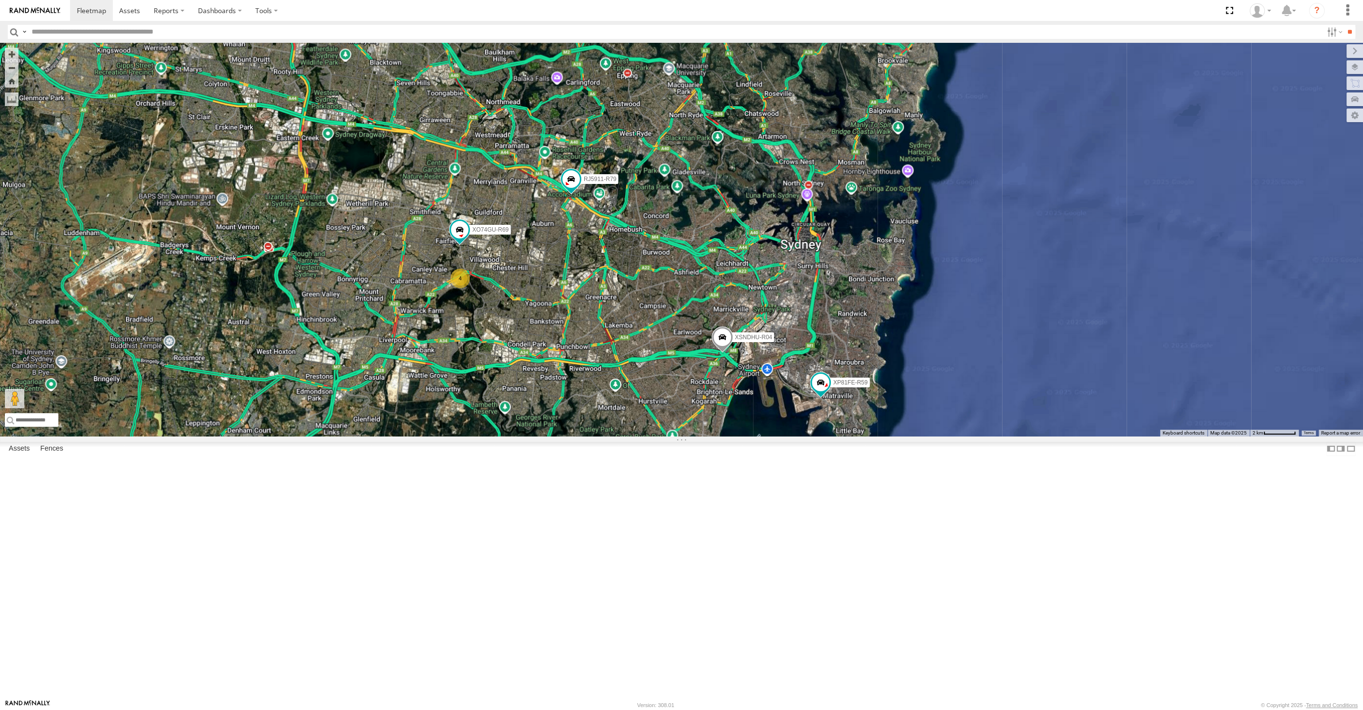
drag, startPoint x: 614, startPoint y: 529, endPoint x: 615, endPoint y: 520, distance: 8.8
click at [616, 436] on div "4 XSNDHU-R04 RJ5911-R79 XP81FE-R59 XO74GU-R69" at bounding box center [681, 240] width 1363 height 394
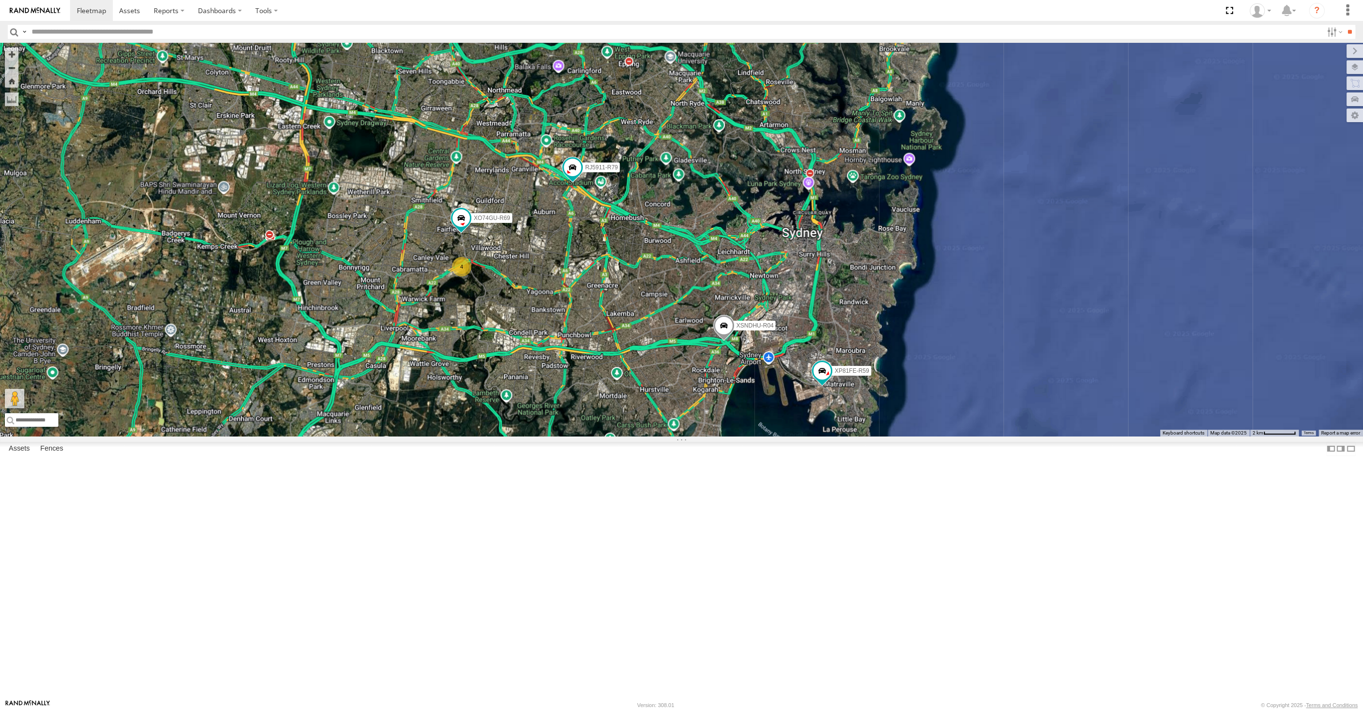
drag, startPoint x: 557, startPoint y: 540, endPoint x: 541, endPoint y: 544, distance: 16.6
click at [548, 436] on div "4 XSNDHU-R04 RJ5911-R79 XP81FE-R59 XO74GU-R69" at bounding box center [681, 240] width 1363 height 394
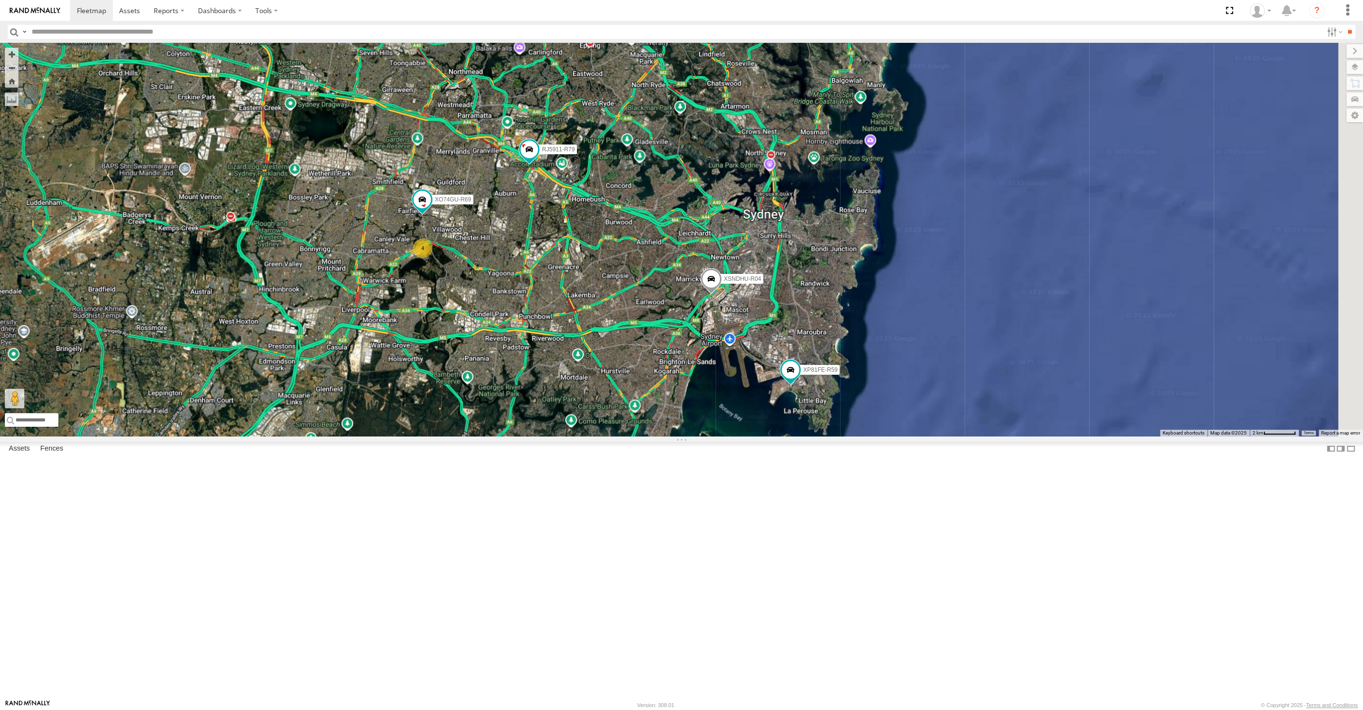
drag, startPoint x: 752, startPoint y: 362, endPoint x: 750, endPoint y: 356, distance: 6.6
click at [751, 359] on div "XSNDHU-R04 RJ5911-R79 XP81FE-R59 XO74GU-R69 4" at bounding box center [681, 240] width 1363 height 394
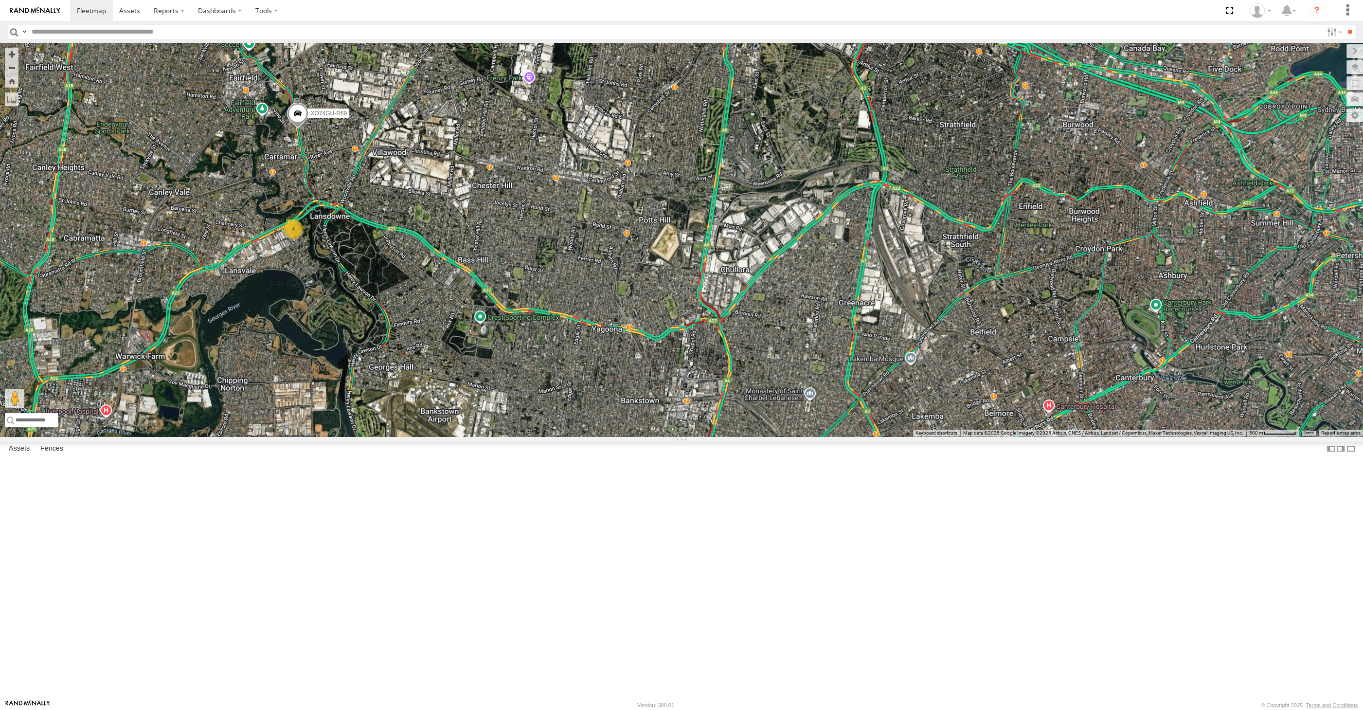
drag, startPoint x: 618, startPoint y: 460, endPoint x: 602, endPoint y: 411, distance: 51.7
click at [615, 436] on div "XSNDHU-R04 RJ5911-R79 XP81FE-R59 XO74GU-R69 4" at bounding box center [681, 240] width 1363 height 394
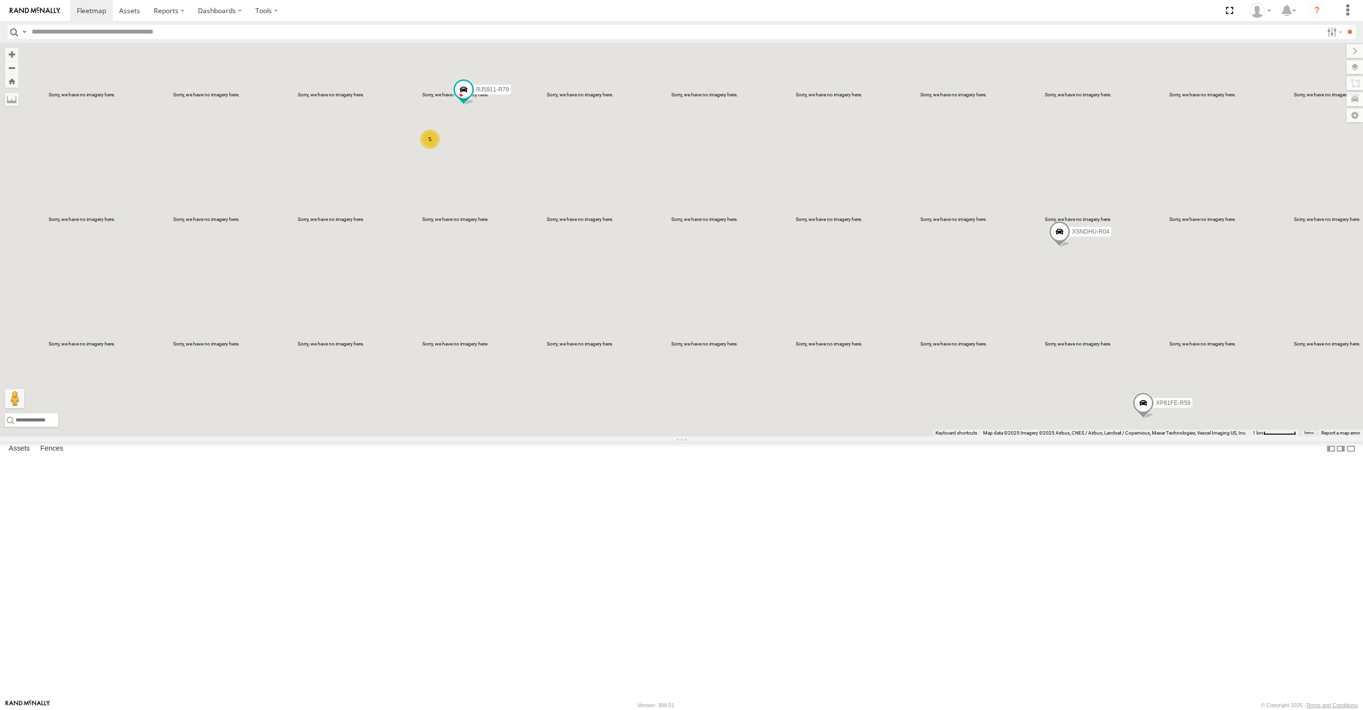
drag, startPoint x: 579, startPoint y: 265, endPoint x: 601, endPoint y: 275, distance: 24.0
click at [601, 274] on div "XSNDHU-R04 RJ5911-R79 XP81FE-R59 5" at bounding box center [681, 240] width 1363 height 394
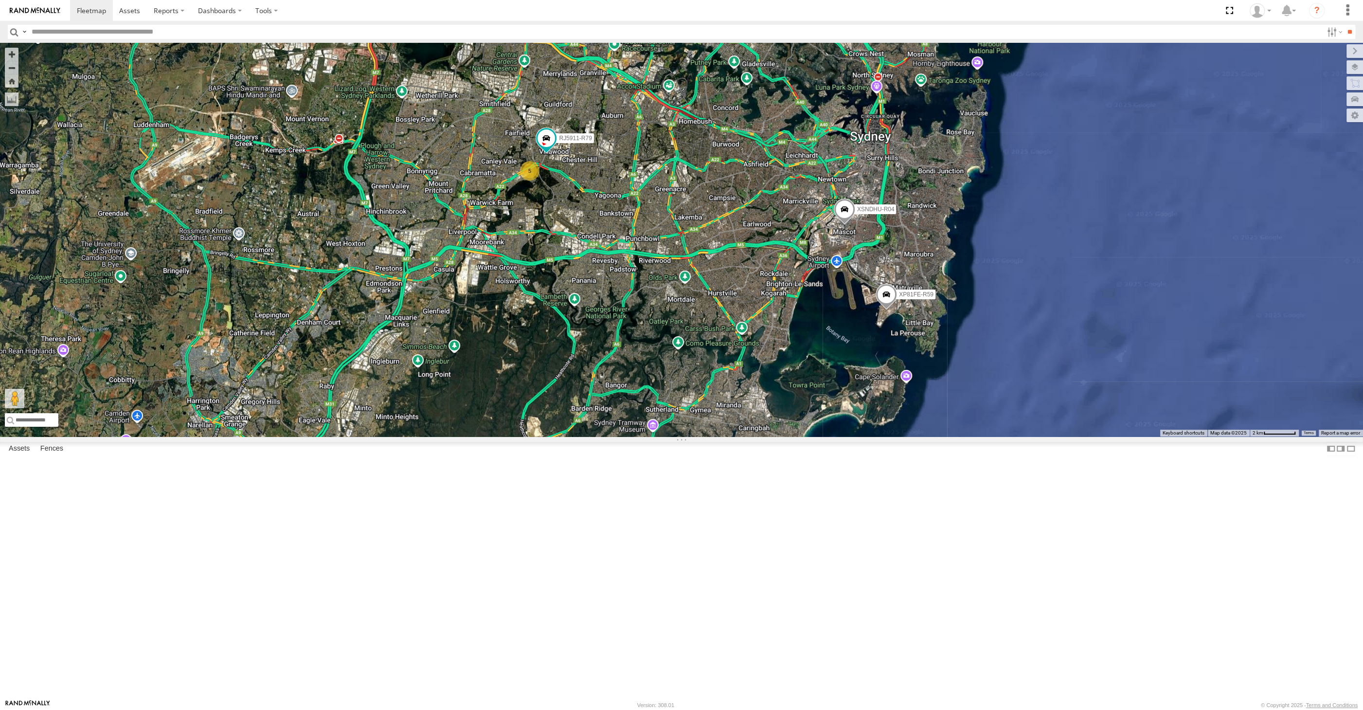
drag, startPoint x: 543, startPoint y: 303, endPoint x: 557, endPoint y: 324, distance: 25.2
click at [557, 324] on div "XSNDHU-R04 RJ5911-R79 XP81FE-R59 5" at bounding box center [681, 240] width 1363 height 394
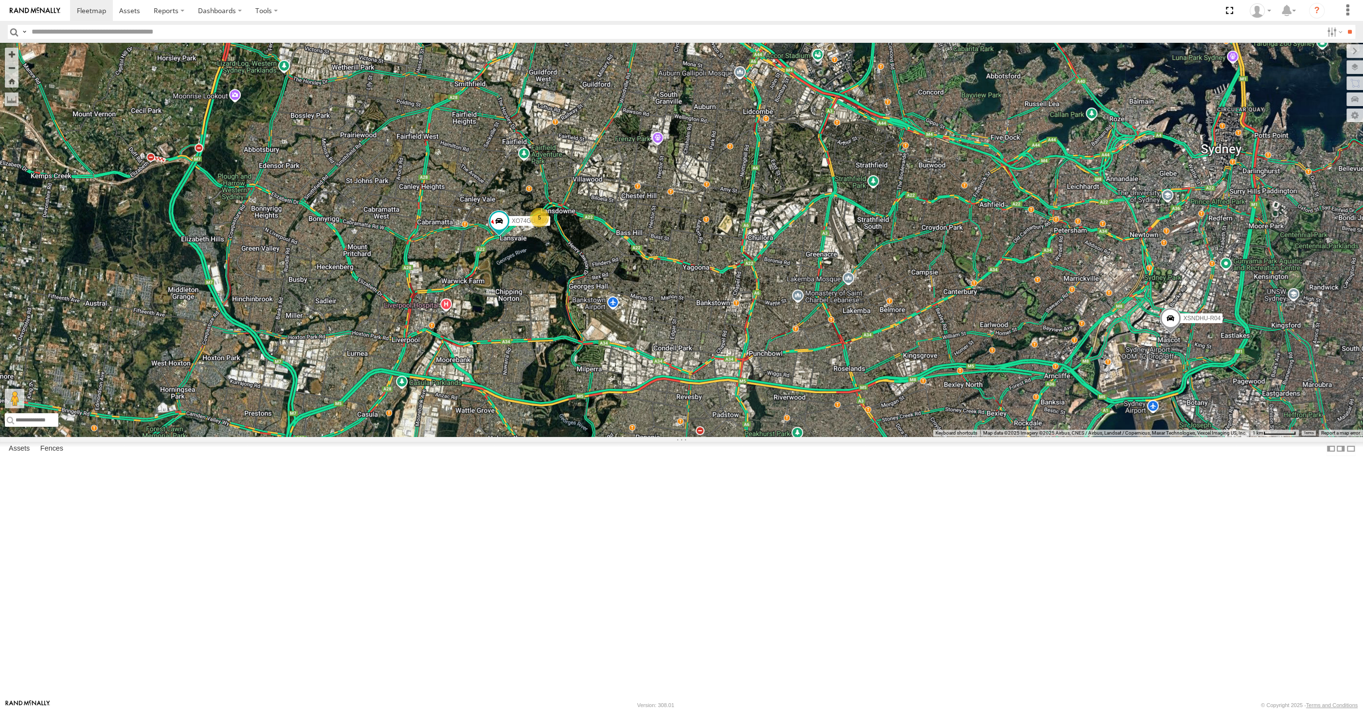
drag, startPoint x: 970, startPoint y: 482, endPoint x: 951, endPoint y: 473, distance: 21.8
click at [953, 436] on div "XSNDHU-R04 XP81FE-R59 XO74GU-R69 5" at bounding box center [681, 240] width 1363 height 394
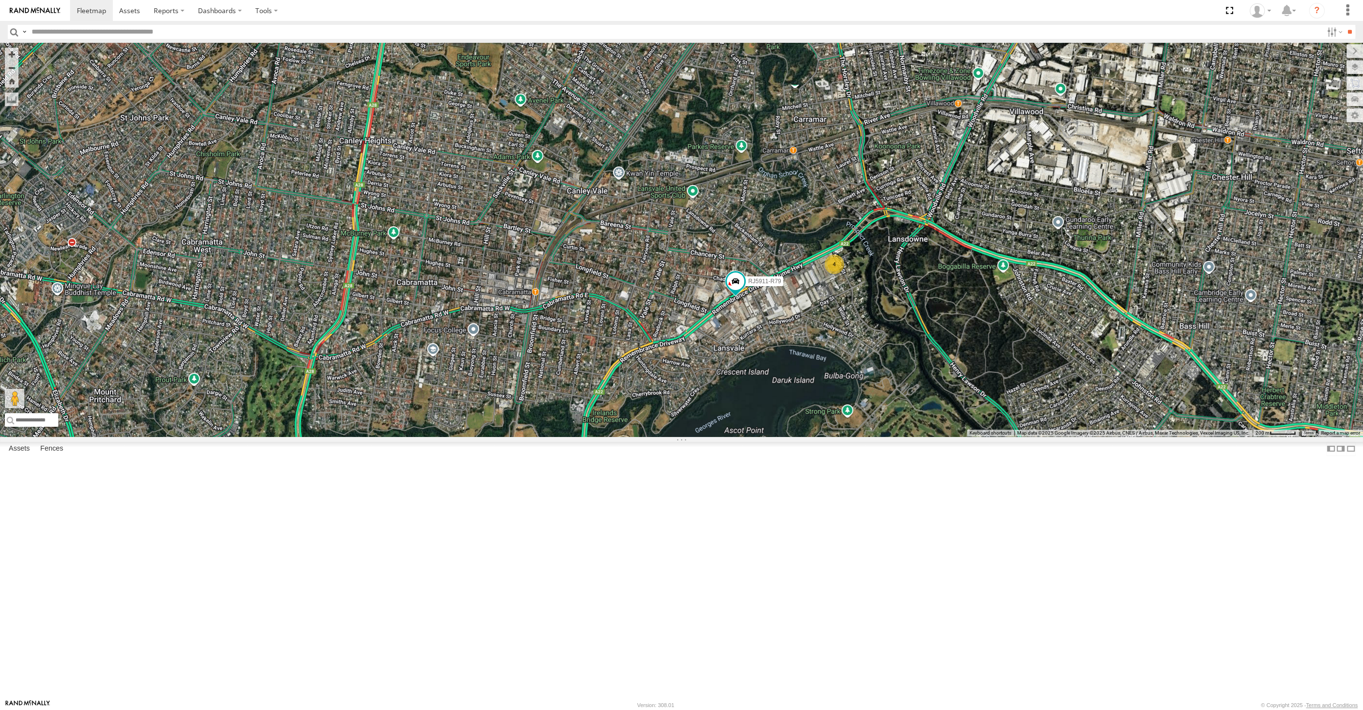
drag, startPoint x: 1202, startPoint y: 545, endPoint x: 1137, endPoint y: 537, distance: 65.2
click at [1143, 436] on div "RJ5911-R79 4" at bounding box center [681, 240] width 1363 height 394
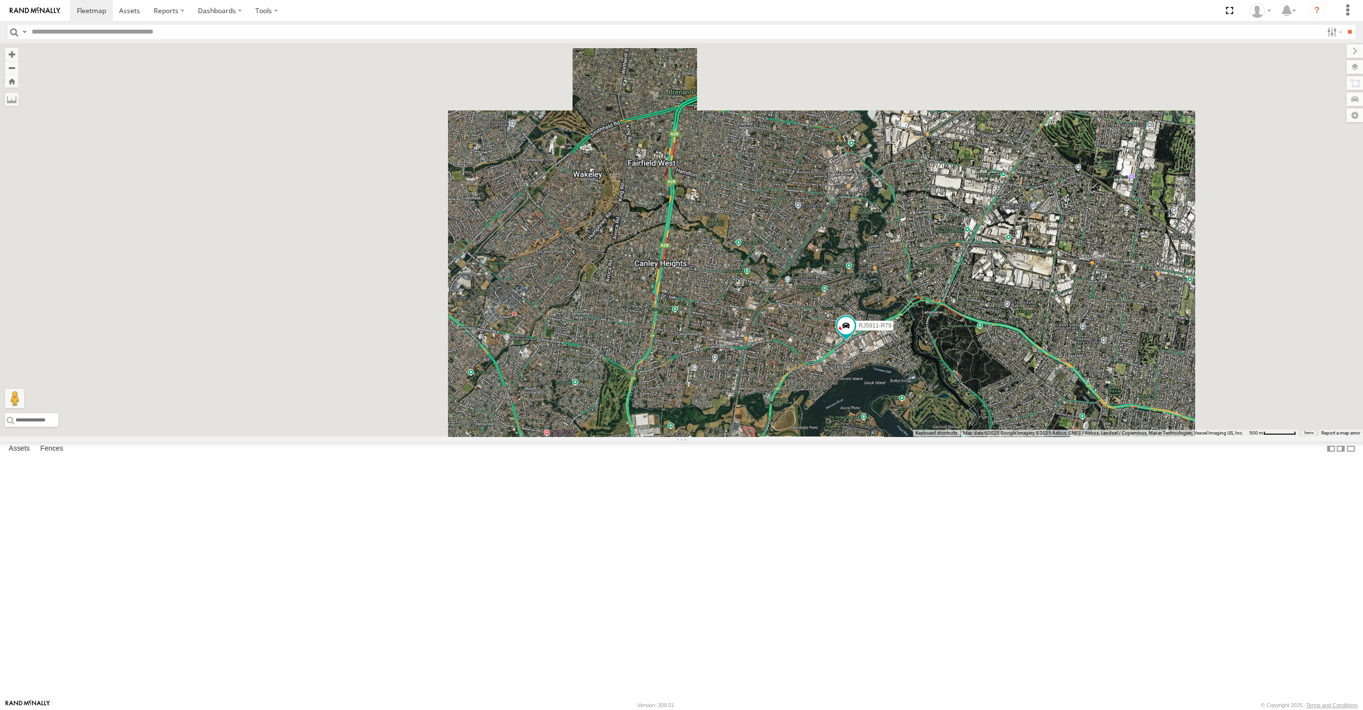
drag, startPoint x: 1121, startPoint y: 582, endPoint x: 941, endPoint y: 497, distance: 199.1
click at [955, 436] on div "RJ5911-R79" at bounding box center [681, 240] width 1363 height 394
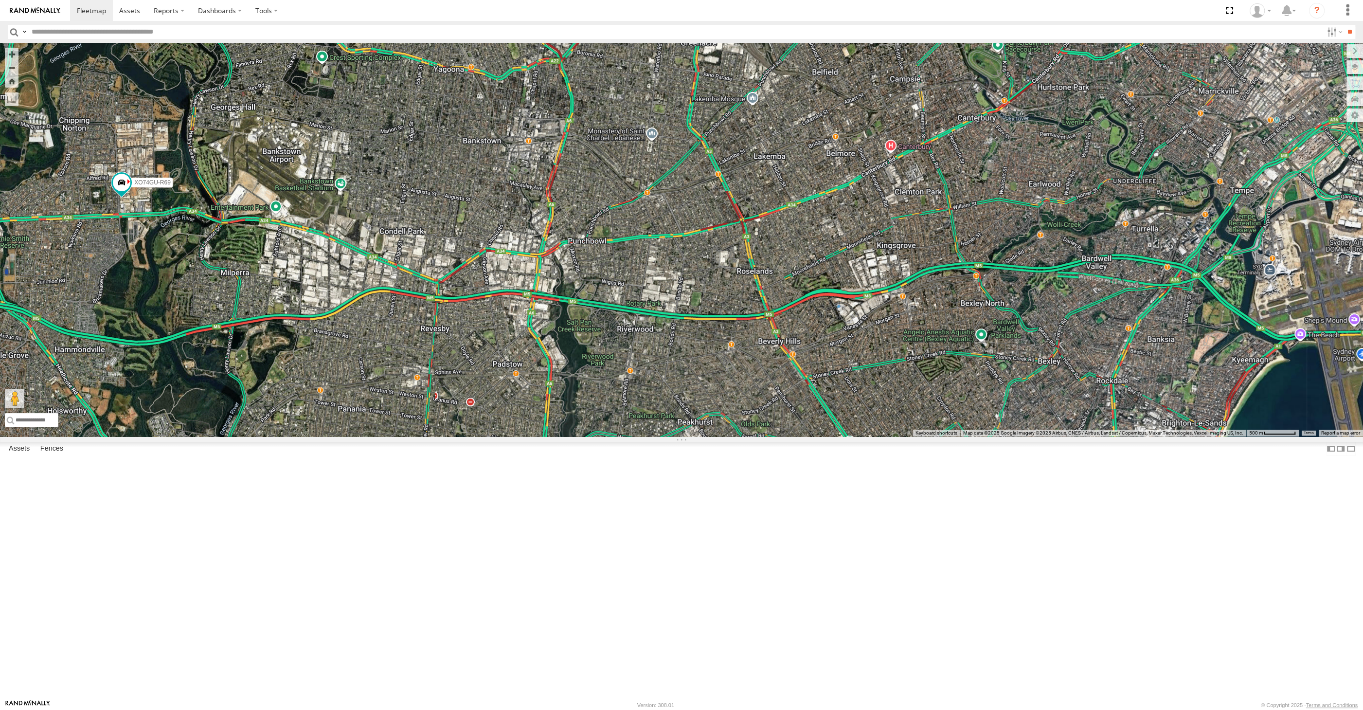
drag, startPoint x: 1234, startPoint y: 688, endPoint x: 1159, endPoint y: 627, distance: 97.2
click at [1195, 436] on div "RJ5911-R79 4 XO74GU-R69" at bounding box center [681, 240] width 1363 height 394
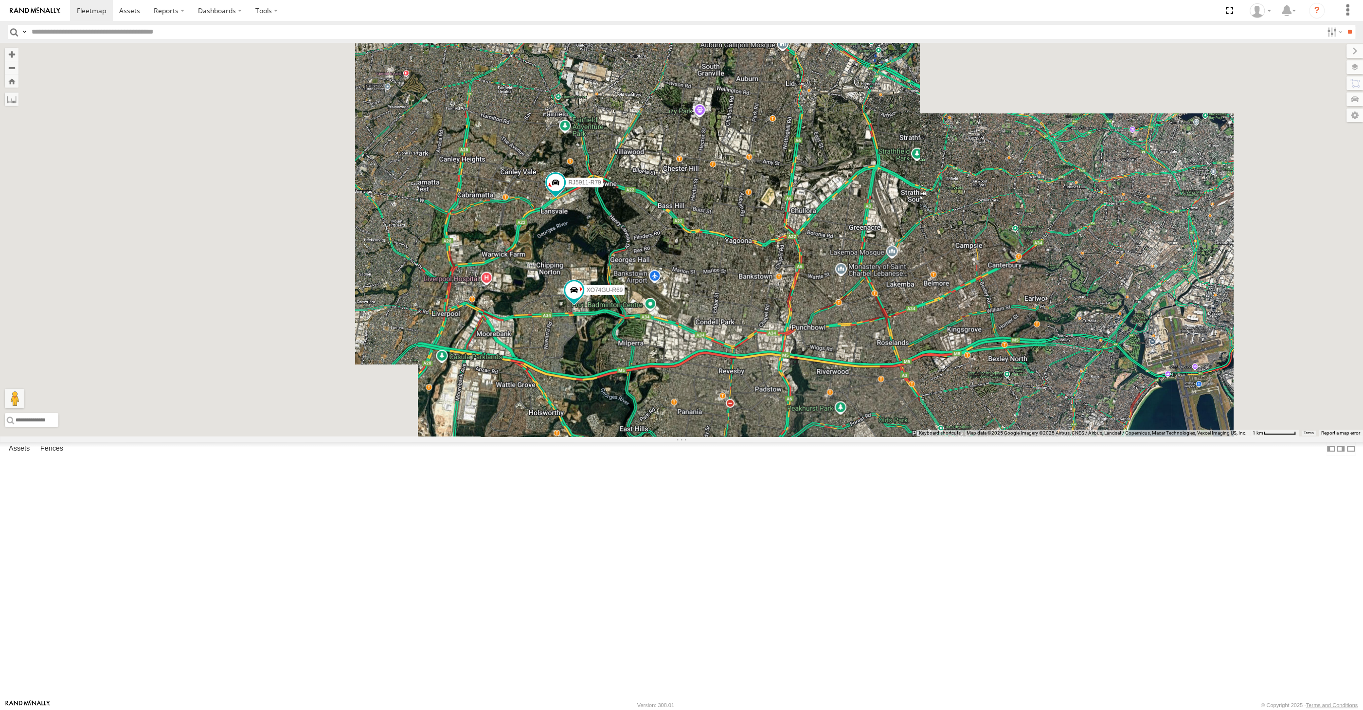
drag, startPoint x: 1132, startPoint y: 592, endPoint x: 1070, endPoint y: 573, distance: 65.1
click at [1090, 436] on div "RJ5911-R79 XO74GU-R69" at bounding box center [681, 240] width 1363 height 394
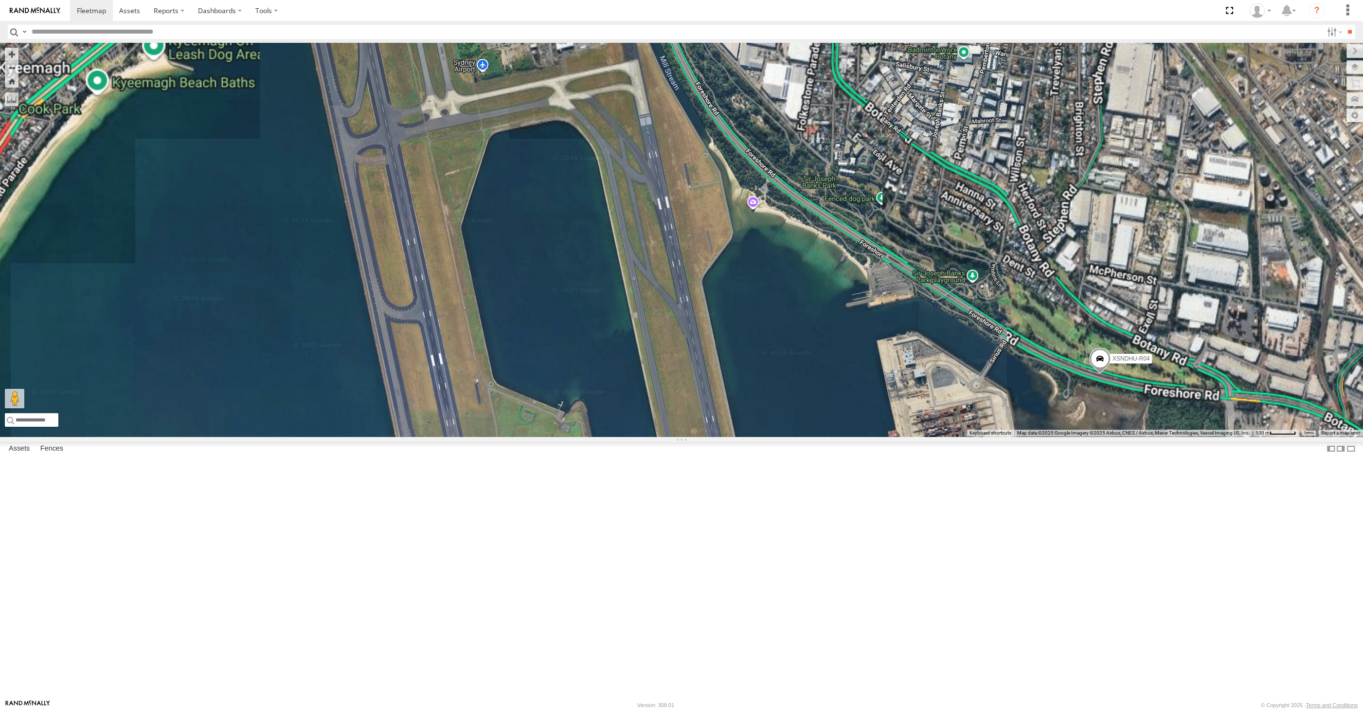
click at [1103, 374] on span at bounding box center [1099, 361] width 21 height 26
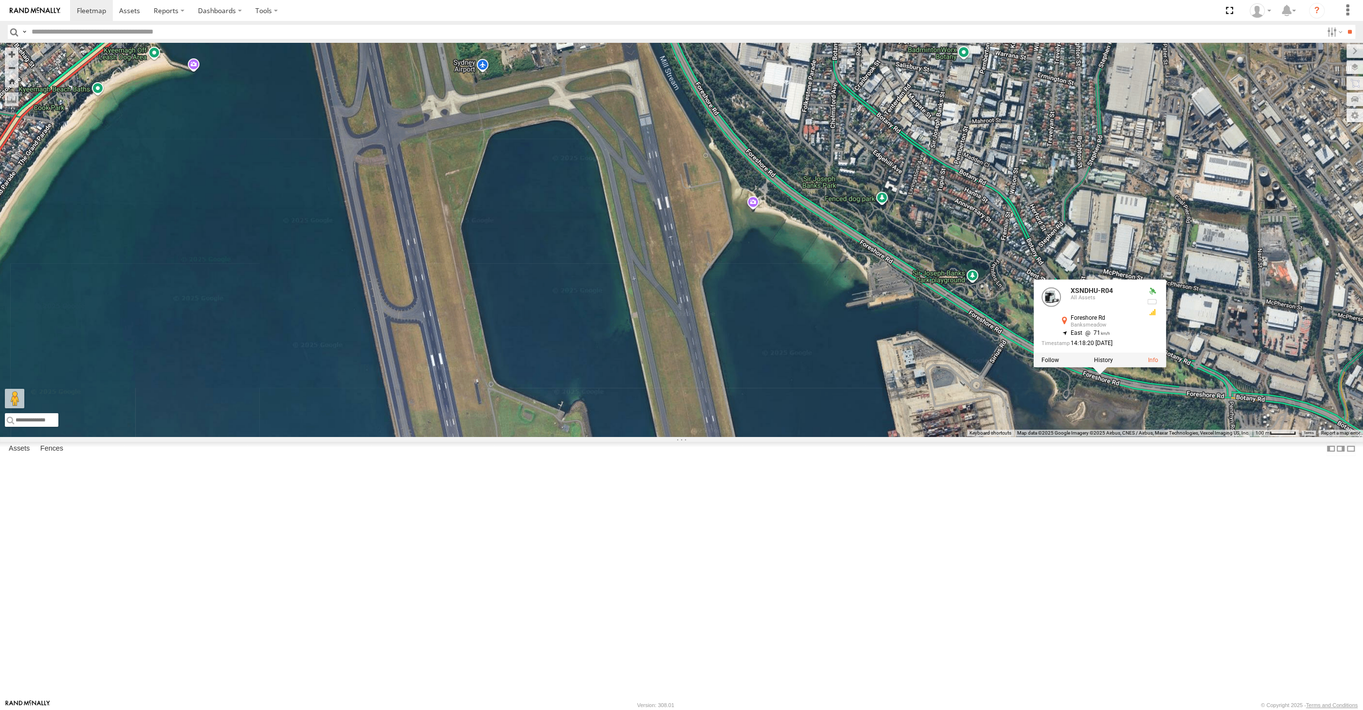
click at [1174, 436] on div "RJ5911-R79 XO74GU-R69 XSNDHU-R04 XP81FE-R59 XSNDHU-R04 All Assets Foreshore Rd …" at bounding box center [681, 240] width 1363 height 394
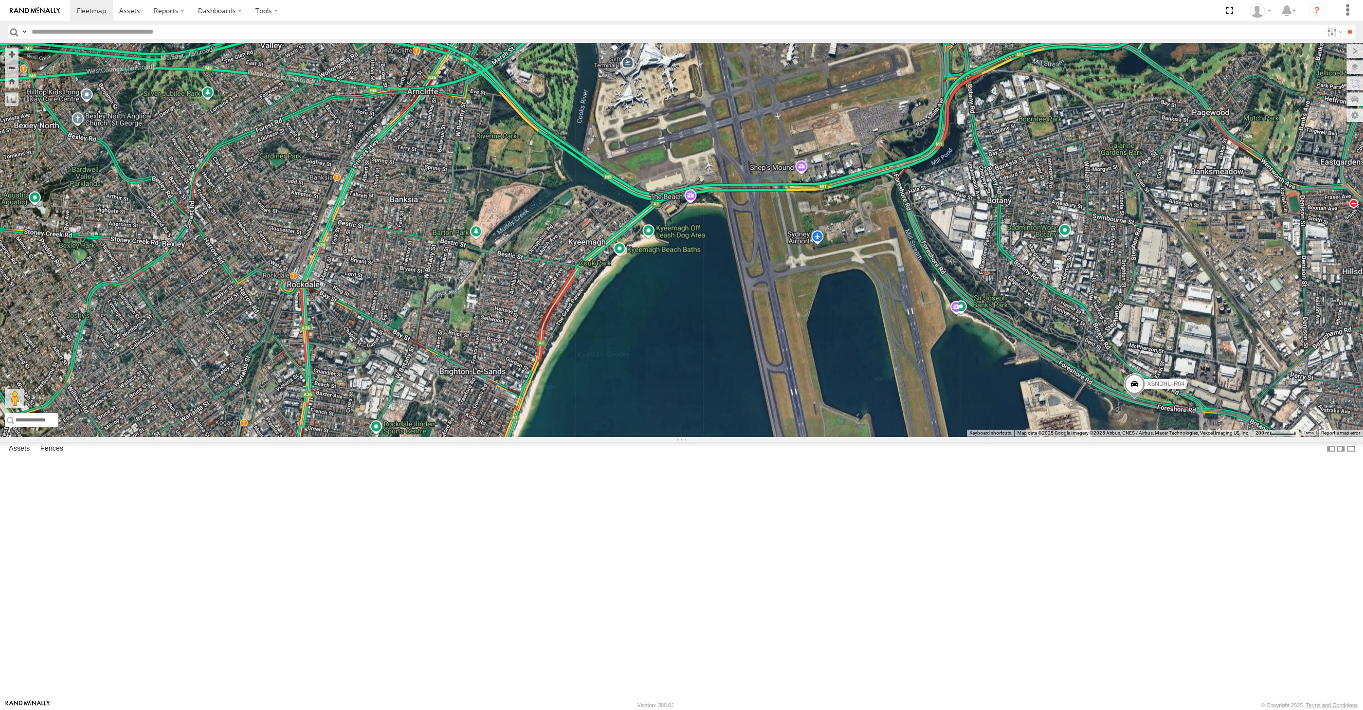
drag, startPoint x: 1172, startPoint y: 556, endPoint x: 1126, endPoint y: 500, distance: 72.6
click at [1143, 436] on div "RJ5911-R79 XO74GU-R69 XSNDHU-R04 XP81FE-R59" at bounding box center [681, 240] width 1363 height 394
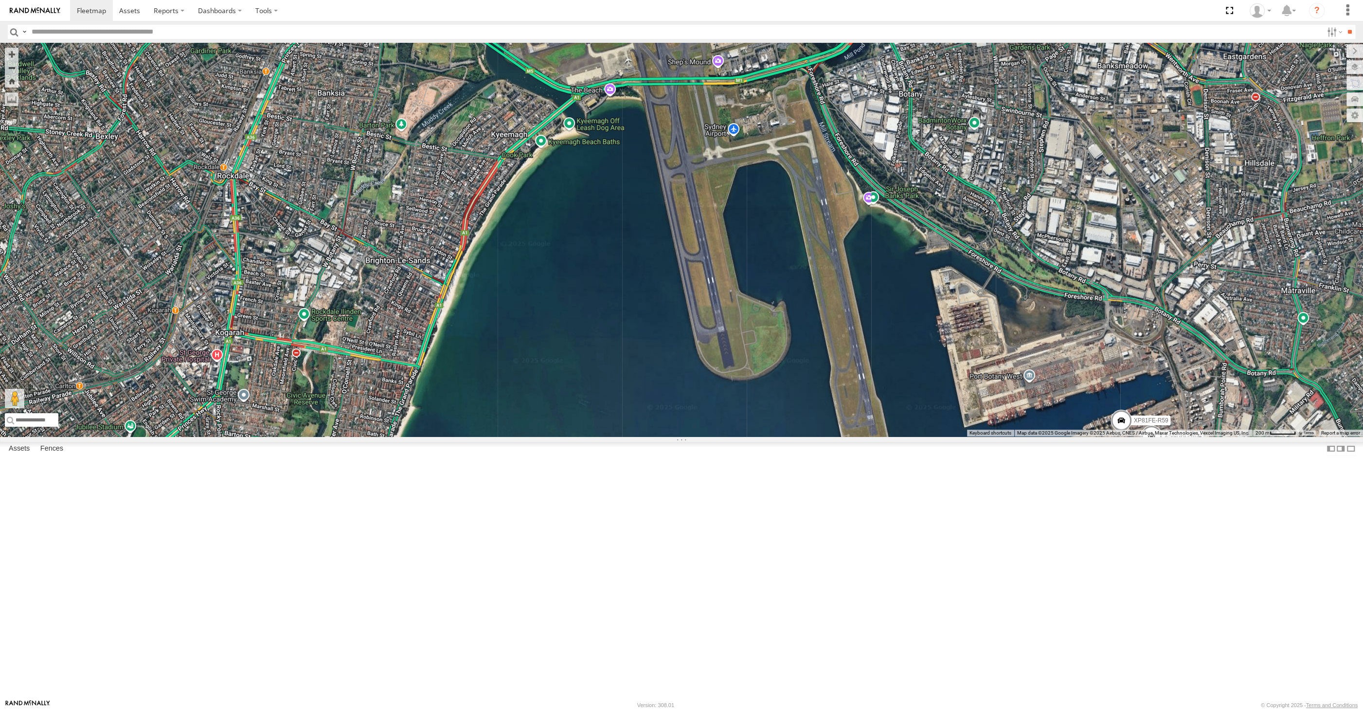
click at [380, 358] on div "XSNDHU-R04 XP81FE-R59" at bounding box center [681, 240] width 1363 height 394
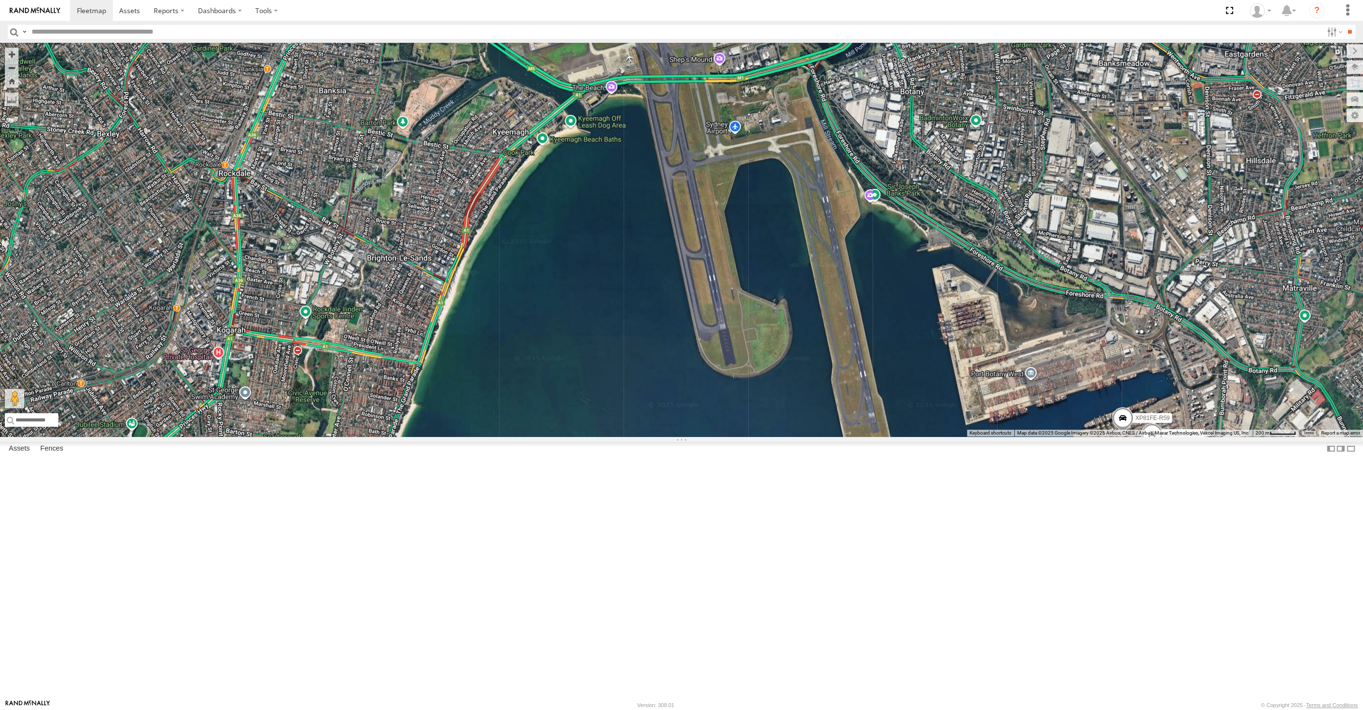
drag, startPoint x: 945, startPoint y: 587, endPoint x: 950, endPoint y: 583, distance: 6.5
click at [950, 436] on div "XSNDHU-R04 XP81FE-R59" at bounding box center [681, 240] width 1363 height 394
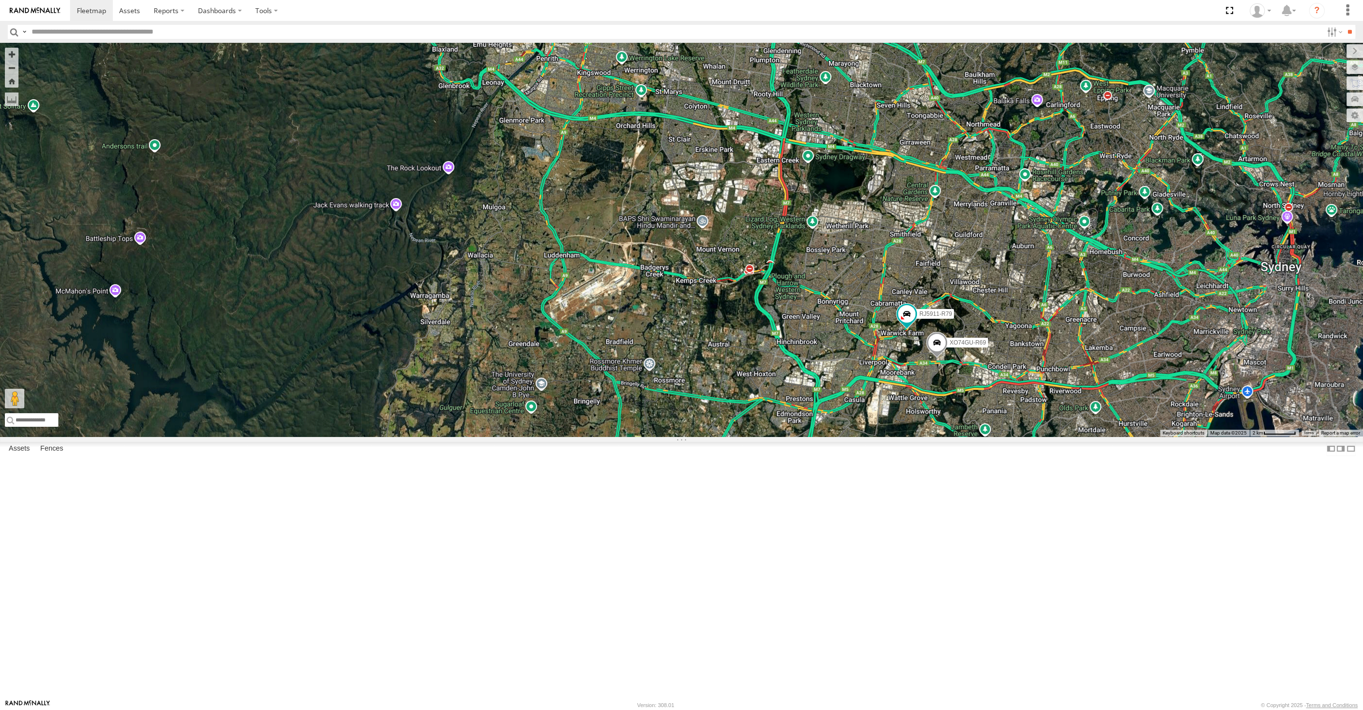
drag, startPoint x: 1019, startPoint y: 592, endPoint x: 1004, endPoint y: 584, distance: 17.4
click at [1004, 436] on div "RJ5911-R79 XO74GU-R69" at bounding box center [681, 240] width 1363 height 394
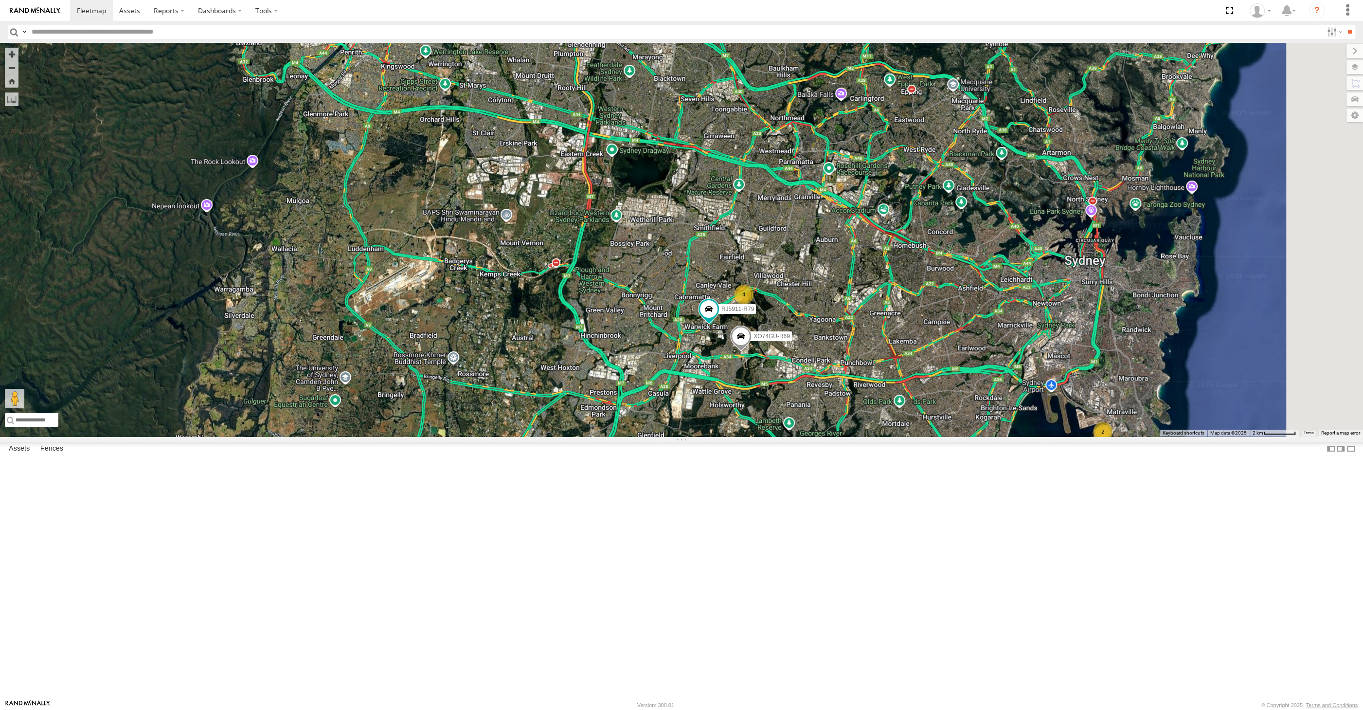
drag, startPoint x: 961, startPoint y: 577, endPoint x: 810, endPoint y: 592, distance: 151.6
click at [803, 436] on div "RJ5911-R79 XO74GU-R69 4 2" at bounding box center [681, 240] width 1363 height 394
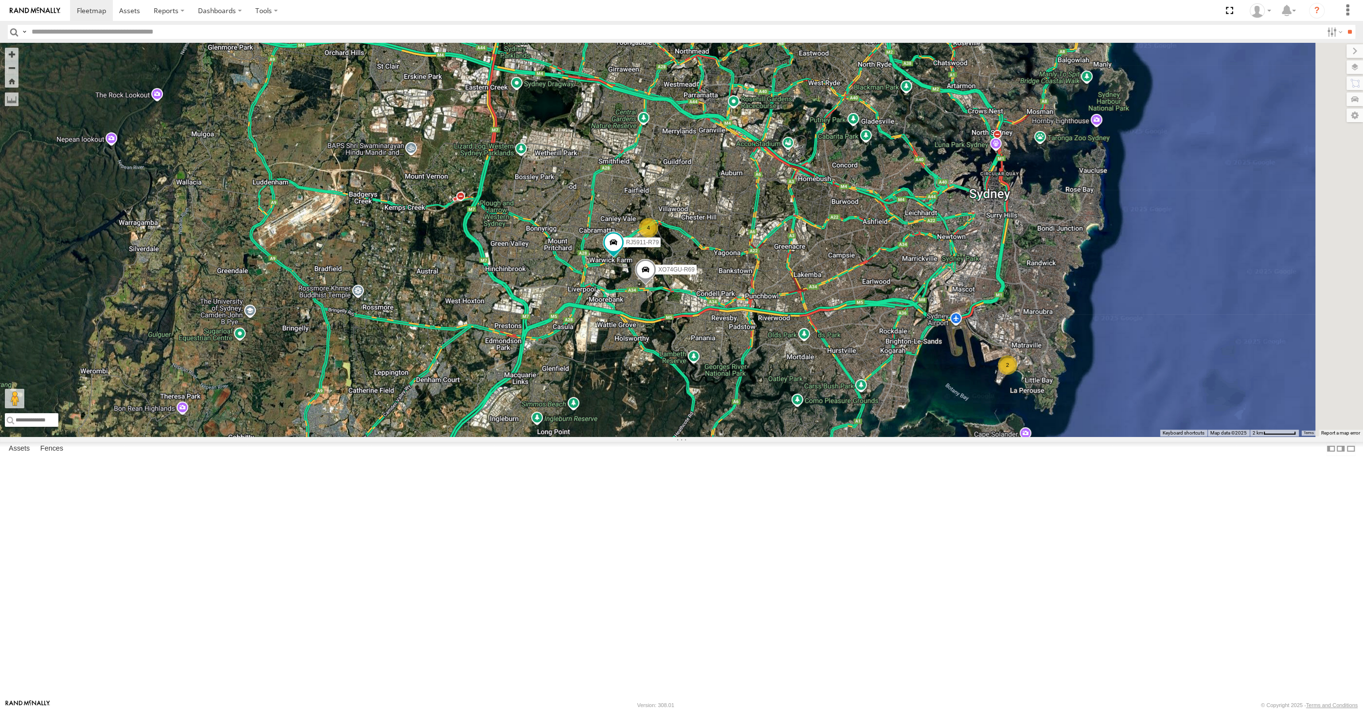
drag, startPoint x: 923, startPoint y: 572, endPoint x: 824, endPoint y: 498, distance: 123.4
click at [832, 436] on div "RJ5911-R79 XO74GU-R69 4 2" at bounding box center [681, 240] width 1363 height 394
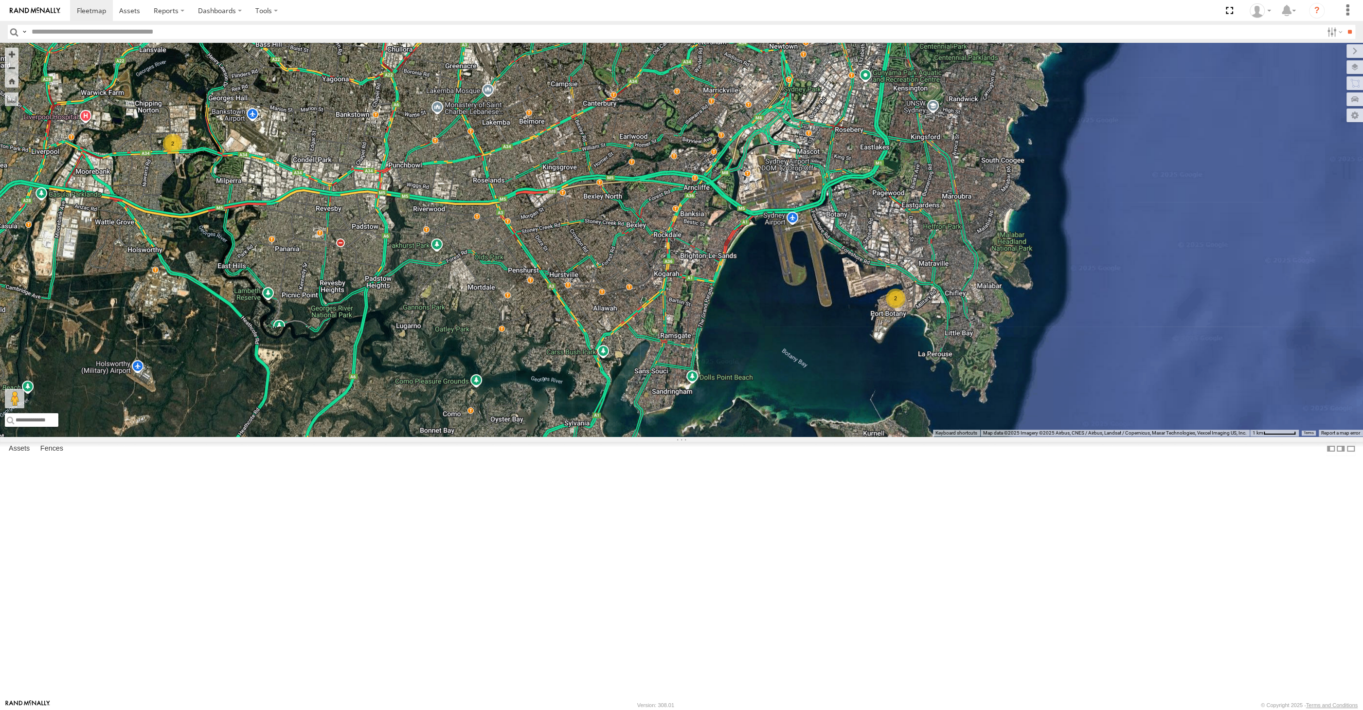
drag, startPoint x: 835, startPoint y: 531, endPoint x: 844, endPoint y: 537, distance: 11.3
click at [845, 436] on div "4 2 2" at bounding box center [681, 240] width 1363 height 394
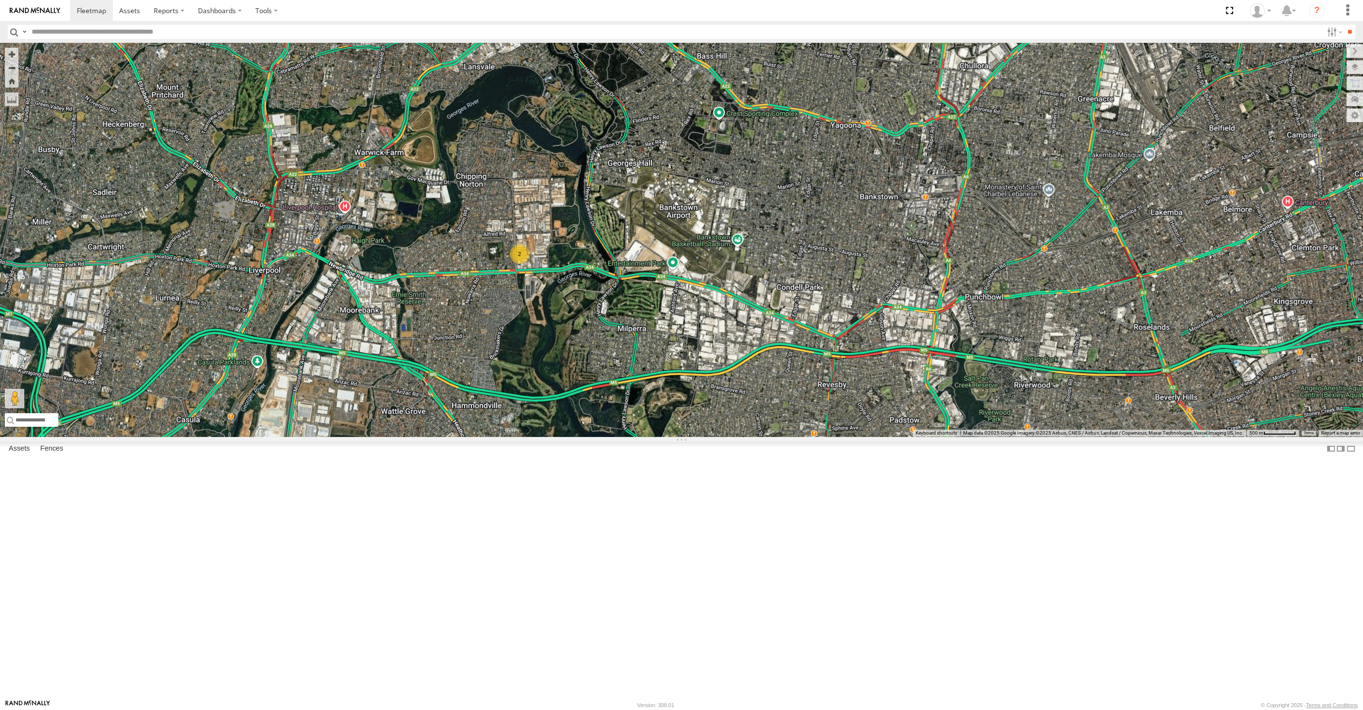
click at [446, 436] on div "4 2" at bounding box center [681, 240] width 1363 height 394
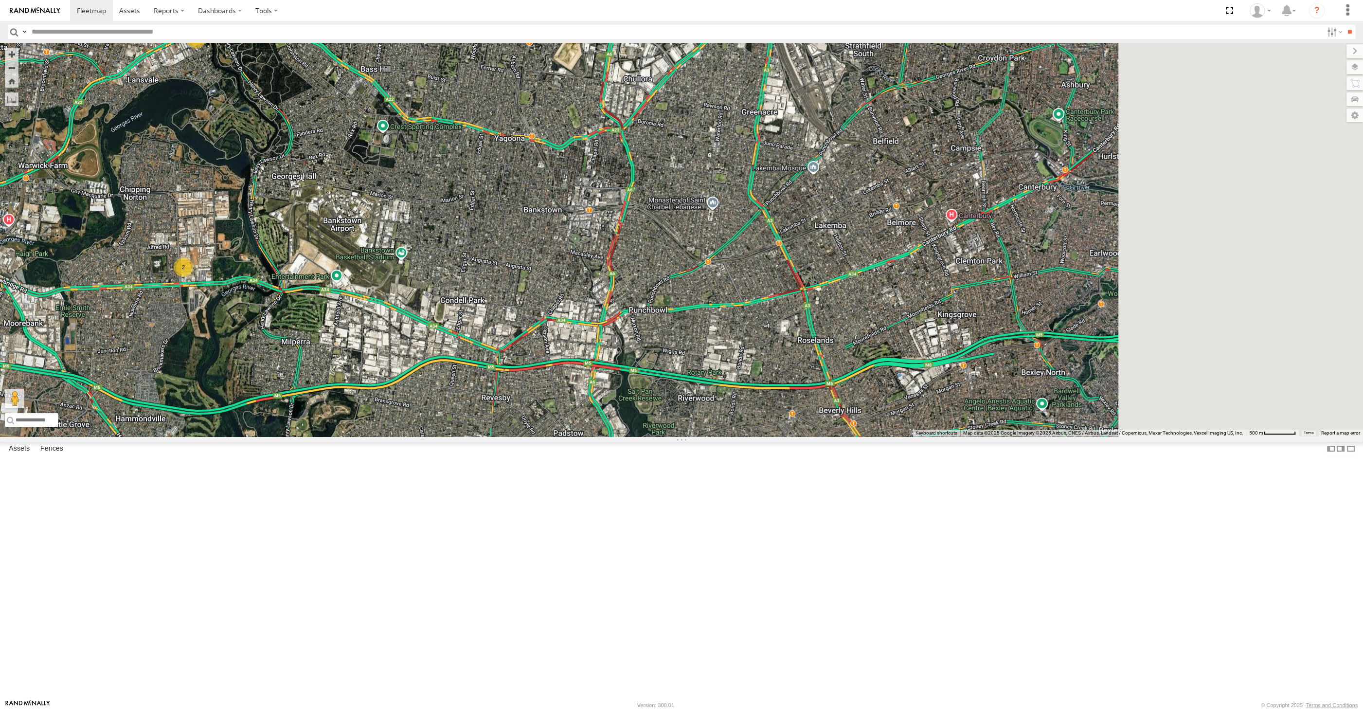
drag, startPoint x: 1139, startPoint y: 582, endPoint x: 775, endPoint y: 591, distance: 364.0
click at [775, 436] on div "4 2" at bounding box center [681, 240] width 1363 height 394
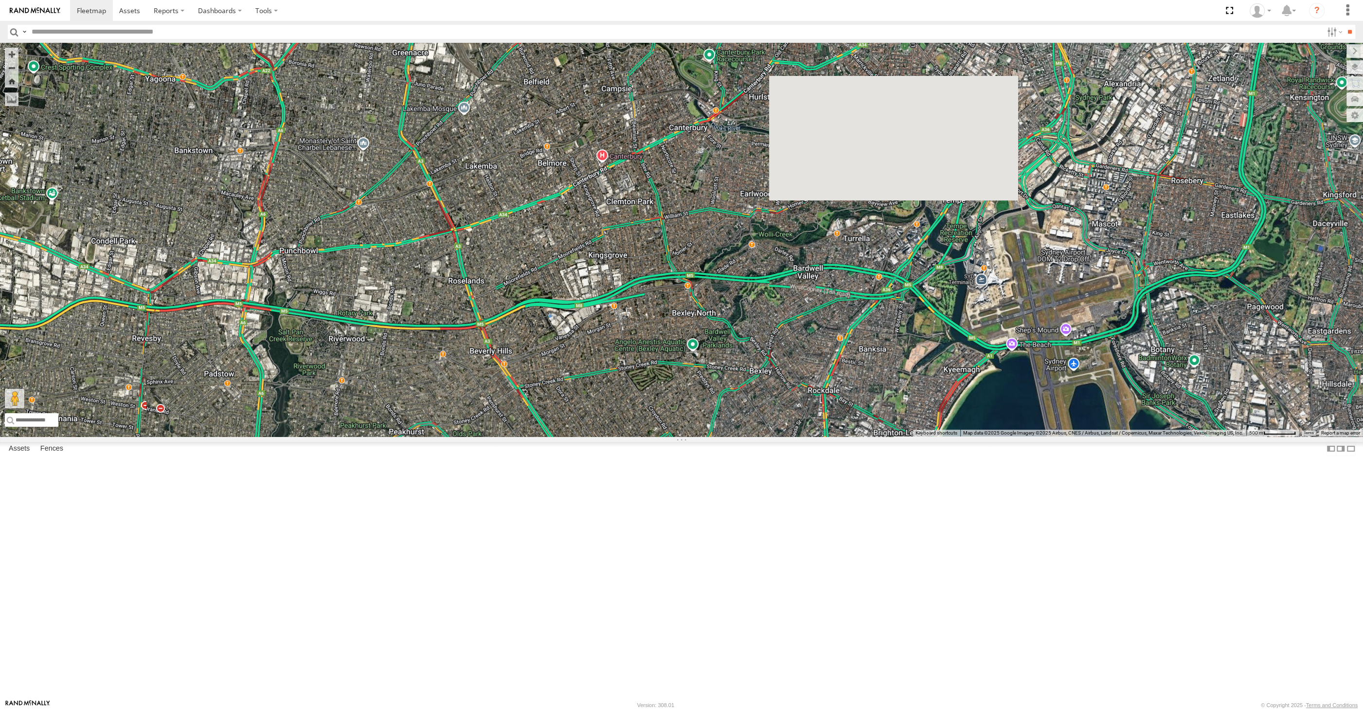
drag, startPoint x: 835, startPoint y: 588, endPoint x: 839, endPoint y: 572, distance: 17.1
click at [838, 436] on div "4 2" at bounding box center [681, 240] width 1363 height 394
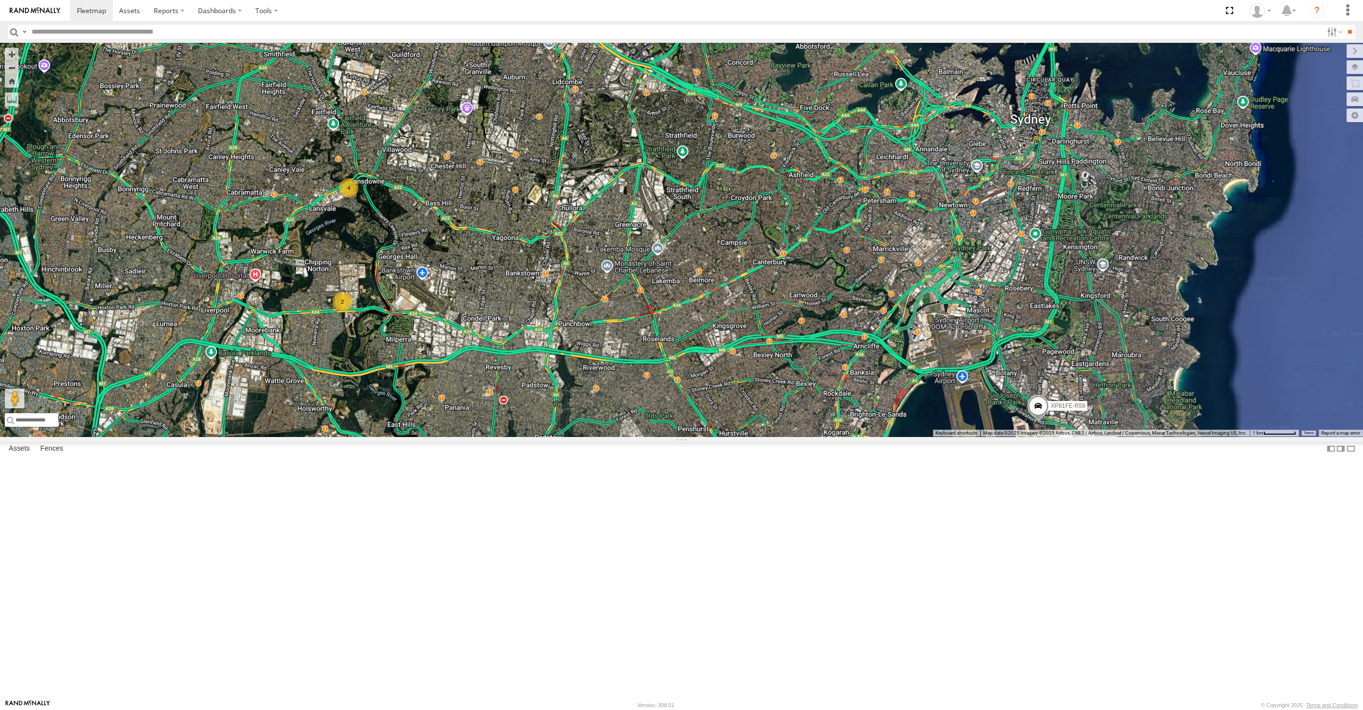
drag, startPoint x: 855, startPoint y: 614, endPoint x: 918, endPoint y: 581, distance: 72.0
click at [915, 436] on div "4 XSNDHU-R04 2 XP81FE-R59" at bounding box center [681, 240] width 1363 height 394
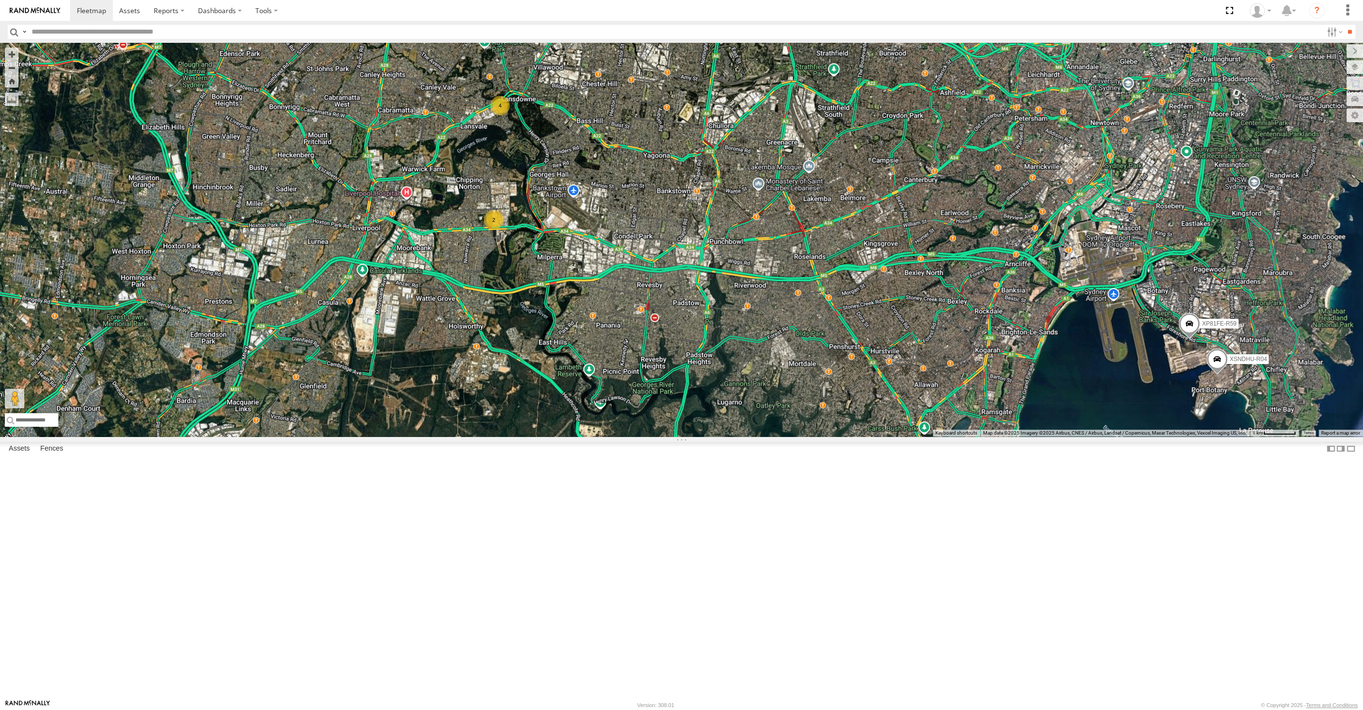
drag, startPoint x: 918, startPoint y: 581, endPoint x: 947, endPoint y: 585, distance: 29.0
click at [945, 436] on div "4 XSNDHU-R04 2 XP81FE-R59" at bounding box center [681, 240] width 1363 height 394
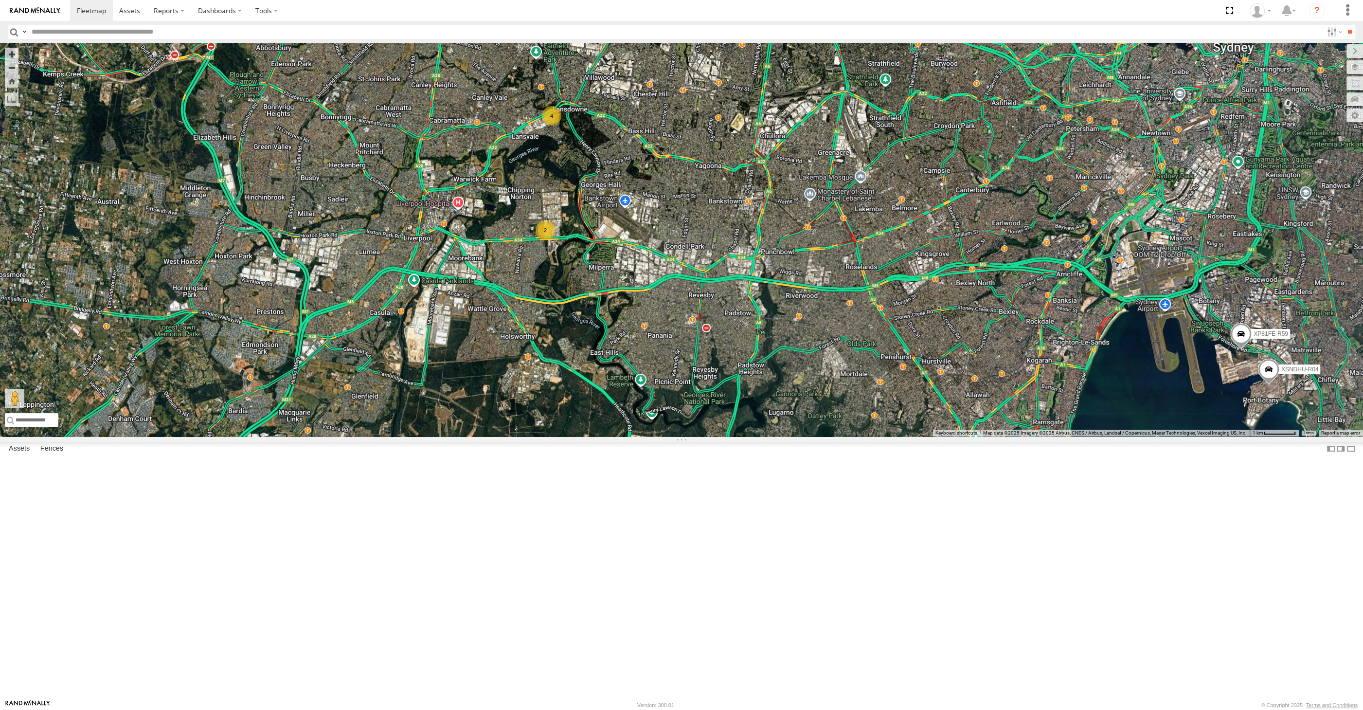
click at [830, 436] on div "4 XSNDHU-R04 2 XP81FE-R59" at bounding box center [681, 240] width 1363 height 394
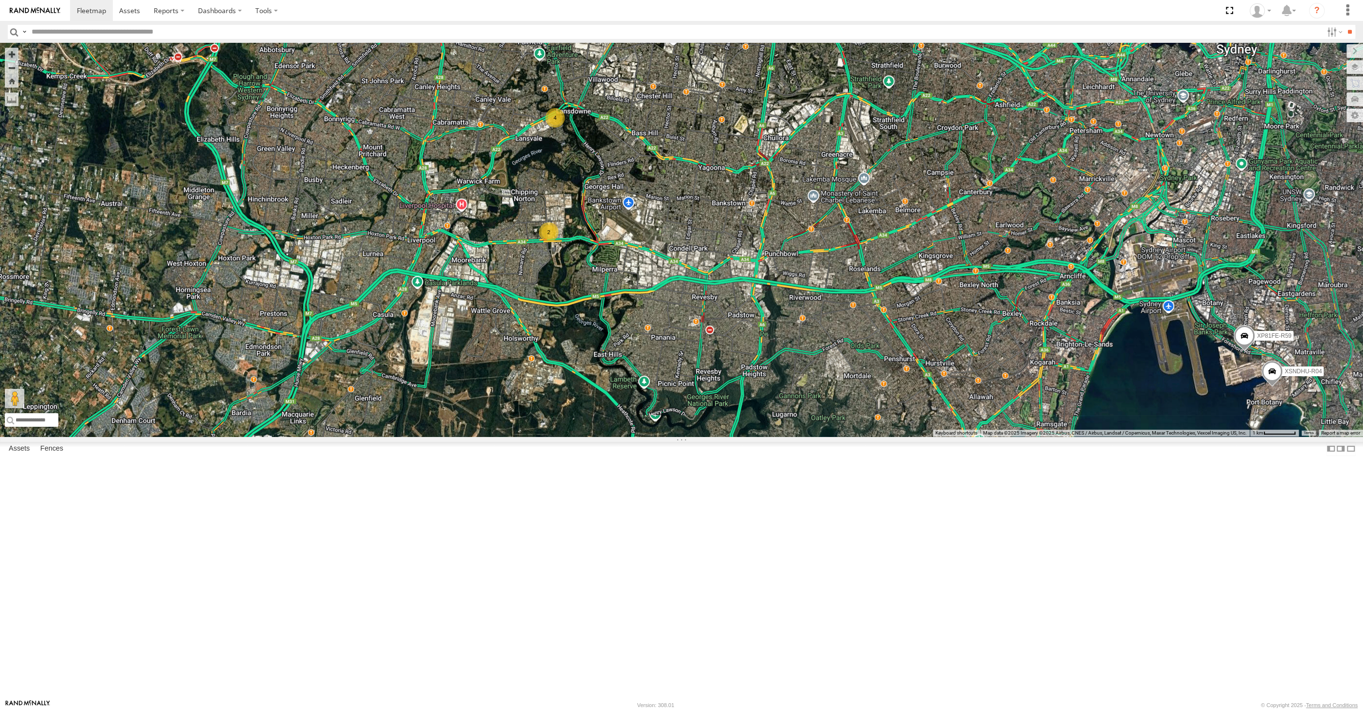
drag, startPoint x: 889, startPoint y: 530, endPoint x: 800, endPoint y: 554, distance: 92.3
click at [799, 436] on div "4 XSNDHU-R04 2 XP81FE-R59" at bounding box center [681, 240] width 1363 height 394
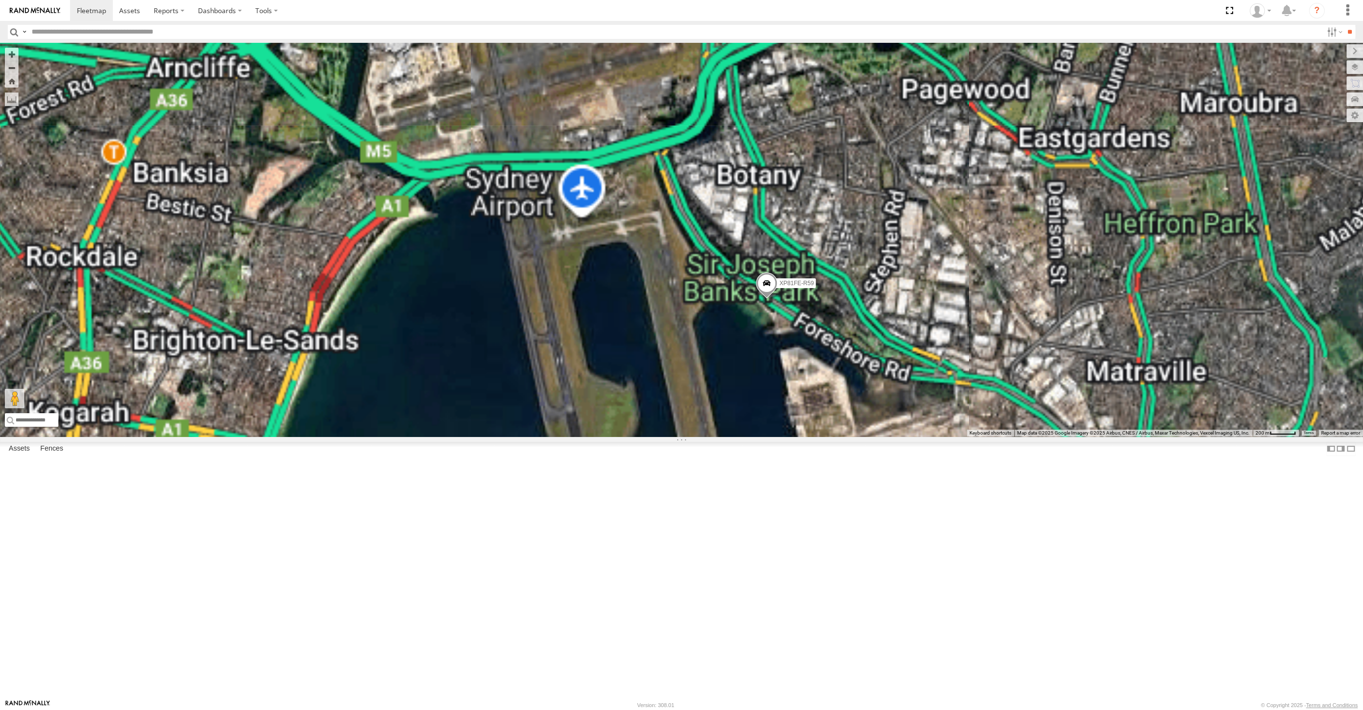
drag, startPoint x: 1111, startPoint y: 572, endPoint x: 1129, endPoint y: 513, distance: 61.4
click at [1126, 436] on div "XSNDHU-R04 XP81FE-R59" at bounding box center [681, 240] width 1363 height 394
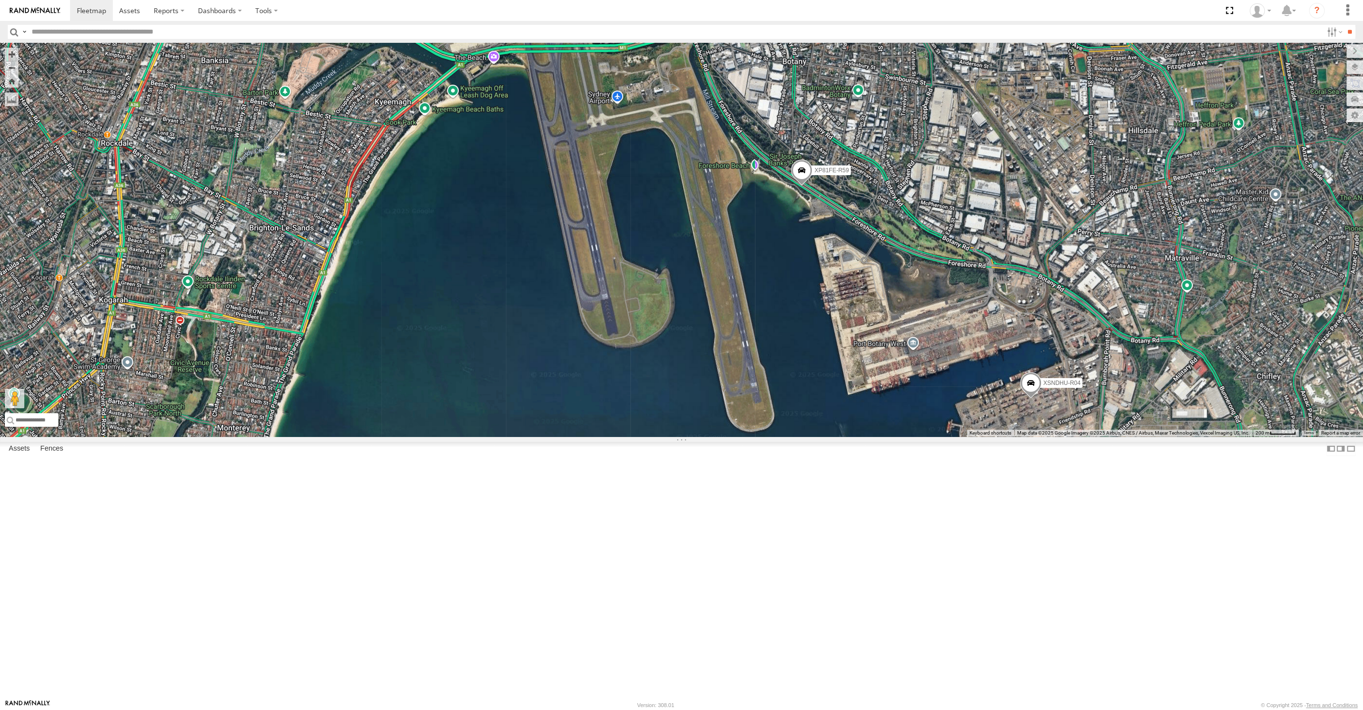
click at [1027, 398] on span at bounding box center [1030, 385] width 21 height 26
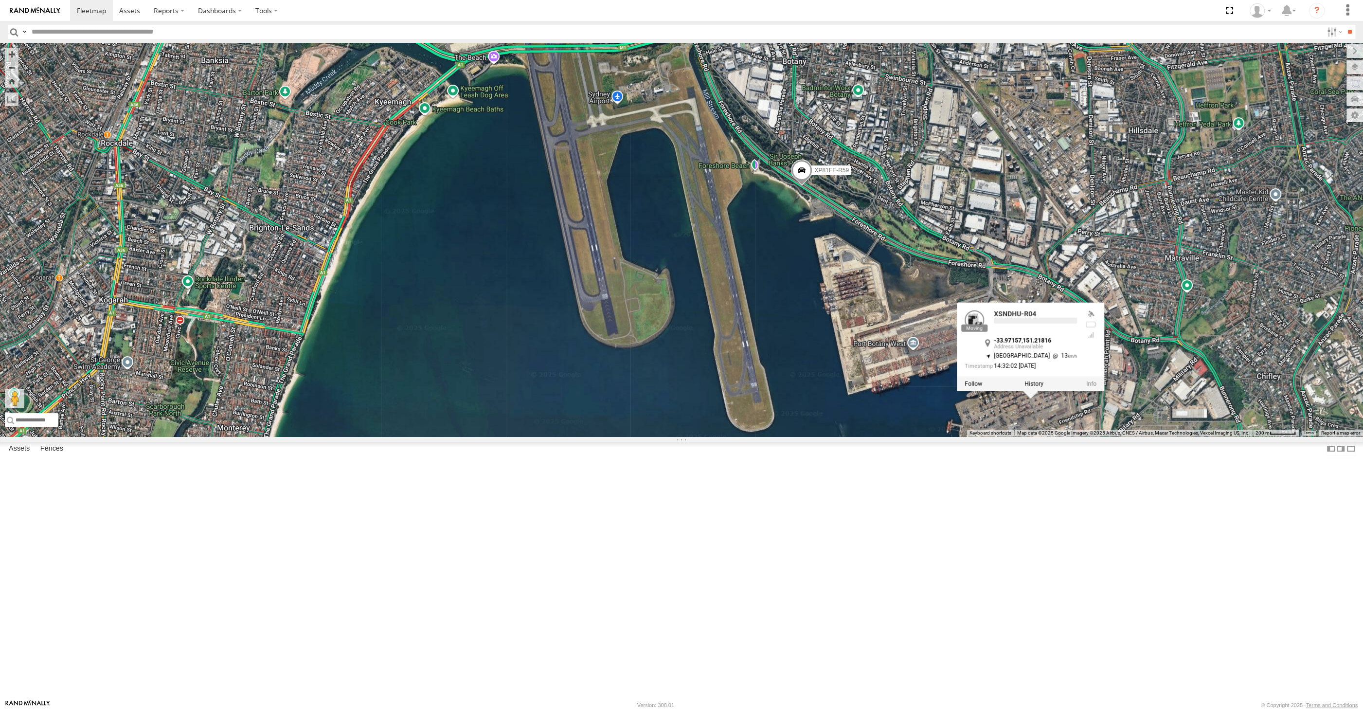
click at [1032, 436] on div "XSNDHU-R04 XP81FE-R59 XSNDHU-R04 -33.97157 , 151.21816 North East 13 14:32:02 2…" at bounding box center [681, 240] width 1363 height 394
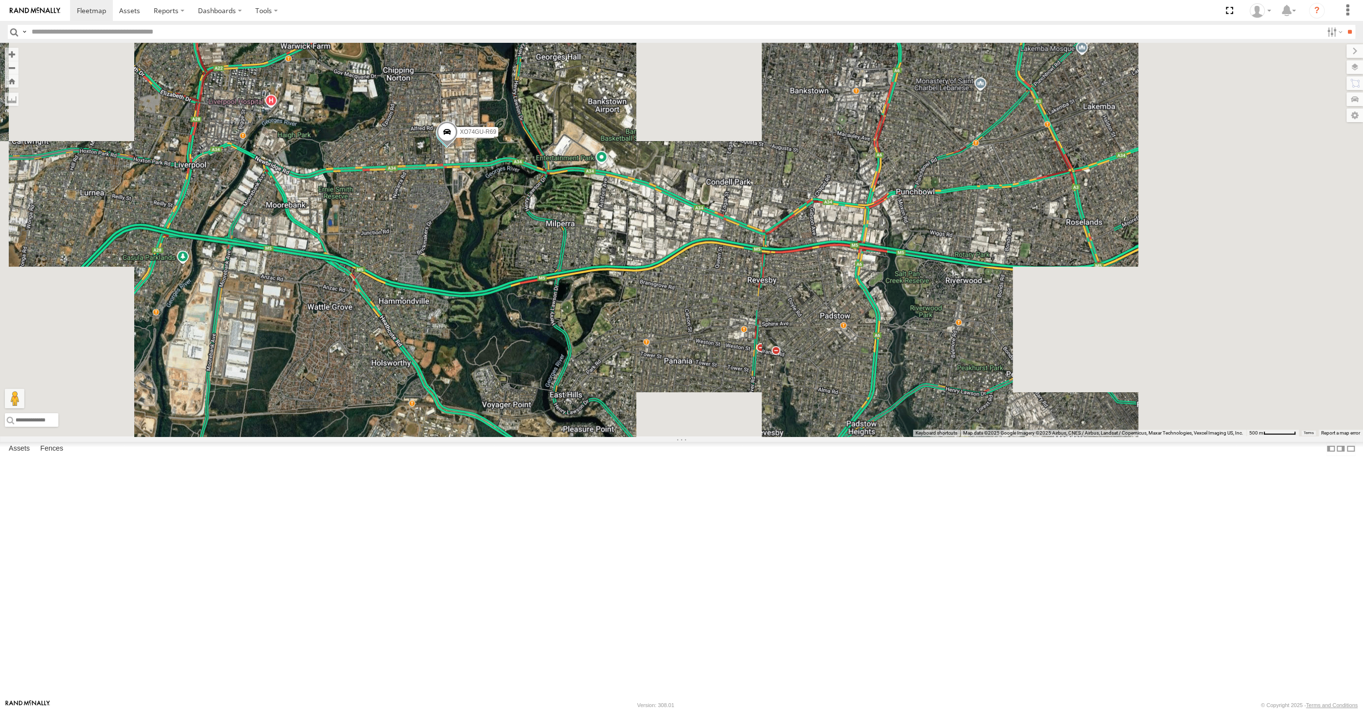
drag, startPoint x: 500, startPoint y: 411, endPoint x: 498, endPoint y: 427, distance: 16.7
click at [498, 425] on div "XSNDHU-R04 XP81FE-R59 RJ5911-R79 XO74GU-R69" at bounding box center [681, 240] width 1363 height 394
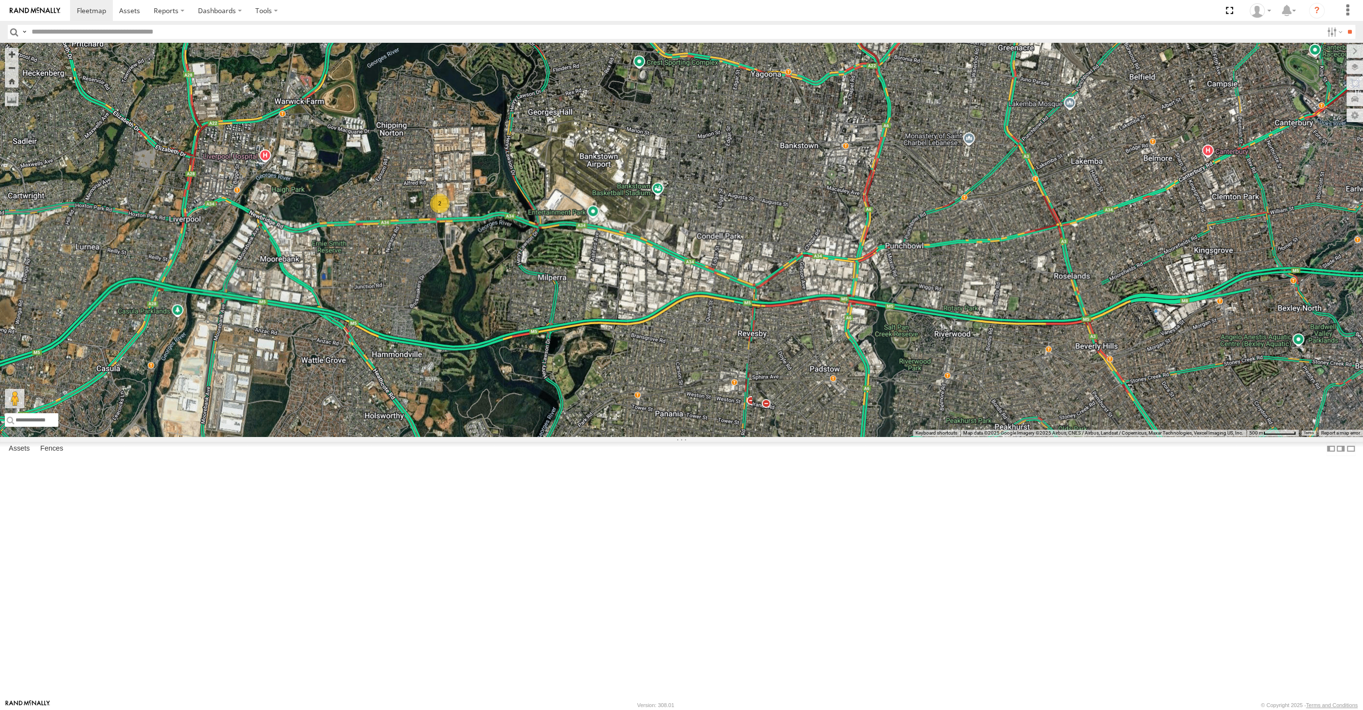
click at [657, 413] on div "XSNDHU-R04 XP81FE-R59 4 2" at bounding box center [681, 240] width 1363 height 394
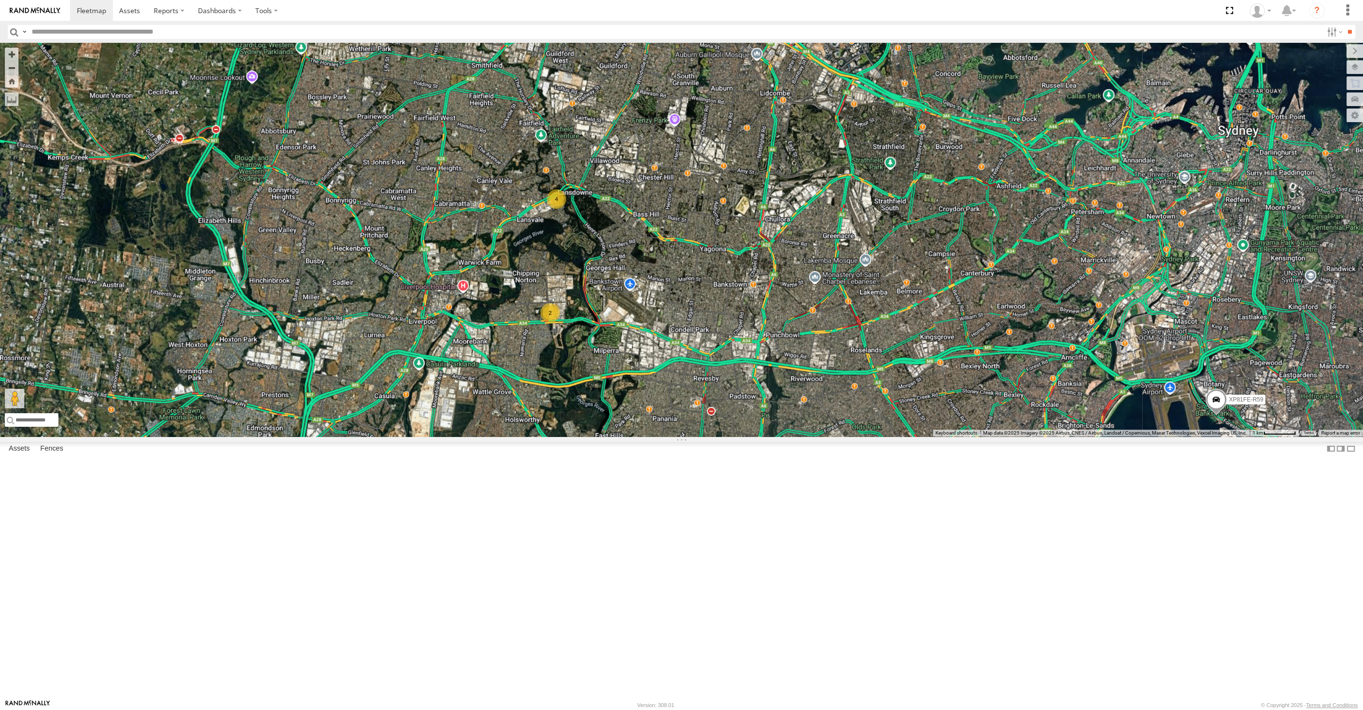
drag, startPoint x: 722, startPoint y: 448, endPoint x: 691, endPoint y: 430, distance: 36.0
click at [694, 431] on div "XSNDHU-R04 XP81FE-R59 4 2" at bounding box center [681, 240] width 1363 height 394
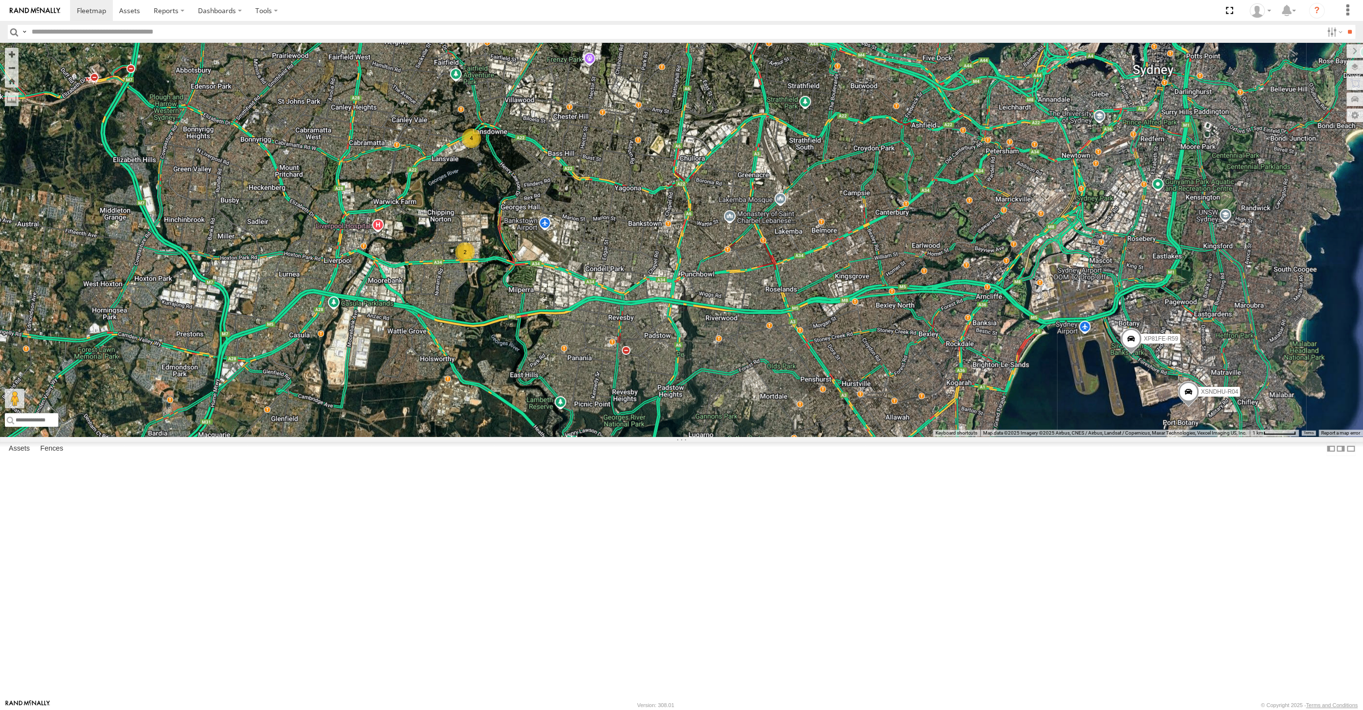
drag, startPoint x: 721, startPoint y: 431, endPoint x: 661, endPoint y: 377, distance: 80.6
click at [674, 388] on div "XSNDHU-R04 XP81FE-R59 4 2" at bounding box center [681, 240] width 1363 height 394
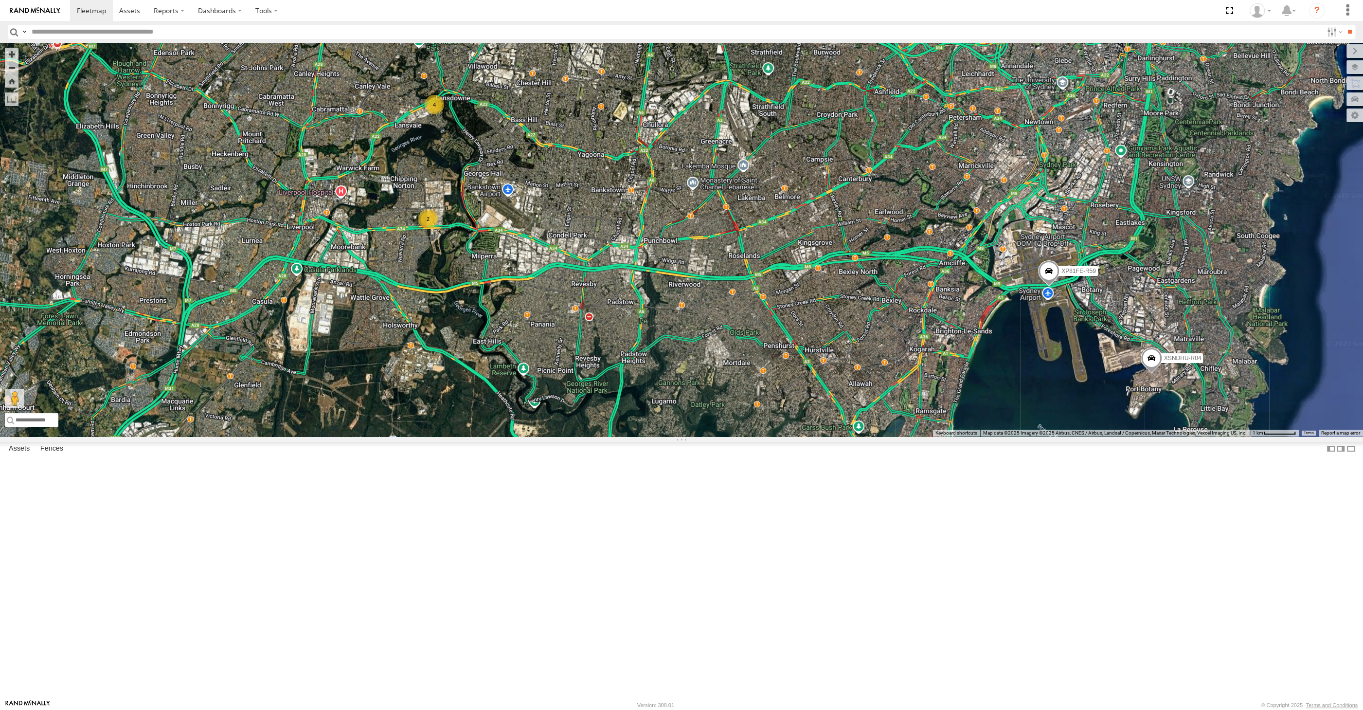
click at [440, 362] on div "XSNDHU-R04 XP81FE-R59 4 2" at bounding box center [681, 240] width 1363 height 394
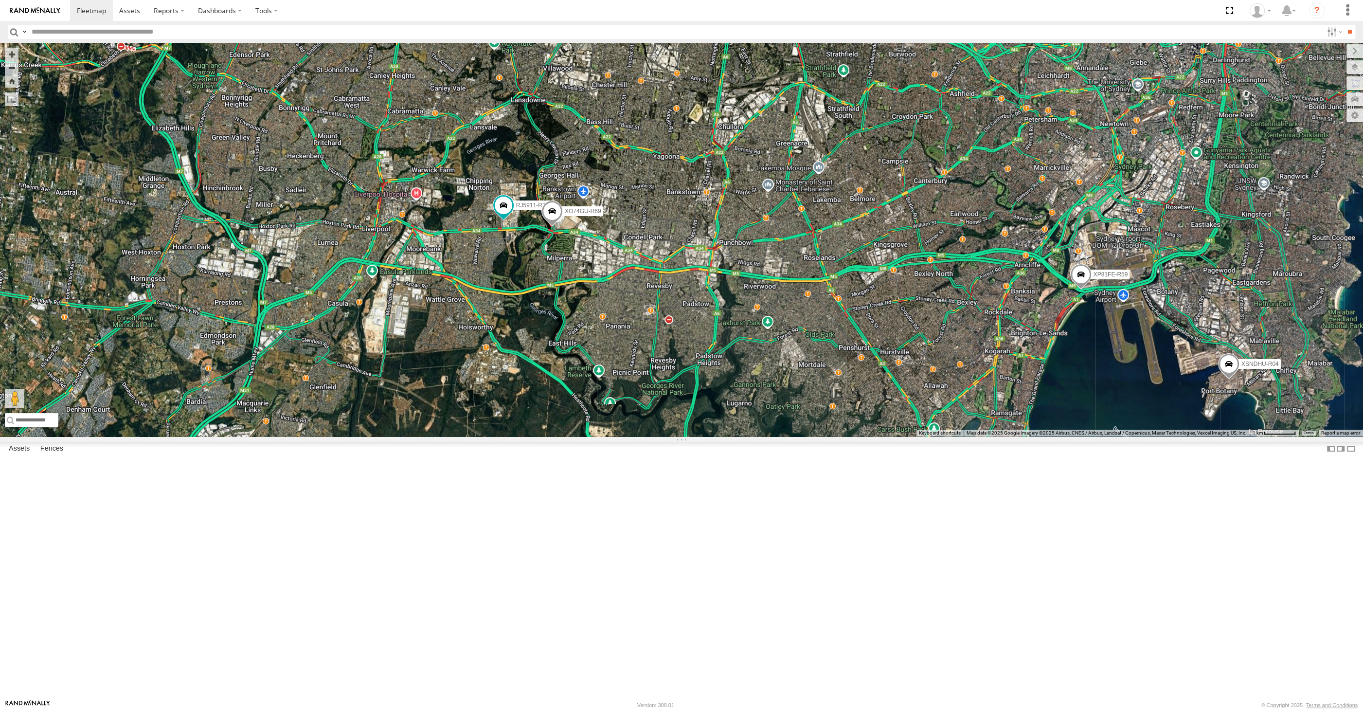
click at [607, 436] on div "XSNDHU-R04 XP81FE-R59 RJ5911-R79 XO74GU-R69" at bounding box center [681, 240] width 1363 height 394
drag, startPoint x: 585, startPoint y: 469, endPoint x: 574, endPoint y: 474, distance: 12.2
click at [574, 436] on div "XSNDHU-R04 XP81FE-R59 RJ5911-R79 XO74GU-R69 4" at bounding box center [681, 240] width 1363 height 394
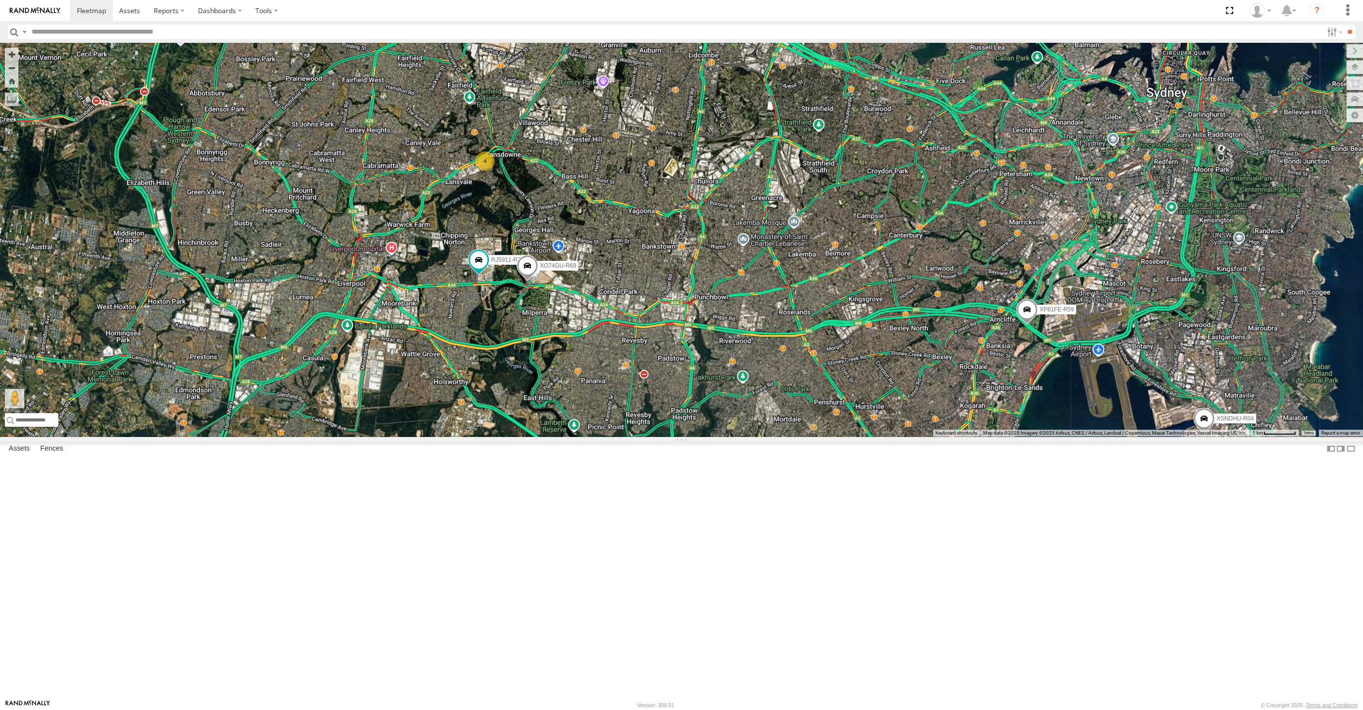
drag, startPoint x: 694, startPoint y: 559, endPoint x: 733, endPoint y: 545, distance: 41.2
click at [733, 436] on div "XSNDHU-R04 RJ5911-R79 XP81FE-R59 XO74GU-R69 4" at bounding box center [681, 240] width 1363 height 394
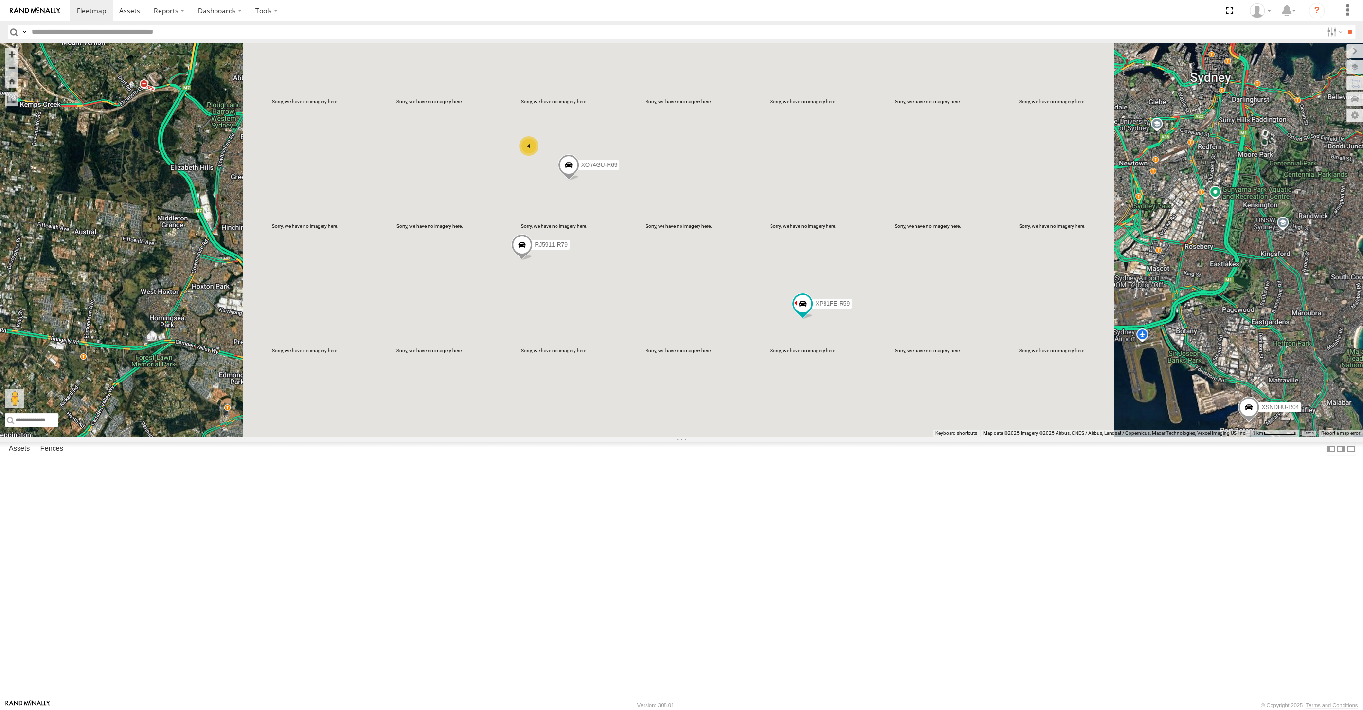
click at [675, 408] on div "4 XSNDHU-R04 RJ5911-R79 XP81FE-R59 XO74GU-R69" at bounding box center [681, 240] width 1363 height 394
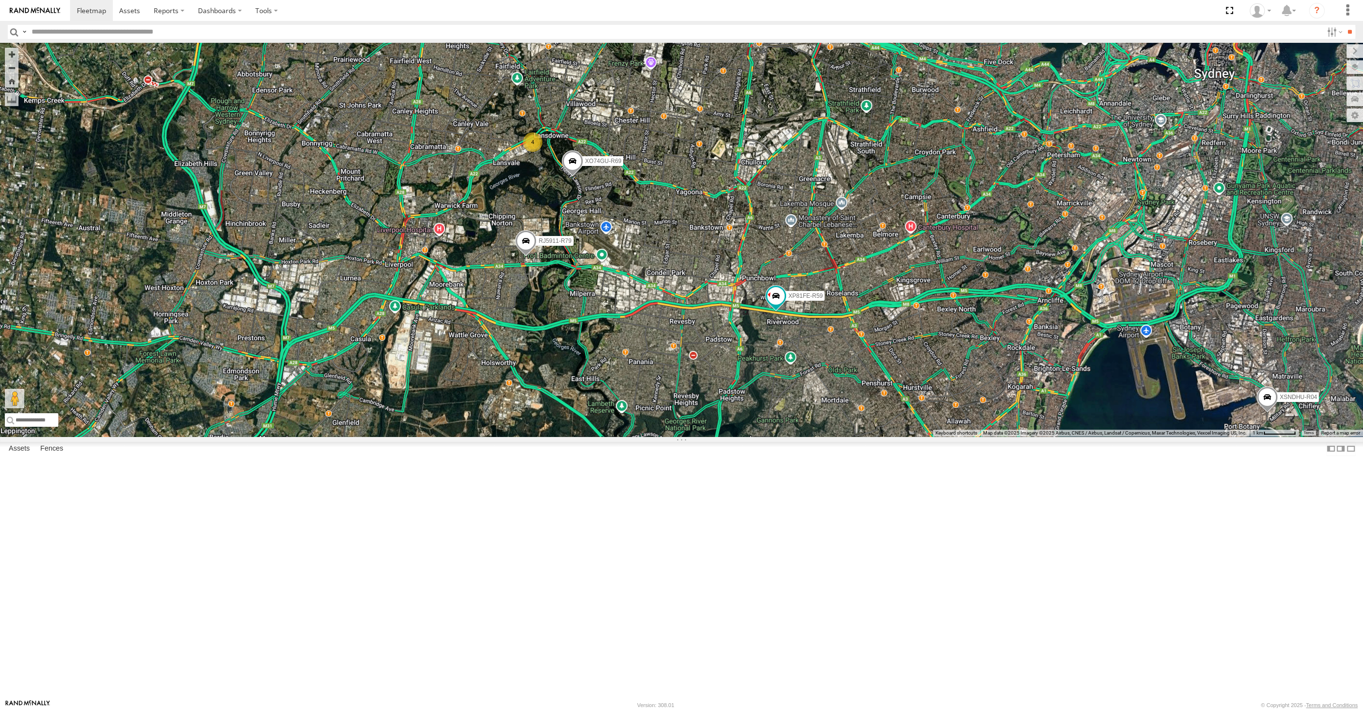
click at [999, 436] on div "XSNDHU-R04 RJ5911-R79 XP81FE-R59 XO74GU-R69 4" at bounding box center [681, 240] width 1363 height 394
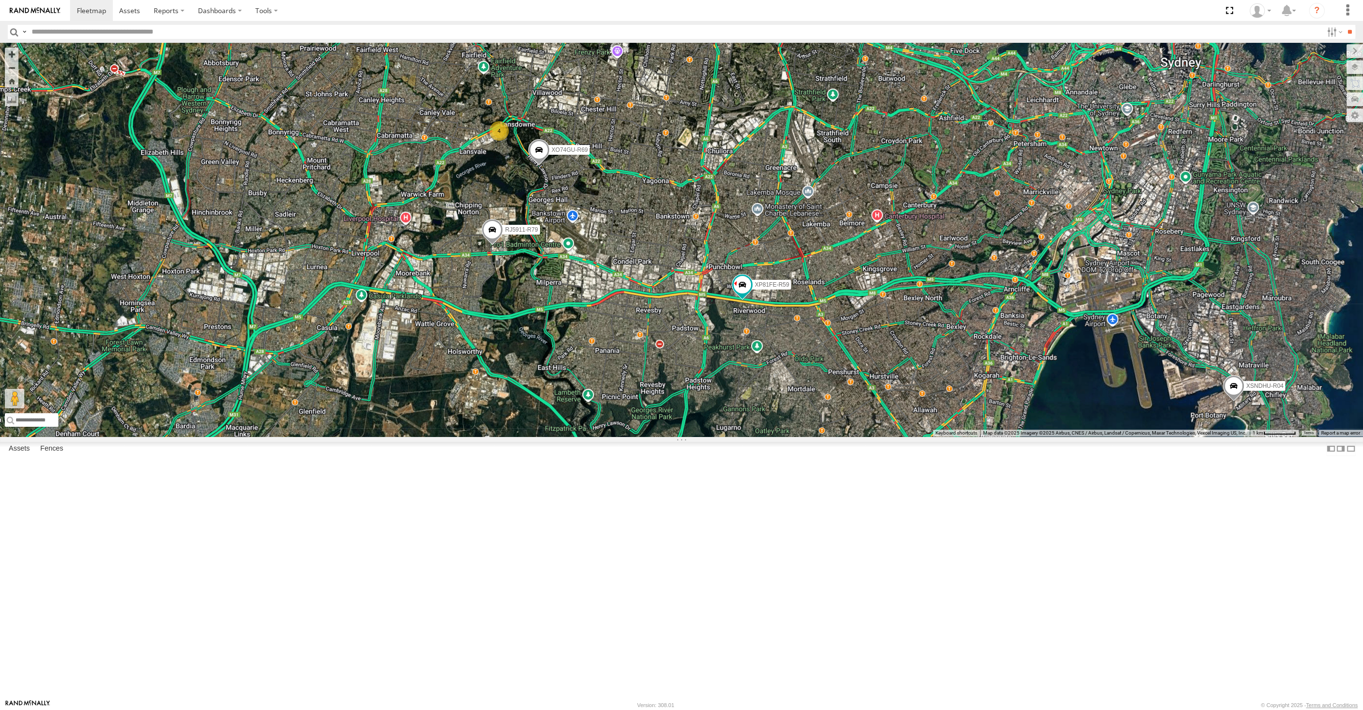
drag, startPoint x: 1077, startPoint y: 586, endPoint x: 1081, endPoint y: 579, distance: 8.8
click at [1081, 436] on div "XSNDHU-R04 RJ5911-R79 XP81FE-R59 XO74GU-R69 4" at bounding box center [681, 240] width 1363 height 394
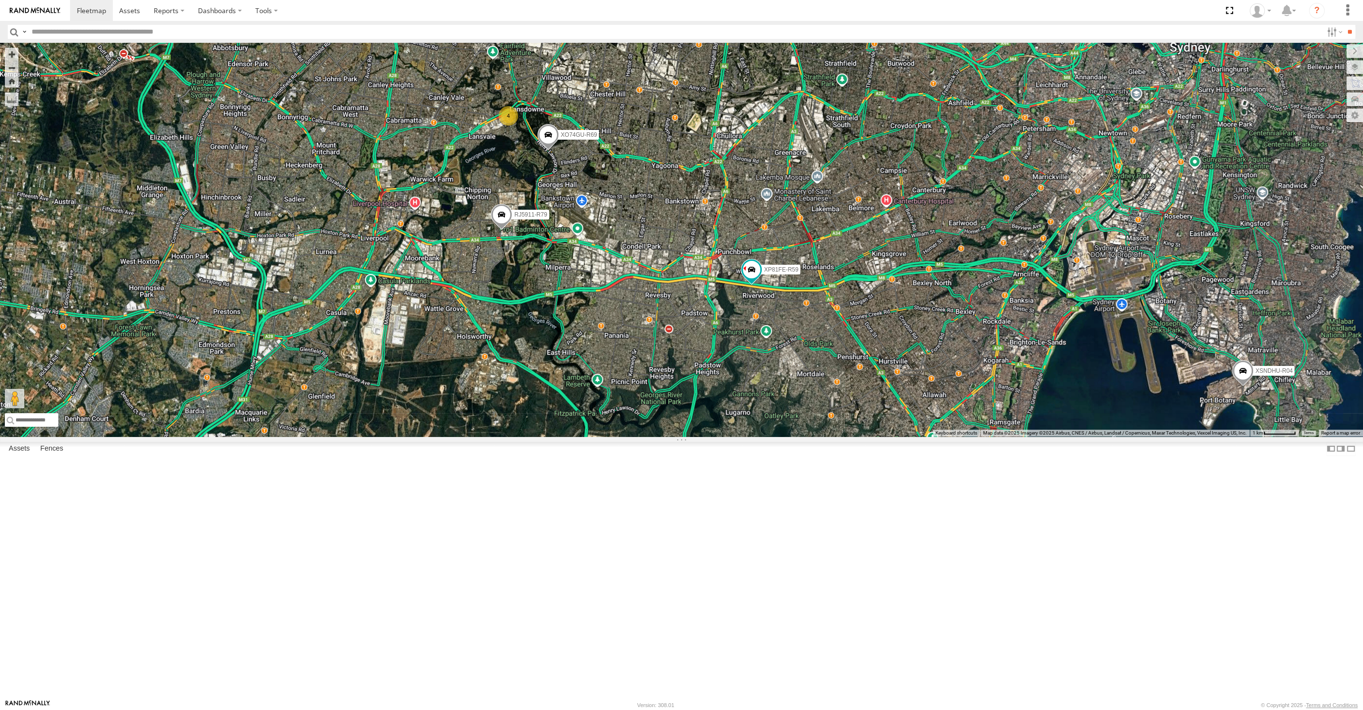
drag, startPoint x: 1025, startPoint y: 592, endPoint x: 990, endPoint y: 662, distance: 78.1
click at [1024, 436] on div "XSNDHU-R04 RJ5911-R79 XP81FE-R59 XO74GU-R69 4" at bounding box center [681, 240] width 1363 height 394
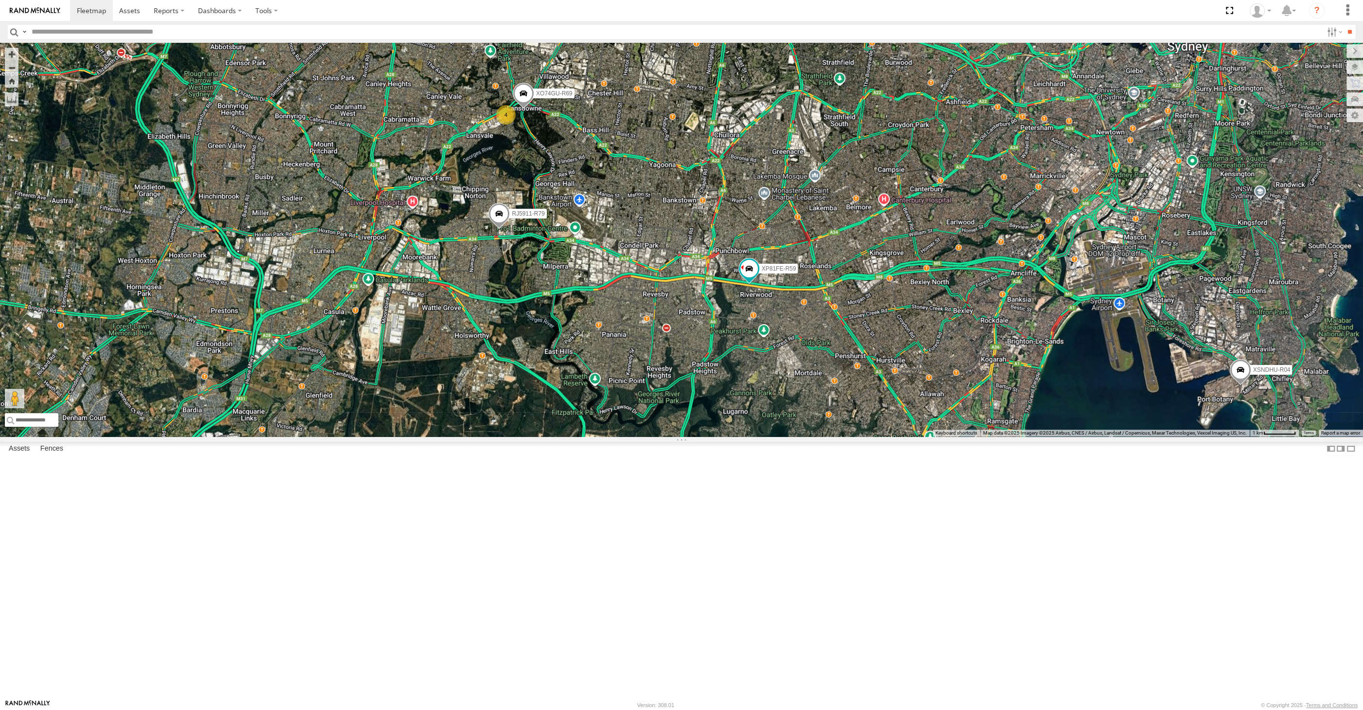
click at [683, 431] on div "XSNDHU-R04 RJ5911-R79 XP81FE-R59 XO74GU-R69 4" at bounding box center [681, 240] width 1363 height 394
drag, startPoint x: 641, startPoint y: 468, endPoint x: 642, endPoint y: 480, distance: 11.2
click at [641, 436] on div "XSNDHU-R04 RJ5911-R79 XP81FE-R59 XO74GU-R69 4" at bounding box center [681, 240] width 1363 height 394
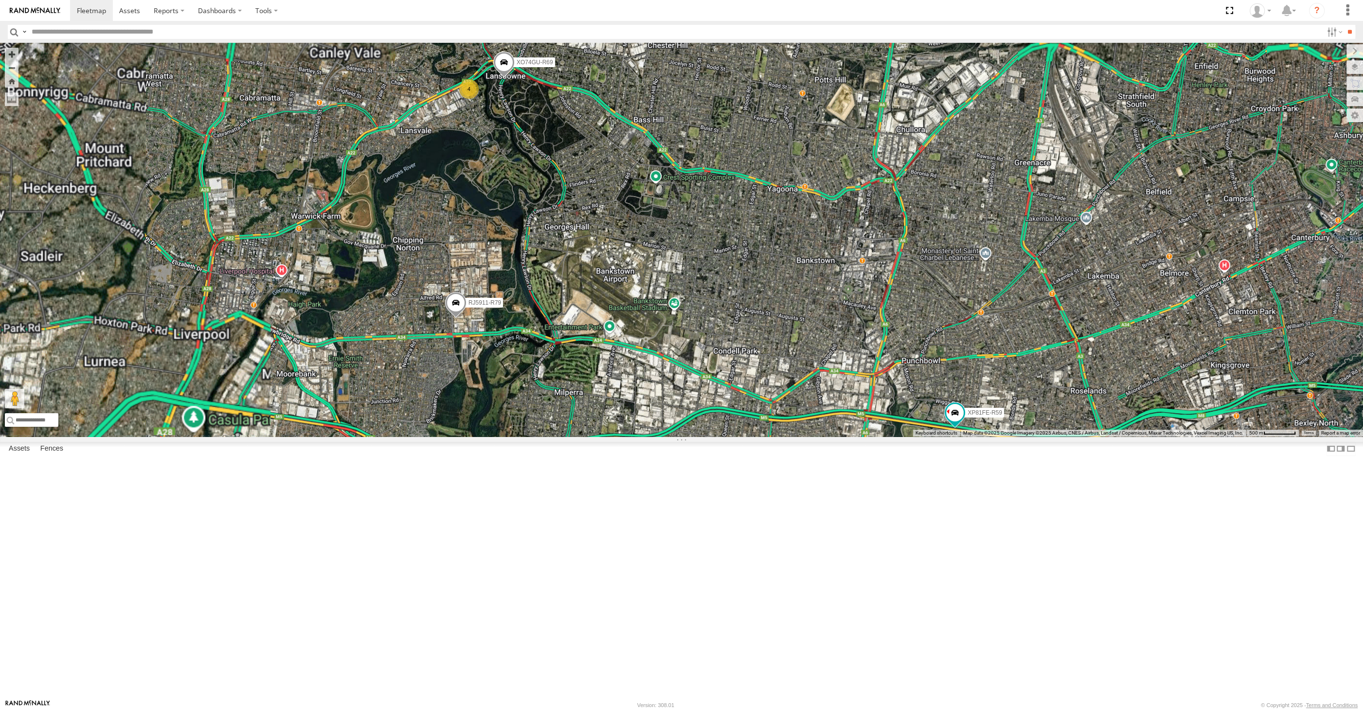
click at [540, 260] on div "XSNDHU-R04 RJ5911-R79 XP81FE-R59 XO74GU-R69 4" at bounding box center [681, 240] width 1363 height 394
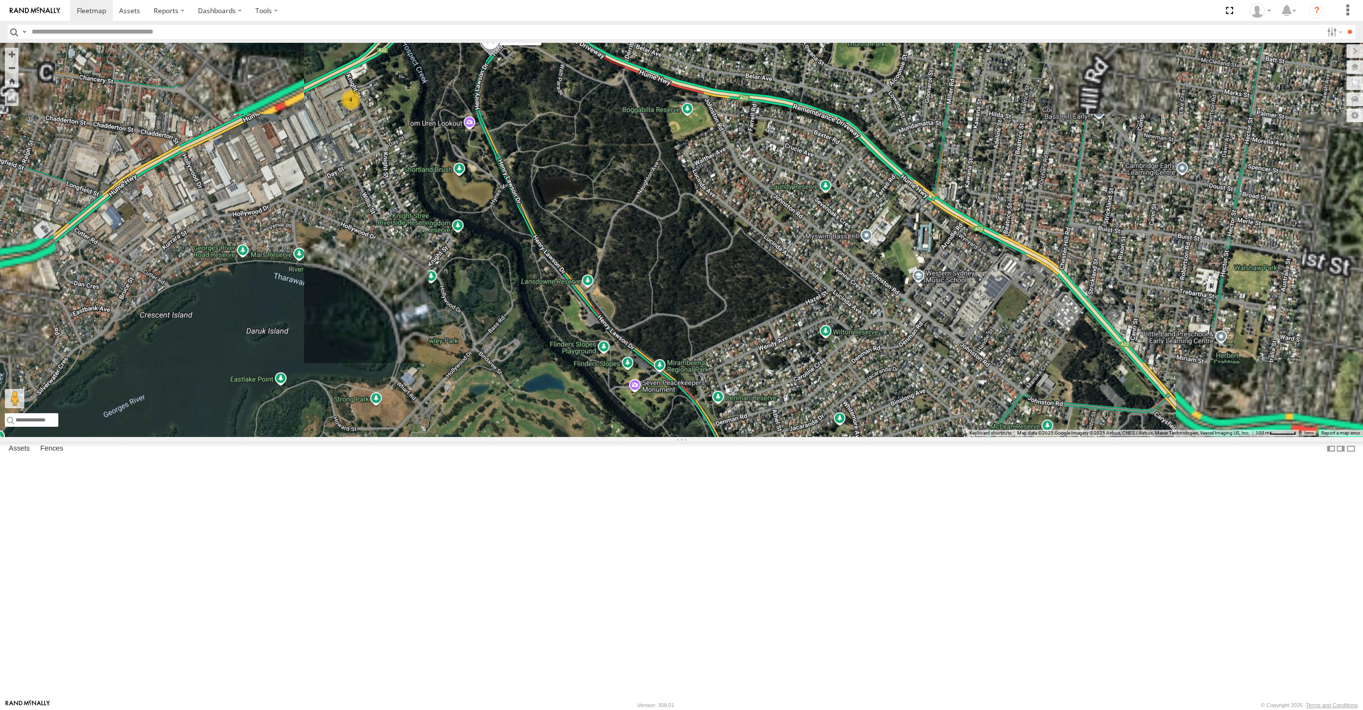
click at [489, 56] on span at bounding box center [490, 43] width 21 height 26
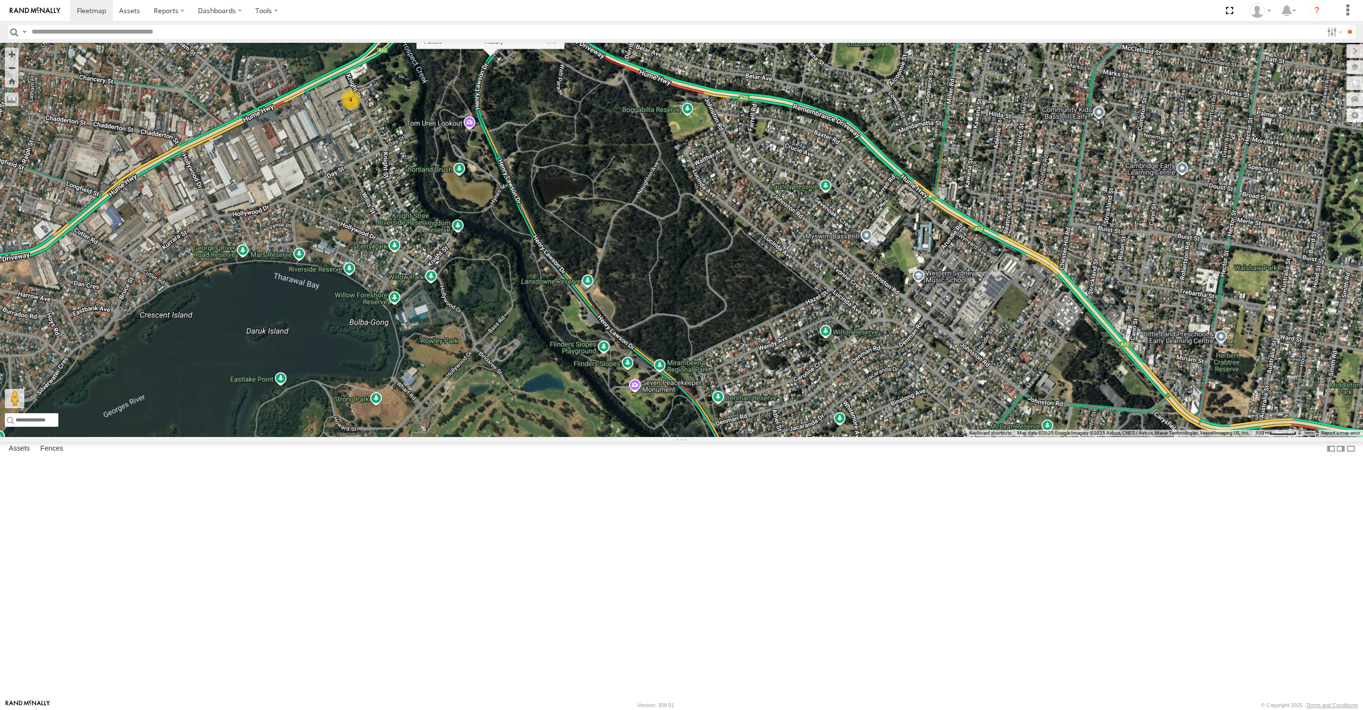
click at [646, 335] on div "XSNDHU-R04 RJ5911-R79 XP81FE-R59 XO74GU-R69 4 XO74GU-R69 -33.8911 , 150.97136 N…" at bounding box center [681, 240] width 1363 height 394
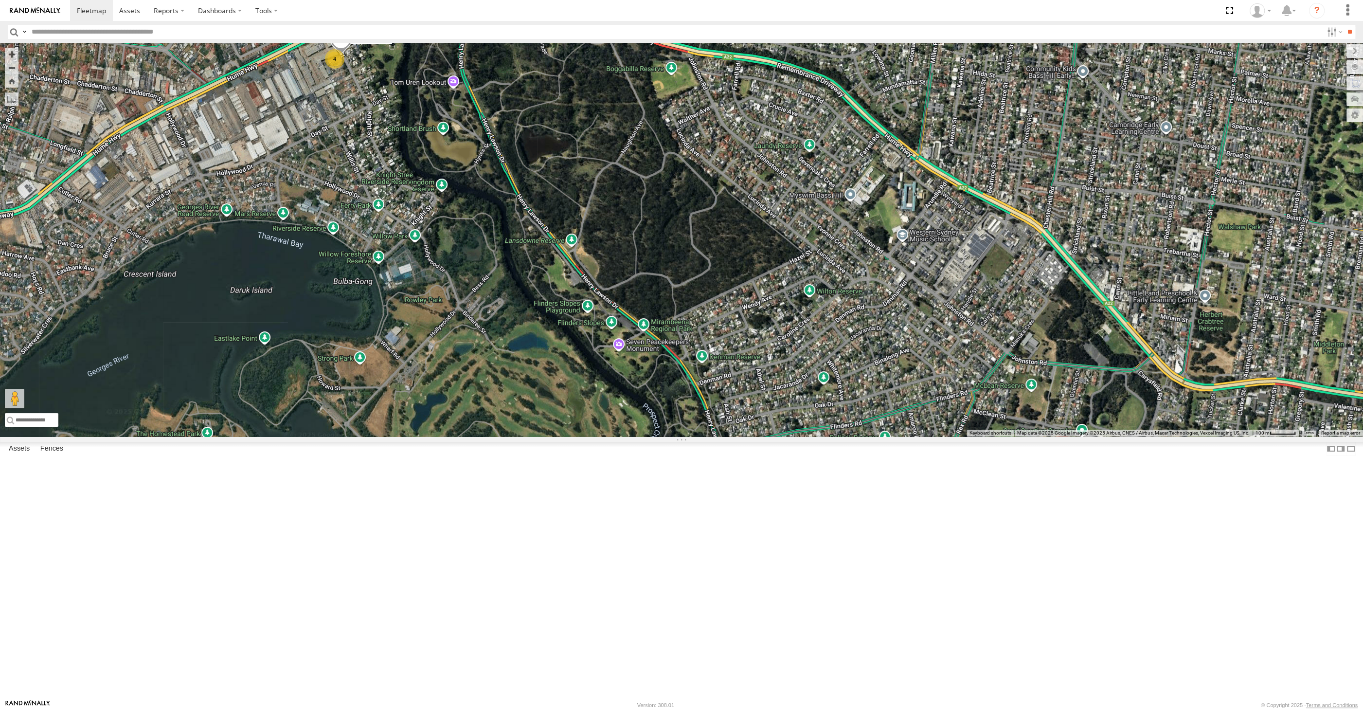
drag, startPoint x: 776, startPoint y: 312, endPoint x: 750, endPoint y: 255, distance: 62.4
click at [753, 257] on div "XO74GU-R69 4" at bounding box center [681, 240] width 1363 height 394
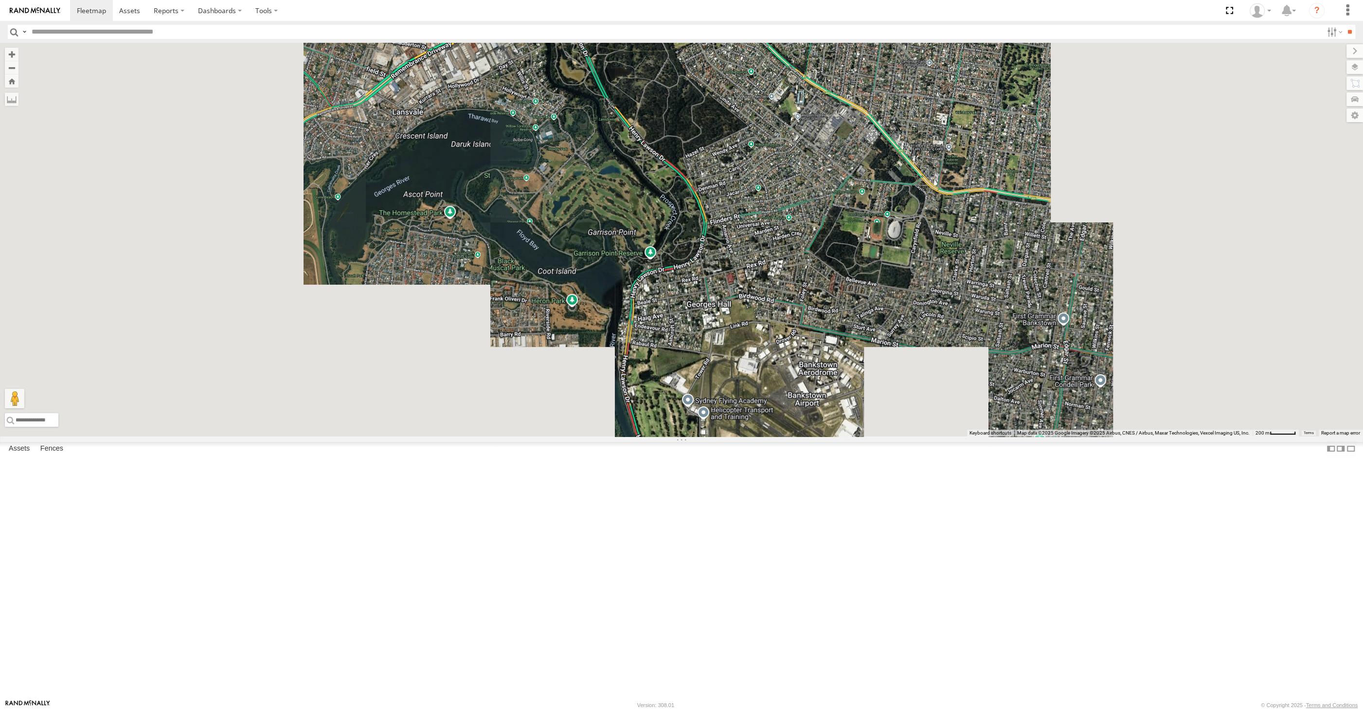
click at [754, 304] on div "5 RJ5911-R79" at bounding box center [681, 240] width 1363 height 394
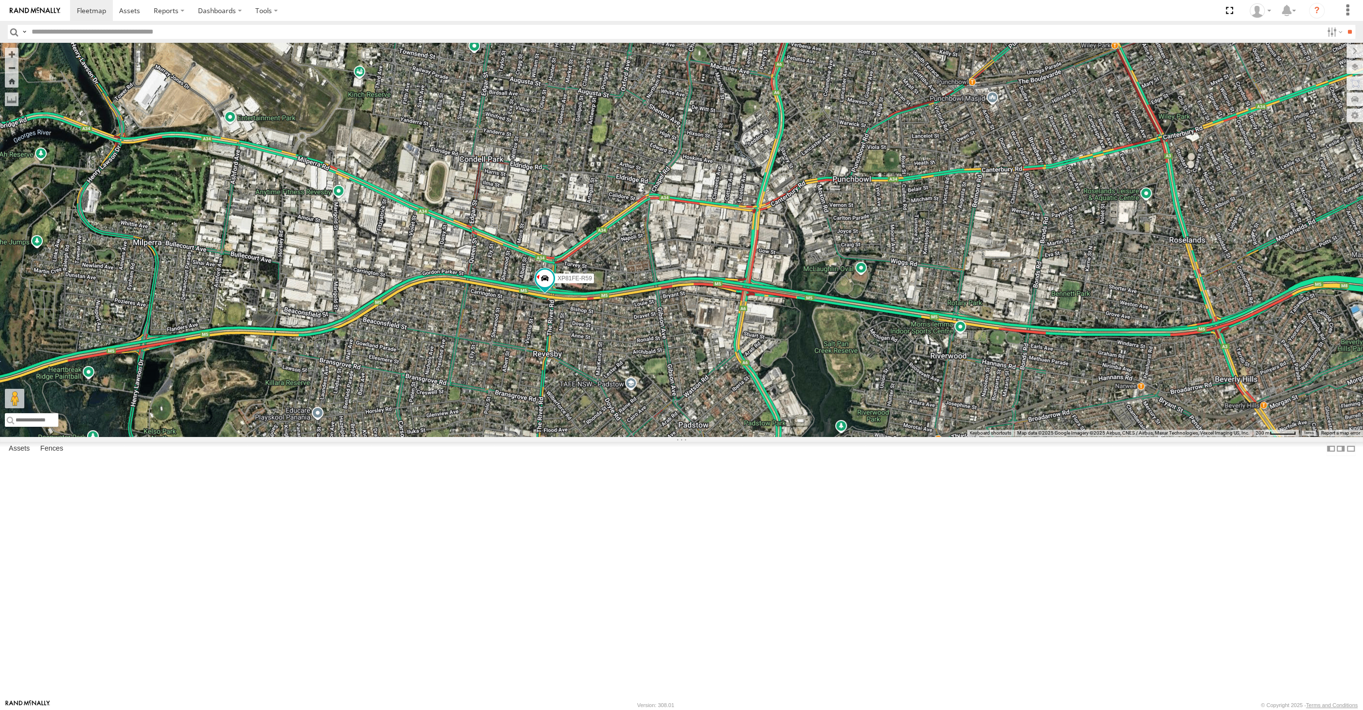
drag, startPoint x: 523, startPoint y: 560, endPoint x: 568, endPoint y: 572, distance: 46.6
click at [550, 436] on div "5 RJ5911-R79 XP81FE-R59" at bounding box center [681, 240] width 1363 height 394
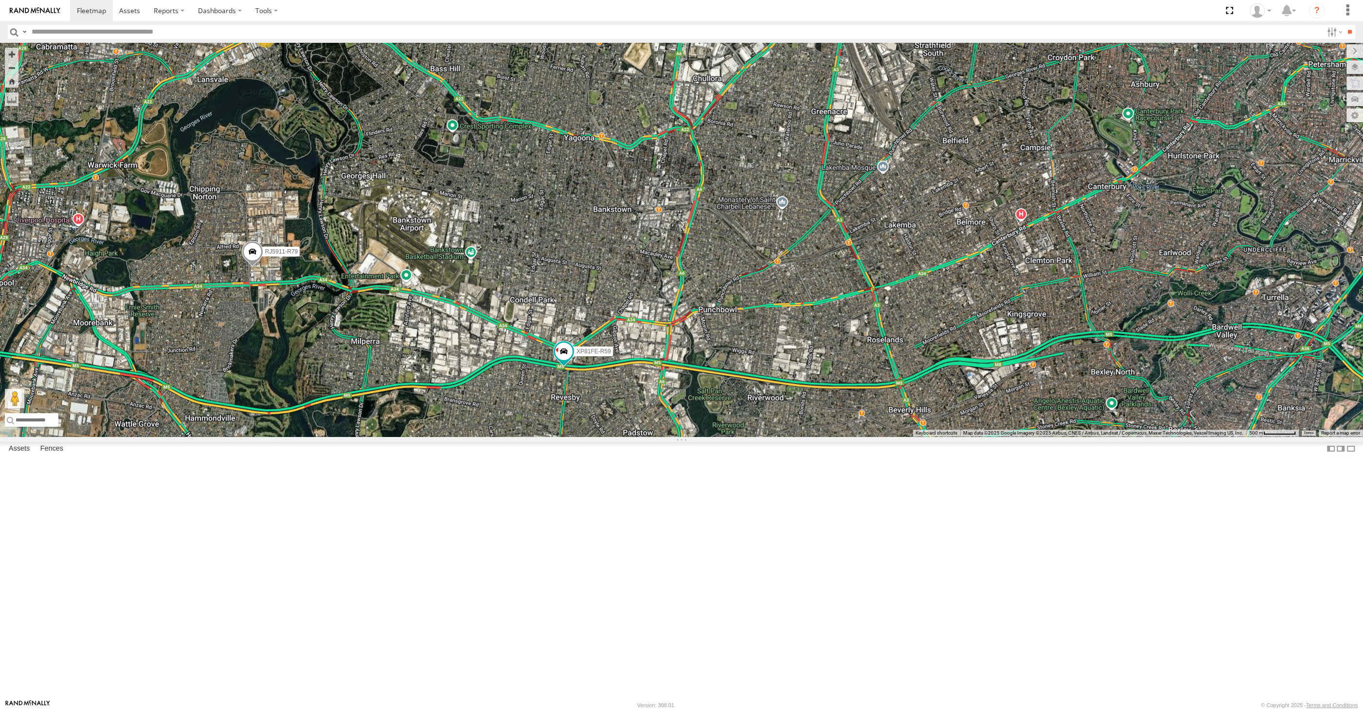
drag, startPoint x: 927, startPoint y: 580, endPoint x: 872, endPoint y: 549, distance: 63.4
click at [888, 436] on div "RJ5911-R79 XP81FE-R59 5" at bounding box center [681, 240] width 1363 height 394
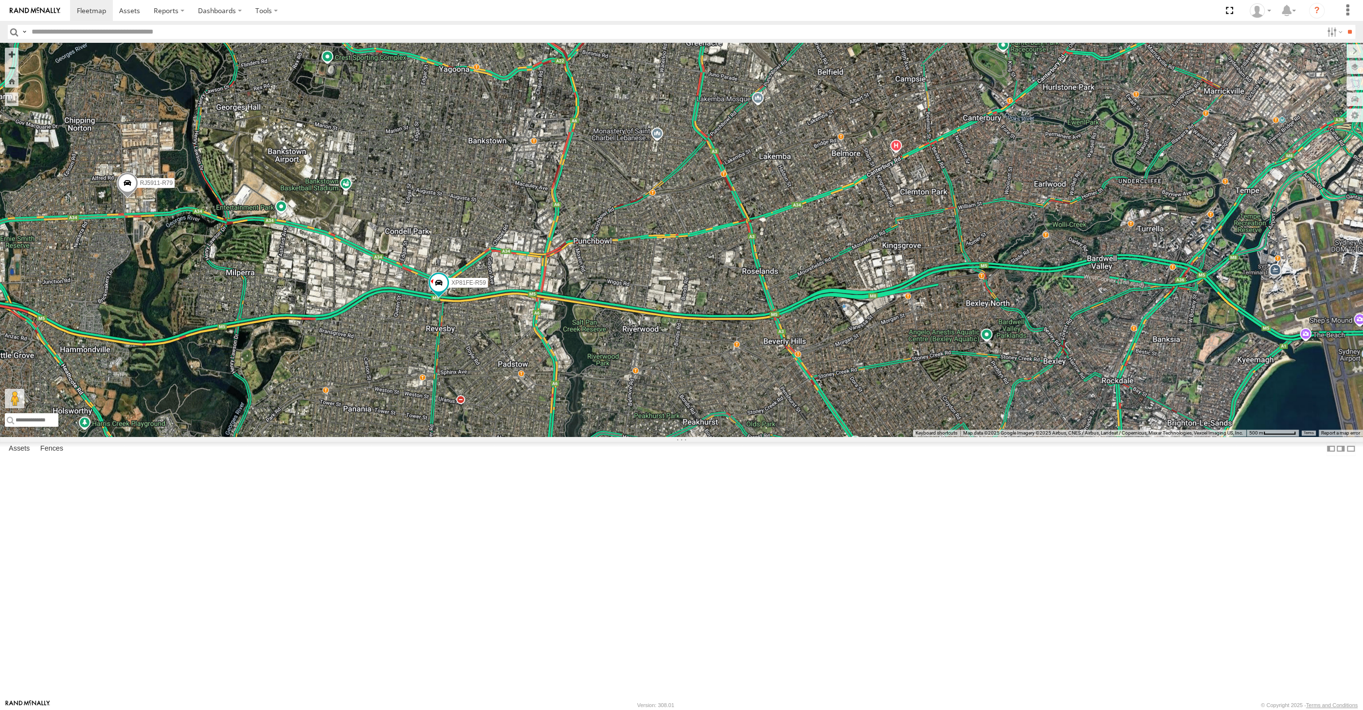
drag, startPoint x: 936, startPoint y: 506, endPoint x: 941, endPoint y: 489, distance: 17.4
click at [941, 436] on div "RJ5911-R79 XP81FE-R59 5" at bounding box center [681, 240] width 1363 height 394
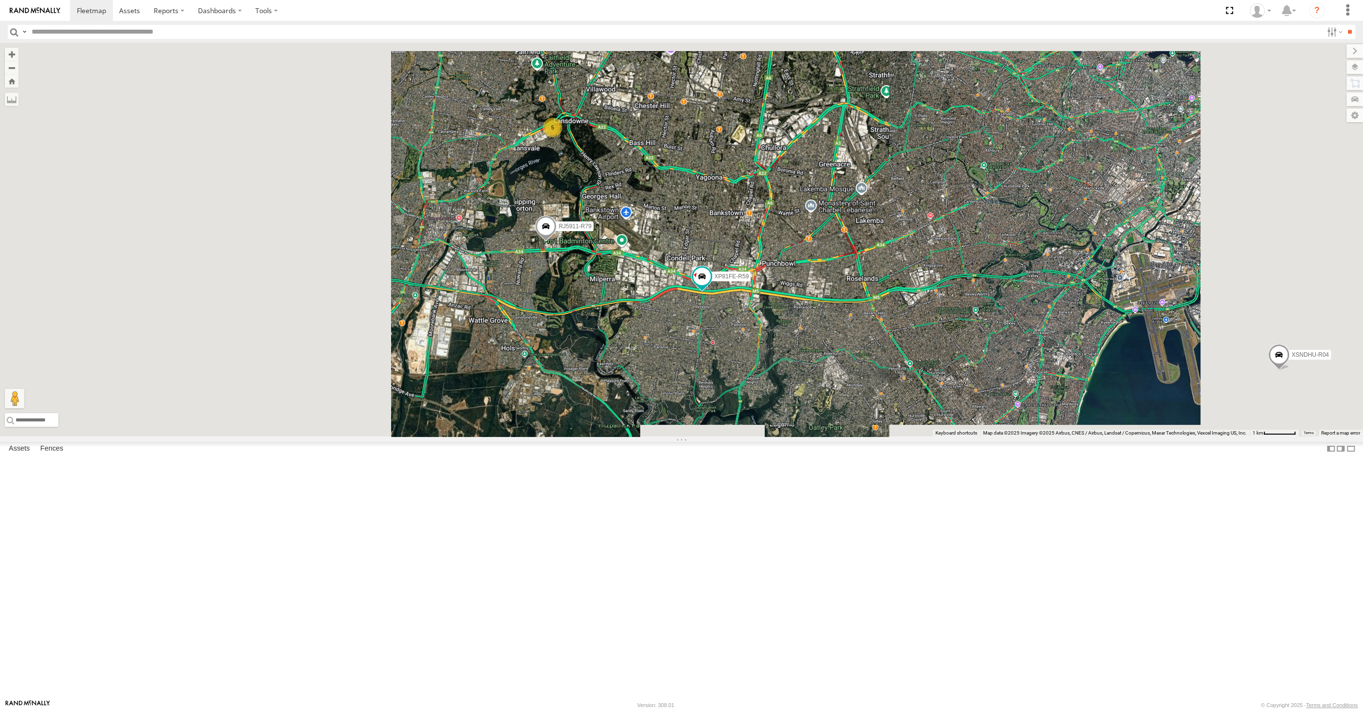
click at [931, 436] on div "RJ5911-R79 XP81FE-R59 5 XSNDHU-R04" at bounding box center [681, 240] width 1363 height 394
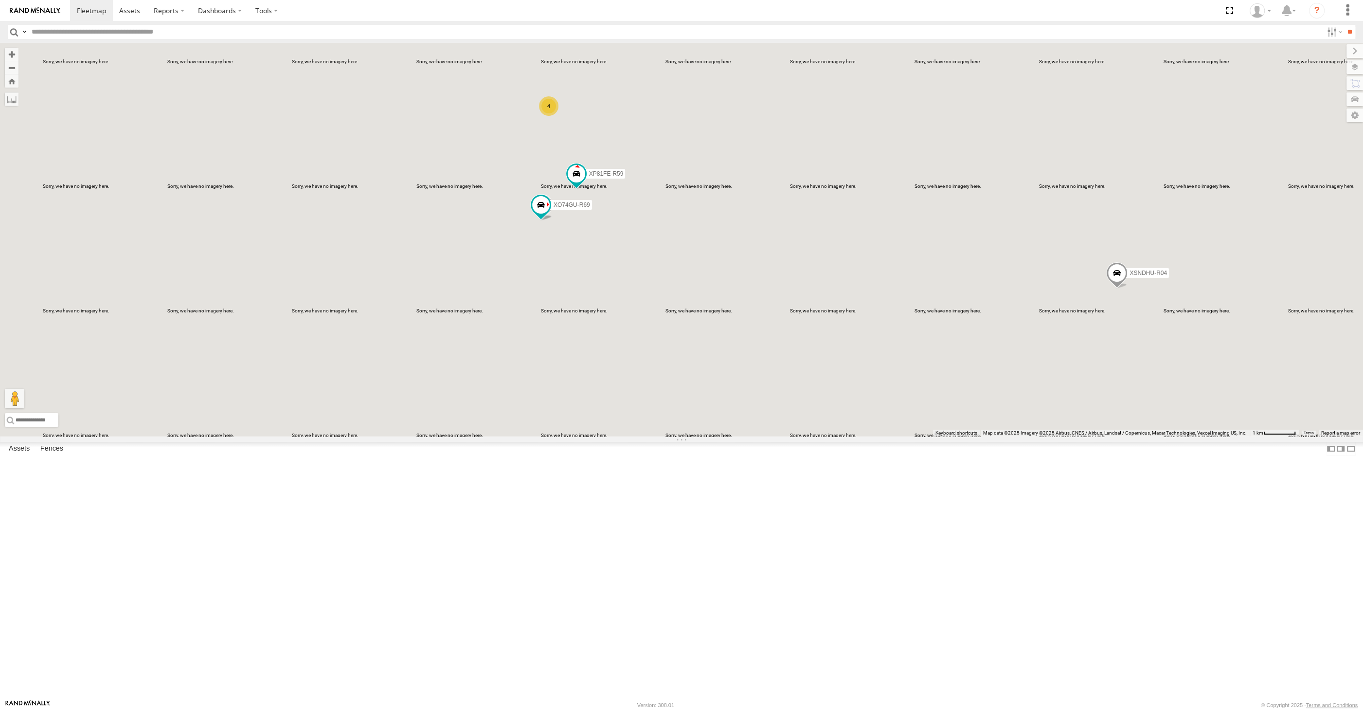
click at [1283, 282] on div "XSNDHU-R04 RJ5911-R79 XP81FE-R59 XO74GU-R69 4" at bounding box center [681, 240] width 1363 height 394
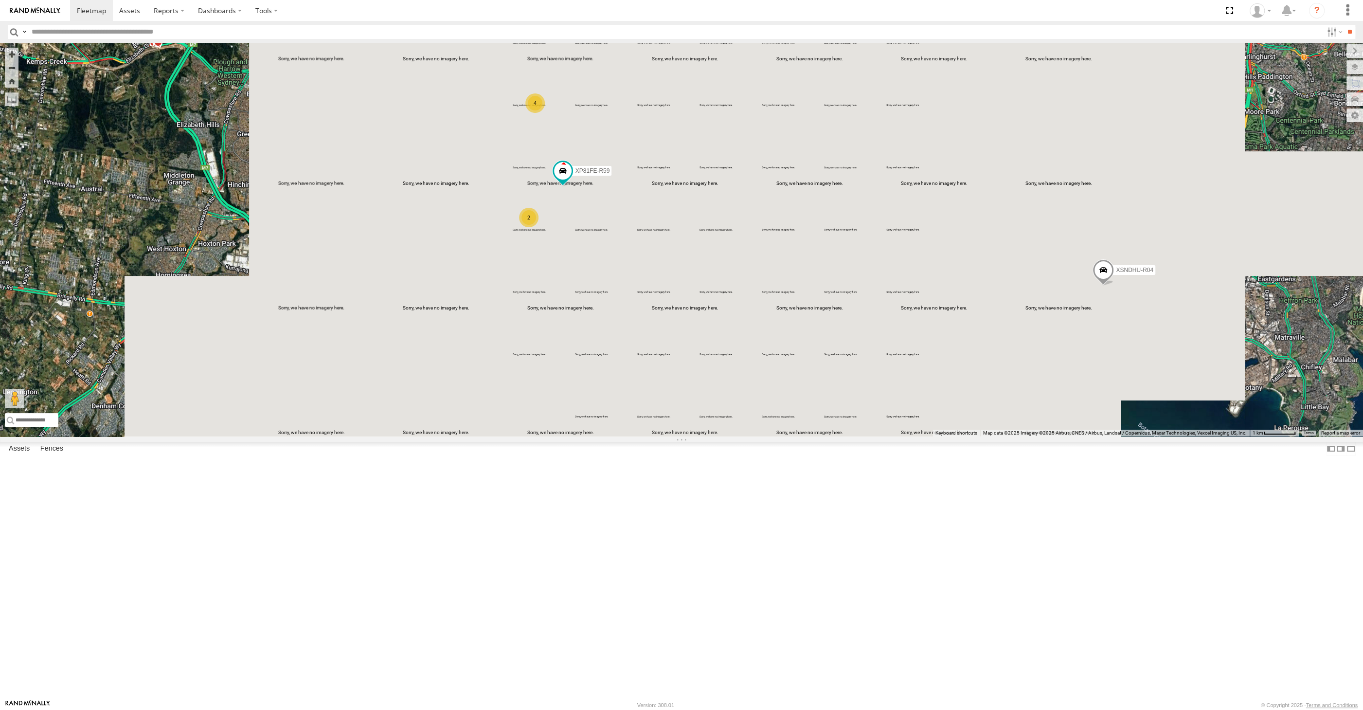
click at [713, 395] on div "XSNDHU-R04 XP81FE-R59 4 2" at bounding box center [681, 240] width 1363 height 394
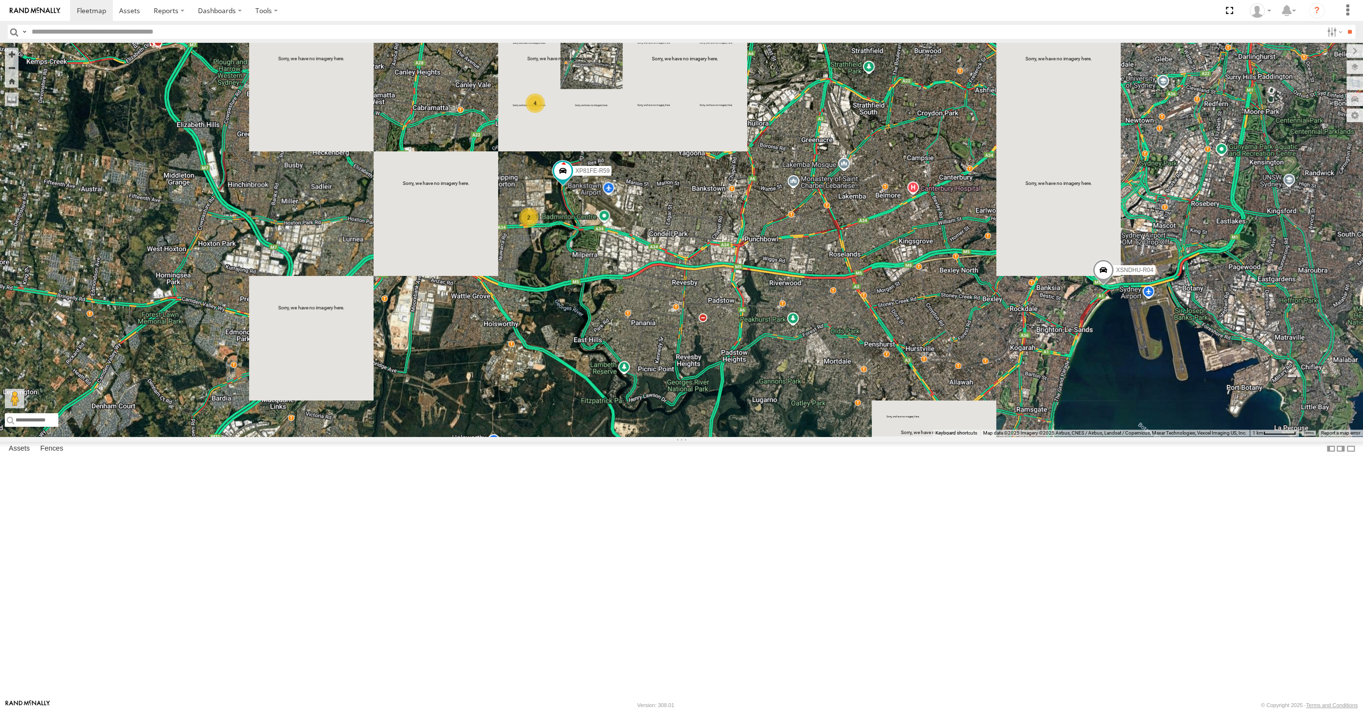
drag, startPoint x: 705, startPoint y: 400, endPoint x: 703, endPoint y: 410, distance: 9.4
click at [704, 408] on div "XSNDHU-R04 XP81FE-R59 4 2" at bounding box center [681, 240] width 1363 height 394
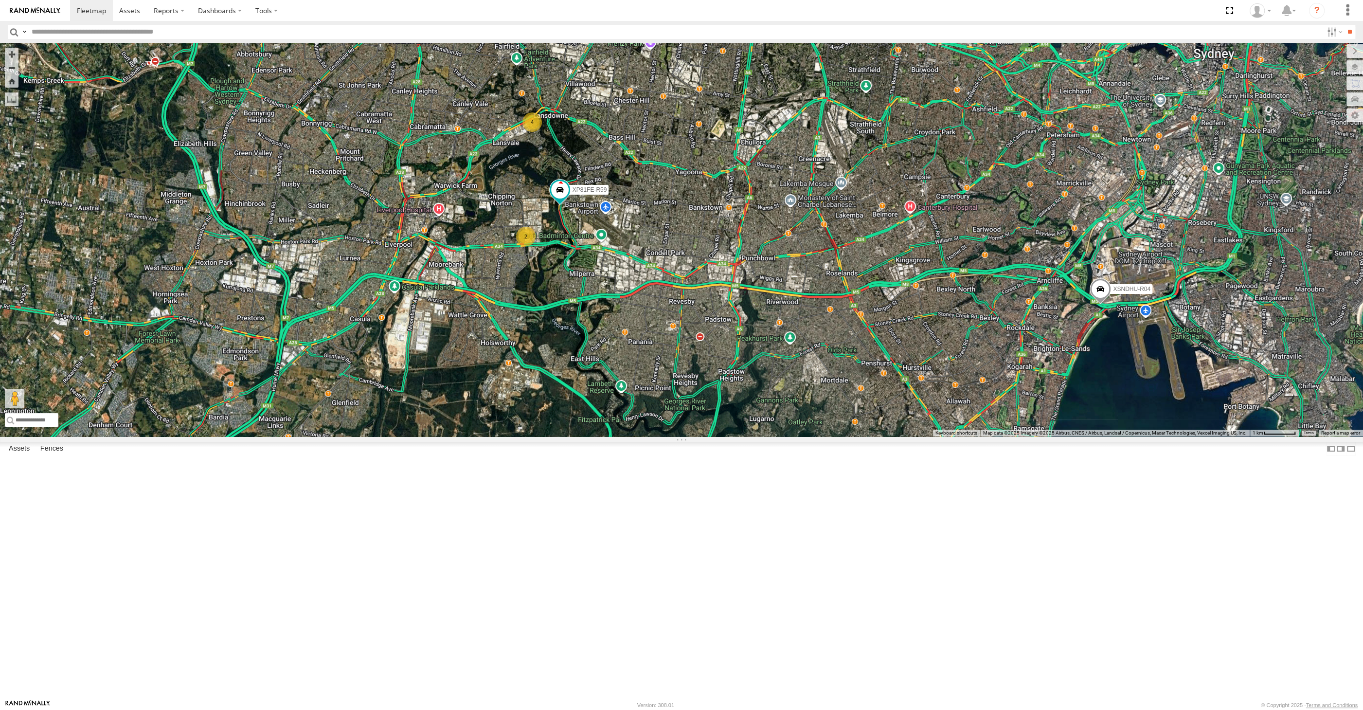
click at [836, 436] on div "XSNDHU-R04 XP81FE-R59 4 2" at bounding box center [681, 240] width 1363 height 394
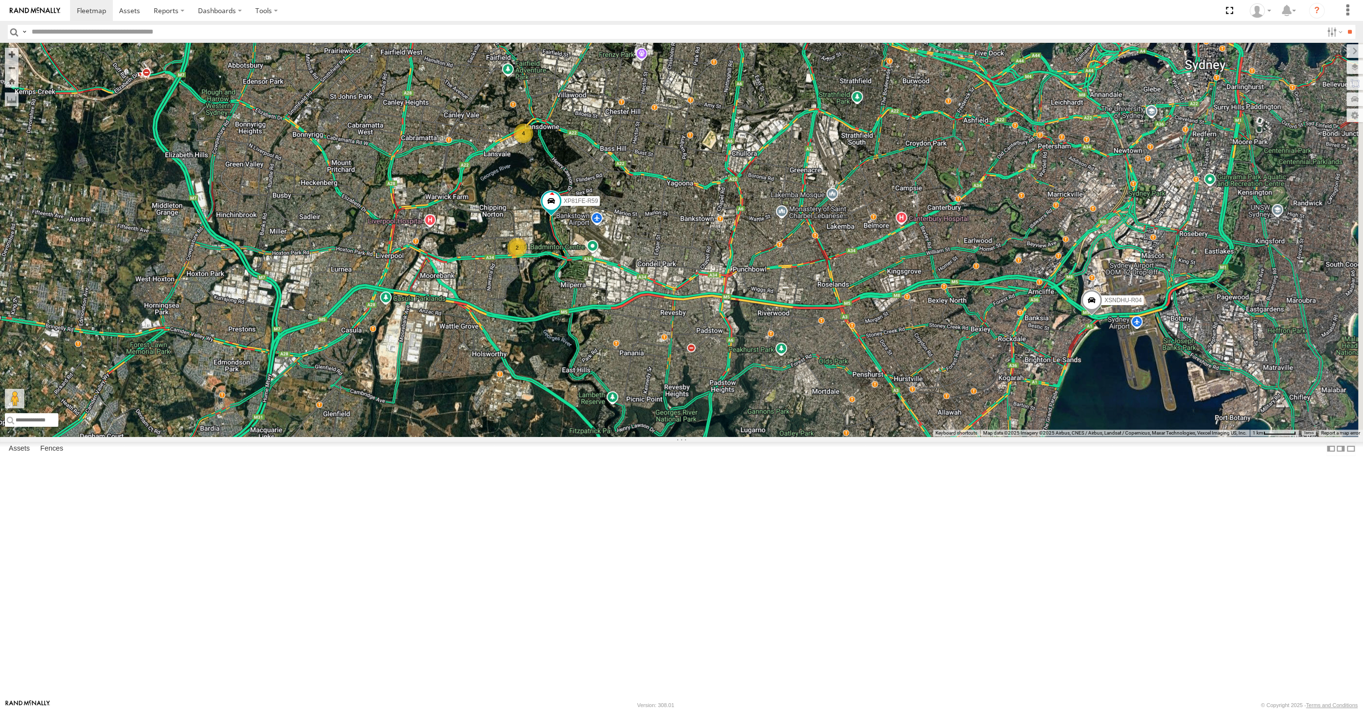
drag, startPoint x: 790, startPoint y: 476, endPoint x: 774, endPoint y: 490, distance: 21.4
click at [780, 436] on div "XSNDHU-R04 XP81FE-R59 4 2" at bounding box center [681, 240] width 1363 height 394
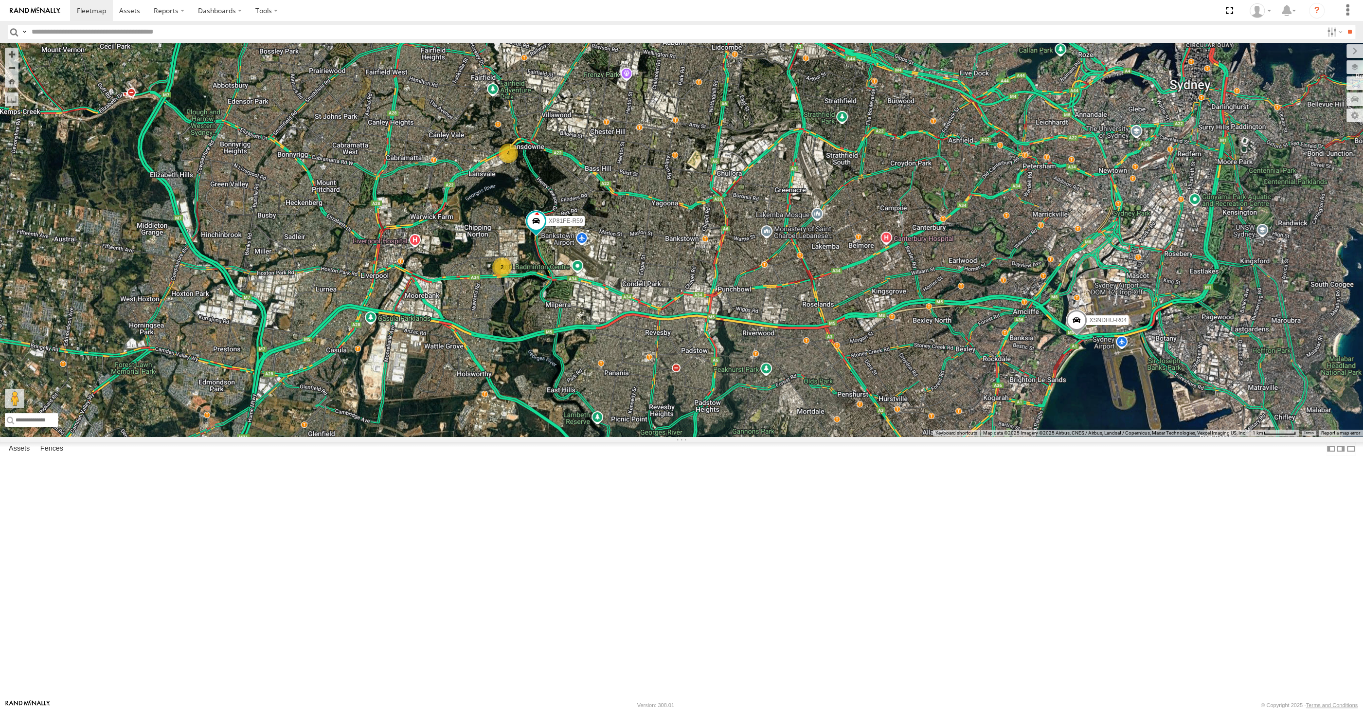
click at [625, 436] on div "XSNDHU-R04 XP81FE-R59 4 2" at bounding box center [681, 240] width 1363 height 394
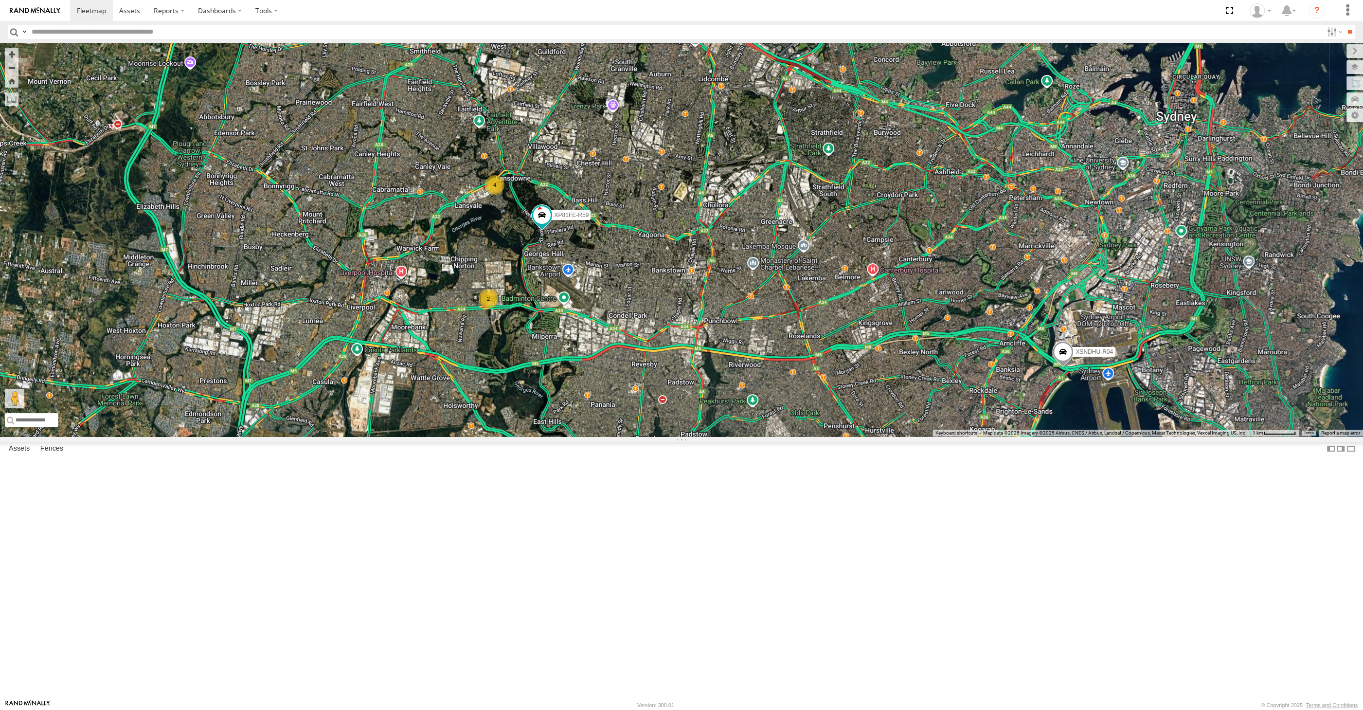
click at [465, 436] on div "XSNDHU-R04 XP81FE-R59 4 2" at bounding box center [681, 240] width 1363 height 394
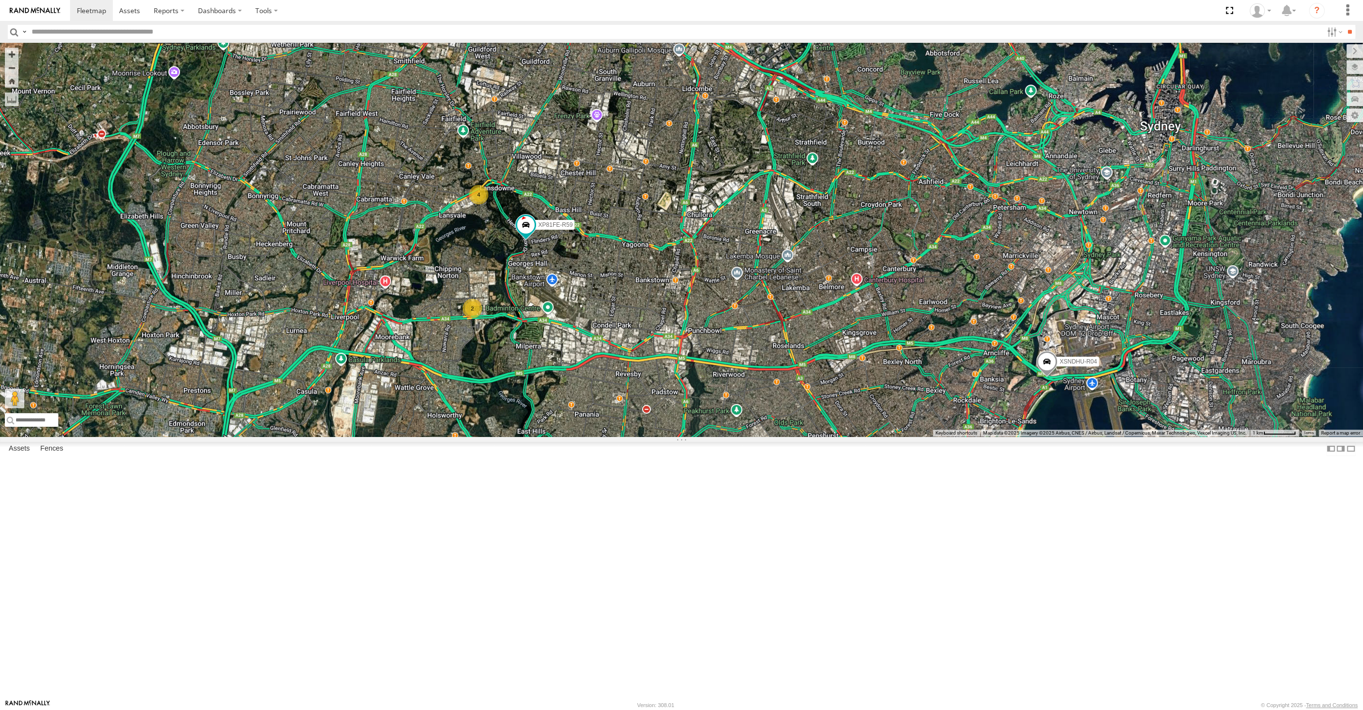
drag, startPoint x: 811, startPoint y: 496, endPoint x: 795, endPoint y: 508, distance: 19.8
click at [792, 436] on div "XSNDHU-R04 XP81FE-R59 4 2" at bounding box center [681, 240] width 1363 height 394
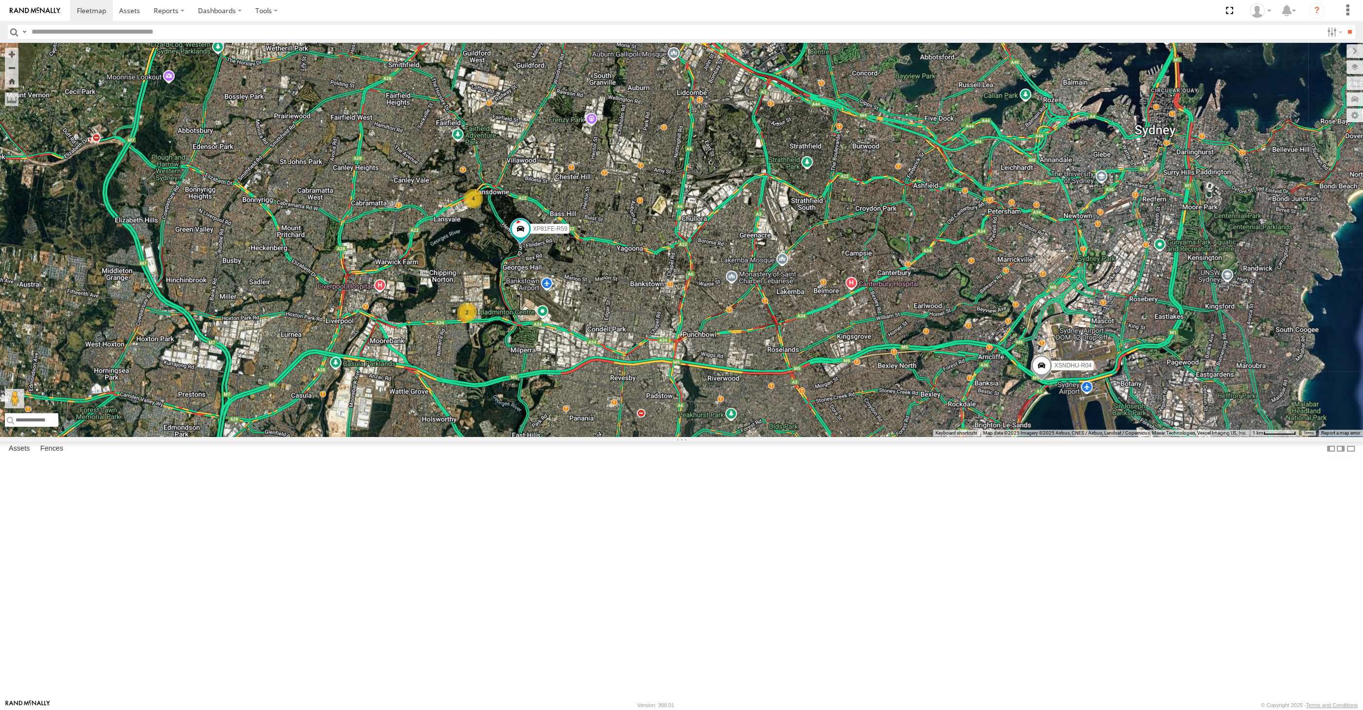
drag, startPoint x: 812, startPoint y: 548, endPoint x: 811, endPoint y: 539, distance: 9.3
click at [811, 436] on div "XSNDHU-R04 XP81FE-R59 4 2" at bounding box center [681, 240] width 1363 height 394
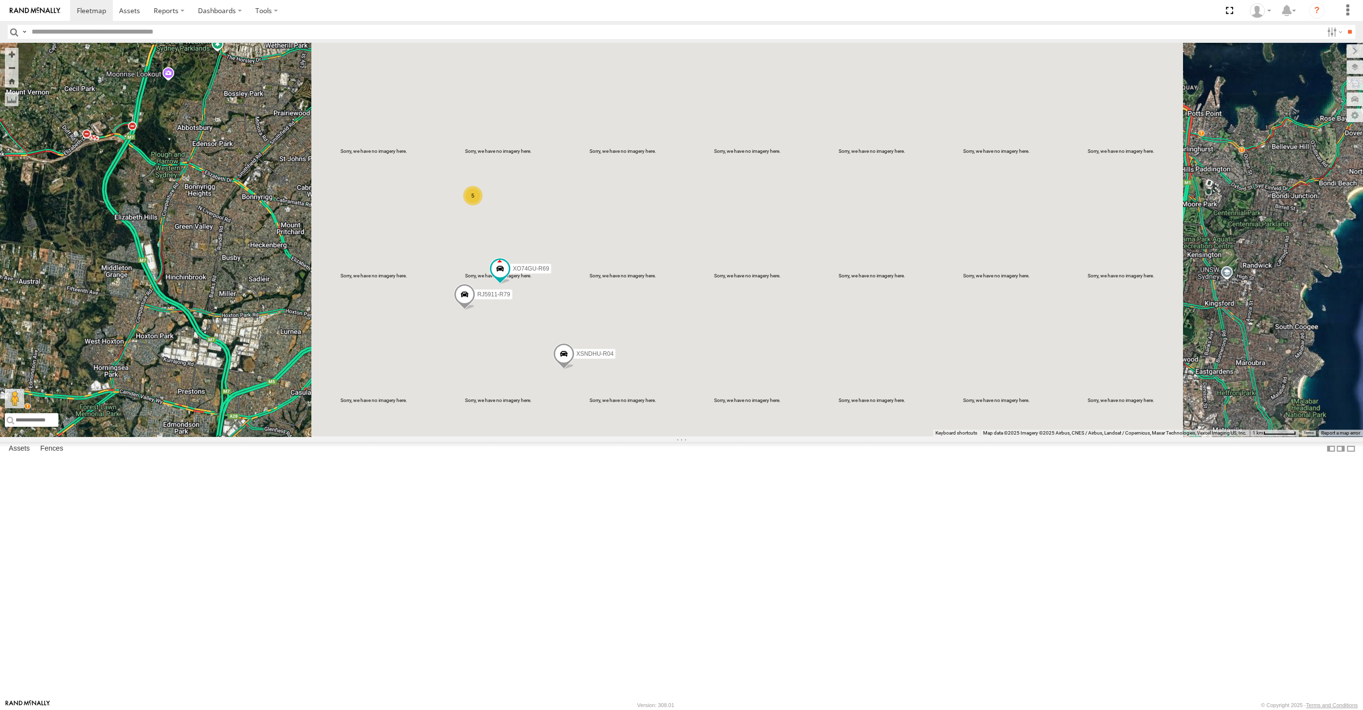
click at [717, 436] on div "5 XSNDHU-R04 RJ5911-R79 XO74GU-R69" at bounding box center [681, 240] width 1363 height 394
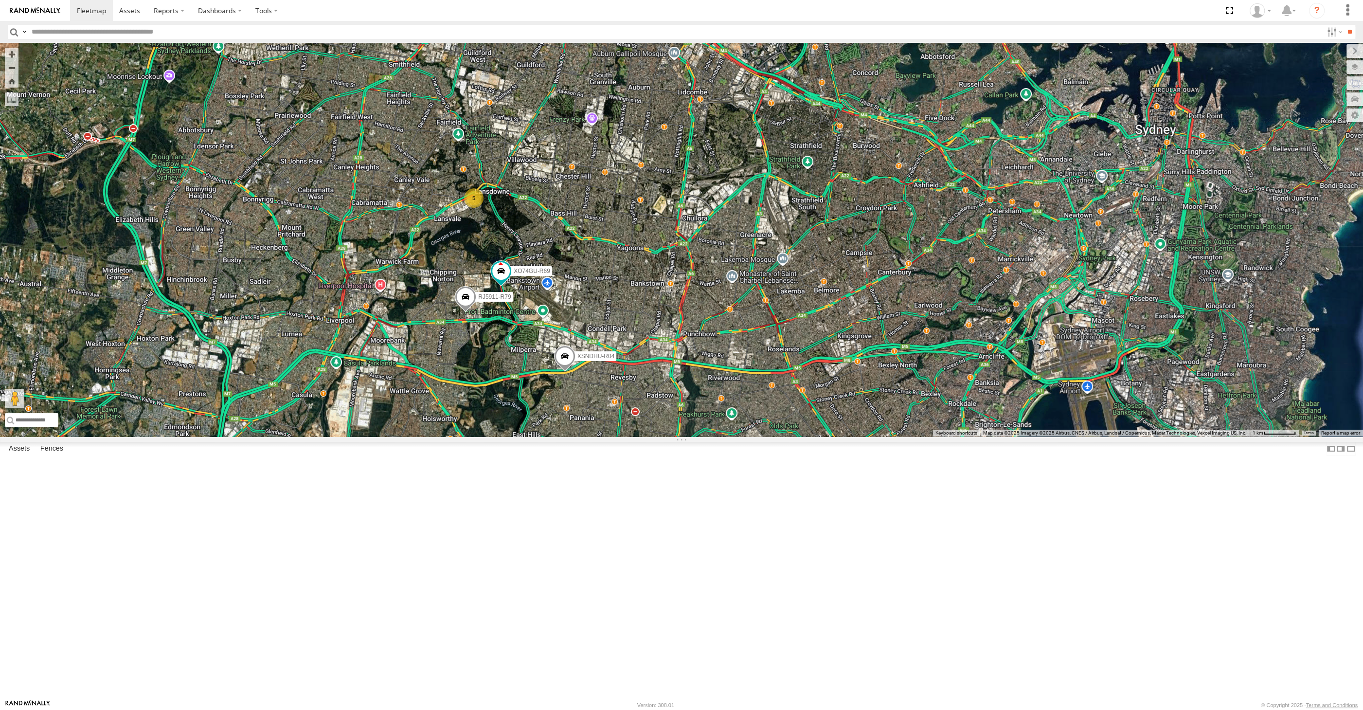
drag, startPoint x: 672, startPoint y: 502, endPoint x: 671, endPoint y: 470, distance: 31.1
click at [671, 436] on div "XSNDHU-R04 RJ5911-R79 XO74GU-R69 5" at bounding box center [681, 240] width 1363 height 394
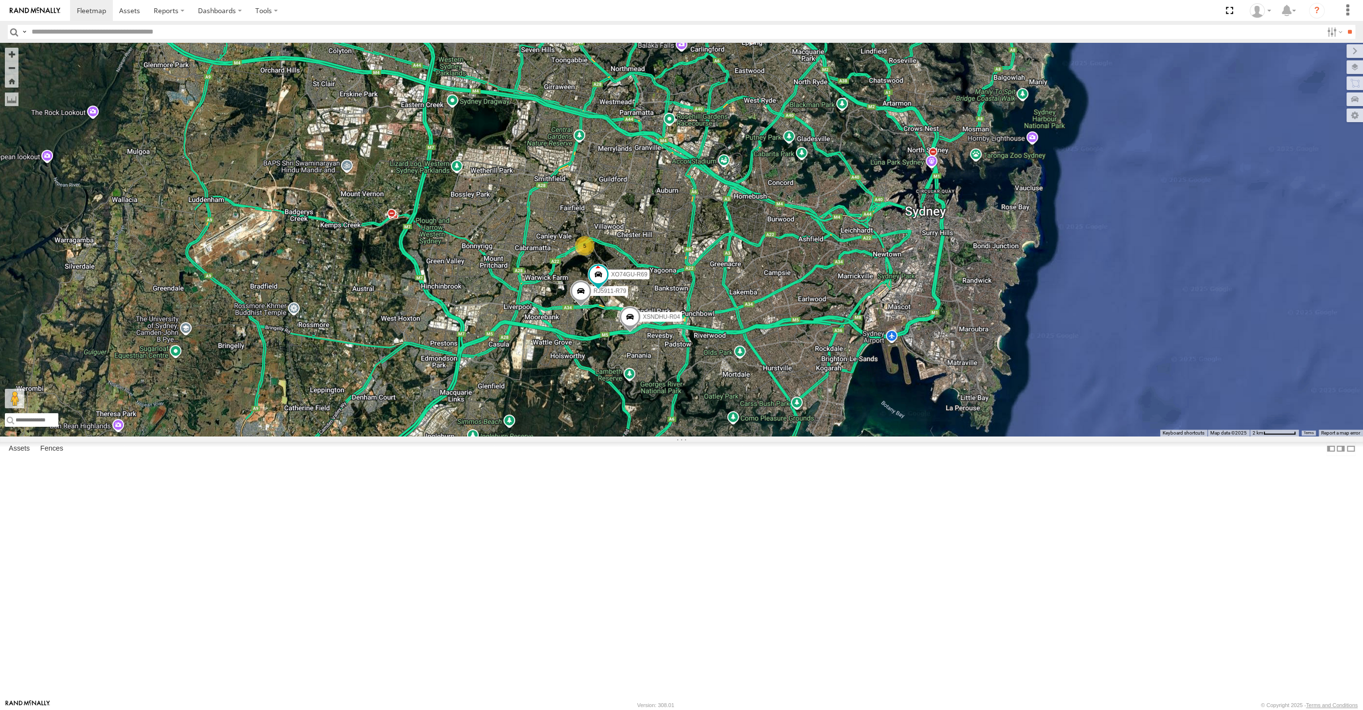
click at [837, 436] on div "XSNDHU-R04 RJ5911-R79 XO74GU-R69 5" at bounding box center [681, 240] width 1363 height 394
drag, startPoint x: 655, startPoint y: 486, endPoint x: 634, endPoint y: 475, distance: 23.7
click at [642, 436] on div "XSNDHU-R04 RJ5911-R79 XO74GU-R69 5" at bounding box center [681, 240] width 1363 height 394
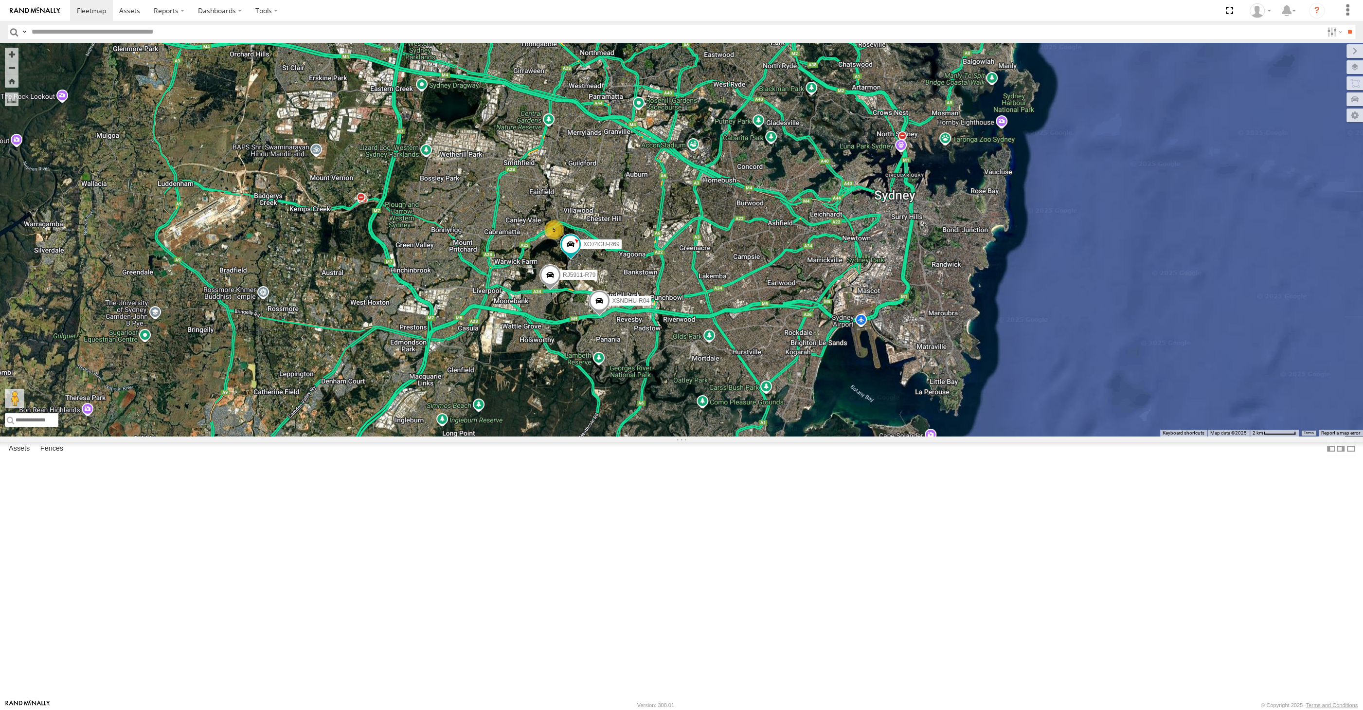
drag, startPoint x: 646, startPoint y: 483, endPoint x: 627, endPoint y: 484, distance: 18.5
click at [632, 436] on div "XSNDHU-R04 RJ5911-R79 XO74GU-R69 5" at bounding box center [681, 240] width 1363 height 394
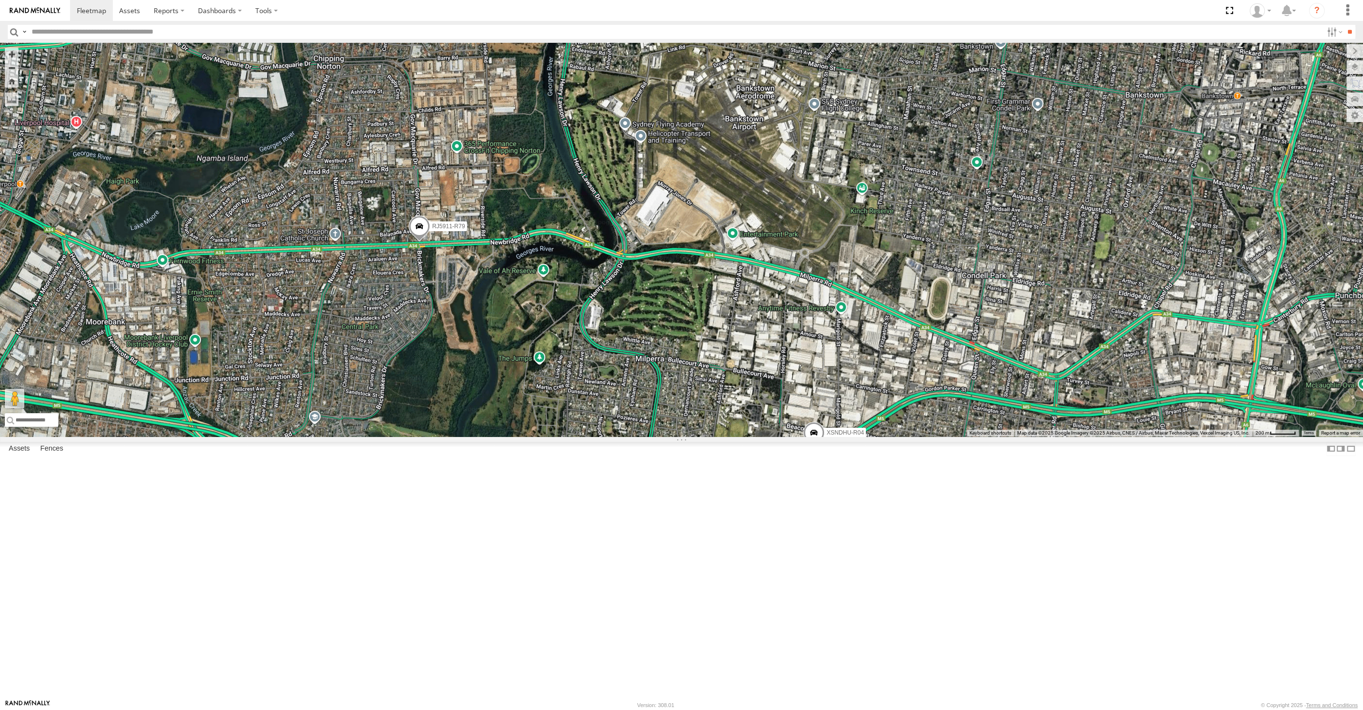
click at [415, 242] on span at bounding box center [419, 228] width 21 height 26
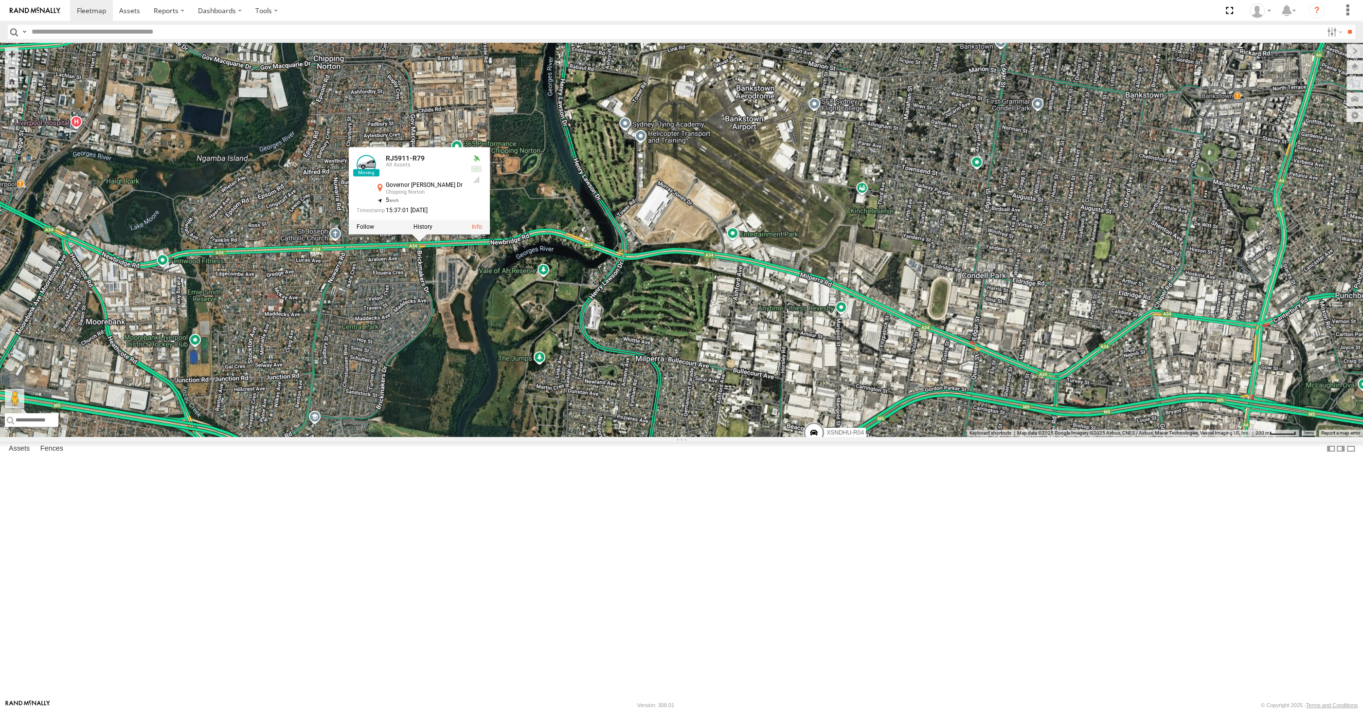
click at [504, 430] on div "XSNDHU-R04 RJ5911-R79 XO74GU-R69 RJ5911-R79 All Assets [GEOGRAPHIC_DATA][PERSON…" at bounding box center [681, 240] width 1363 height 394
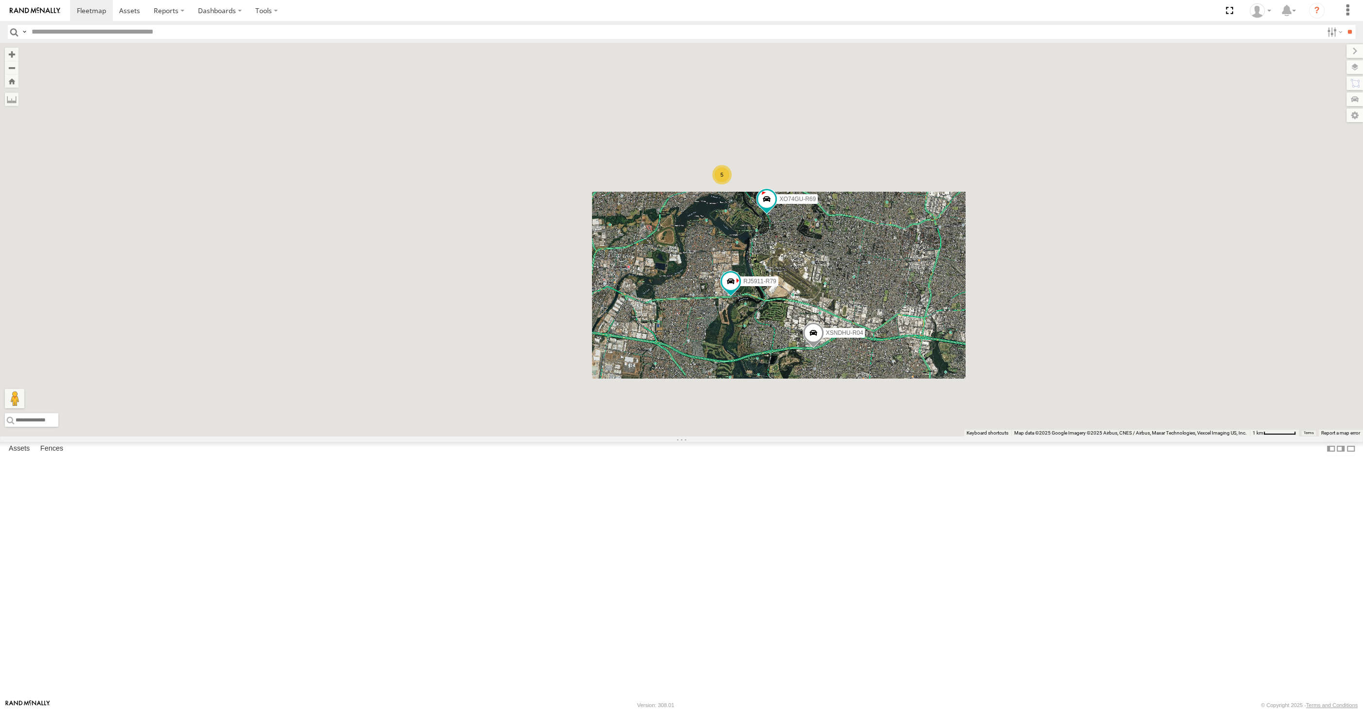
drag, startPoint x: 815, startPoint y: 471, endPoint x: 801, endPoint y: 478, distance: 16.3
click at [801, 436] on div "XSNDHU-R04 RJ5911-R79 XO74GU-R69 5" at bounding box center [681, 240] width 1363 height 394
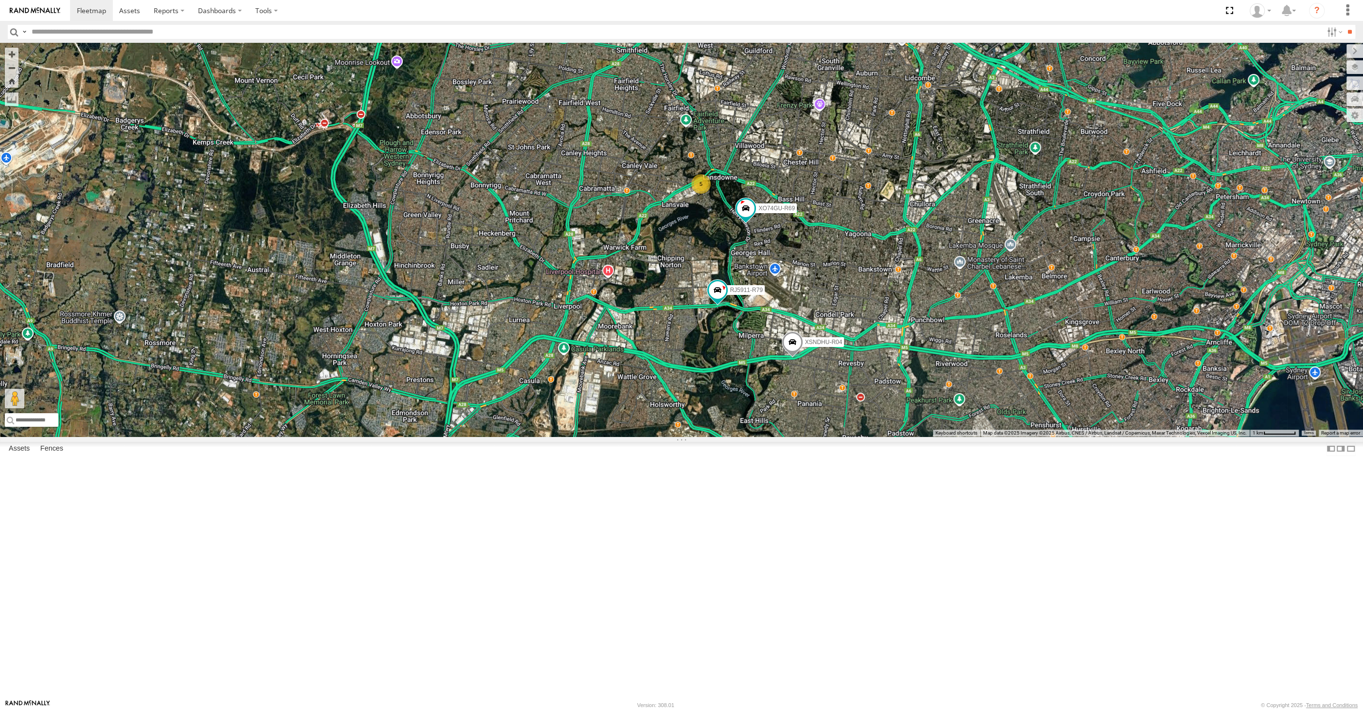
click at [437, 436] on div "XSNDHU-R04 RJ5911-R79 XO74GU-R69 5" at bounding box center [681, 240] width 1363 height 394
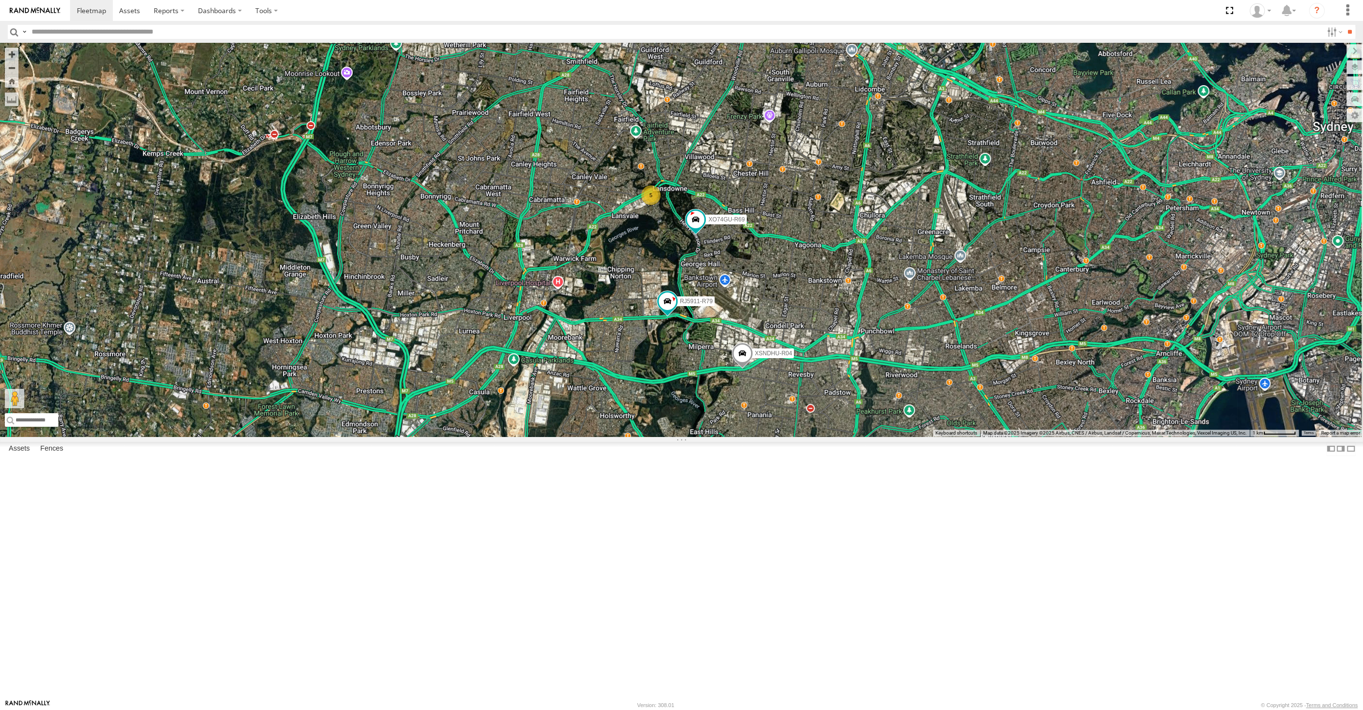
drag, startPoint x: 875, startPoint y: 500, endPoint x: 848, endPoint y: 506, distance: 26.9
click at [848, 436] on div "XSNDHU-R04 RJ5911-R79 XO74GU-R69 5" at bounding box center [681, 240] width 1363 height 394
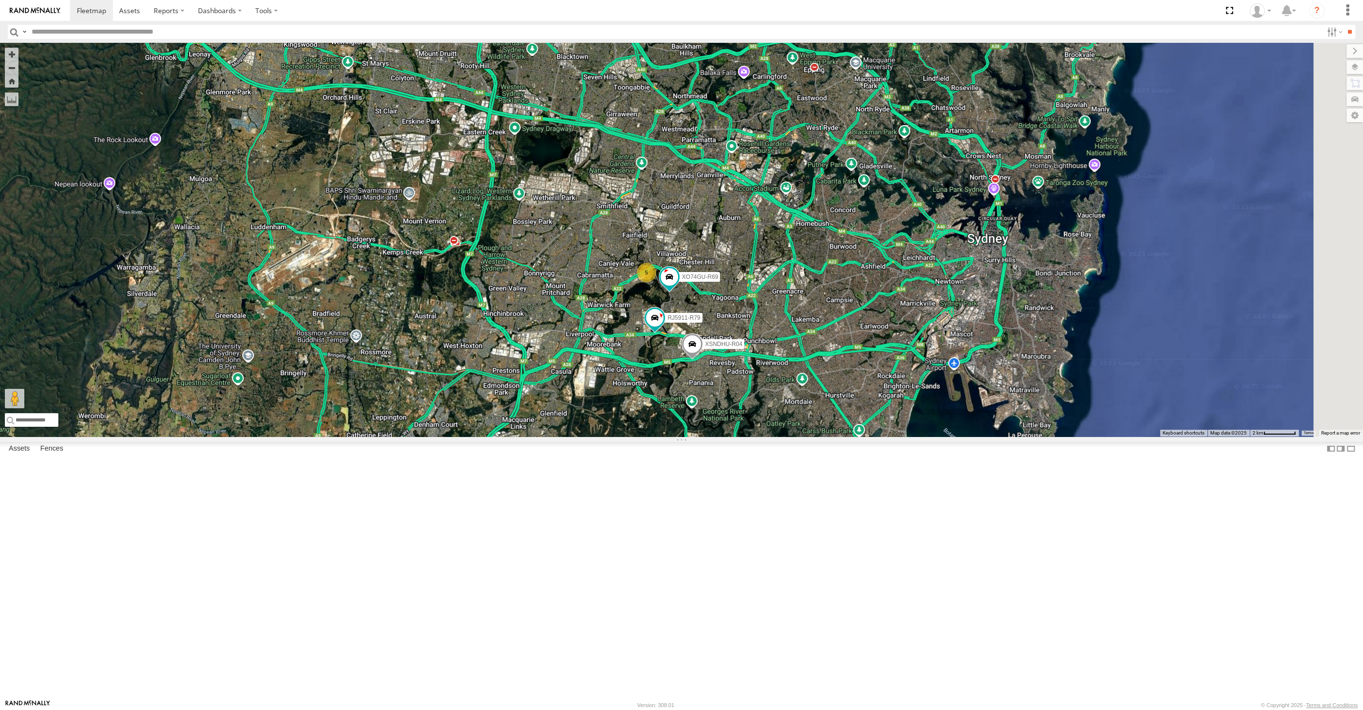
drag, startPoint x: 866, startPoint y: 532, endPoint x: 754, endPoint y: 515, distance: 113.6
click at [754, 436] on div "XSNDHU-R04 RJ5911-R79 XO74GU-R69 5" at bounding box center [681, 240] width 1363 height 394
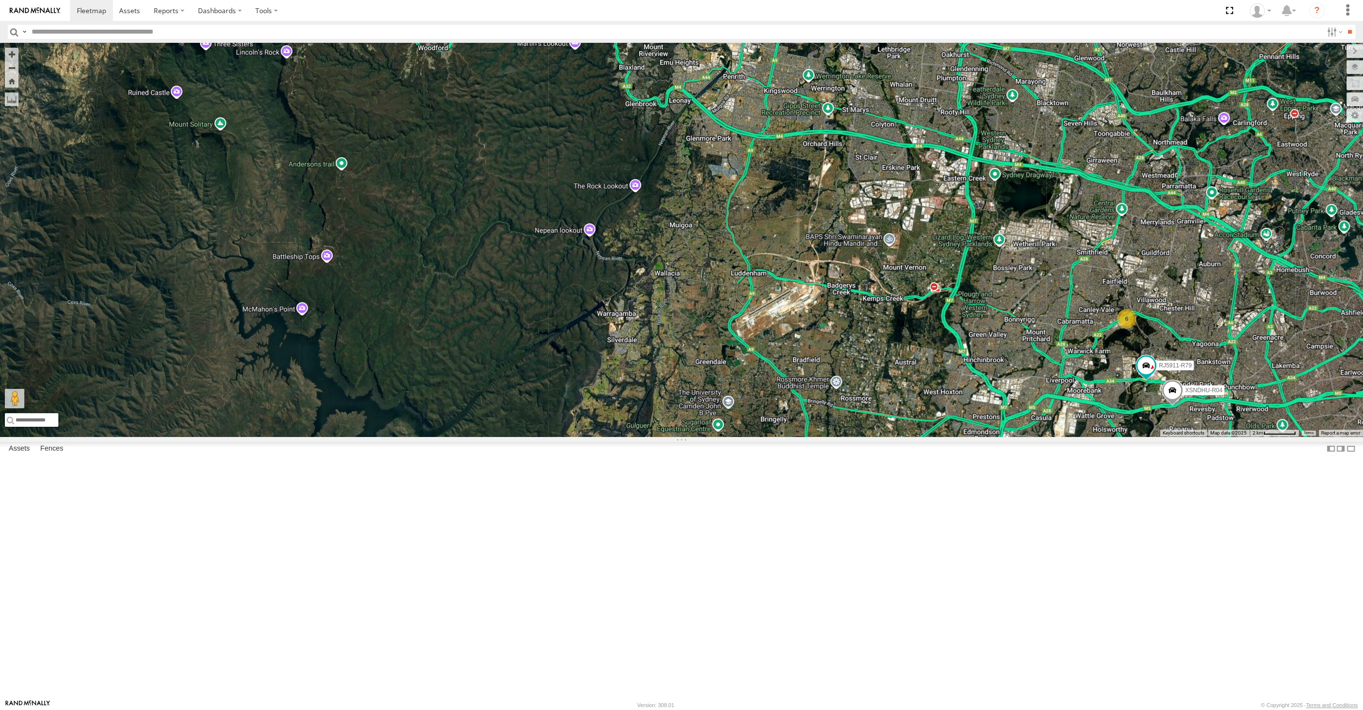
drag, startPoint x: 1184, startPoint y: 559, endPoint x: 1014, endPoint y: 530, distance: 171.7
click at [1024, 436] on div "XSNDHU-R04 RJ5911-R79 6" at bounding box center [681, 240] width 1363 height 394
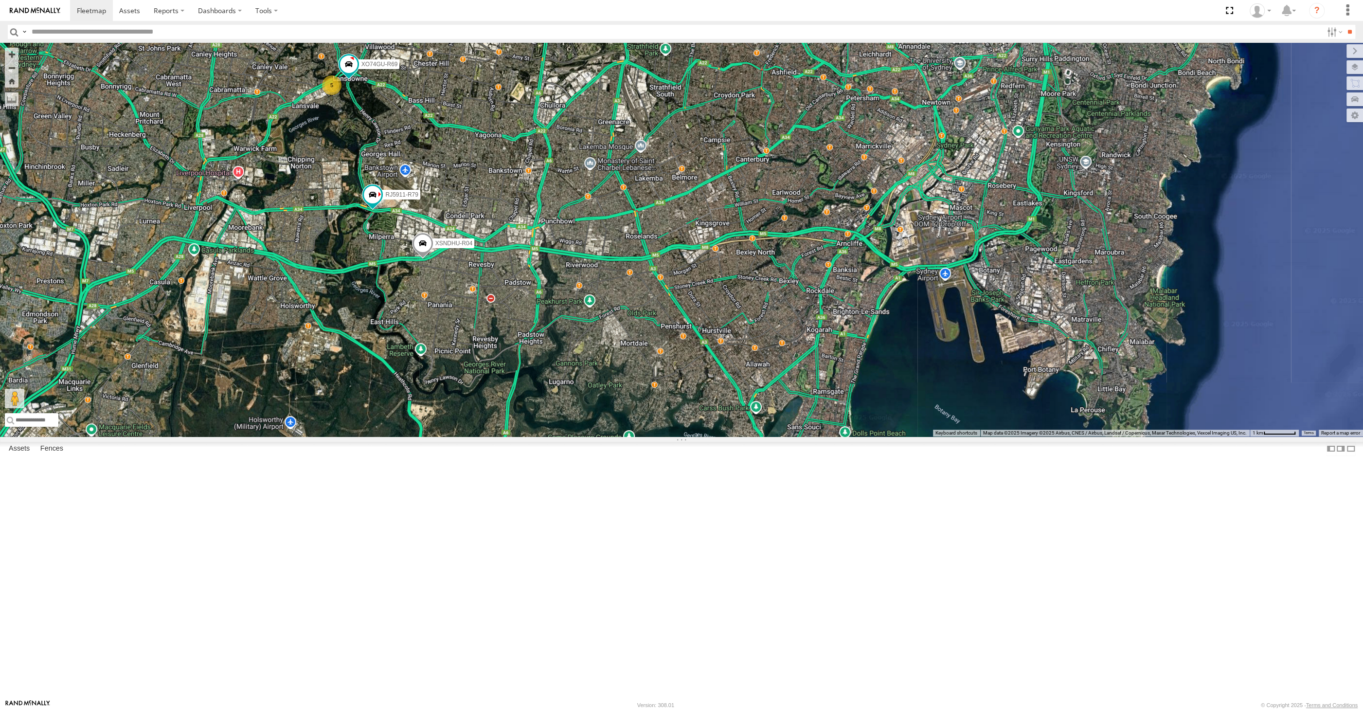
drag, startPoint x: 731, startPoint y: 511, endPoint x: 725, endPoint y: 534, distance: 24.0
click at [727, 436] on div "XSNDHU-R04 RJ5911-R79 5 XO74GU-R69" at bounding box center [681, 240] width 1363 height 394
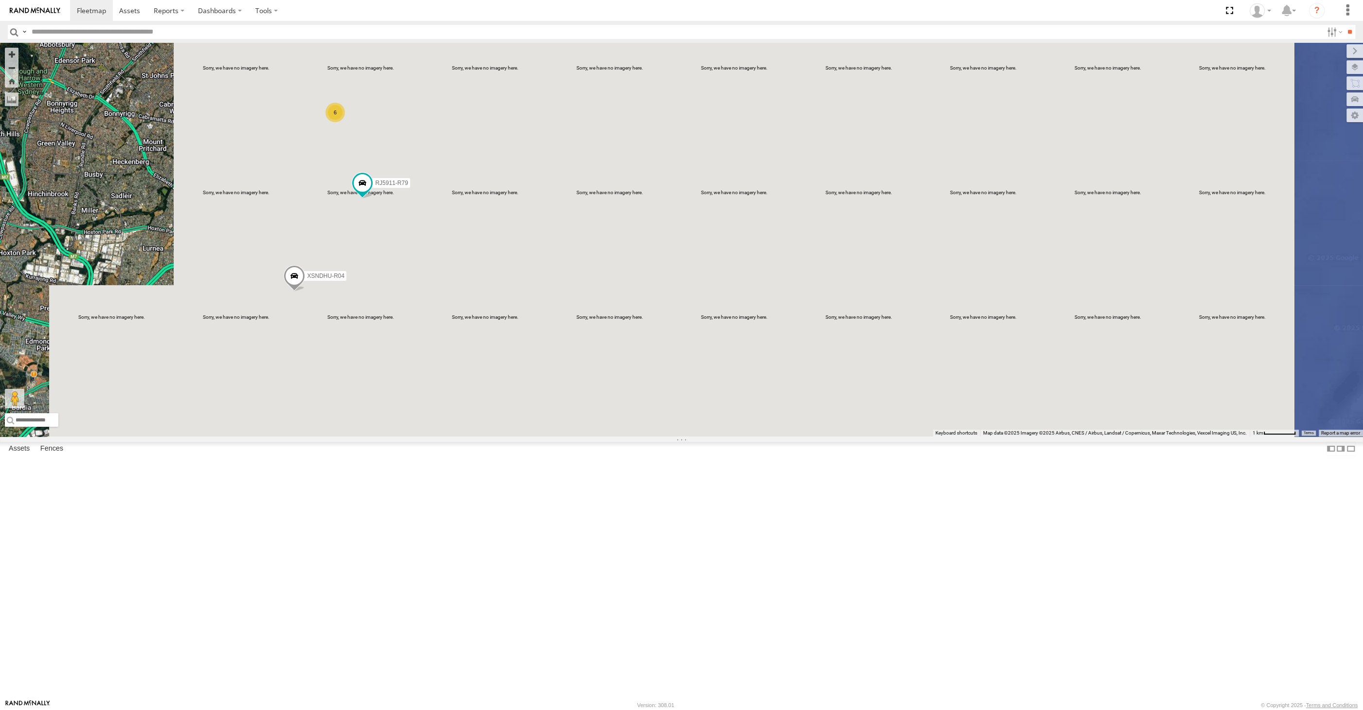
drag, startPoint x: 467, startPoint y: 478, endPoint x: 495, endPoint y: 482, distance: 28.9
click at [501, 436] on div "XSNDHU-R04 RJ5911-R79 6" at bounding box center [681, 240] width 1363 height 394
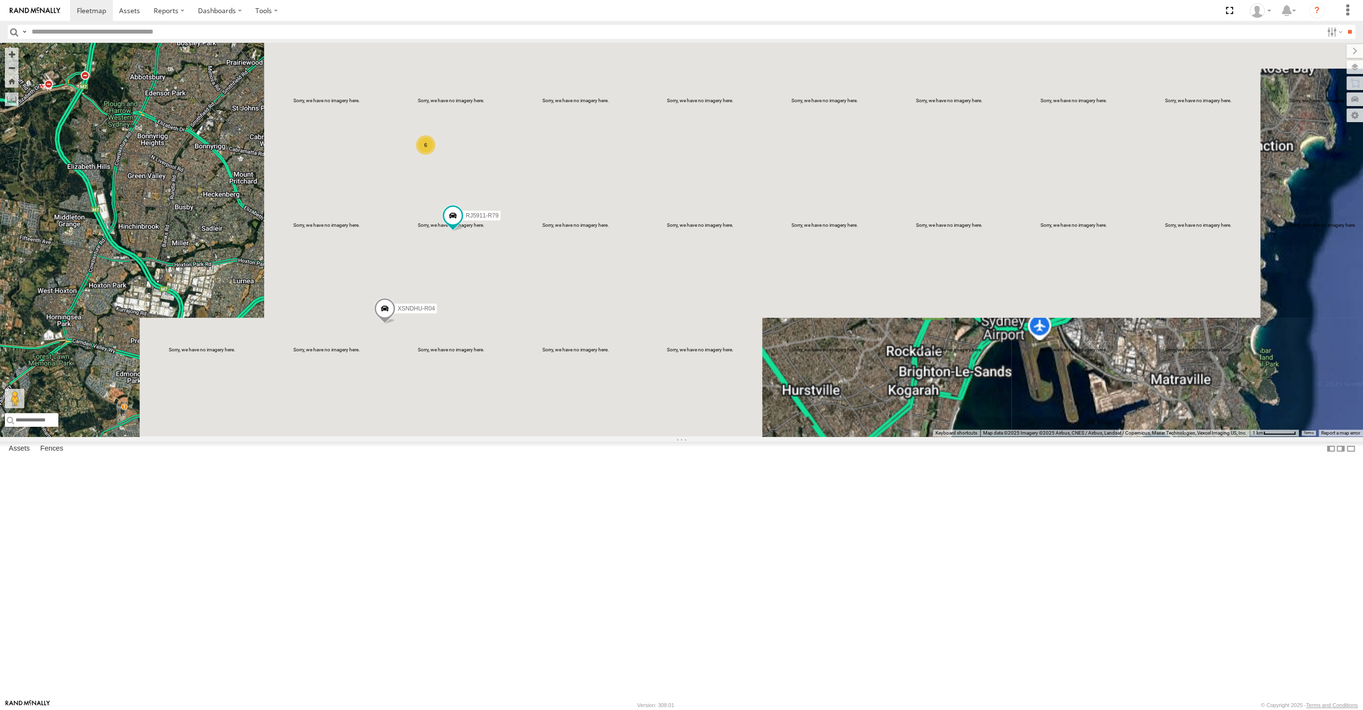
click at [475, 436] on div "XSNDHU-R04 RJ5911-R79 6" at bounding box center [681, 240] width 1363 height 394
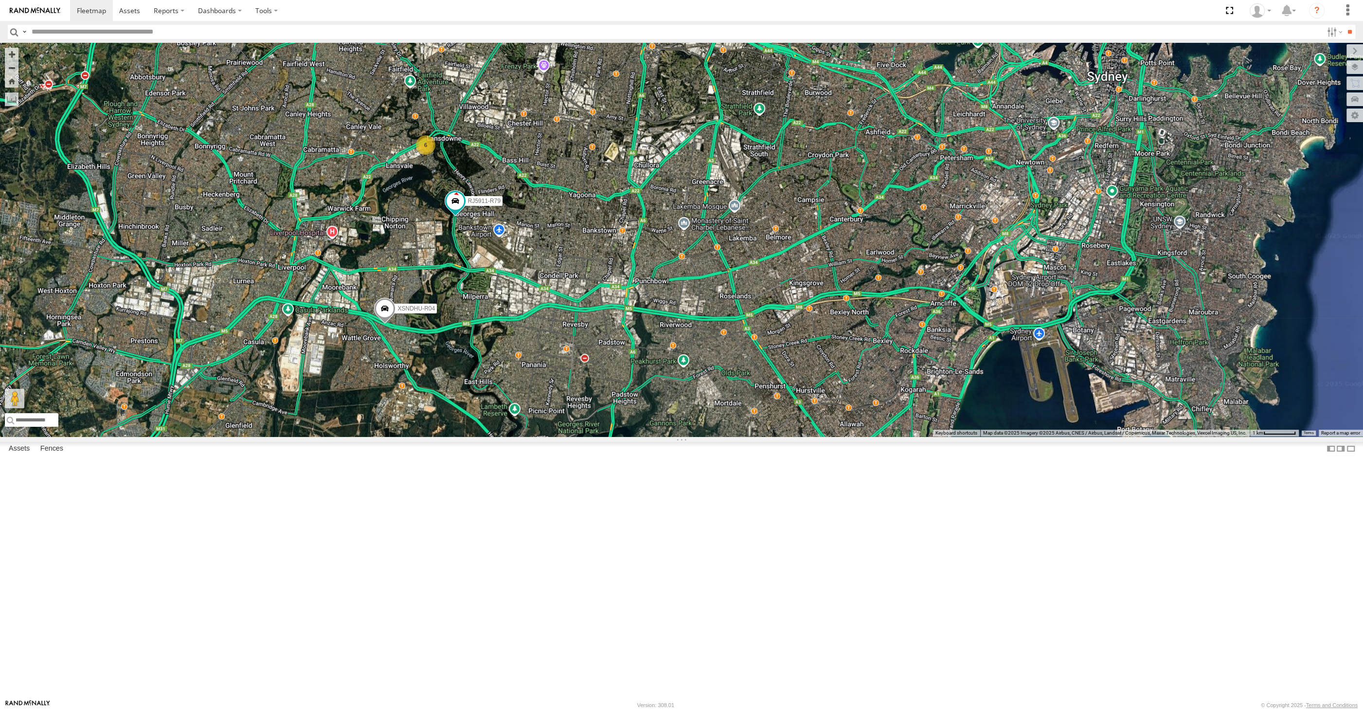
click at [614, 436] on div "XSNDHU-R04 RJ5911-R79 6" at bounding box center [681, 240] width 1363 height 394
drag, startPoint x: 872, startPoint y: 574, endPoint x: 851, endPoint y: 575, distance: 21.0
click at [851, 436] on div "XSNDHU-R04 RJ5911-R79 6" at bounding box center [681, 240] width 1363 height 394
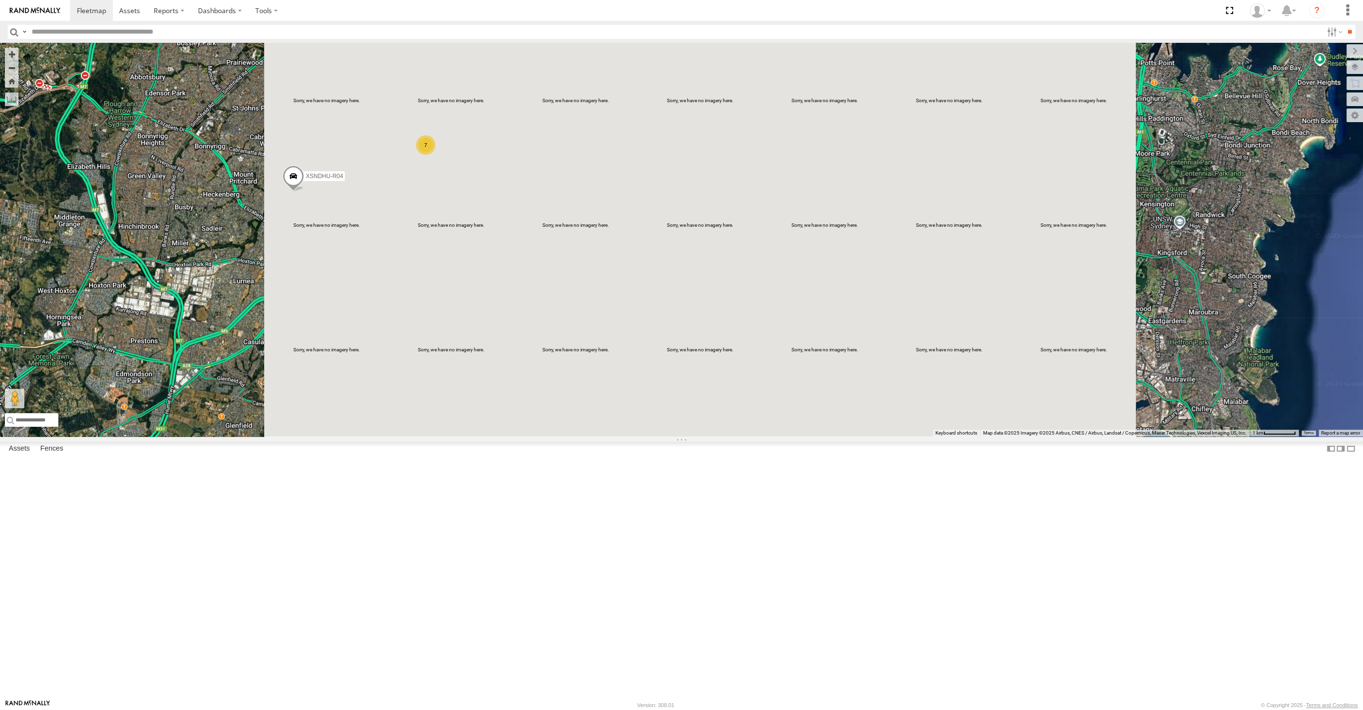
drag, startPoint x: 563, startPoint y: 423, endPoint x: 582, endPoint y: 432, distance: 21.5
click at [572, 429] on div "7 XSNDHU-R04" at bounding box center [681, 240] width 1363 height 394
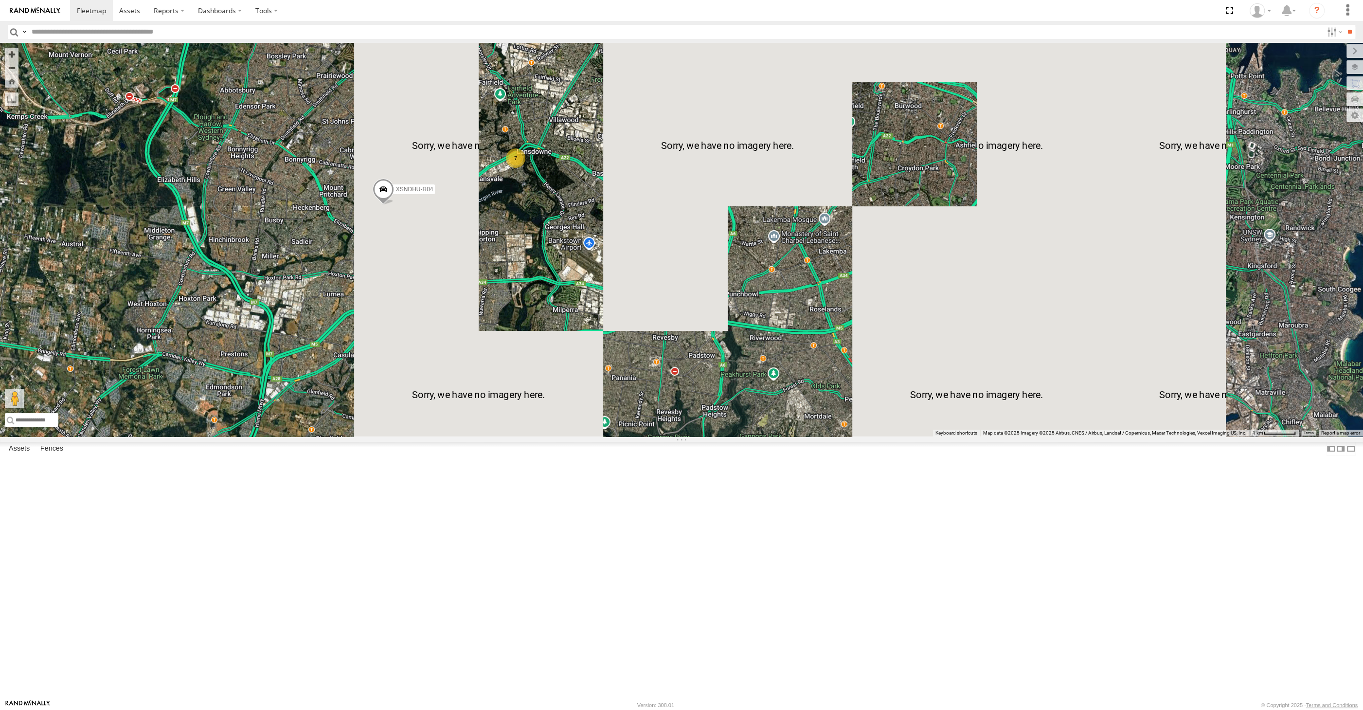
click at [557, 435] on div "XSNDHU-R04 7" at bounding box center [681, 240] width 1363 height 394
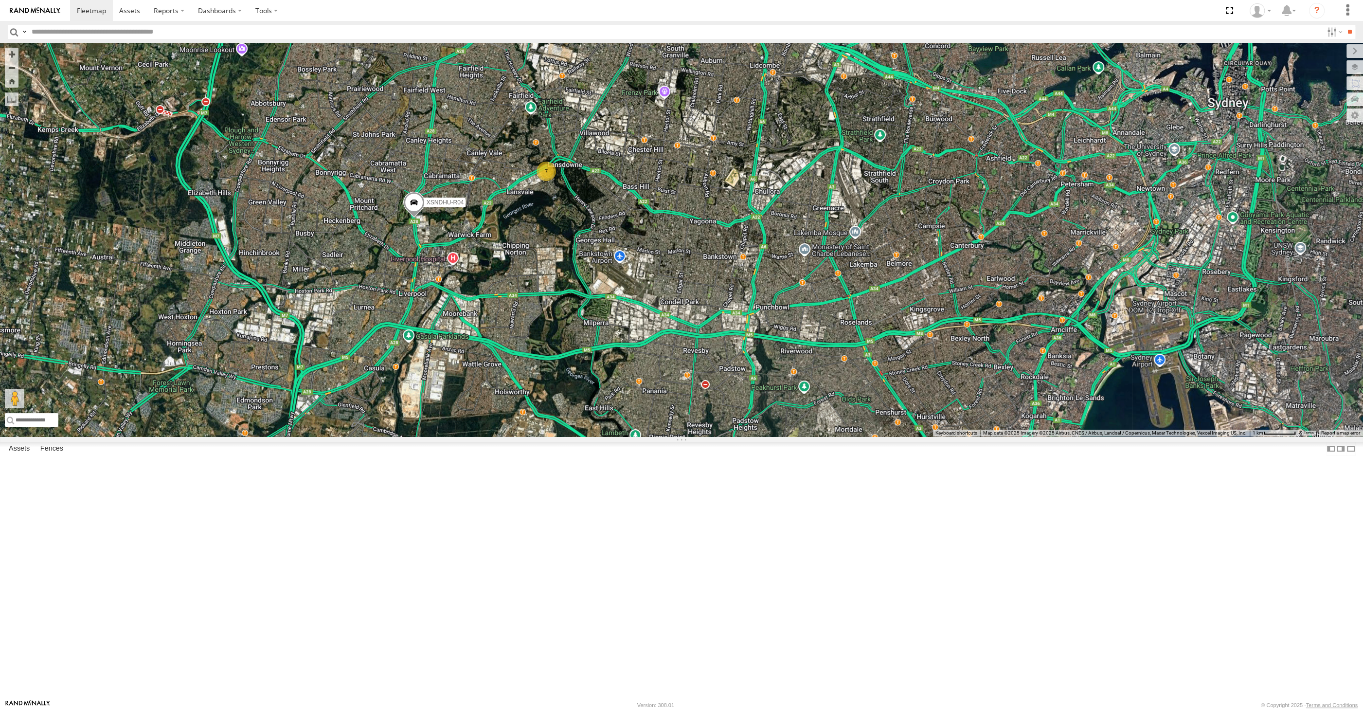
drag, startPoint x: 563, startPoint y: 440, endPoint x: 573, endPoint y: 442, distance: 9.9
click at [573, 436] on div "XSNDHU-R04 7" at bounding box center [681, 240] width 1363 height 394
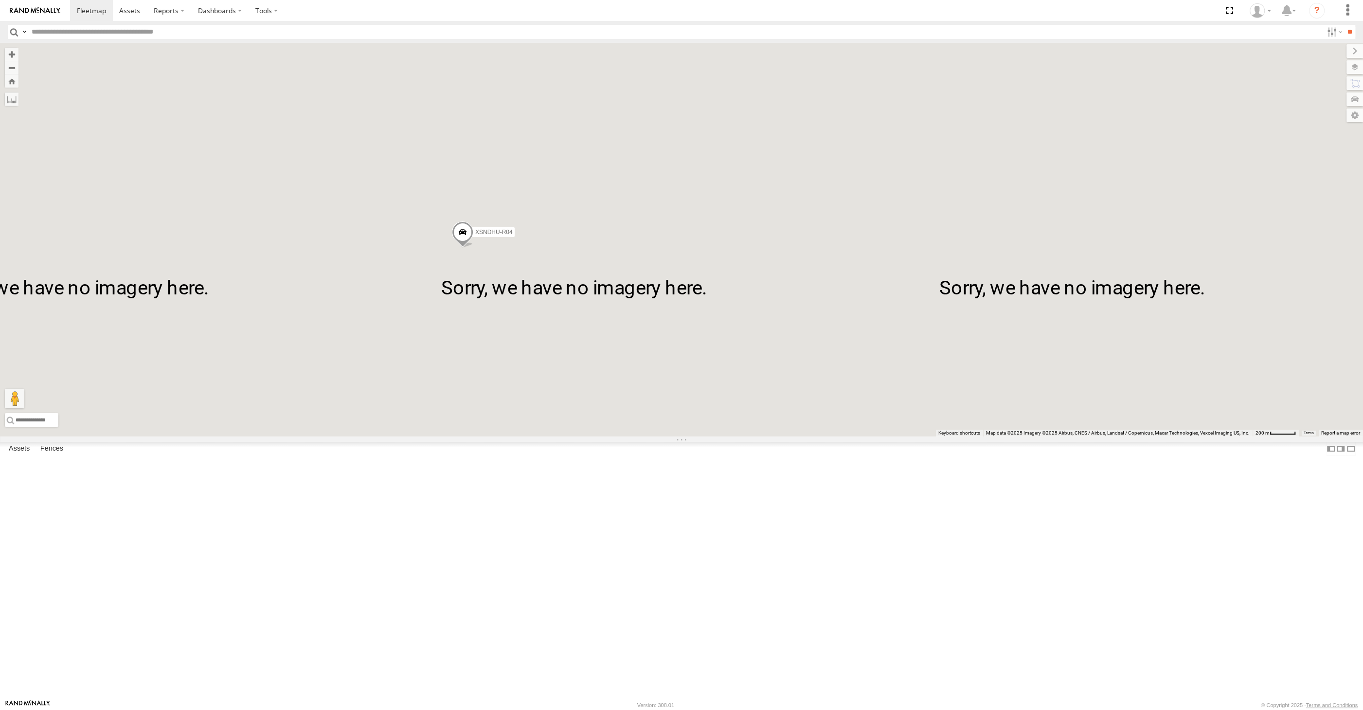
click at [488, 392] on div "XSNDHU-R04 6 RJ5911-R79" at bounding box center [681, 240] width 1363 height 394
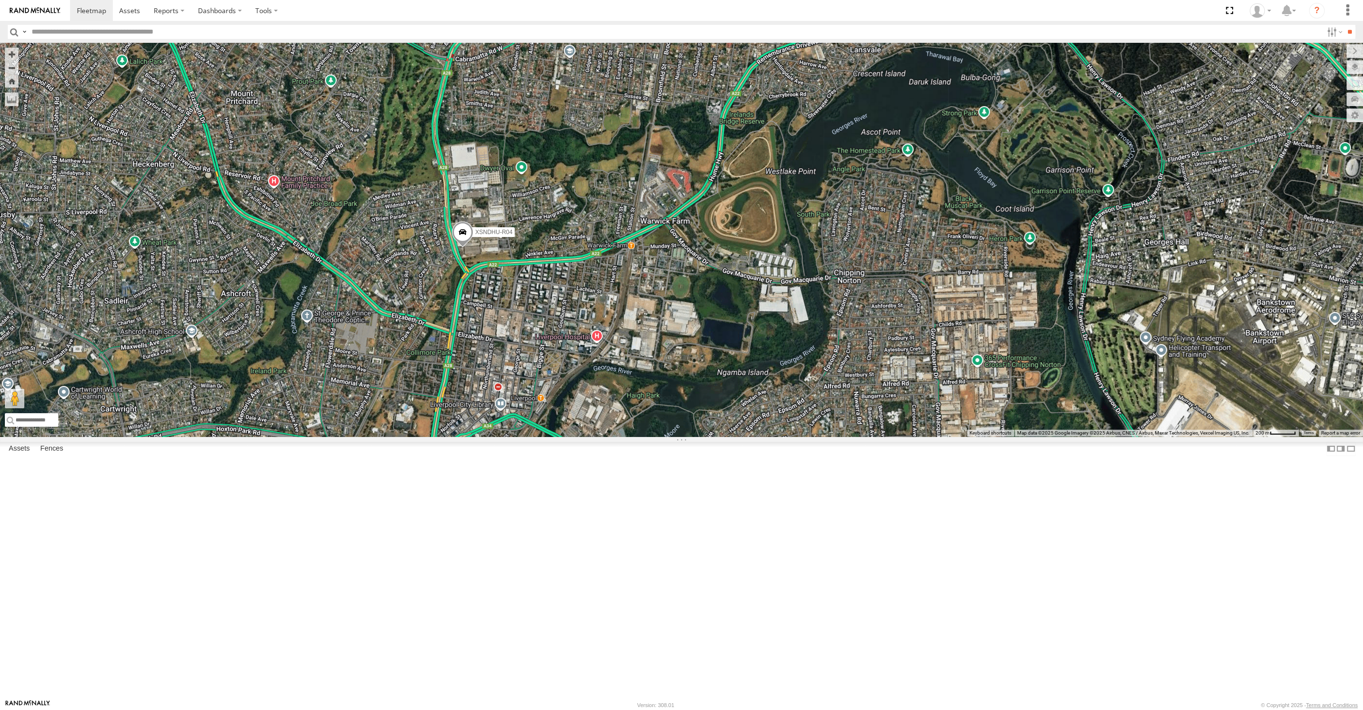
drag, startPoint x: 522, startPoint y: 454, endPoint x: 503, endPoint y: 449, distance: 19.8
click at [520, 436] on div "XSNDHU-R04 6 RJ5911-R79" at bounding box center [681, 240] width 1363 height 394
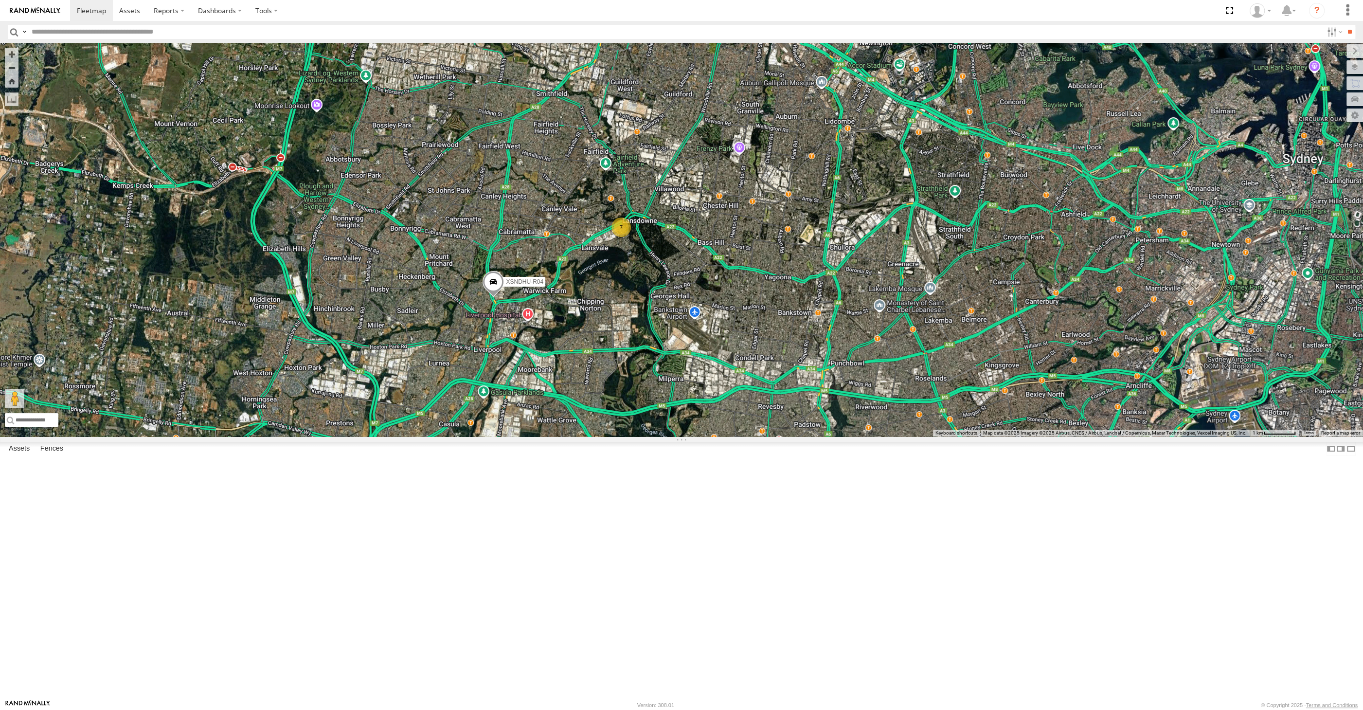
drag, startPoint x: 1051, startPoint y: 525, endPoint x: 1030, endPoint y: 516, distance: 22.6
click at [1039, 436] on div "XSNDHU-R04 7" at bounding box center [681, 240] width 1363 height 394
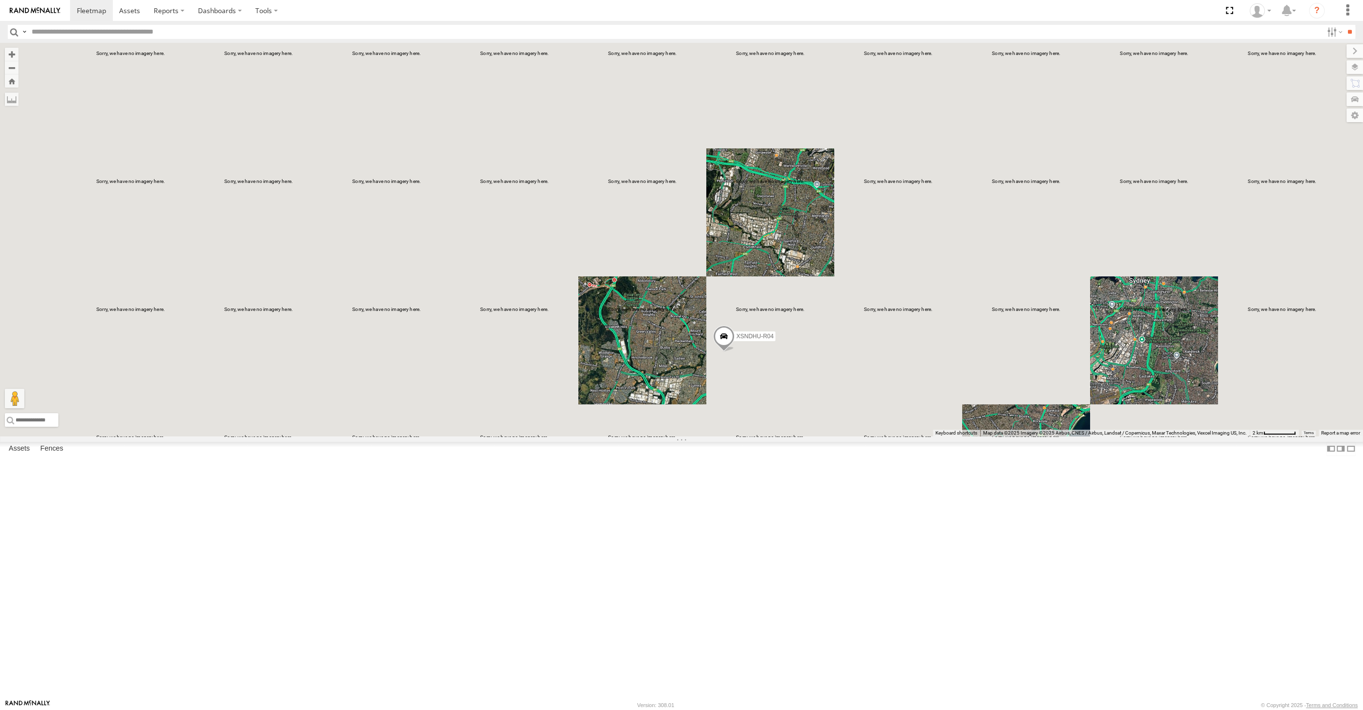
drag, startPoint x: 1032, startPoint y: 560, endPoint x: 1005, endPoint y: 537, distance: 35.1
click at [1005, 436] on div "XSNDHU-R04" at bounding box center [681, 240] width 1363 height 394
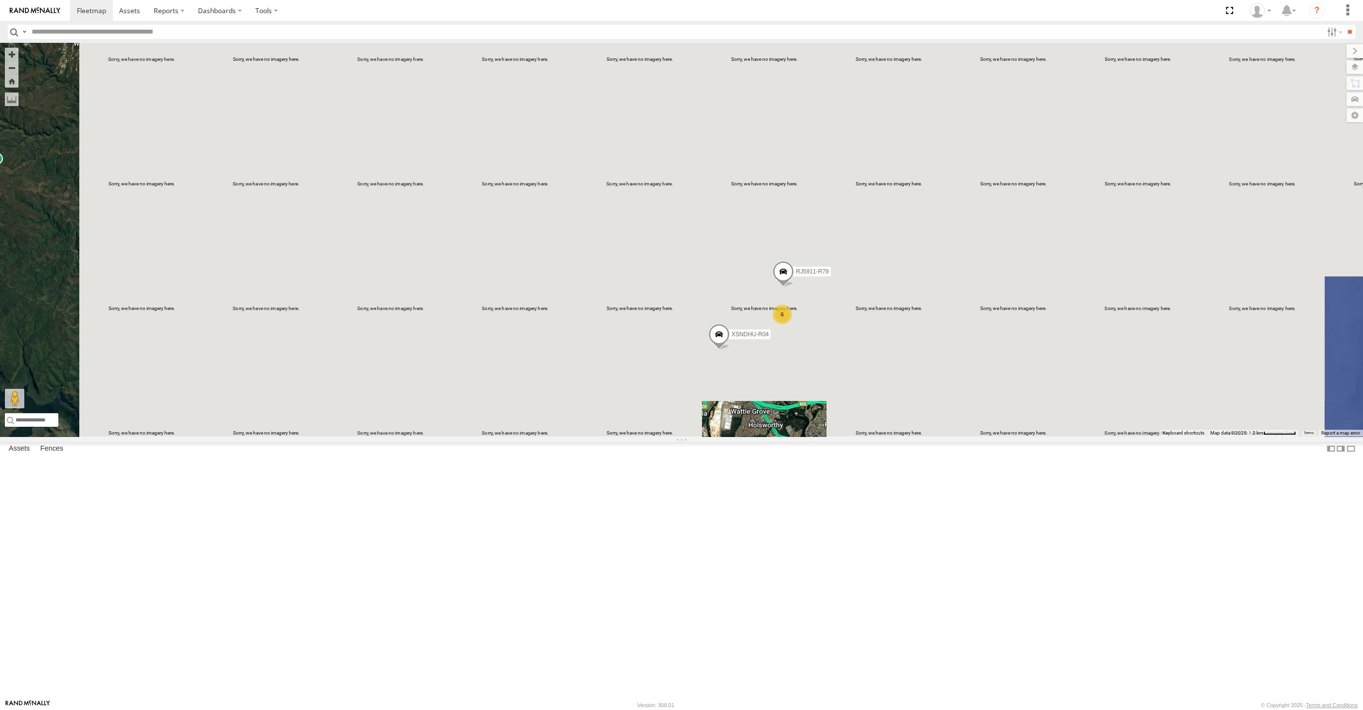
drag, startPoint x: 1016, startPoint y: 525, endPoint x: 956, endPoint y: 512, distance: 61.3
click at [956, 436] on div "XSNDHU-R04 RJ5911-R79 6" at bounding box center [681, 240] width 1363 height 394
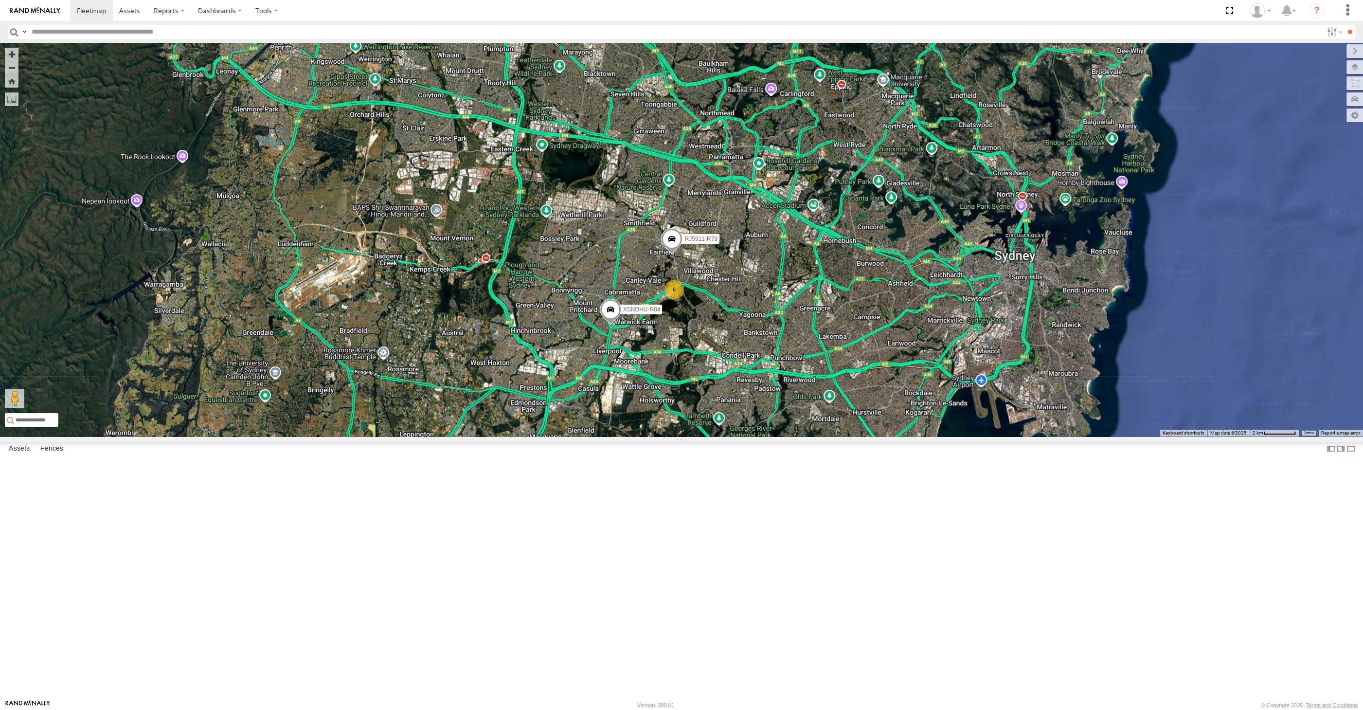
click at [391, 269] on div "XSNDHU-R04 RJ5911-R79 6" at bounding box center [681, 240] width 1363 height 394
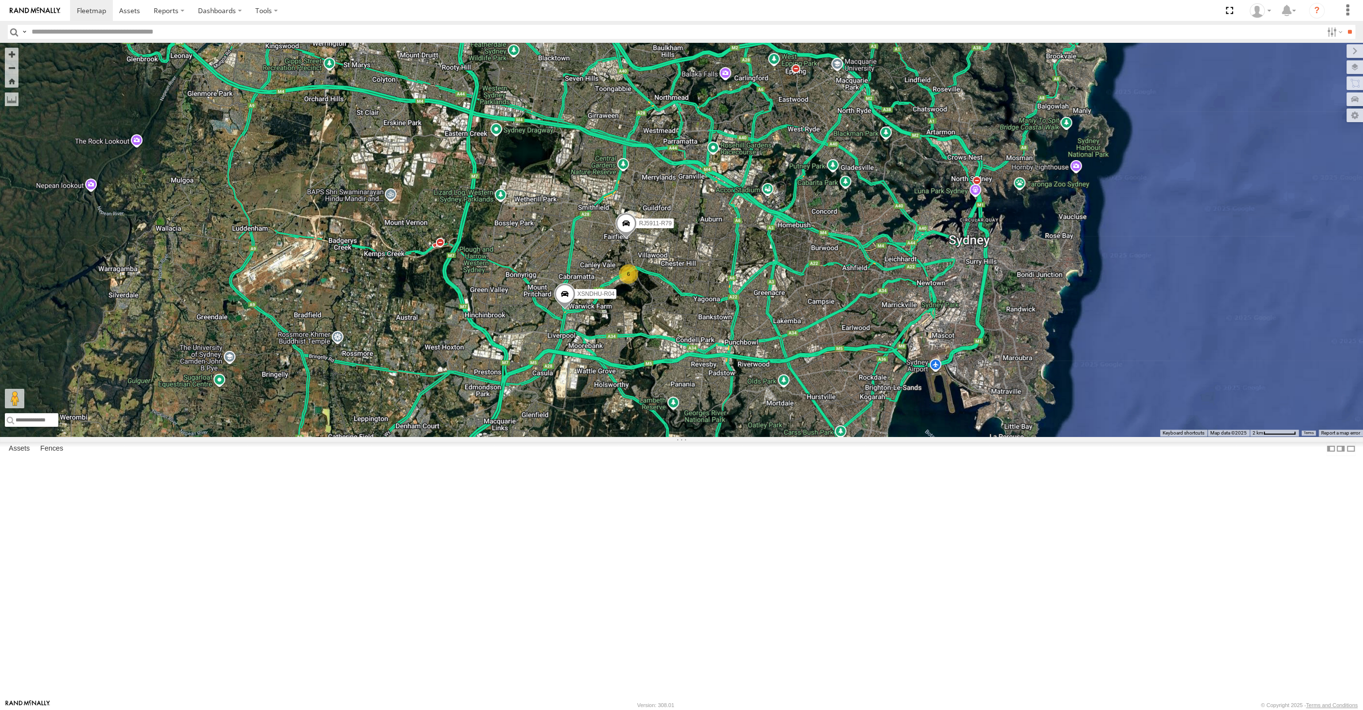
drag, startPoint x: 587, startPoint y: 507, endPoint x: 552, endPoint y: 495, distance: 36.9
click at [552, 436] on div "XSNDHU-R04 RJ5911-R79 6" at bounding box center [681, 240] width 1363 height 394
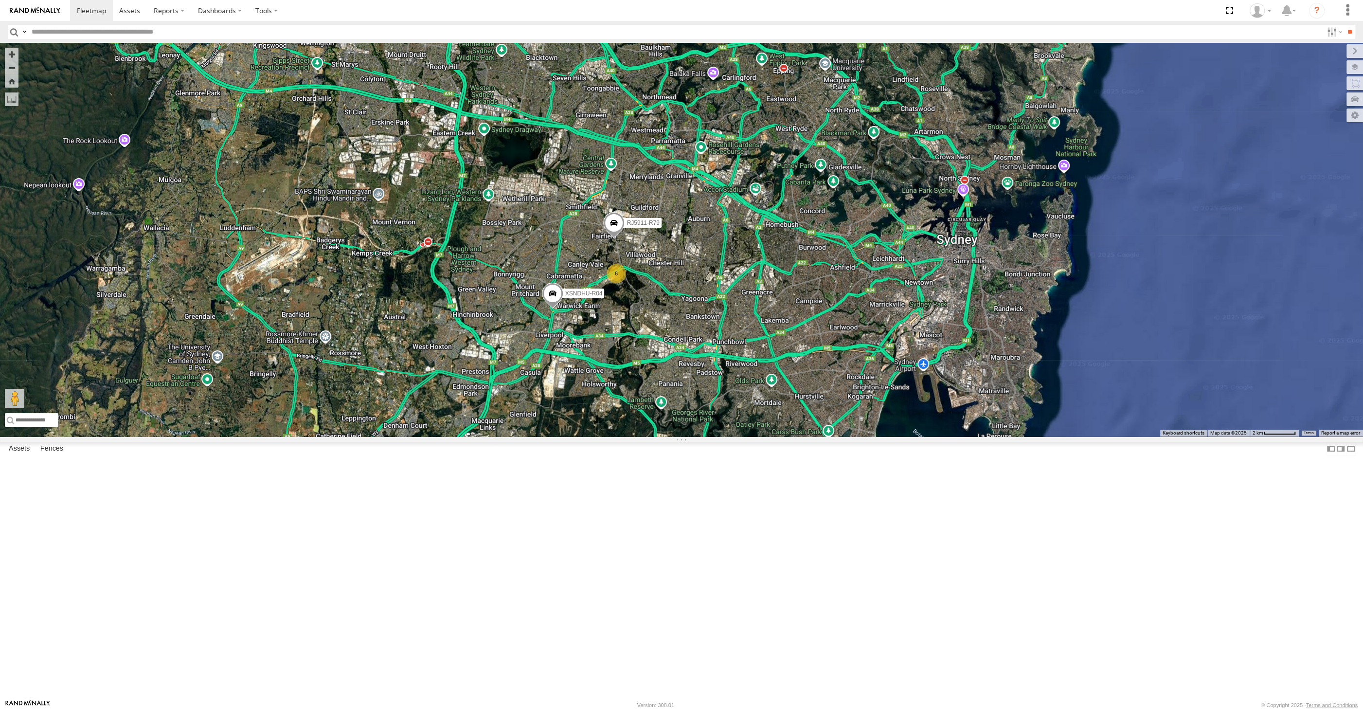
click at [732, 436] on div "XSNDHU-R04 RJ5911-R79 6" at bounding box center [681, 240] width 1363 height 394
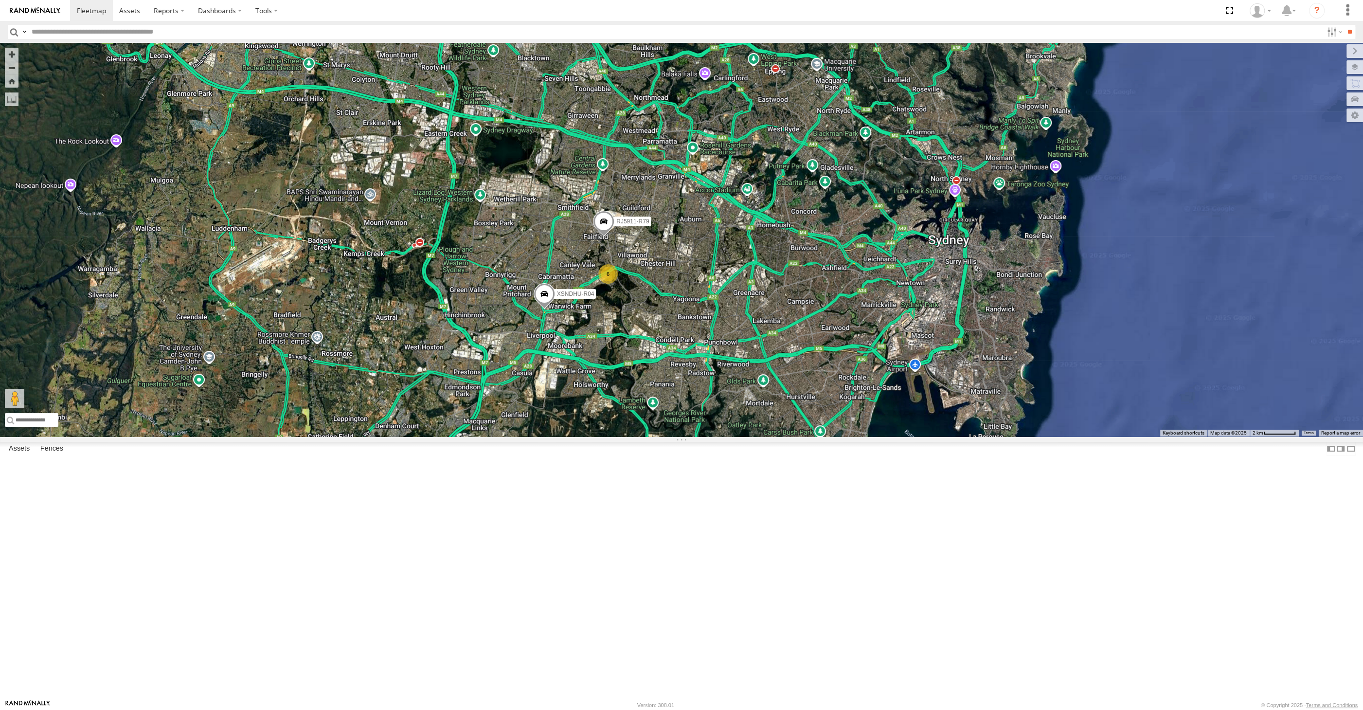
drag, startPoint x: 703, startPoint y: 583, endPoint x: 736, endPoint y: 575, distance: 33.0
click at [702, 436] on div "XSNDHU-R04 RJ5911-R79 6" at bounding box center [681, 240] width 1363 height 394
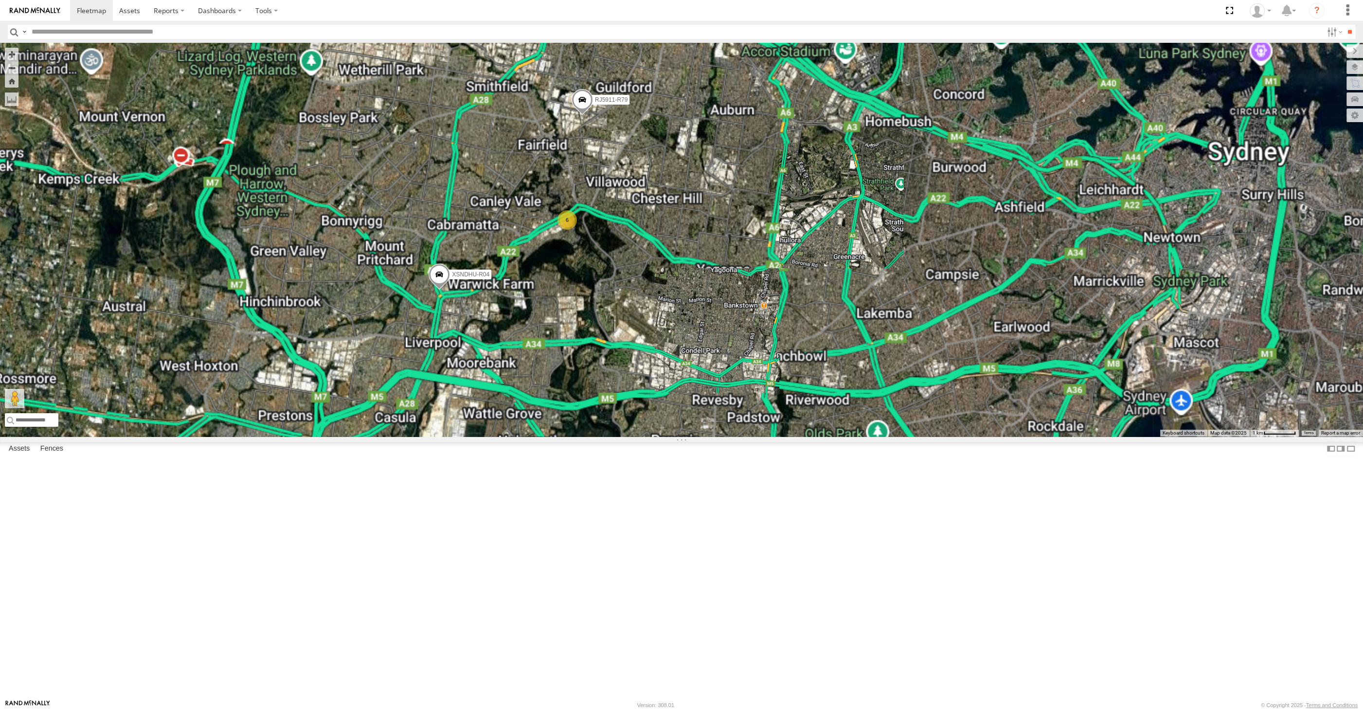
drag, startPoint x: 653, startPoint y: 440, endPoint x: 660, endPoint y: 444, distance: 7.2
click at [660, 436] on div "XSNDHU-R04 RJ5911-R79 6" at bounding box center [681, 240] width 1363 height 394
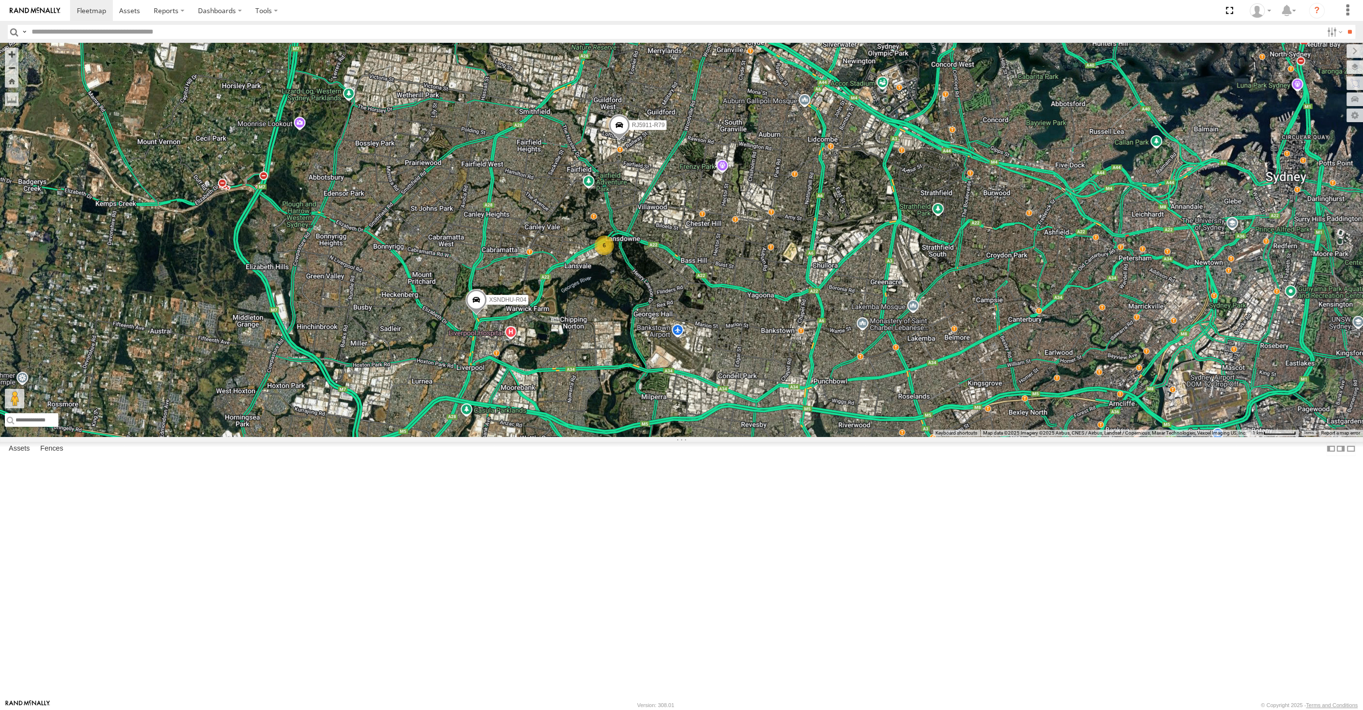
click at [666, 436] on div "XSNDHU-R04 RJ5911-R79 6" at bounding box center [681, 240] width 1363 height 394
click at [658, 436] on div "XSNDHU-R04 RJ5911-R79 6" at bounding box center [681, 240] width 1363 height 394
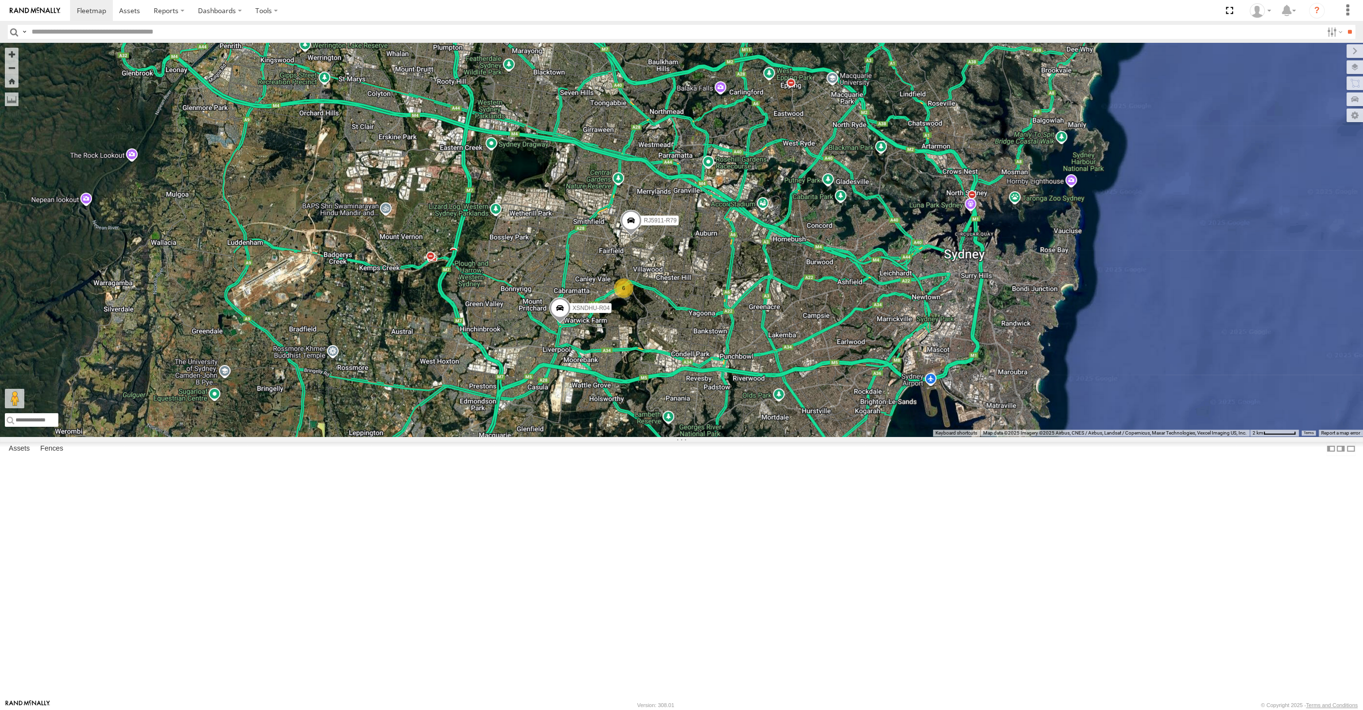
click at [740, 436] on div "XSNDHU-R04 RJ5911-R79 6" at bounding box center [681, 240] width 1363 height 394
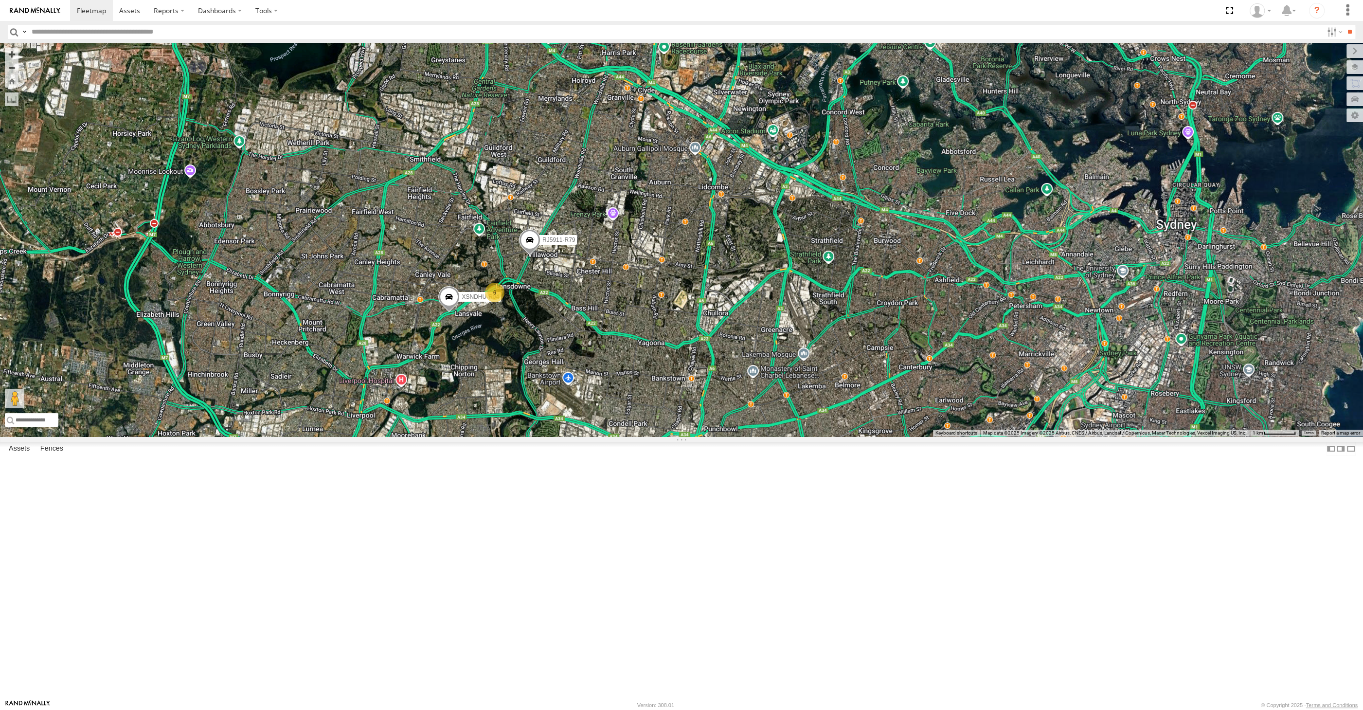
drag, startPoint x: 729, startPoint y: 527, endPoint x: 722, endPoint y: 522, distance: 8.8
click at [724, 436] on div "XSNDHU-R04 RJ5911-R79 6" at bounding box center [681, 240] width 1363 height 394
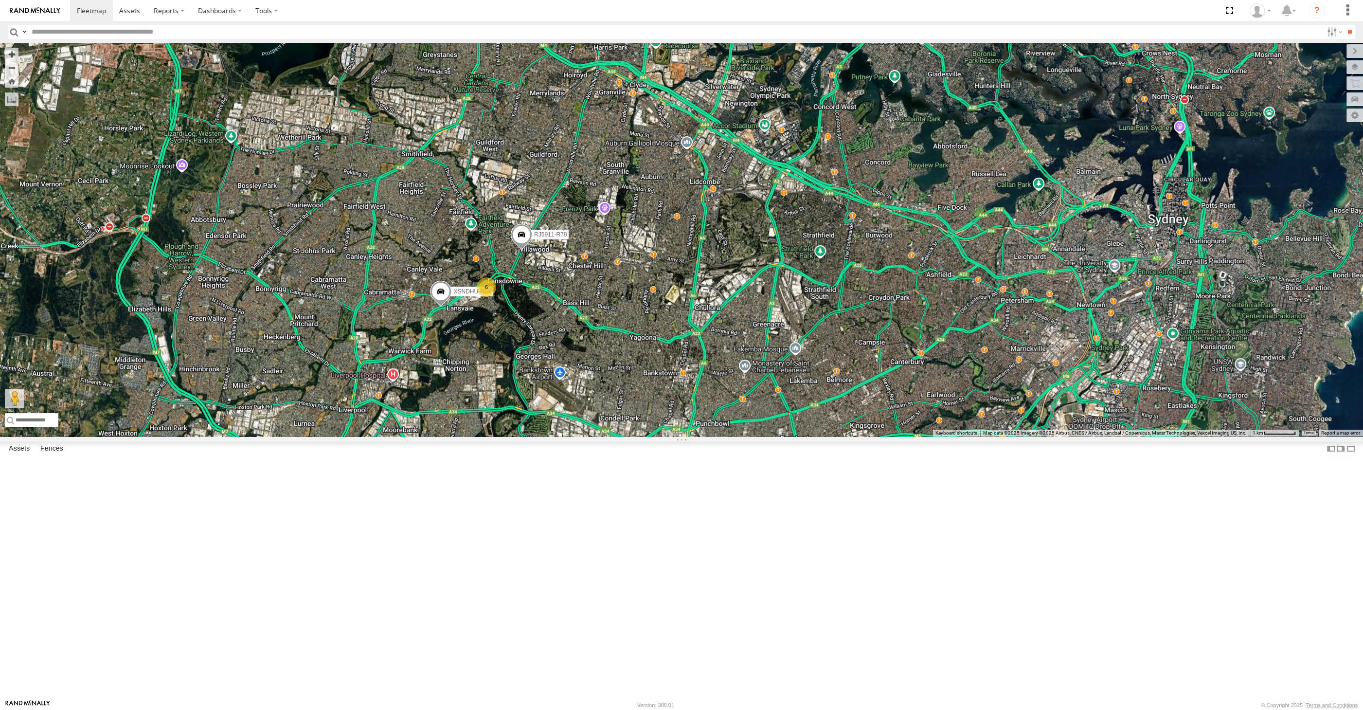
click at [443, 307] on span at bounding box center [440, 294] width 21 height 26
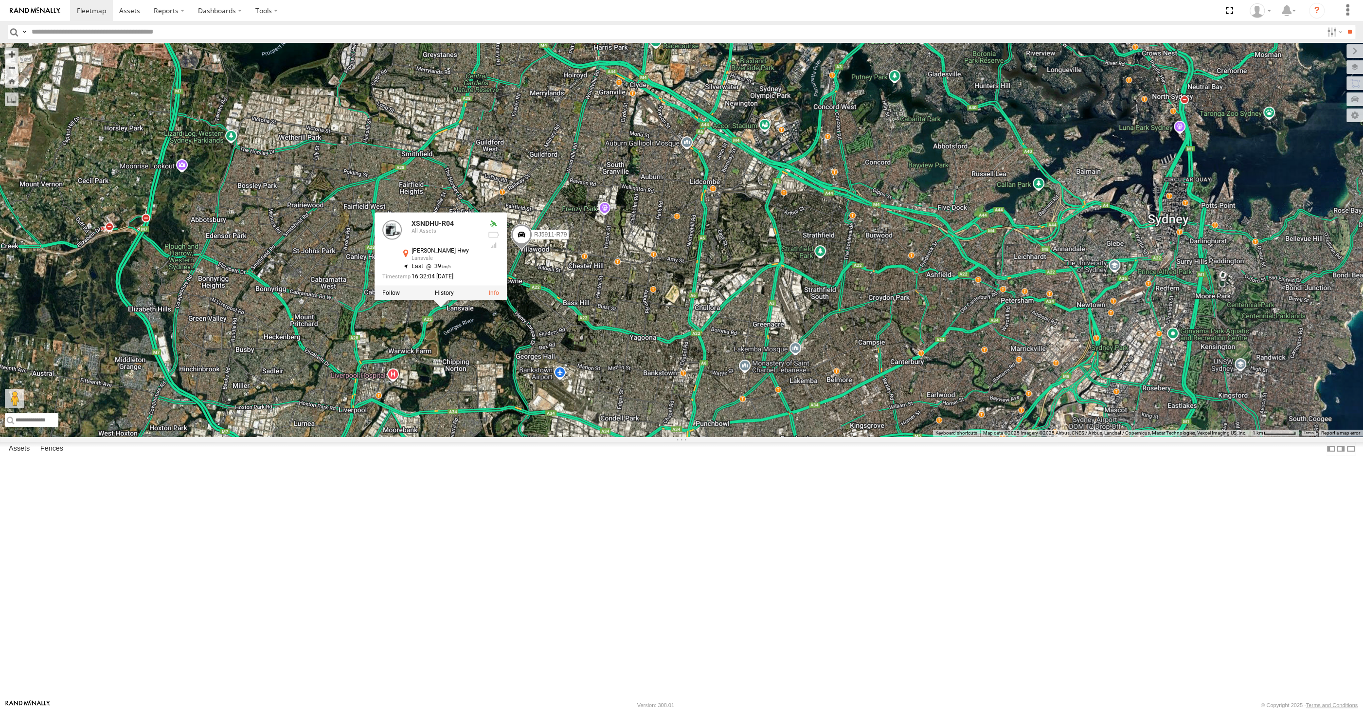
click at [521, 250] on span at bounding box center [521, 237] width 21 height 26
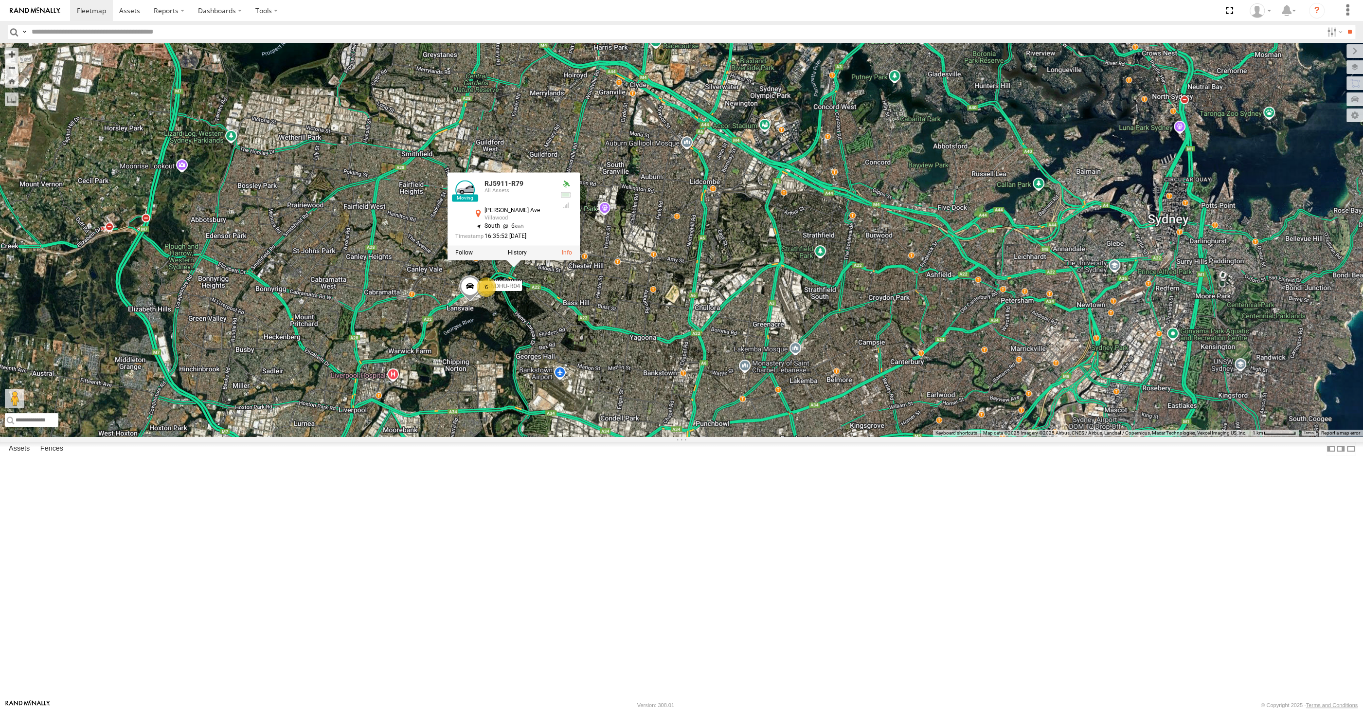
click at [407, 237] on div "XSNDHU-R04 RJ5911-R79 6 RJ5911-R79 All Assets [PERSON_NAME][GEOGRAPHIC_DATA] -3…" at bounding box center [681, 240] width 1363 height 394
